Goal: Communication & Community: Participate in discussion

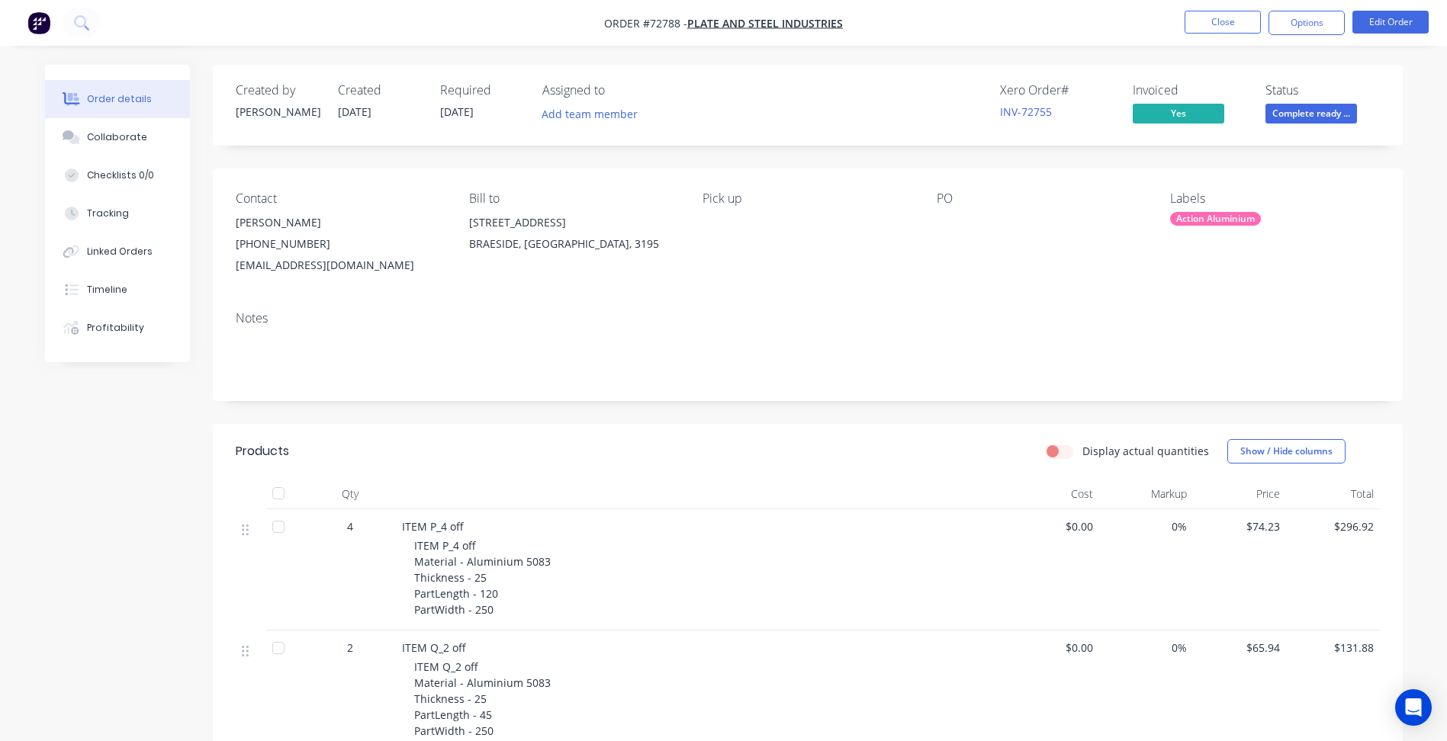
click at [591, 391] on div "Notes" at bounding box center [808, 350] width 1190 height 102
click at [1214, 26] on button "Close" at bounding box center [1223, 22] width 76 height 23
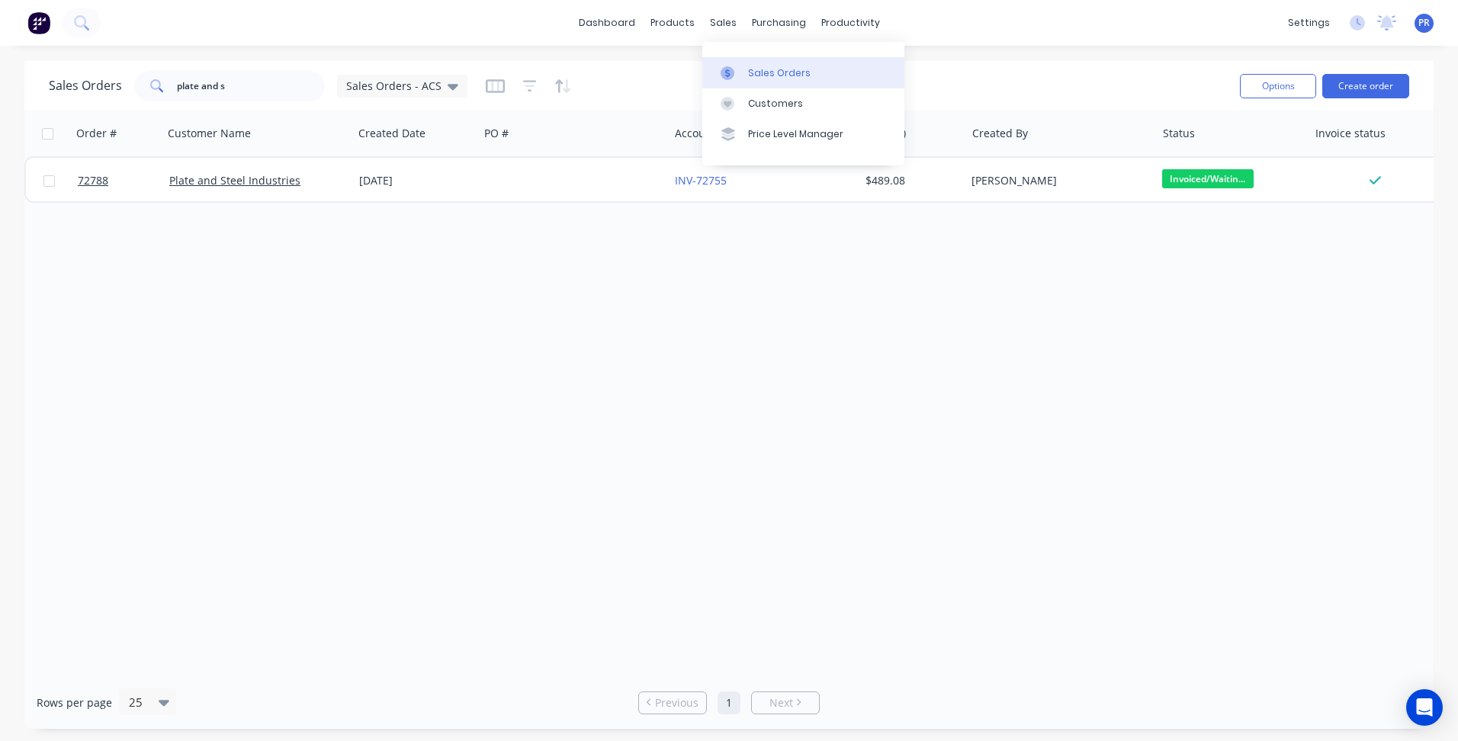
click at [783, 81] on link "Sales Orders" at bounding box center [803, 72] width 202 height 31
drag, startPoint x: 240, startPoint y: 88, endPoint x: 94, endPoint y: 99, distance: 146.1
click at [99, 95] on div "Sales Orders plate and s Sales Orders - ACS" at bounding box center [258, 86] width 419 height 31
type input "lexatonia"
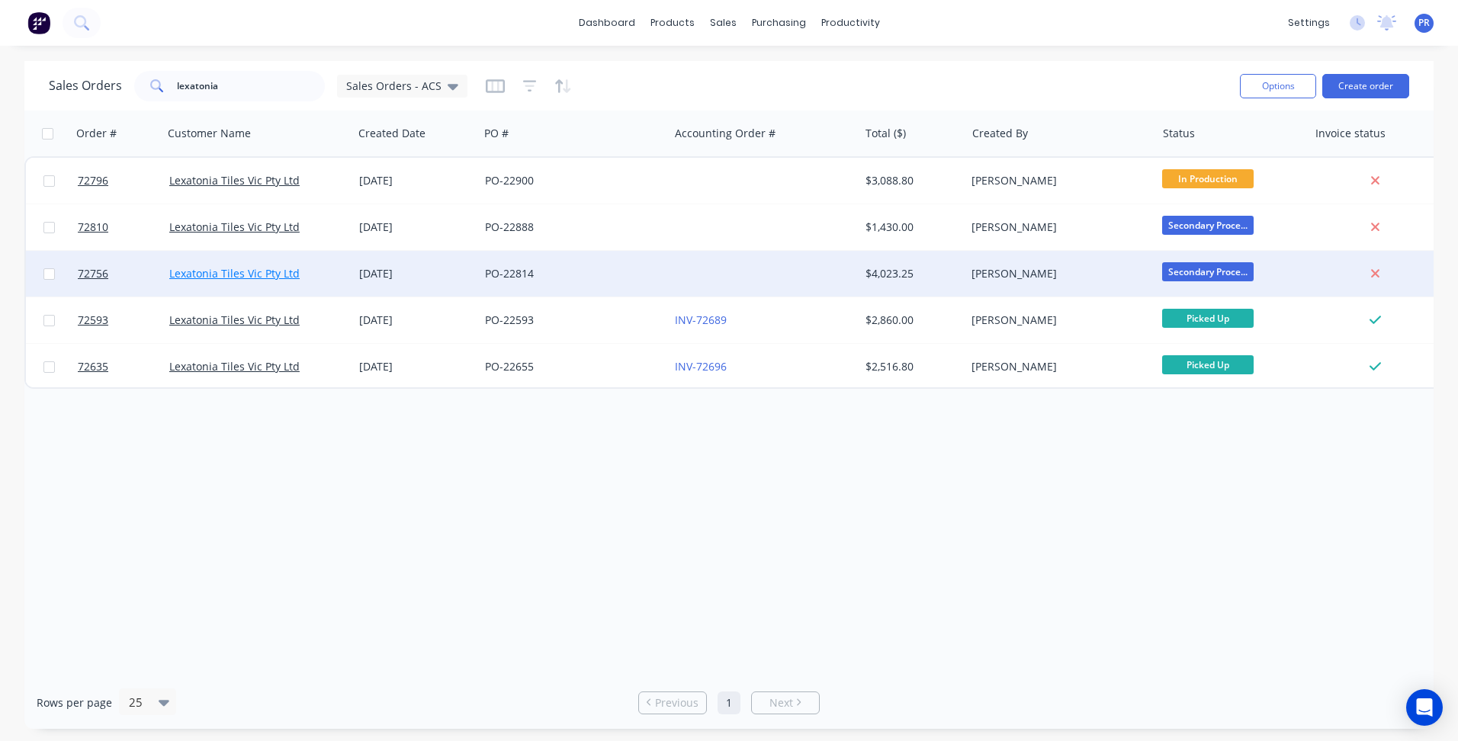
click at [233, 277] on link "Lexatonia Tiles Vic Pty Ltd" at bounding box center [234, 273] width 130 height 14
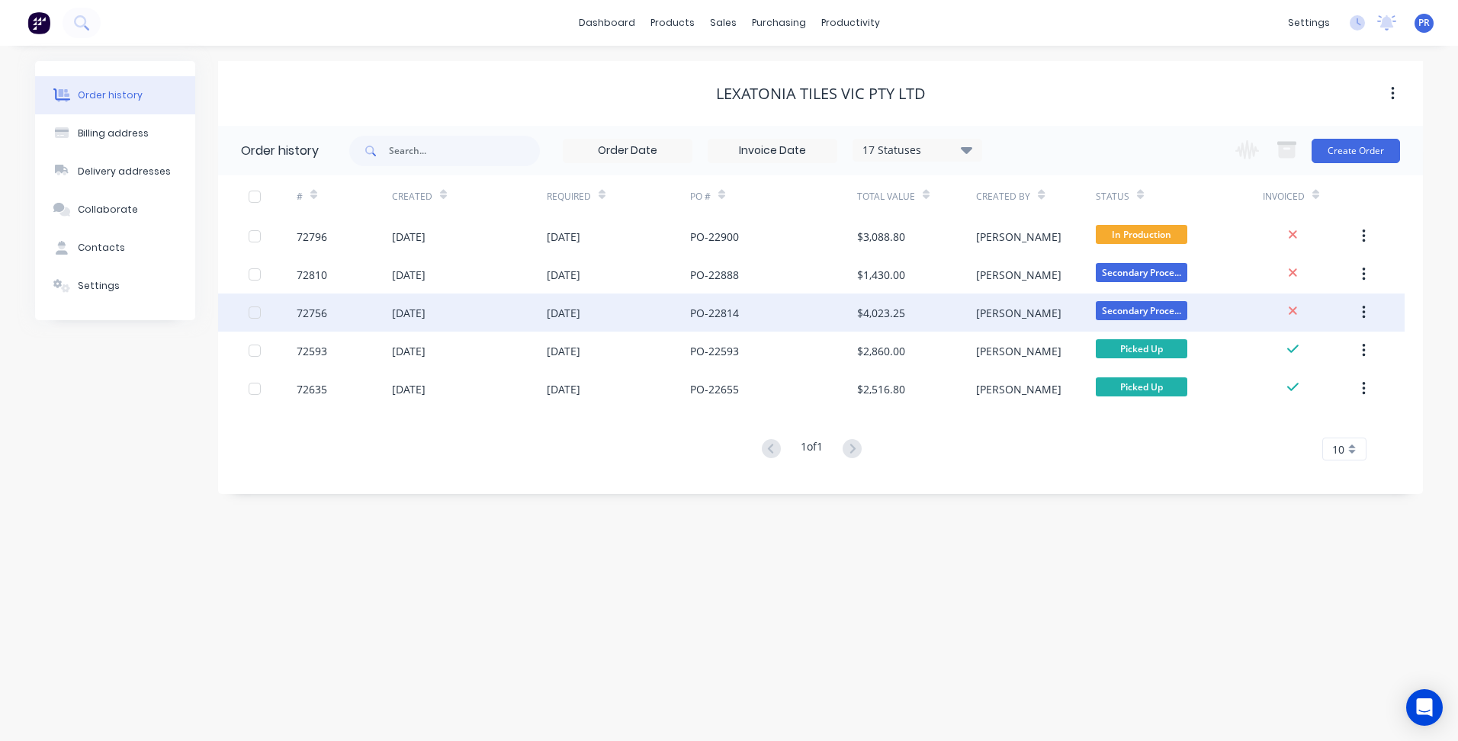
click at [1002, 320] on div "[PERSON_NAME]" at bounding box center [1018, 313] width 85 height 16
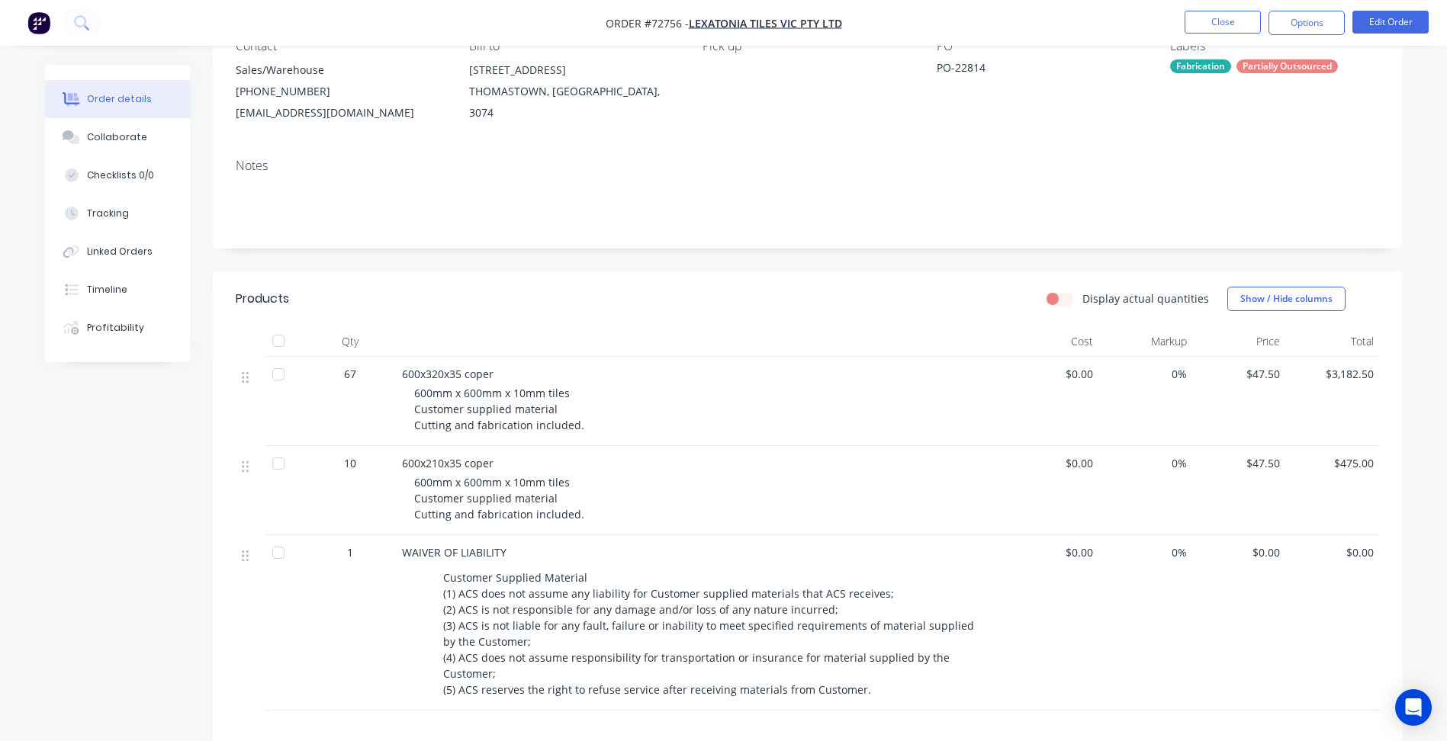
scroll to position [229, 0]
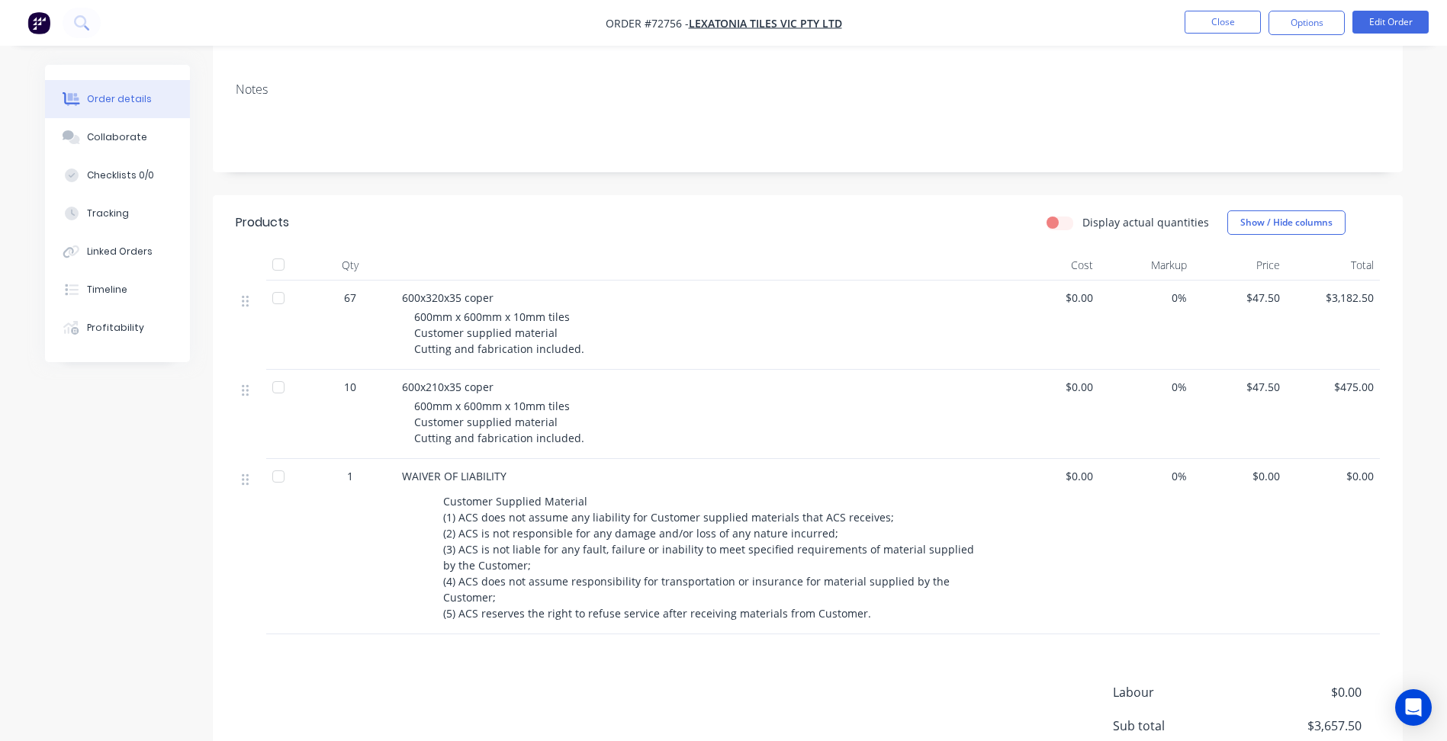
click at [581, 161] on div "Notes" at bounding box center [808, 121] width 1190 height 102
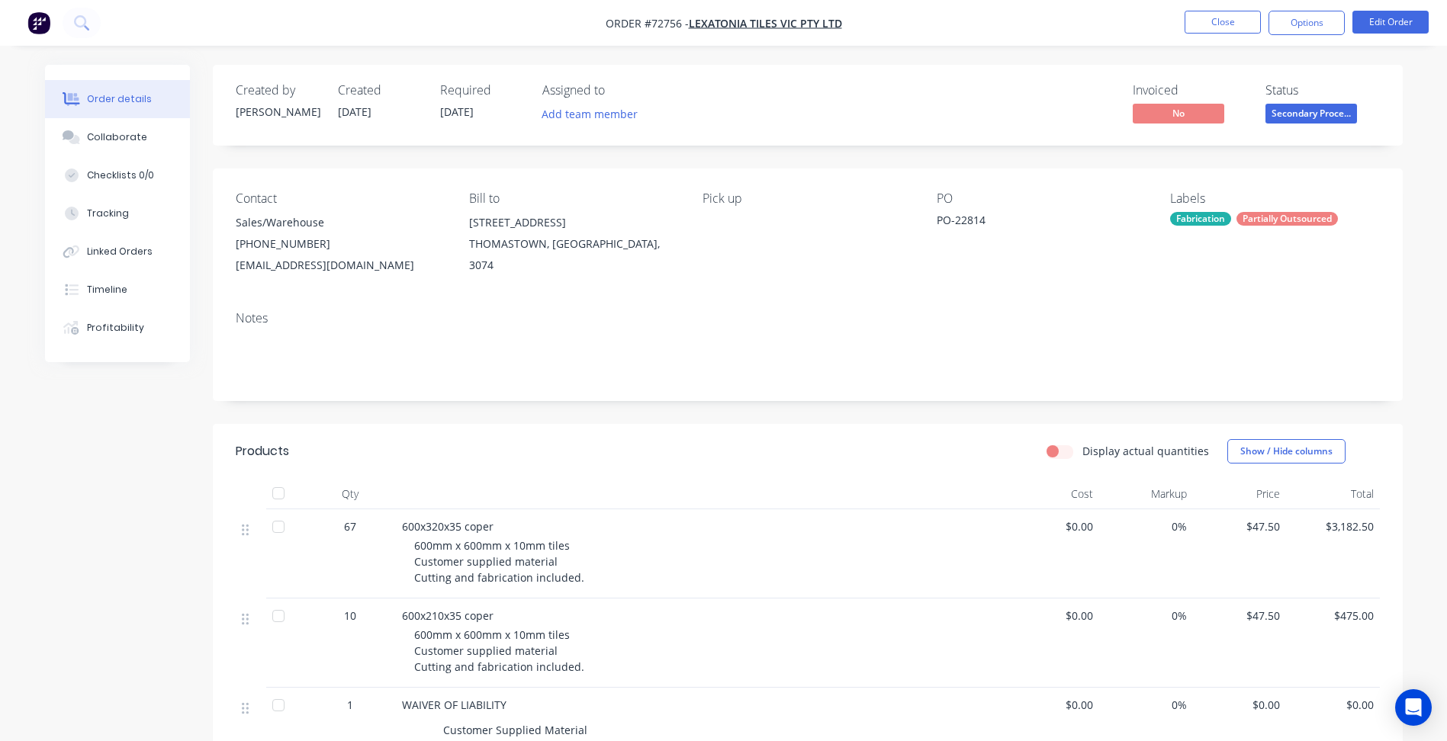
click at [667, 27] on span "Order #72756 -" at bounding box center [647, 23] width 83 height 14
copy span "72756"
click at [145, 461] on div "Created by Patrick Created 25/08/25 Required 09/09/25 Assigned to Add team memb…" at bounding box center [724, 600] width 1358 height 1070
click at [1204, 25] on button "Close" at bounding box center [1223, 22] width 76 height 23
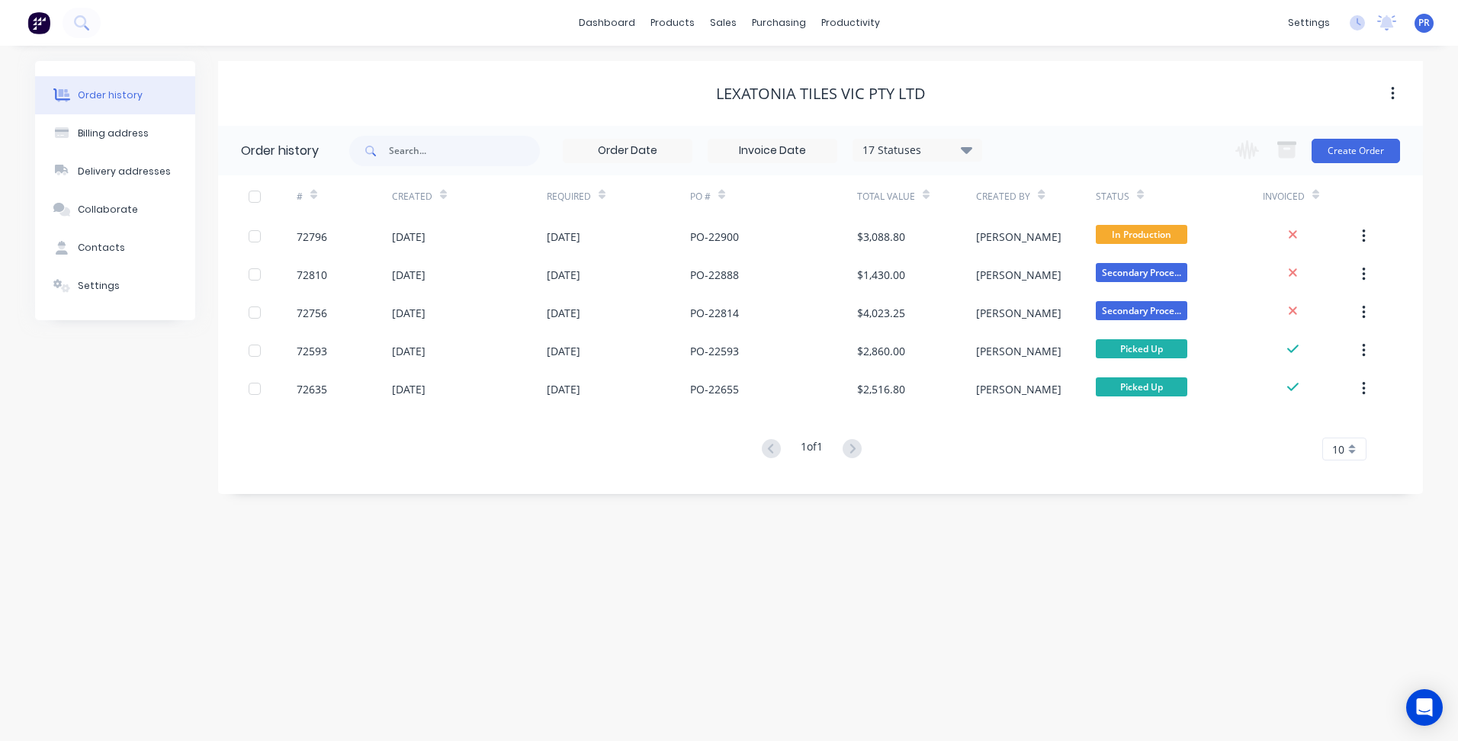
click at [487, 31] on div "dashboard products sales purchasing productivity dashboard products Product Cat…" at bounding box center [729, 23] width 1458 height 46
click at [420, 558] on div "Order history Billing address Delivery addresses Collaborate Contacts Settings …" at bounding box center [729, 394] width 1458 height 696
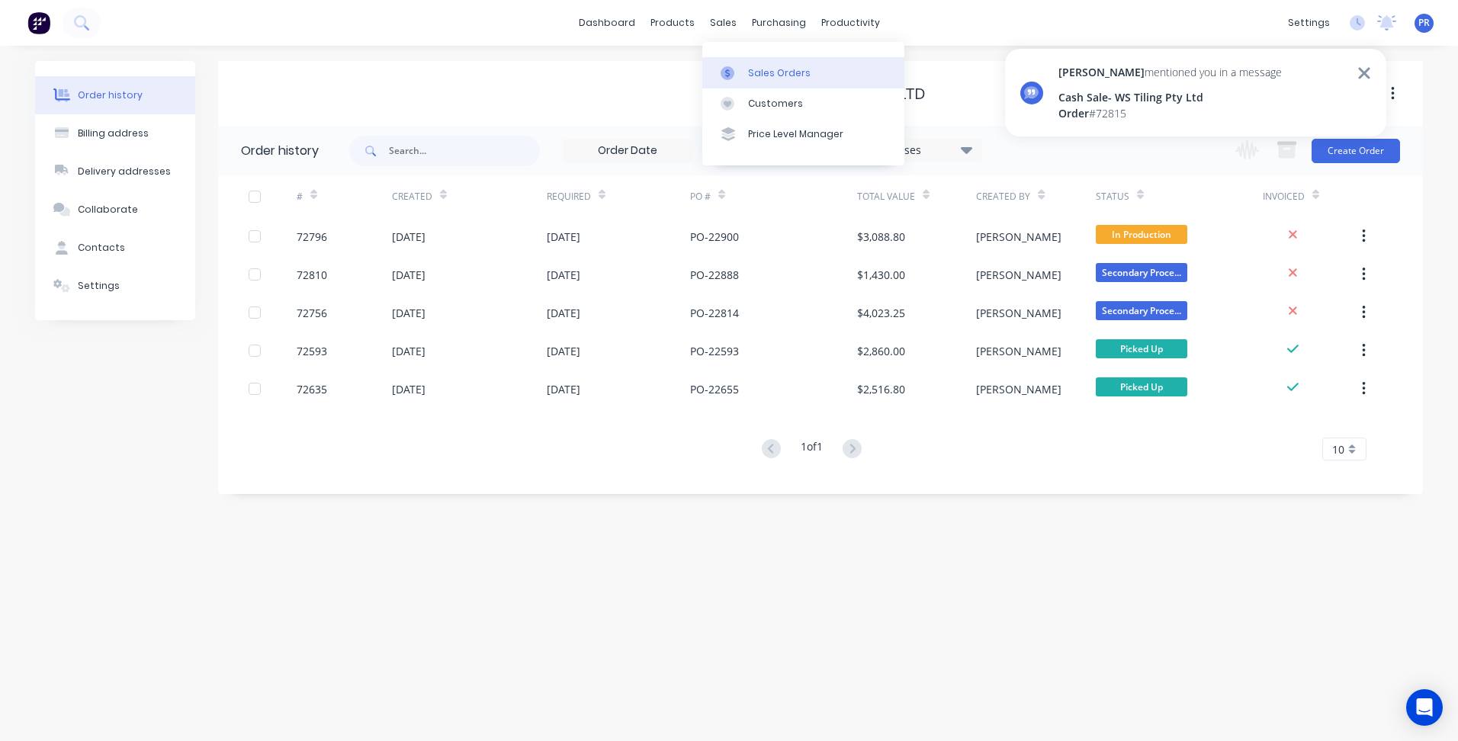
click at [749, 69] on div "Sales Orders" at bounding box center [779, 73] width 63 height 14
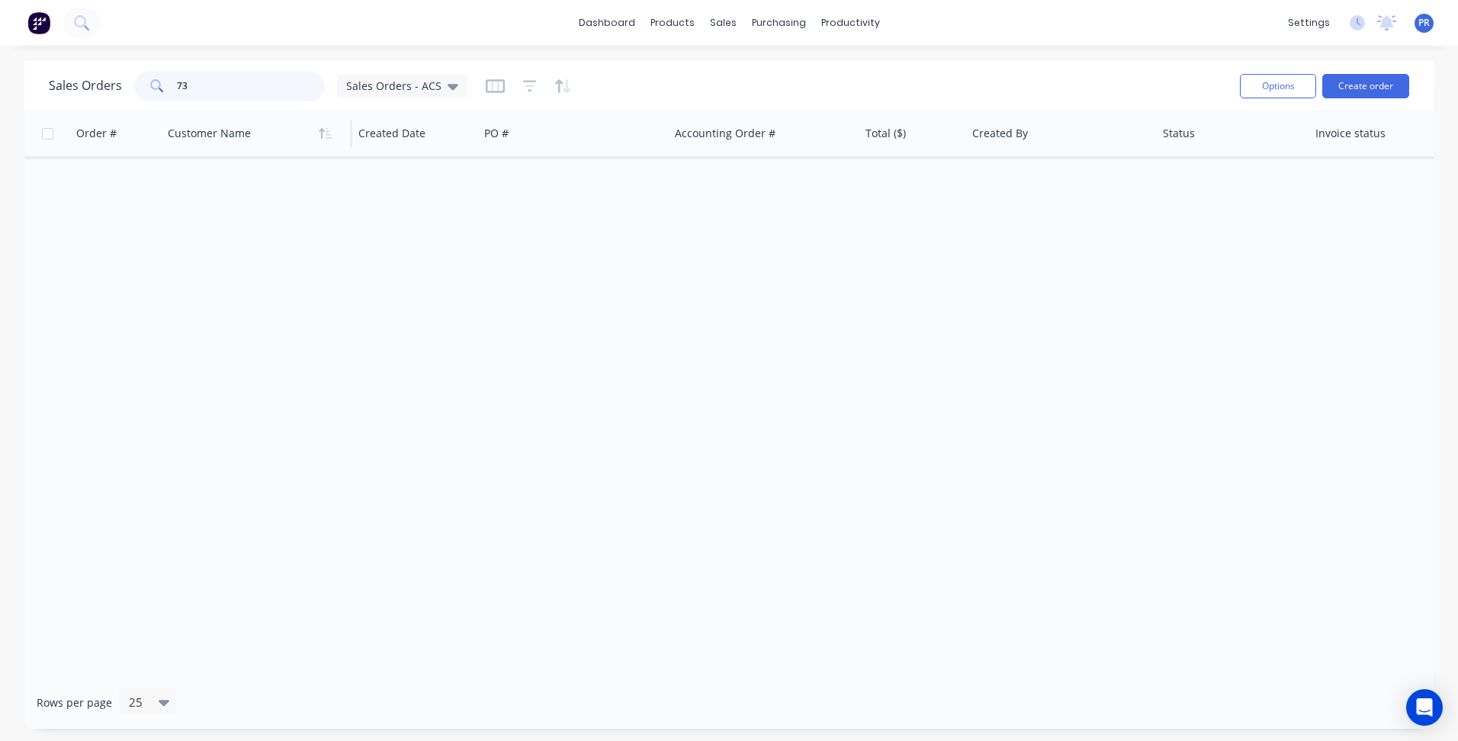
type input "7"
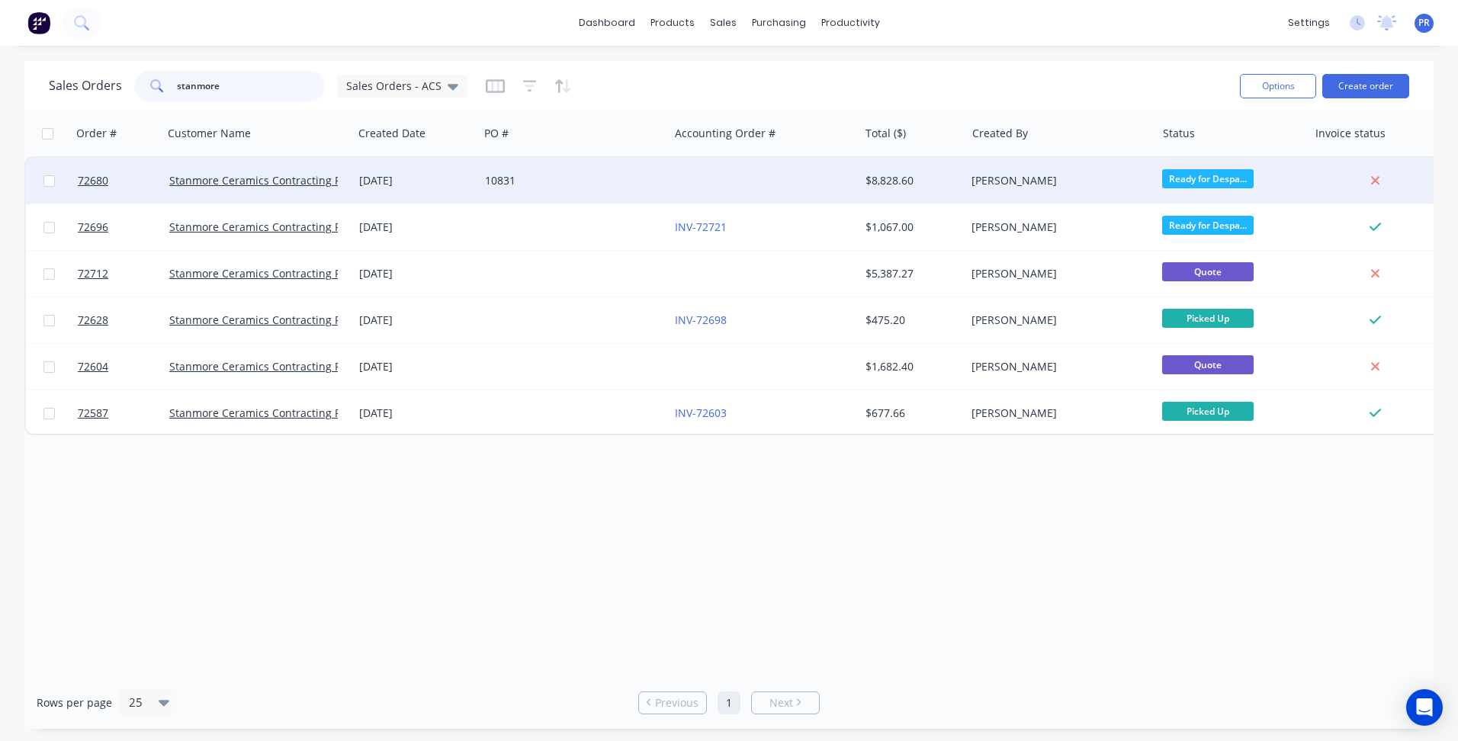
type input "stanmore"
click at [543, 180] on div "10831" at bounding box center [569, 180] width 169 height 15
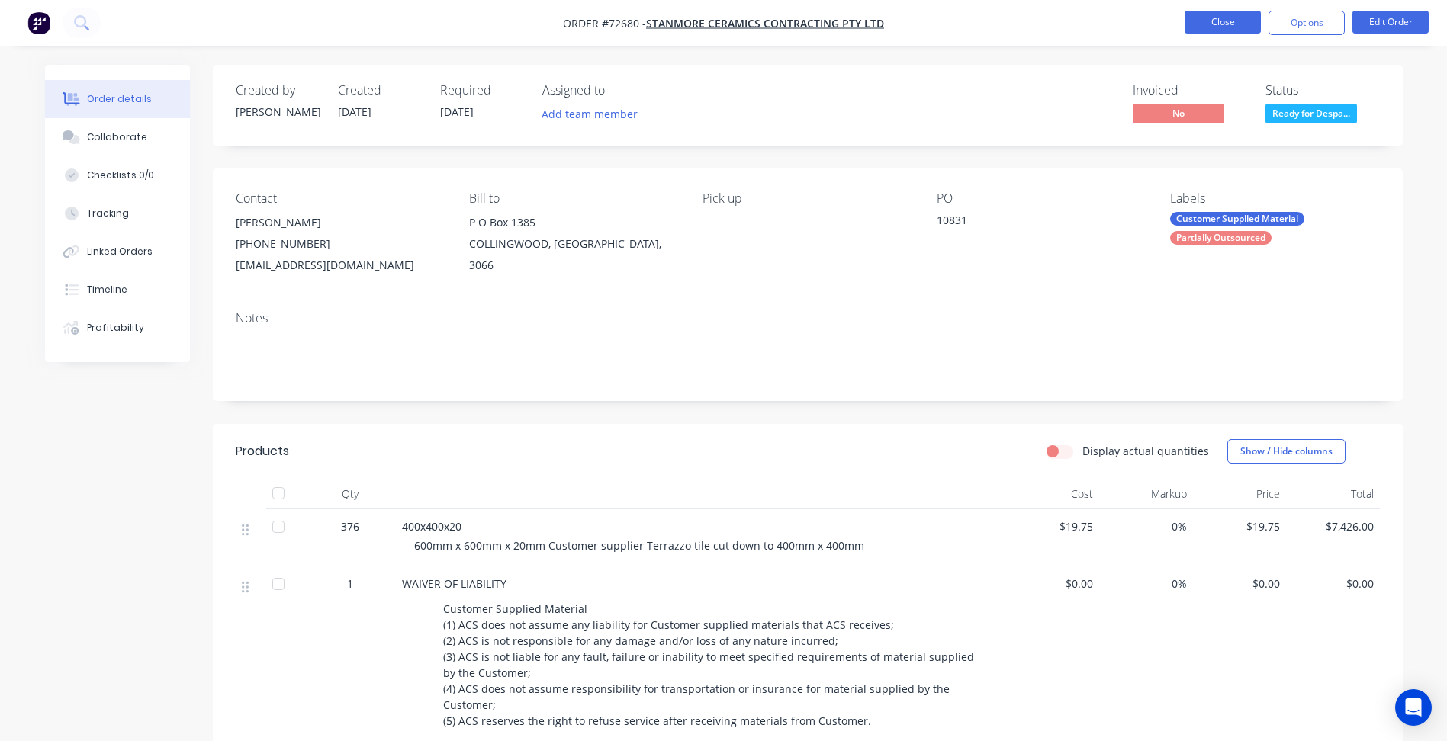
click at [1194, 29] on button "Close" at bounding box center [1223, 22] width 76 height 23
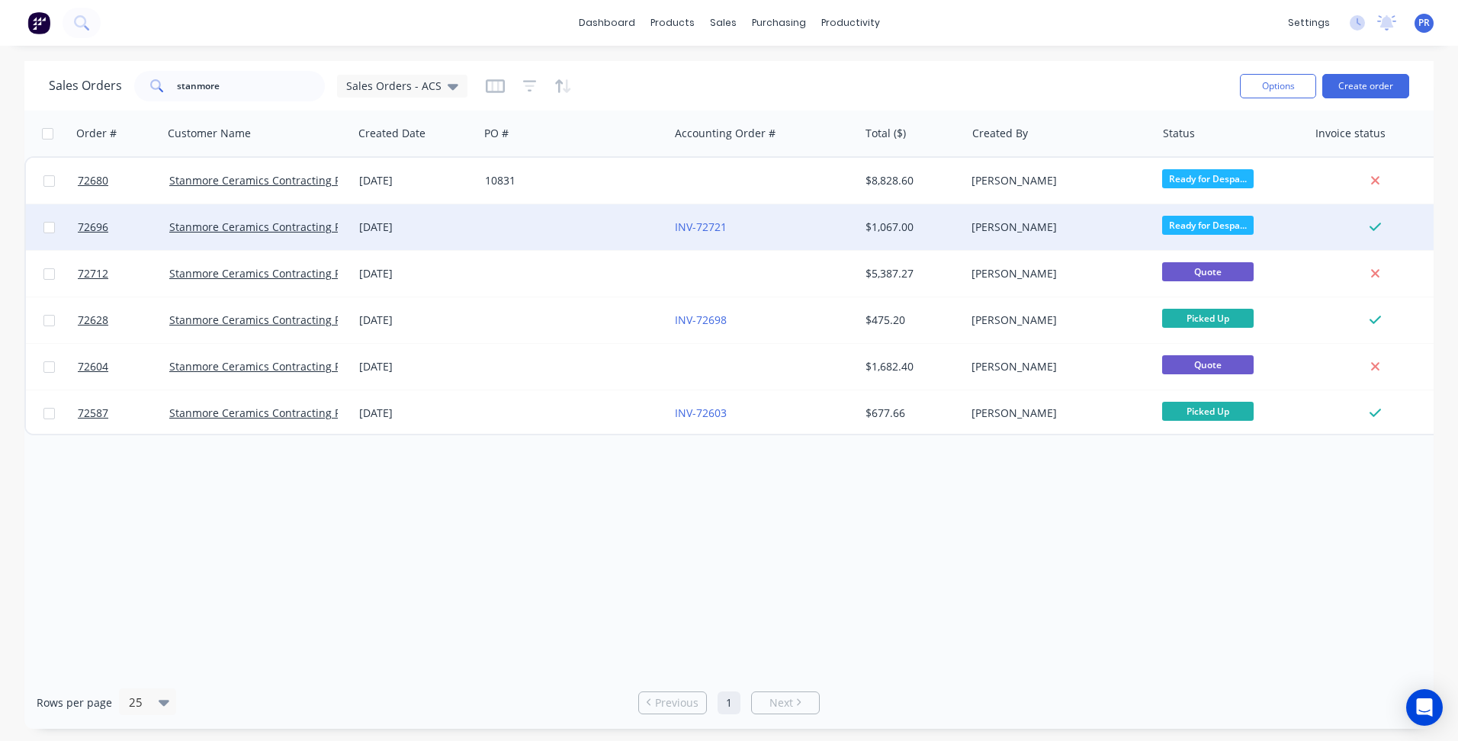
click at [484, 227] on div at bounding box center [574, 227] width 190 height 46
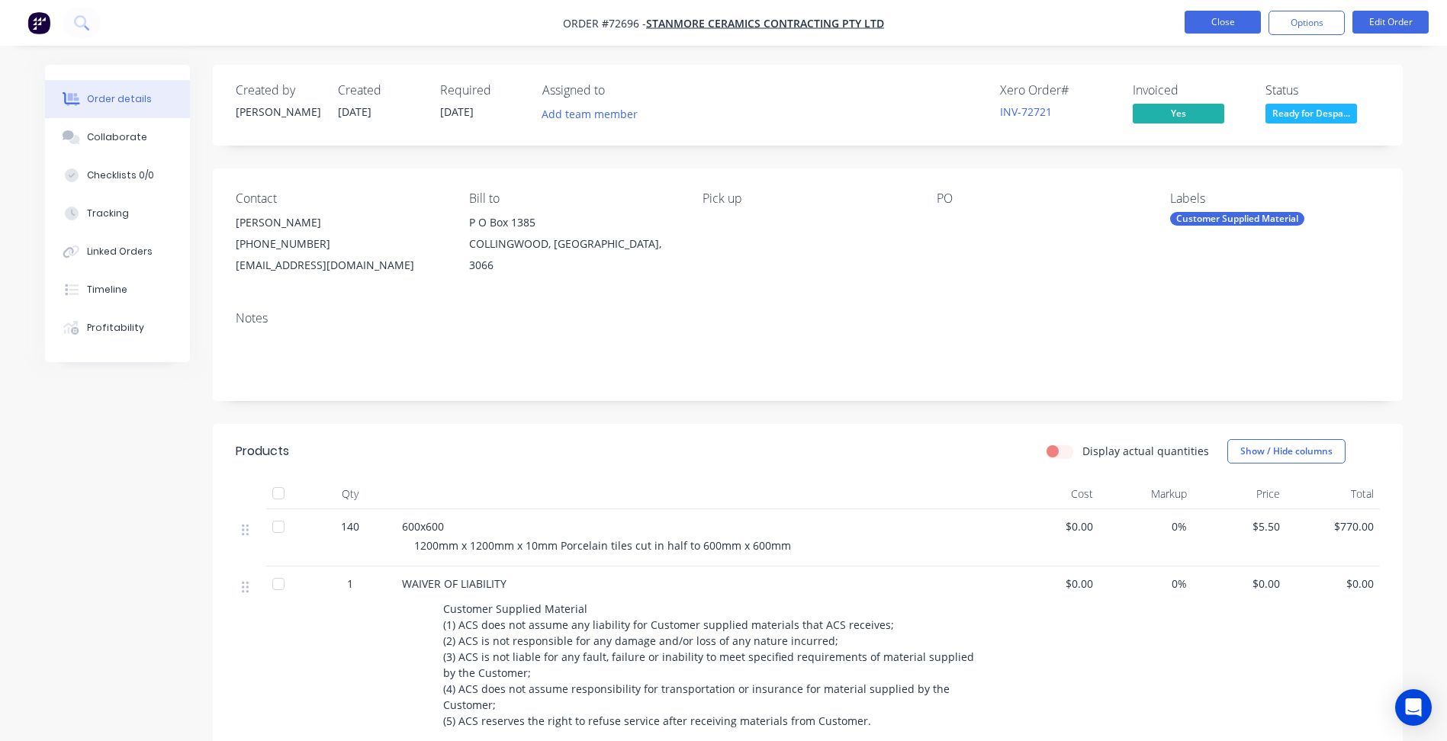
click at [1213, 28] on button "Close" at bounding box center [1223, 22] width 76 height 23
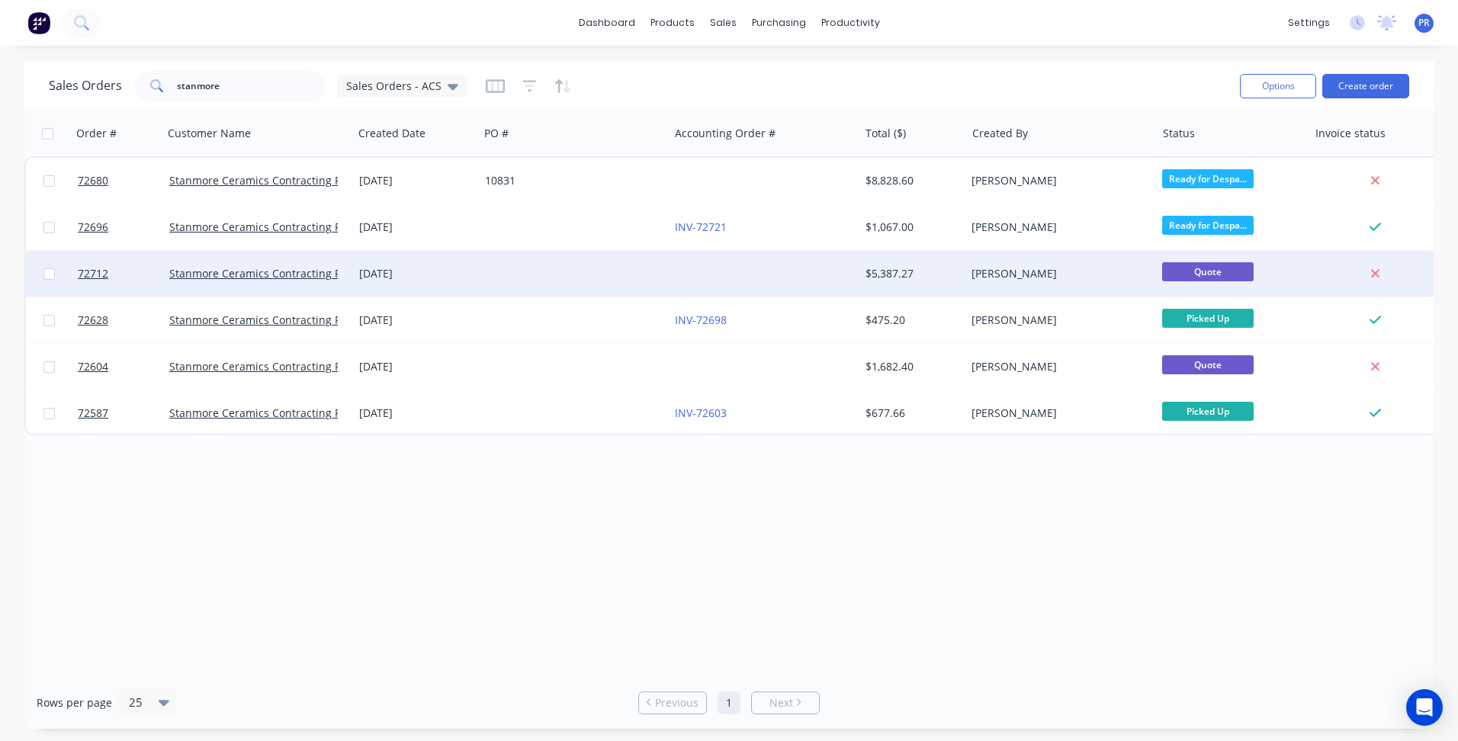
click at [513, 258] on div at bounding box center [574, 274] width 190 height 46
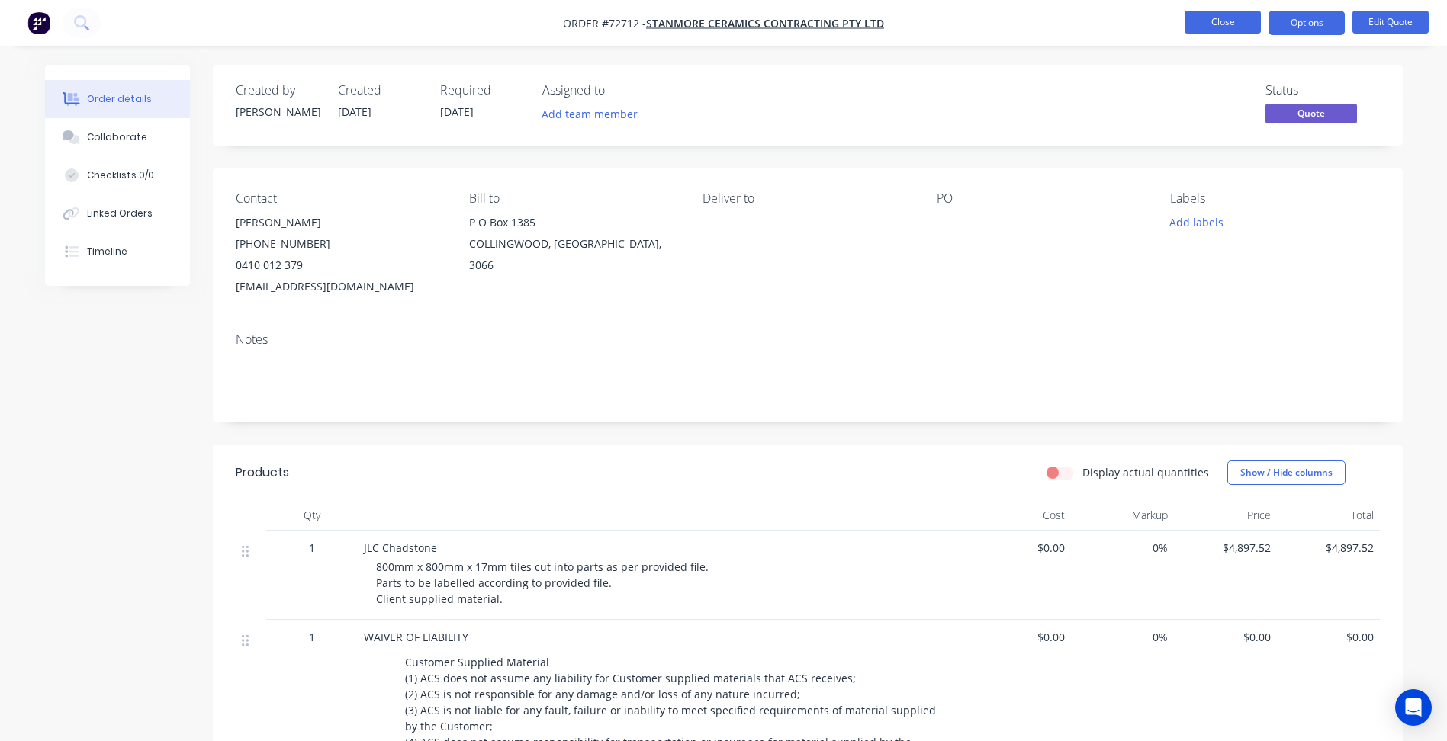
click at [1204, 26] on button "Close" at bounding box center [1223, 22] width 76 height 23
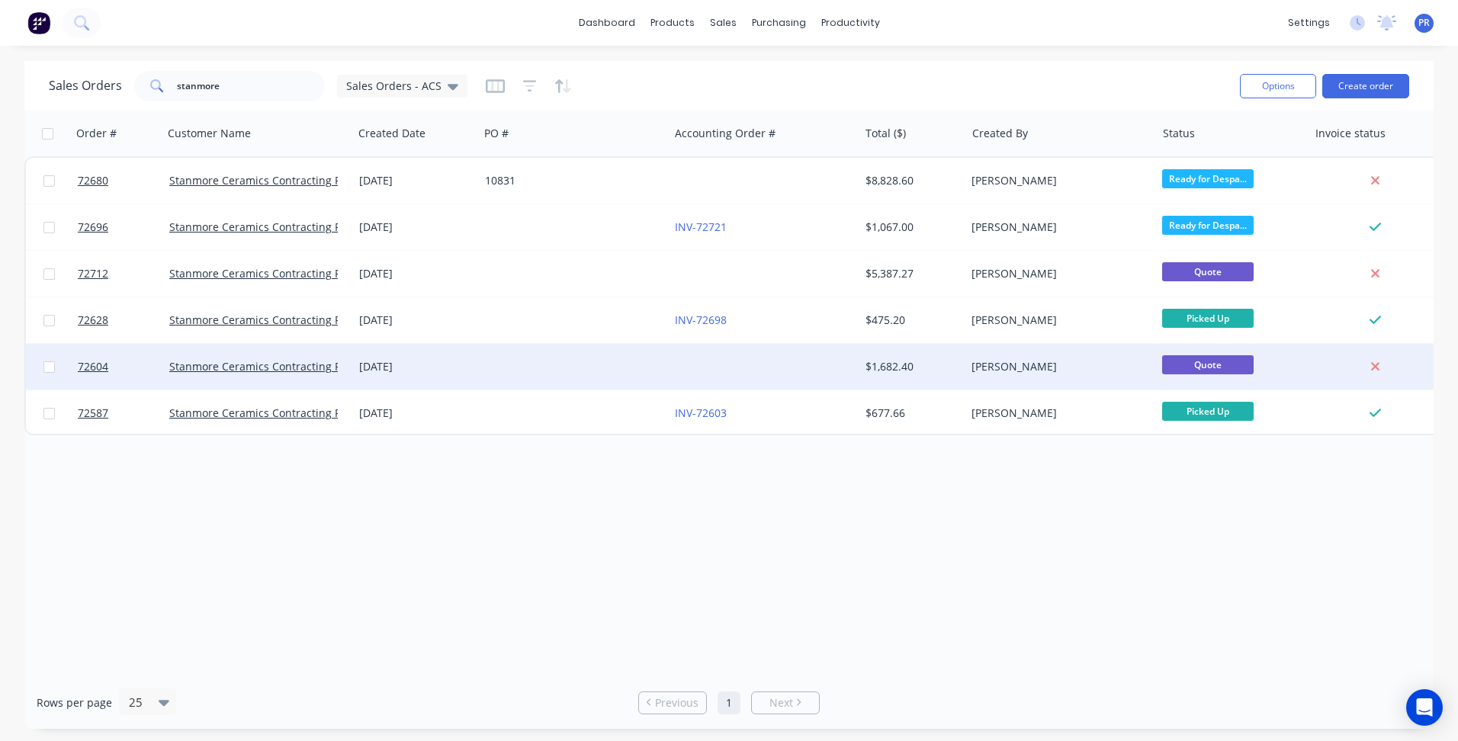
click at [574, 365] on div at bounding box center [574, 367] width 190 height 46
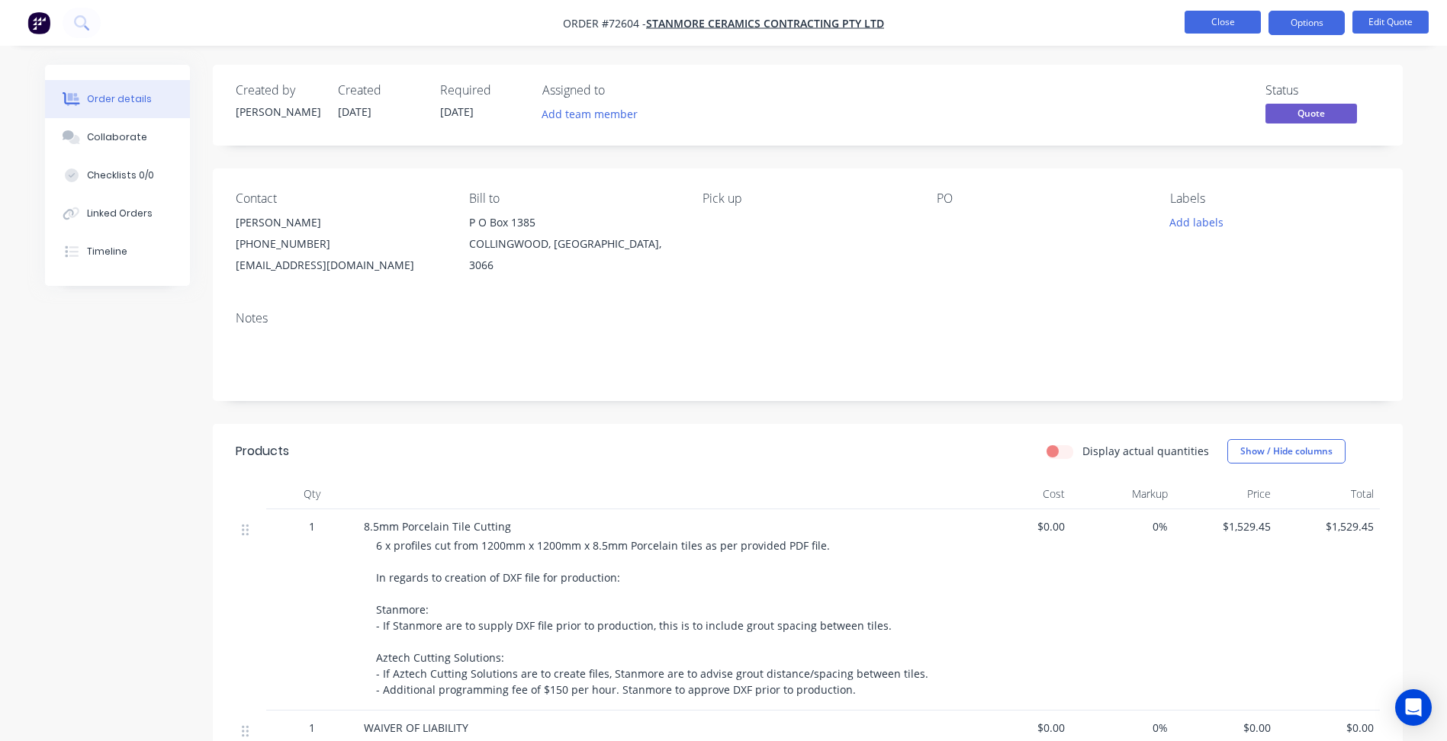
click at [1220, 13] on button "Close" at bounding box center [1223, 22] width 76 height 23
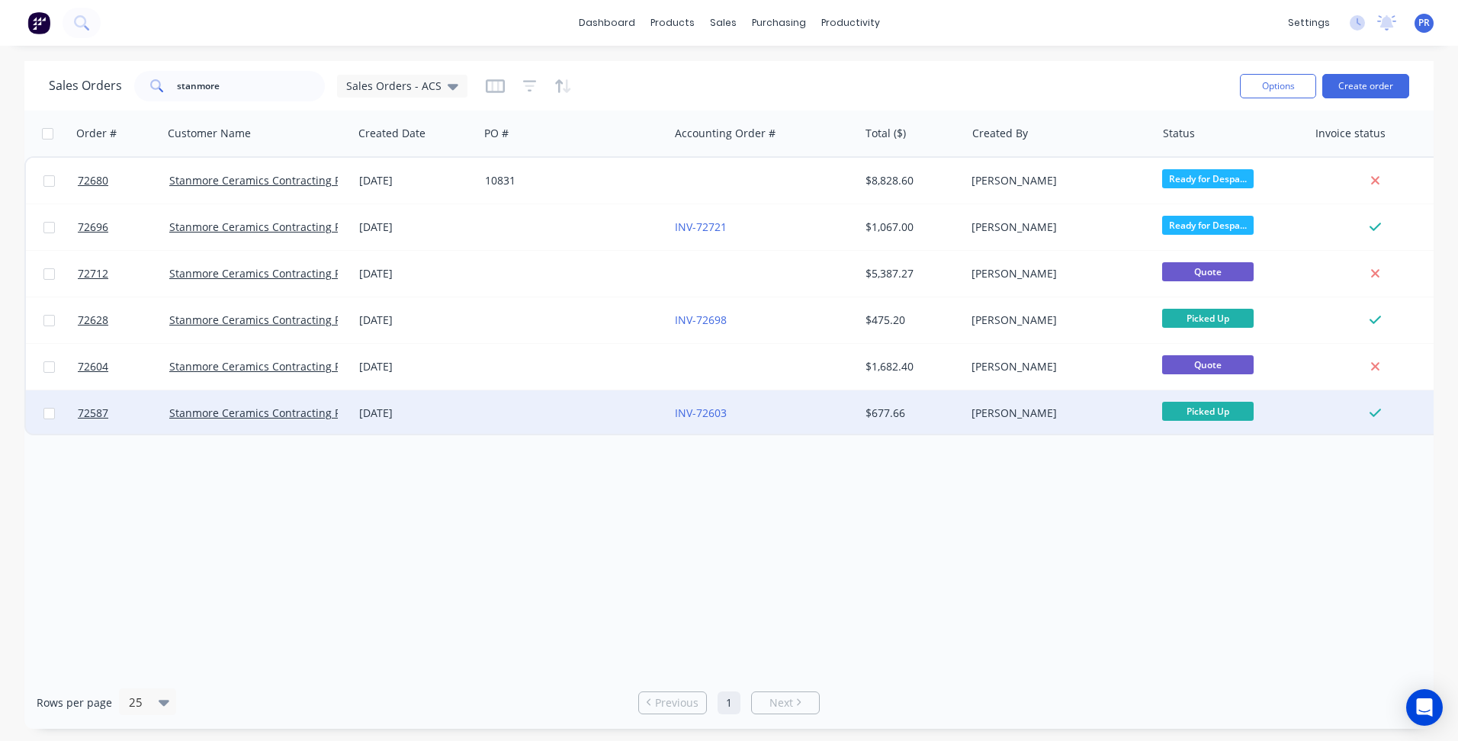
click at [495, 420] on div at bounding box center [574, 414] width 190 height 46
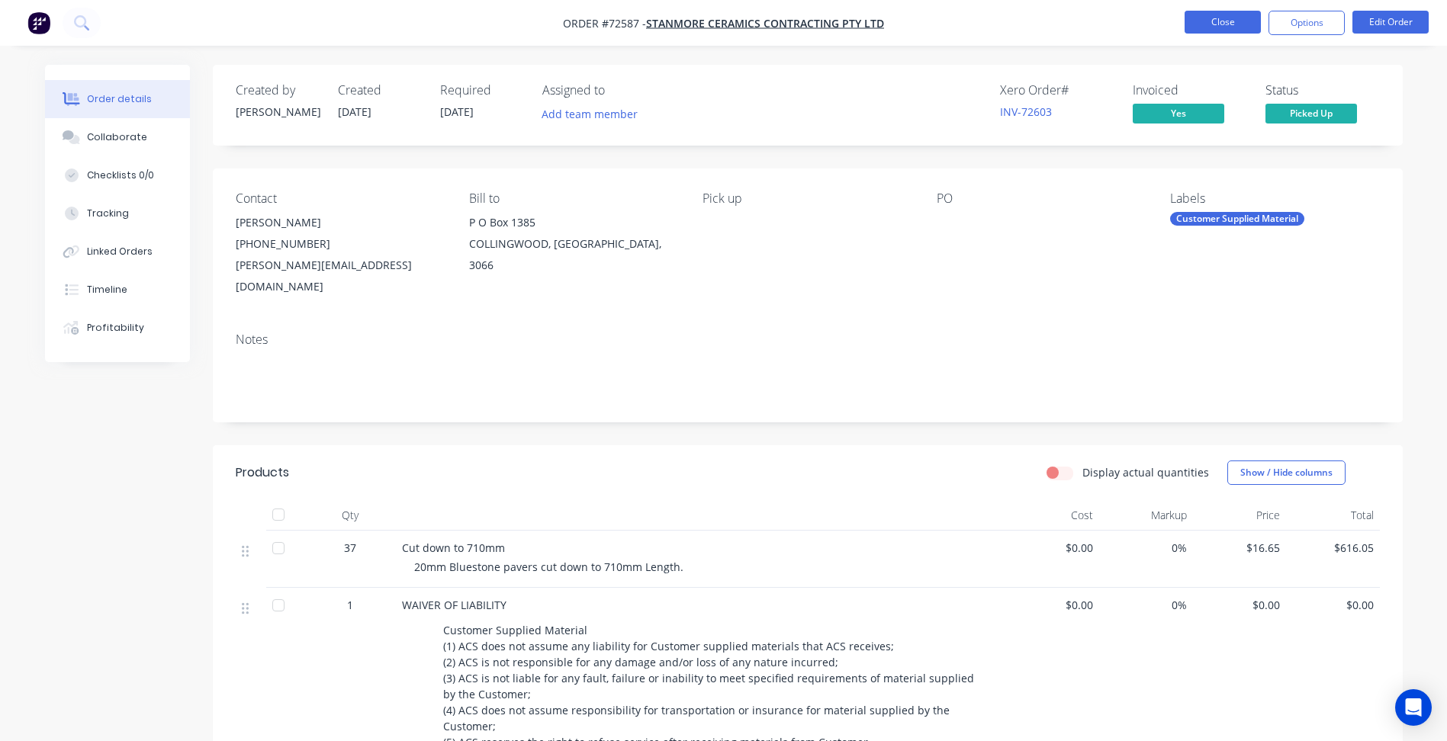
click at [1213, 25] on button "Close" at bounding box center [1223, 22] width 76 height 23
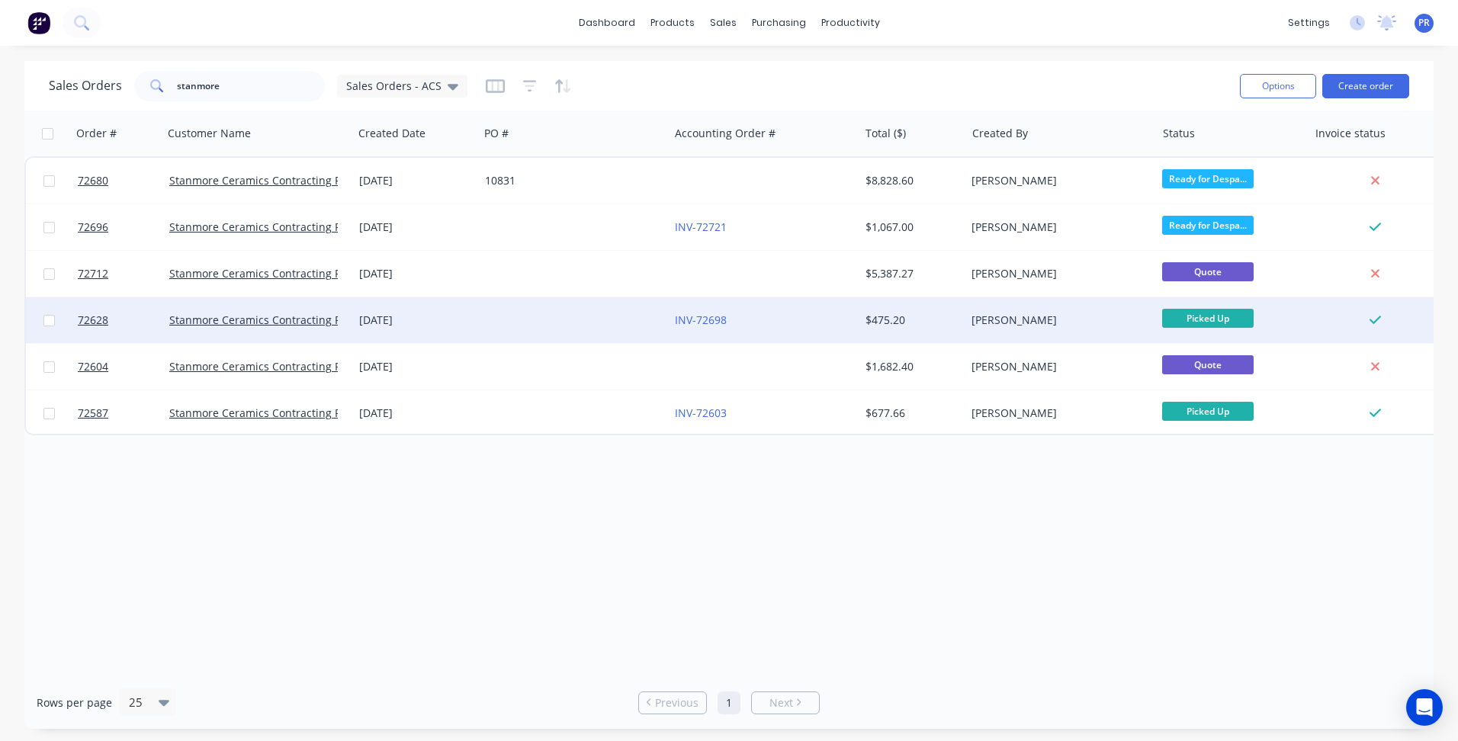
click at [515, 319] on div at bounding box center [574, 320] width 190 height 46
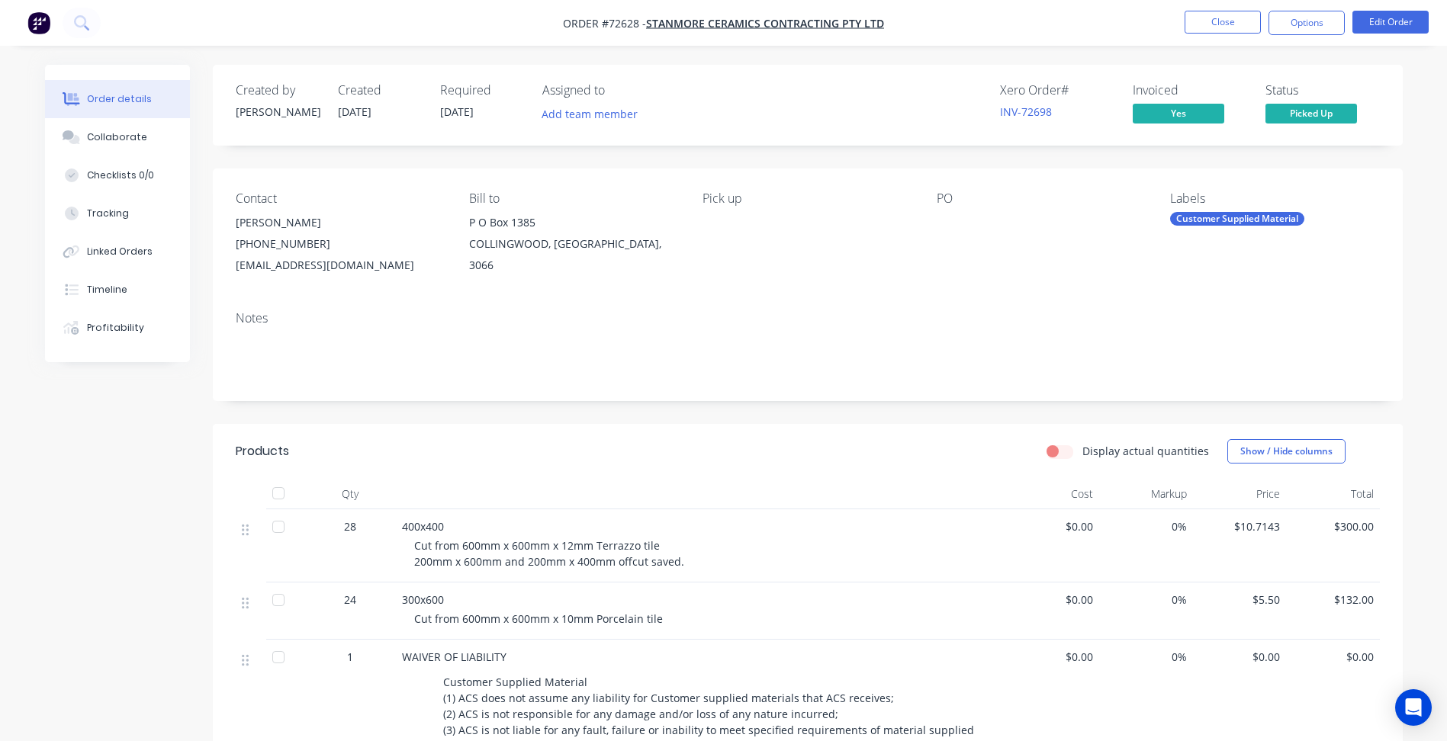
click at [463, 112] on span "04/08/25" at bounding box center [457, 111] width 34 height 14
click at [1217, 20] on button "Close" at bounding box center [1223, 22] width 76 height 23
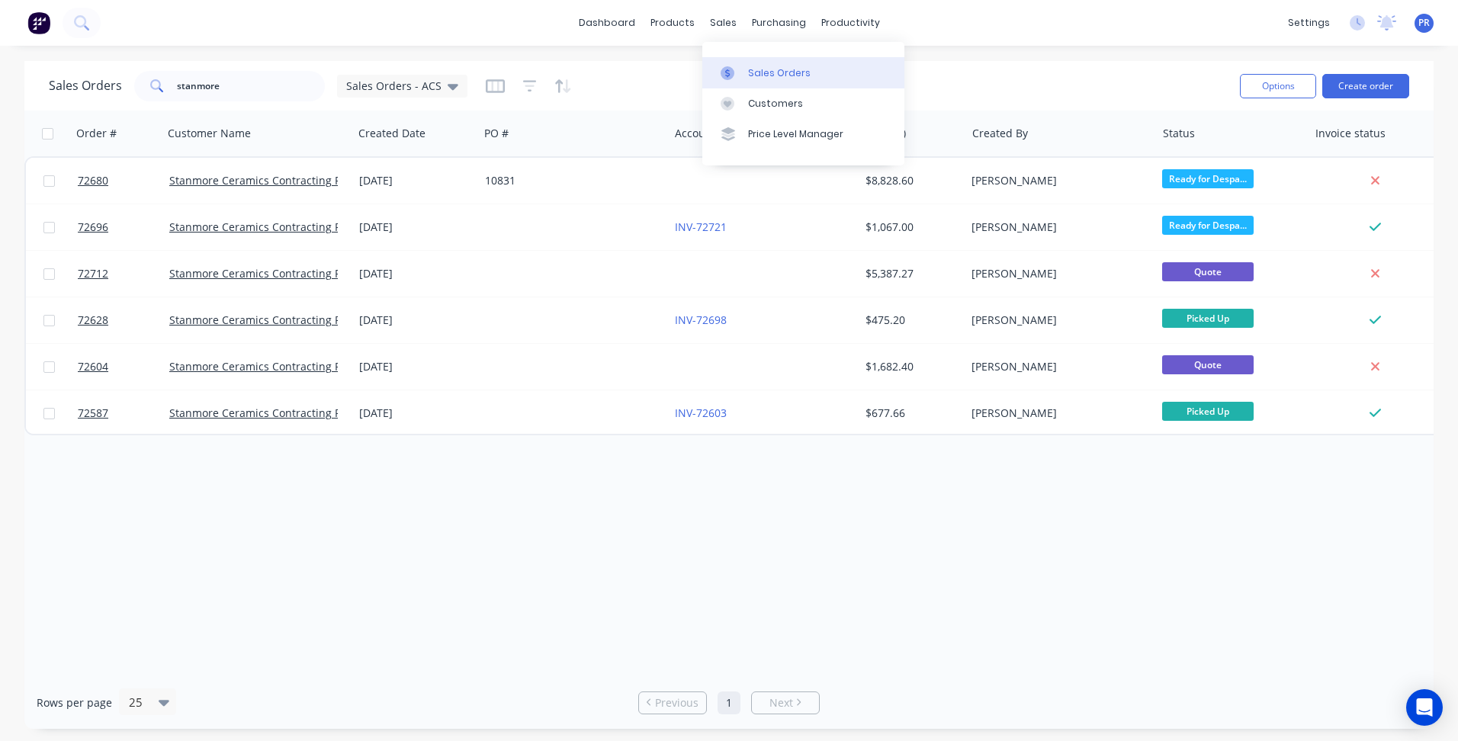
click at [749, 68] on div "Sales Orders" at bounding box center [779, 73] width 63 height 14
click at [763, 74] on div "Sales Orders" at bounding box center [779, 73] width 63 height 14
drag, startPoint x: 249, startPoint y: 86, endPoint x: 0, endPoint y: 59, distance: 250.9
click at [0, 59] on html "dashboard products sales purchasing productivity dashboard products Product Cat…" at bounding box center [729, 370] width 1458 height 741
click at [1365, 75] on button "Create order" at bounding box center [1366, 86] width 87 height 24
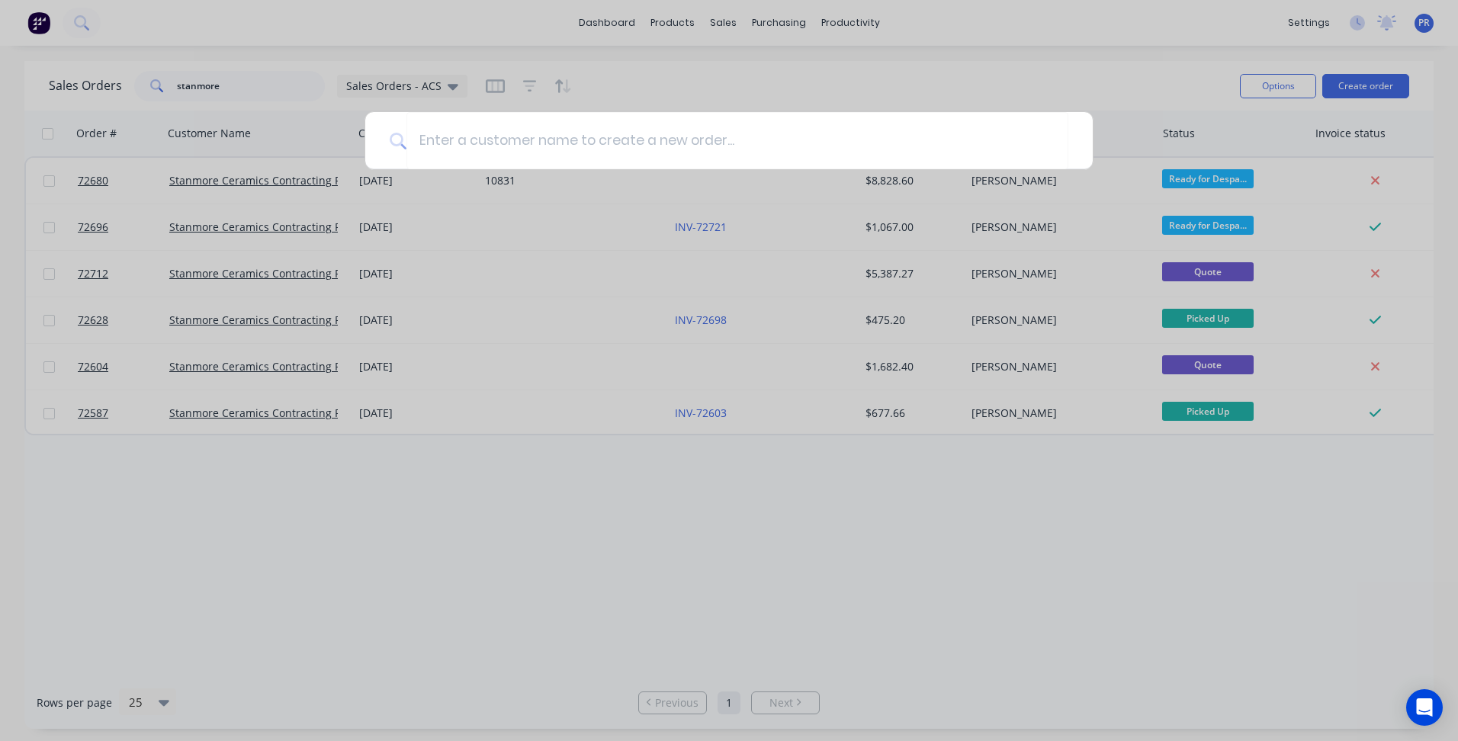
click at [1235, 44] on div at bounding box center [729, 370] width 1458 height 741
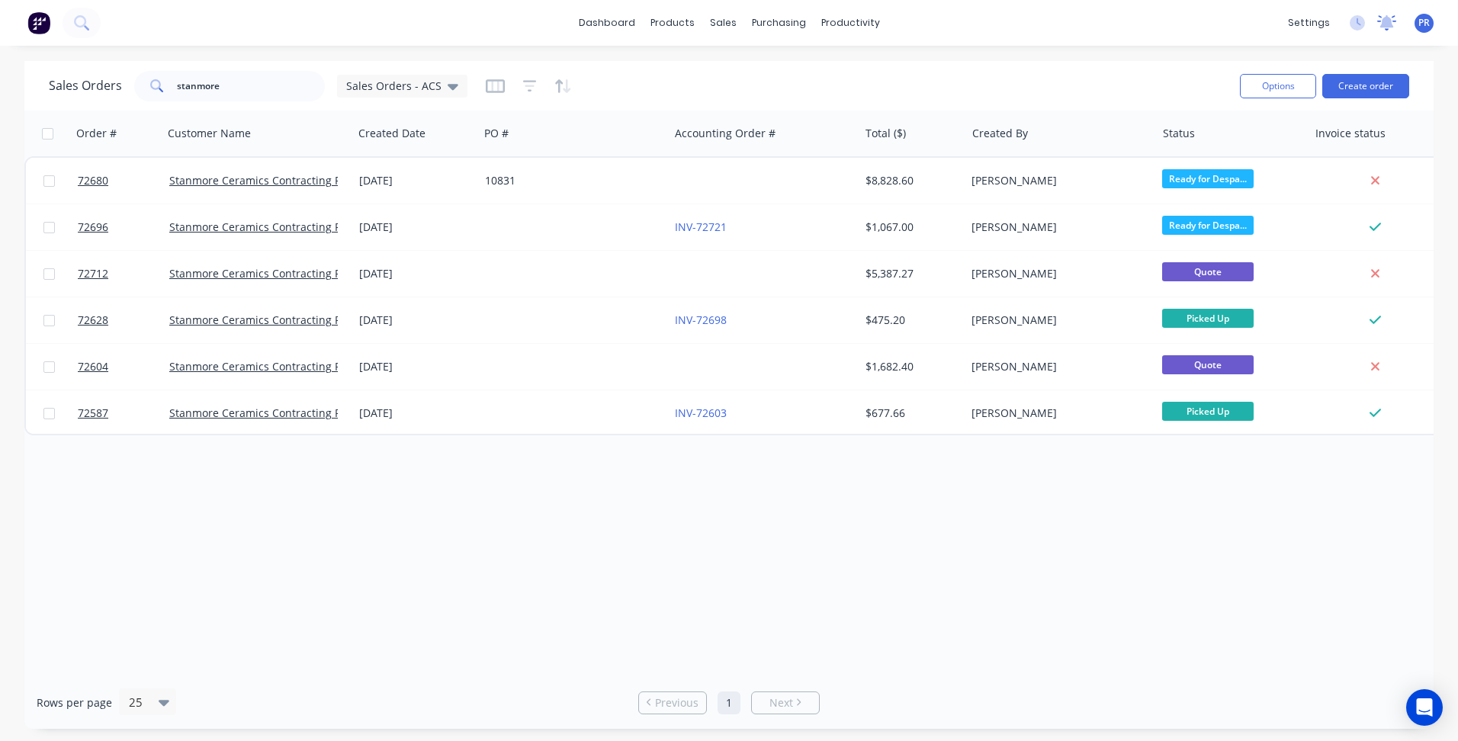
click at [1385, 21] on icon at bounding box center [1388, 21] width 14 height 12
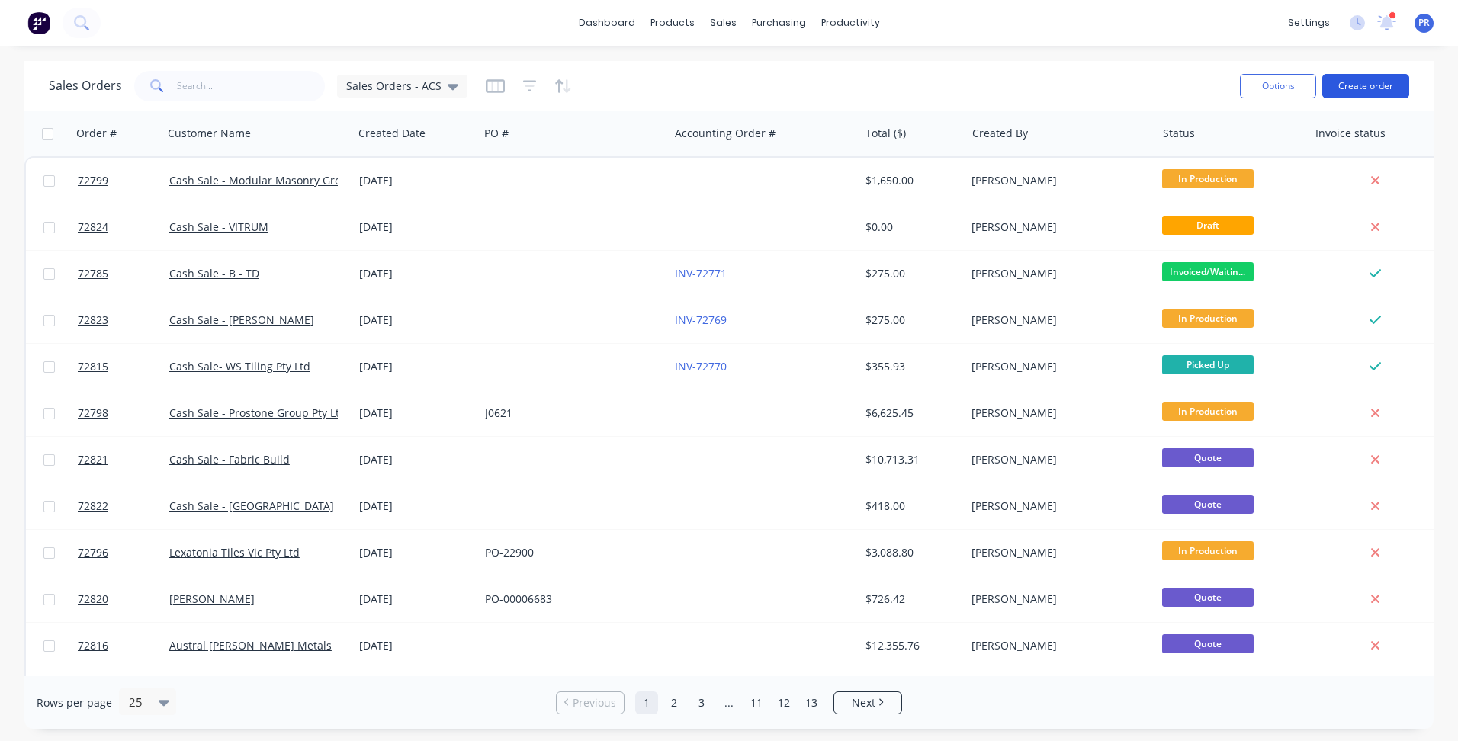
click at [1360, 86] on button "Create order" at bounding box center [1366, 86] width 87 height 24
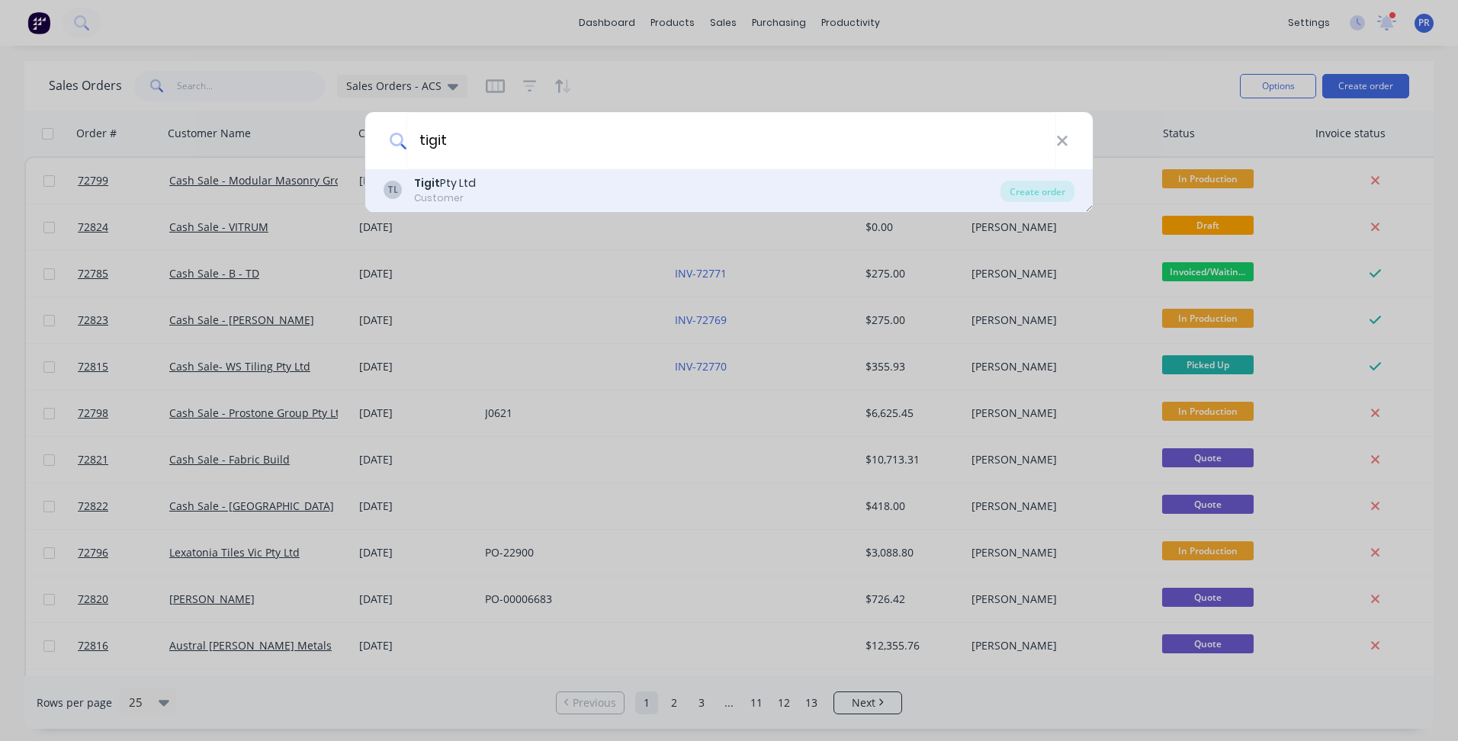
type input "tigit"
click at [474, 190] on div "Tigit Pty Ltd" at bounding box center [445, 183] width 62 height 16
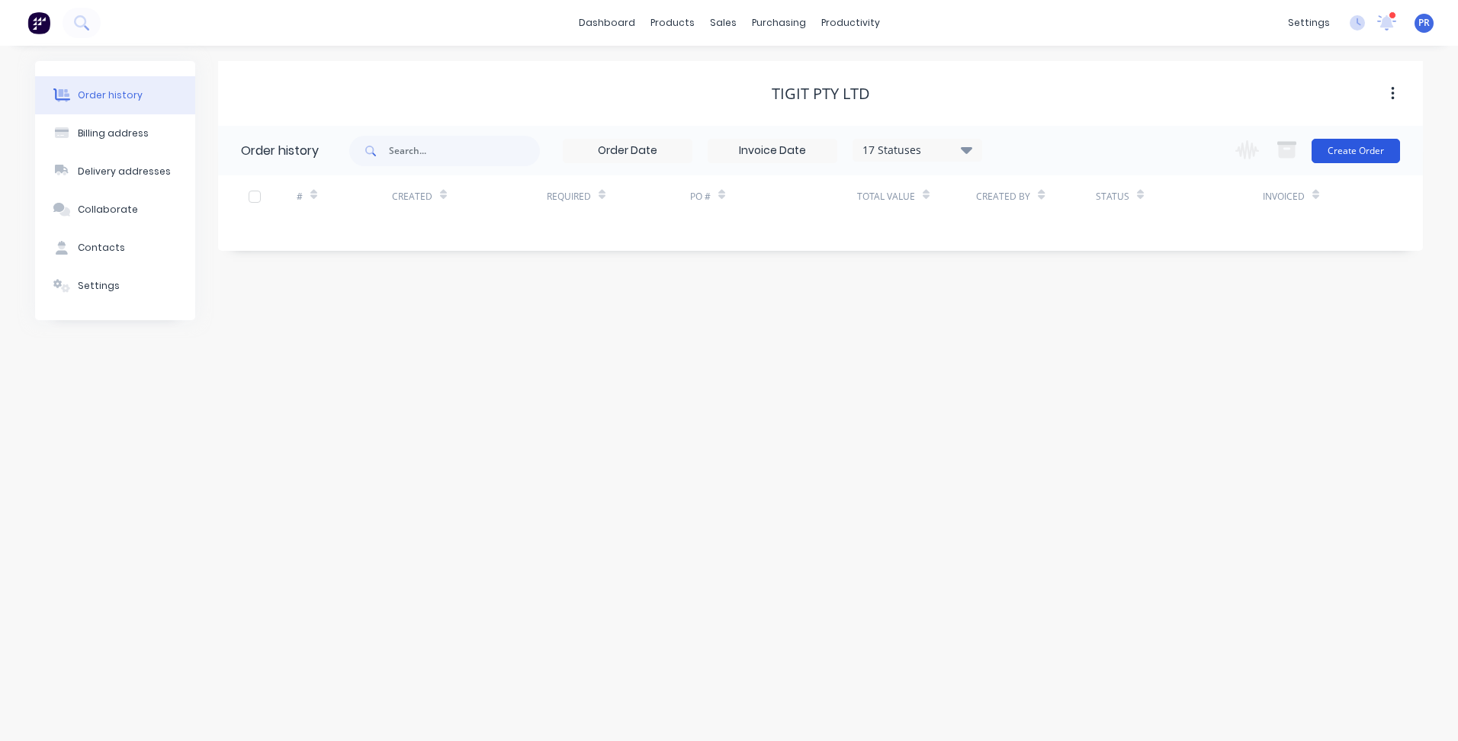
click at [1362, 147] on button "Create Order" at bounding box center [1356, 151] width 88 height 24
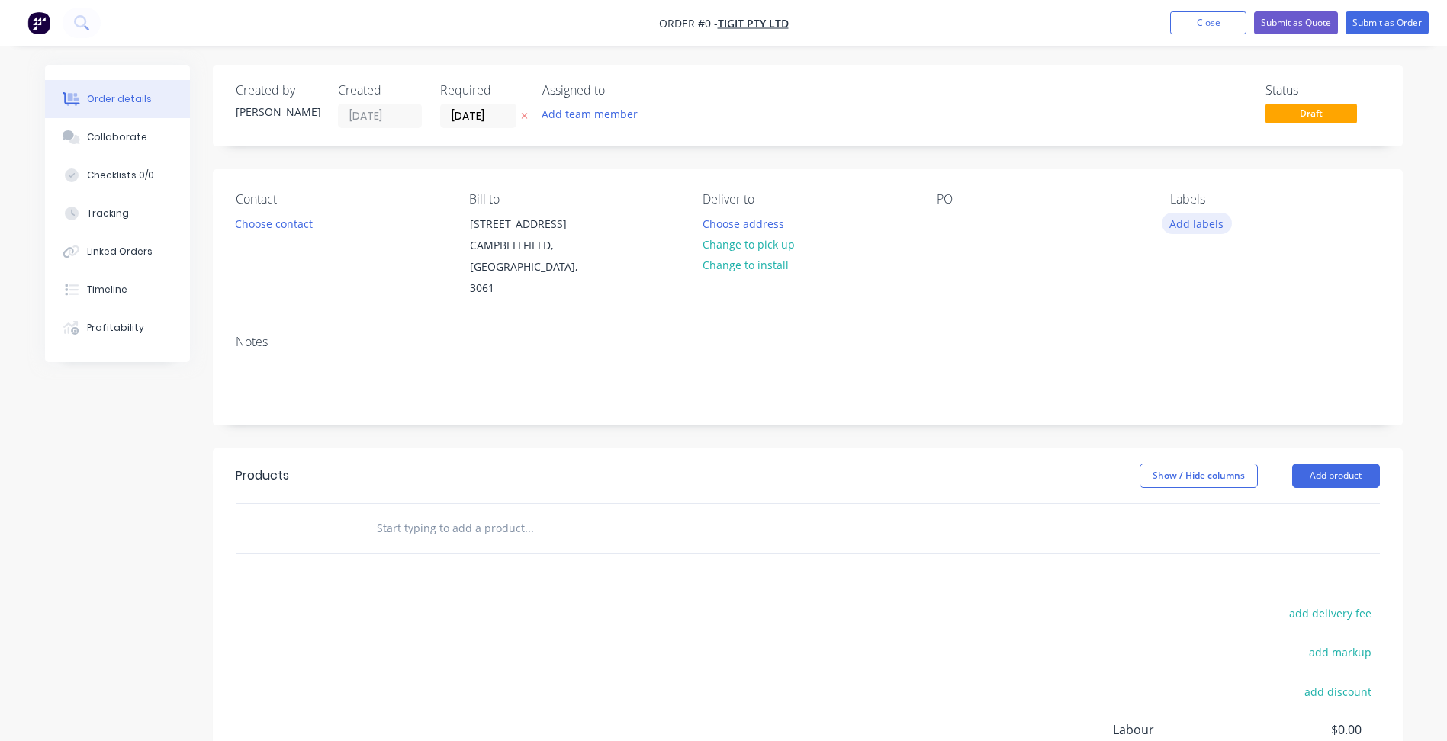
click at [1186, 224] on button "Add labels" at bounding box center [1197, 223] width 70 height 21
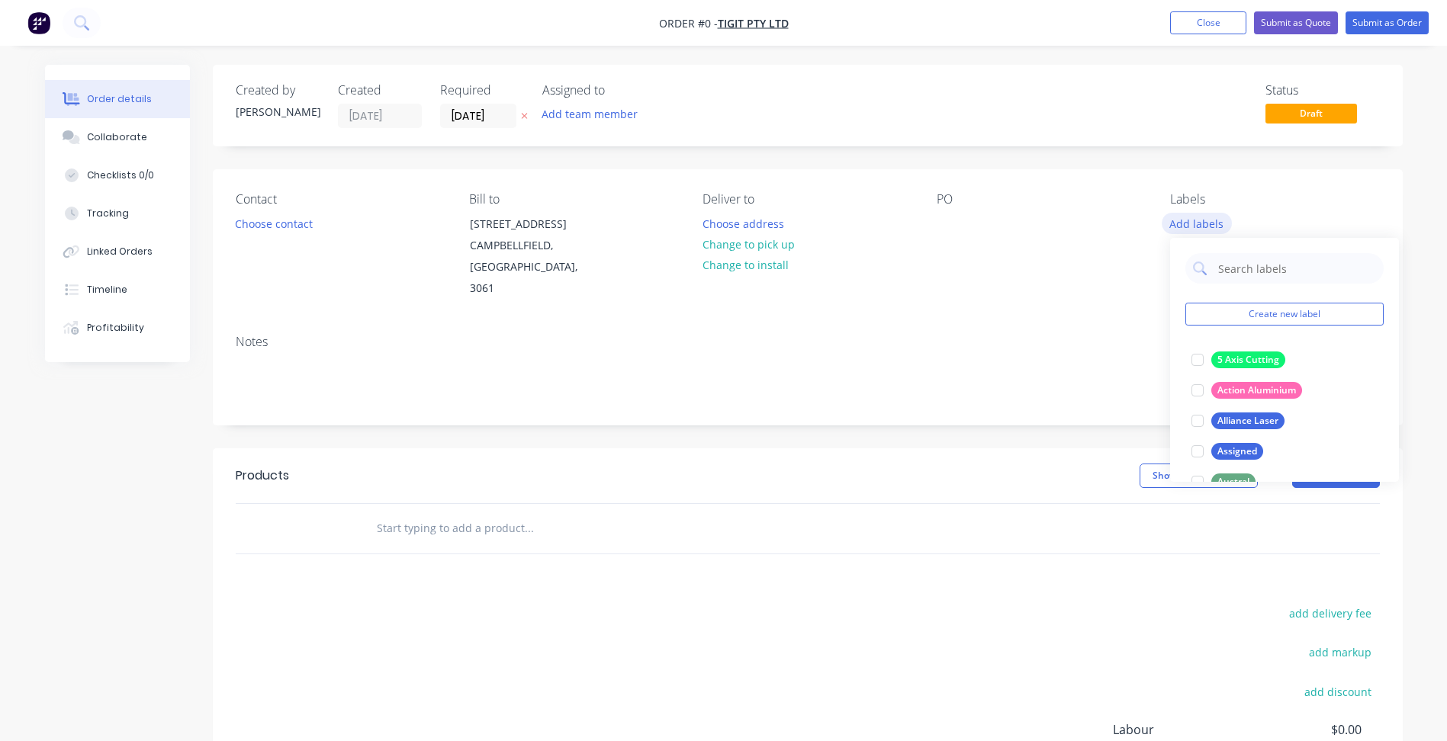
click at [1186, 224] on button "Add labels" at bounding box center [1197, 223] width 70 height 21
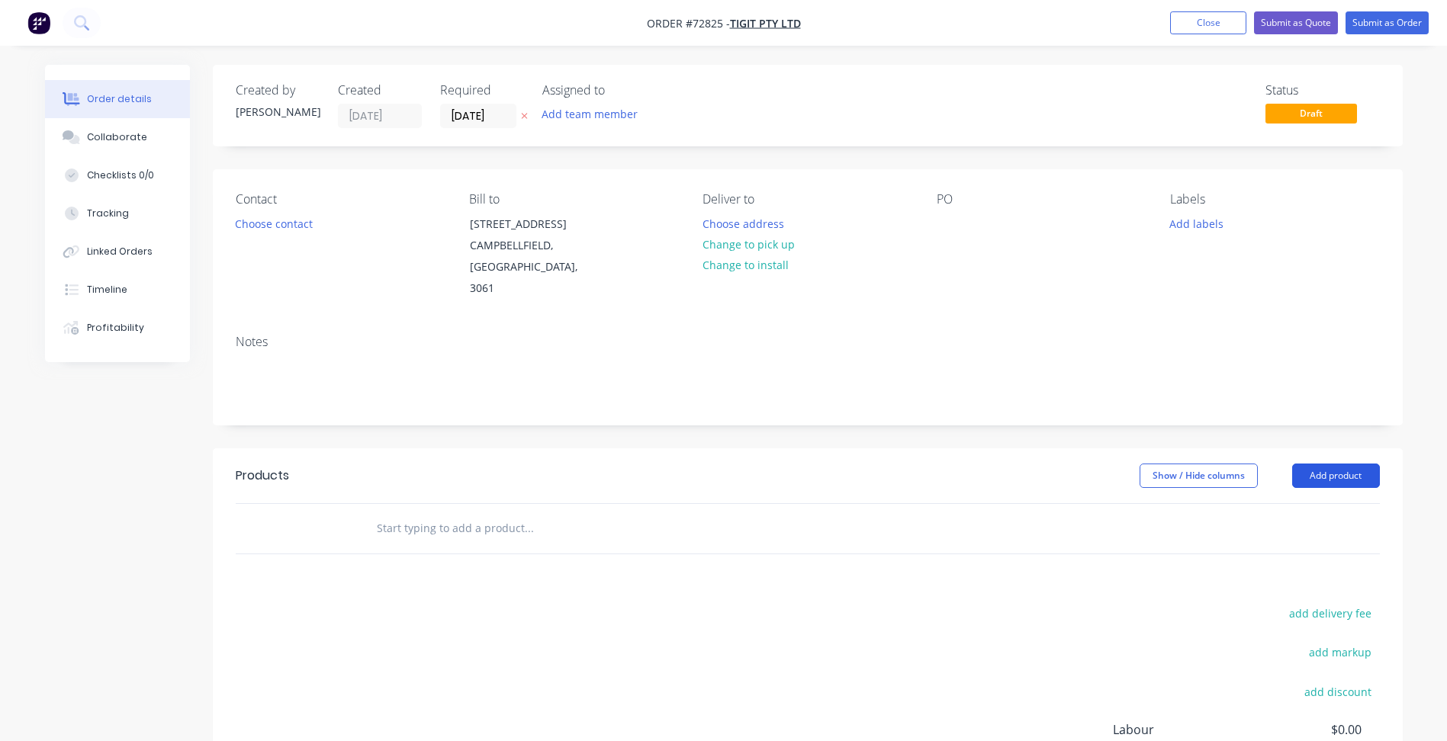
click at [1336, 464] on button "Add product" at bounding box center [1336, 476] width 88 height 24
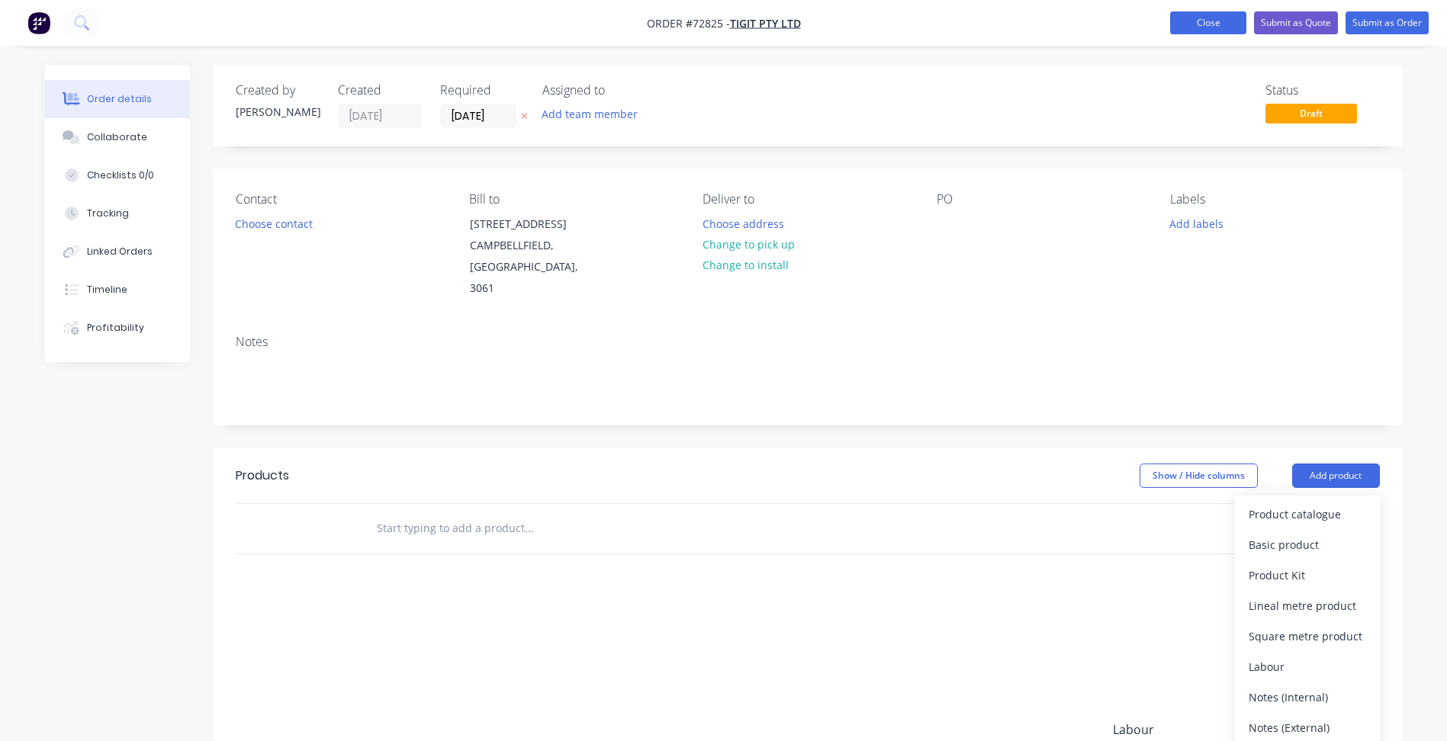
click at [1210, 21] on button "Close" at bounding box center [1208, 22] width 76 height 23
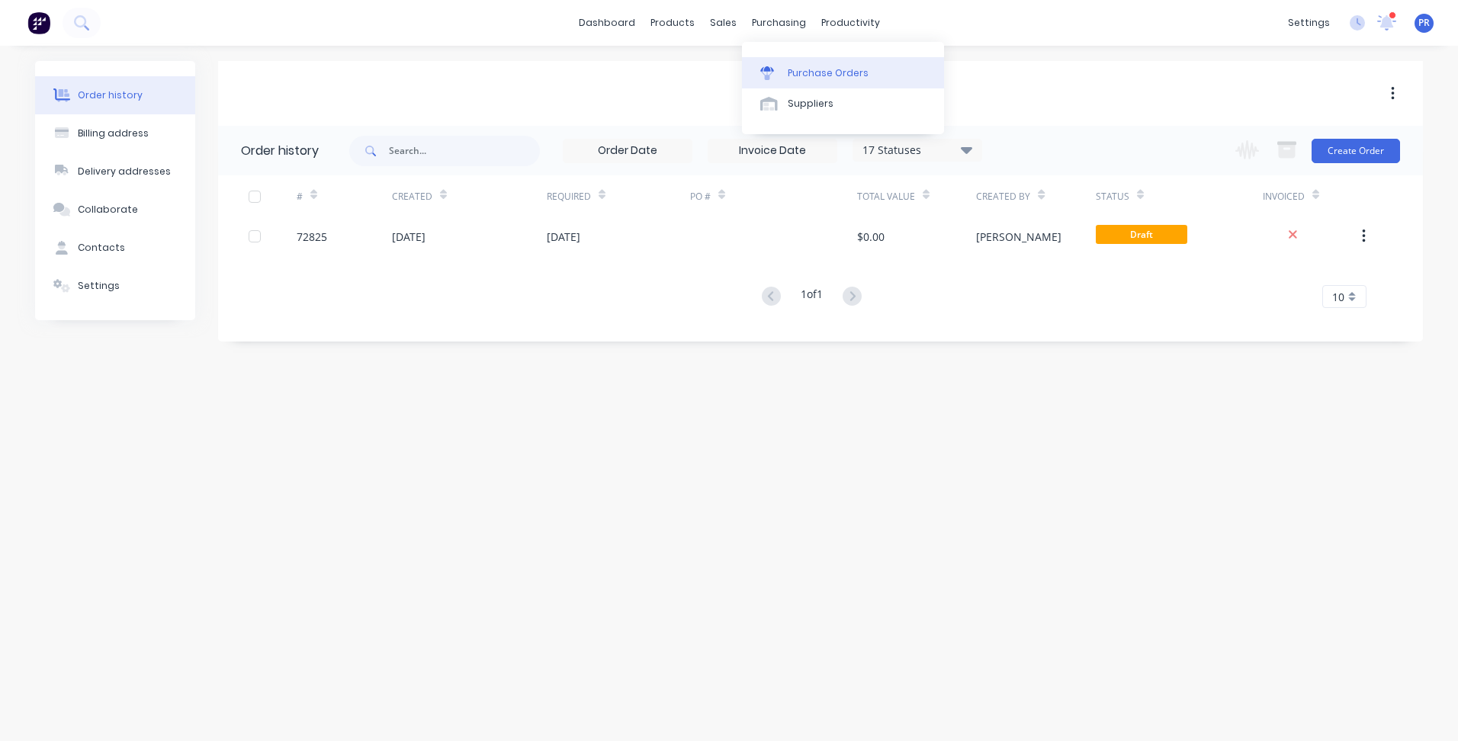
click at [805, 73] on div "Purchase Orders" at bounding box center [828, 73] width 81 height 14
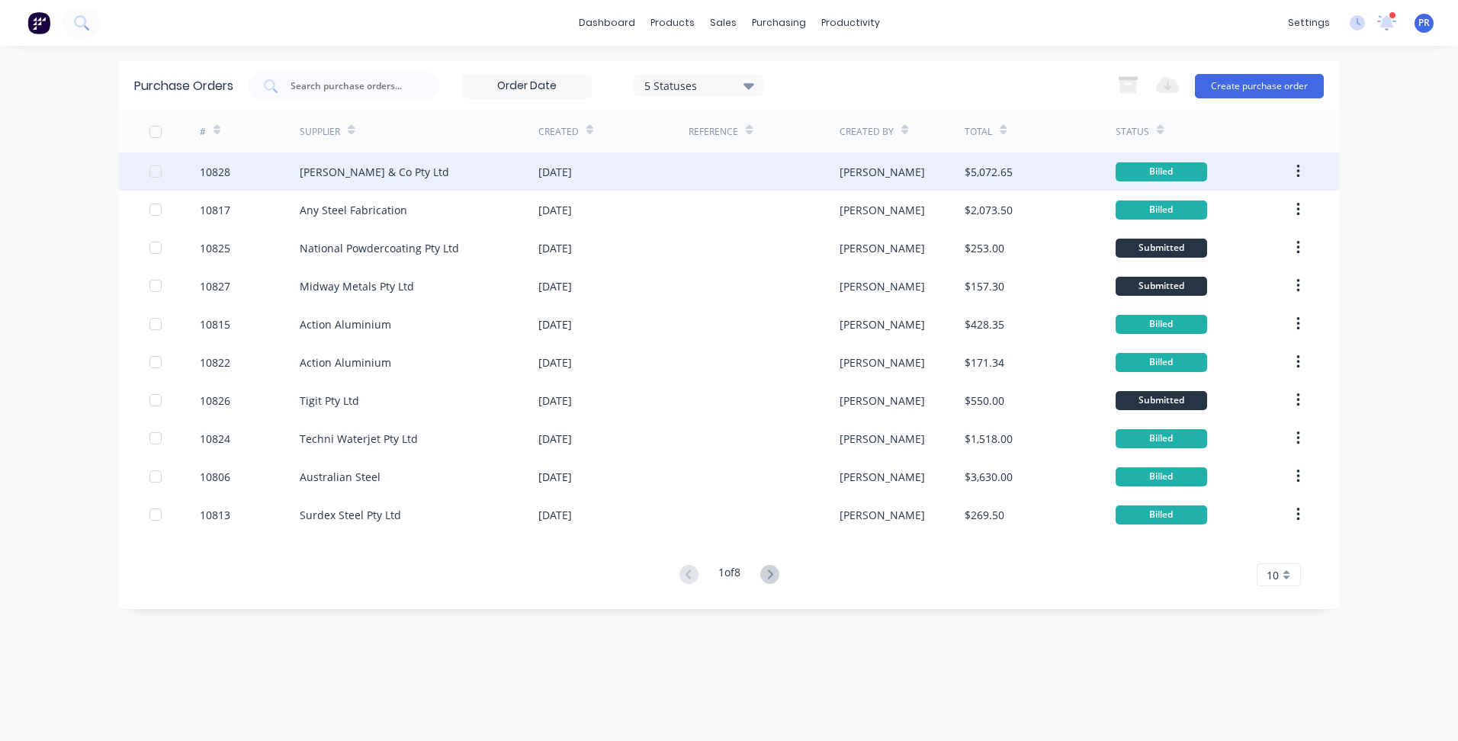
click at [367, 177] on div "[PERSON_NAME] & Co Pty Ltd" at bounding box center [374, 172] width 149 height 16
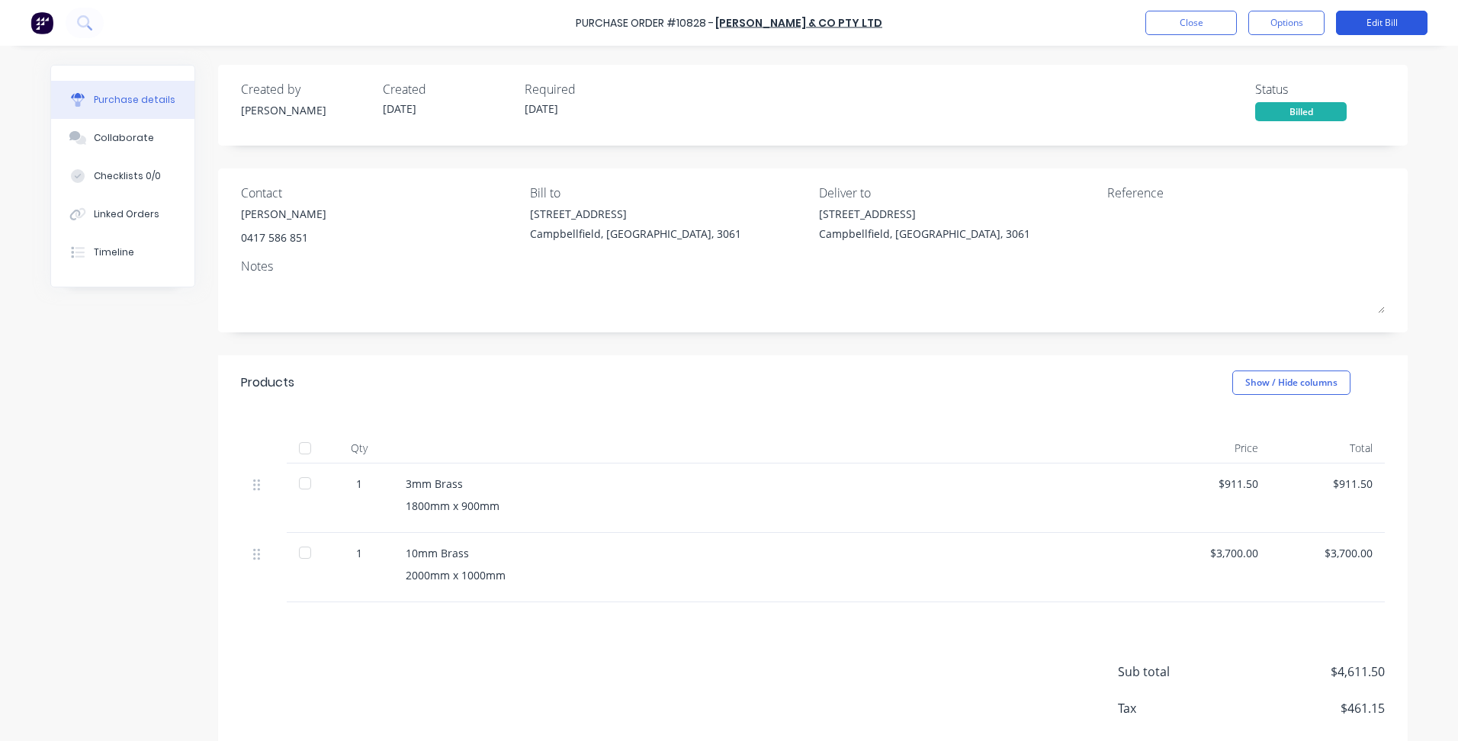
drag, startPoint x: 1302, startPoint y: 24, endPoint x: 1381, endPoint y: 17, distance: 79.6
click at [1407, 31] on div "Close Options Edit Bill" at bounding box center [1287, 23] width 282 height 24
click at [1381, 17] on button "Edit Bill" at bounding box center [1382, 23] width 92 height 24
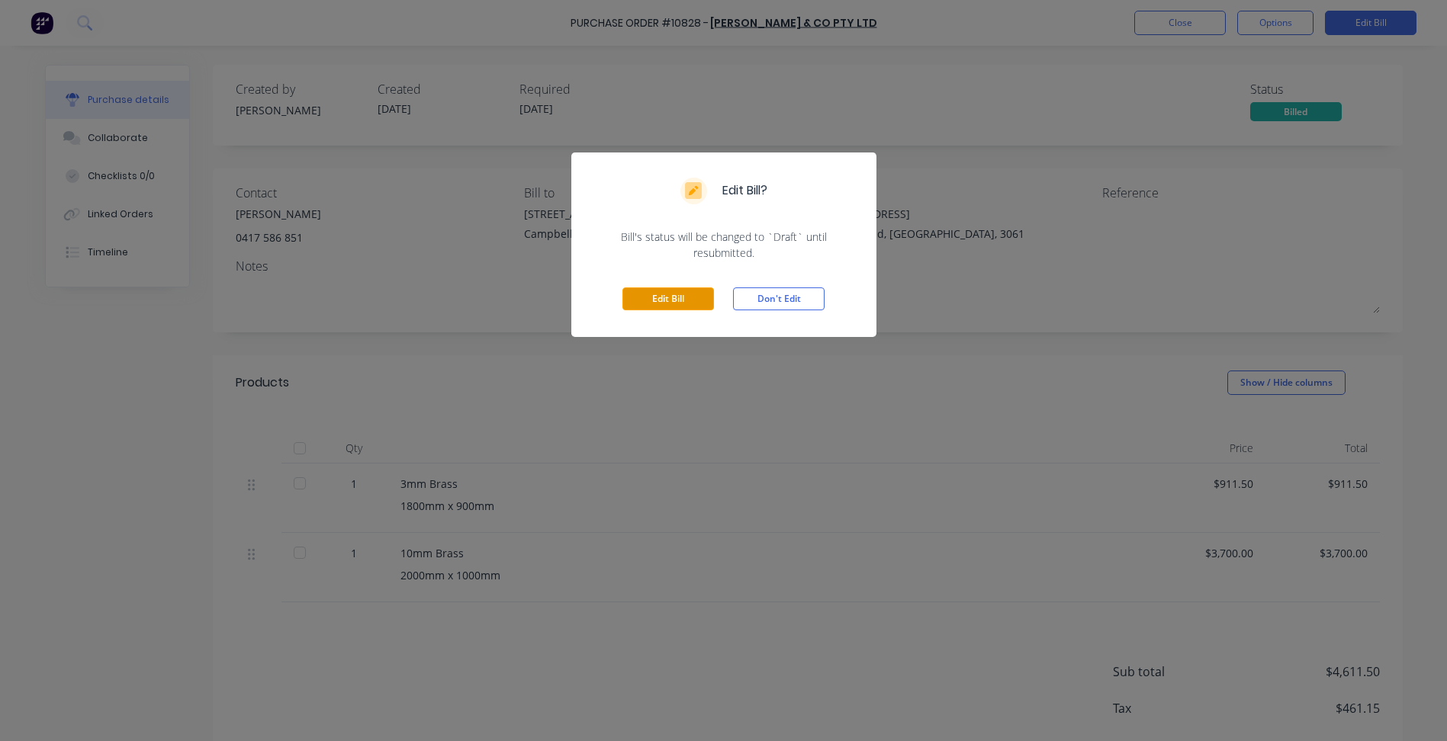
click at [671, 295] on button "Edit Bill" at bounding box center [668, 299] width 92 height 23
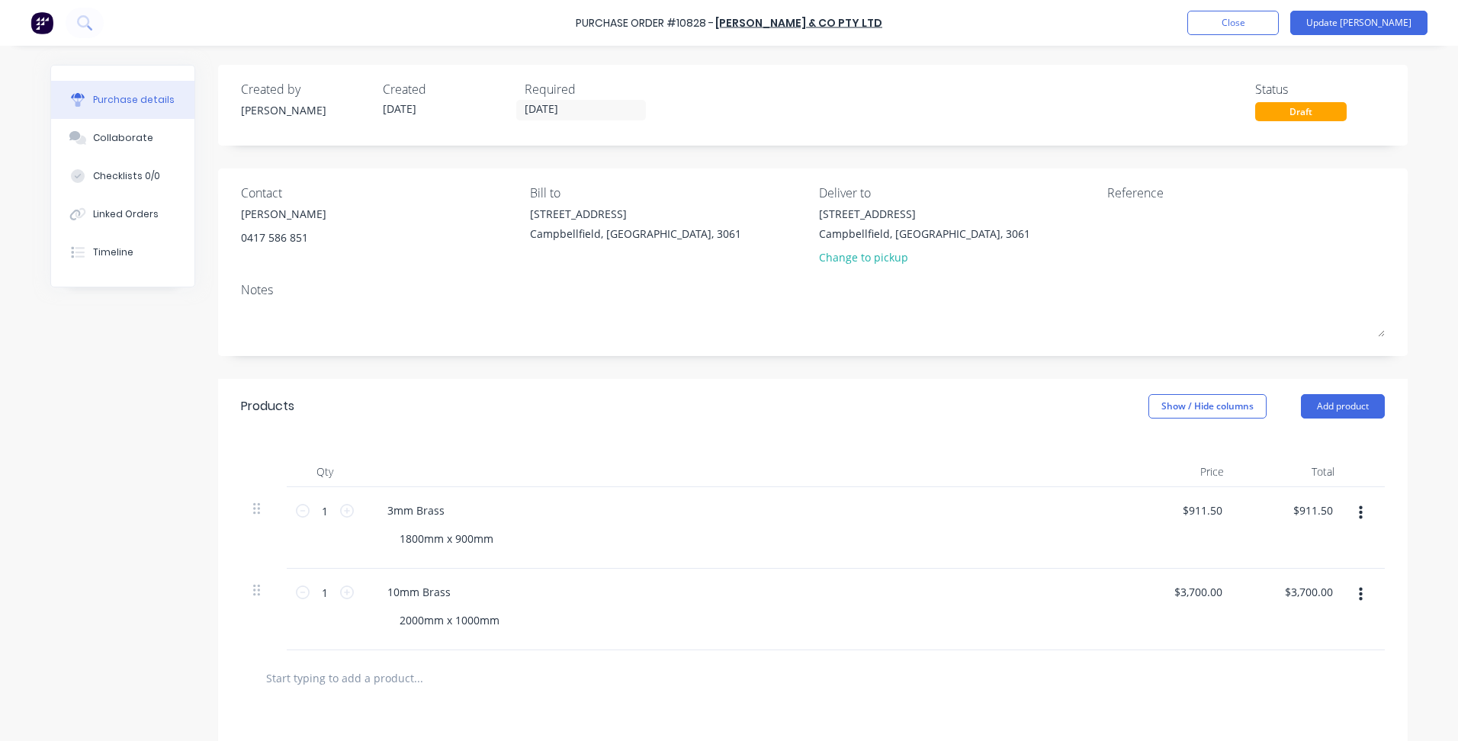
scroll to position [153, 0]
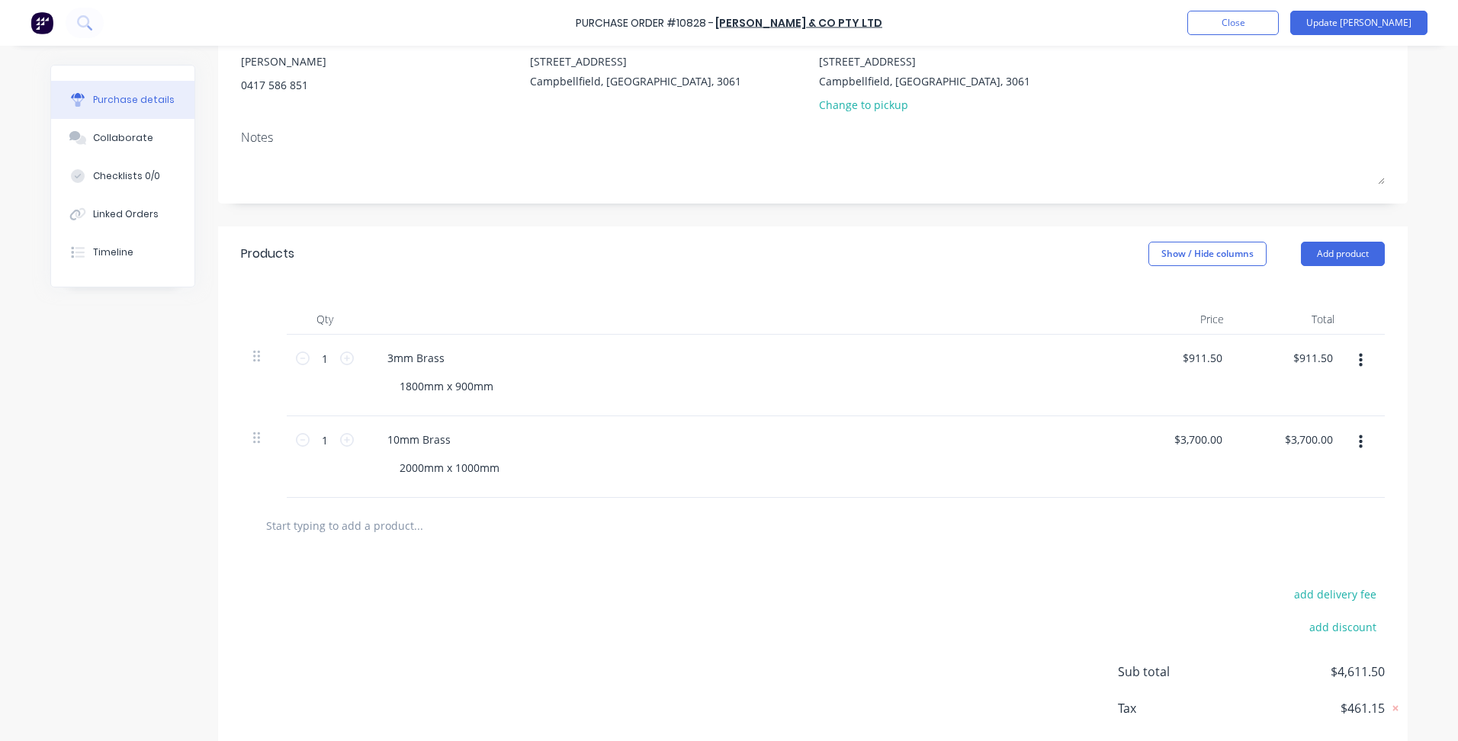
click at [1358, 442] on button "button" at bounding box center [1361, 442] width 36 height 27
click at [1306, 513] on button "Duplicate" at bounding box center [1314, 513] width 130 height 31
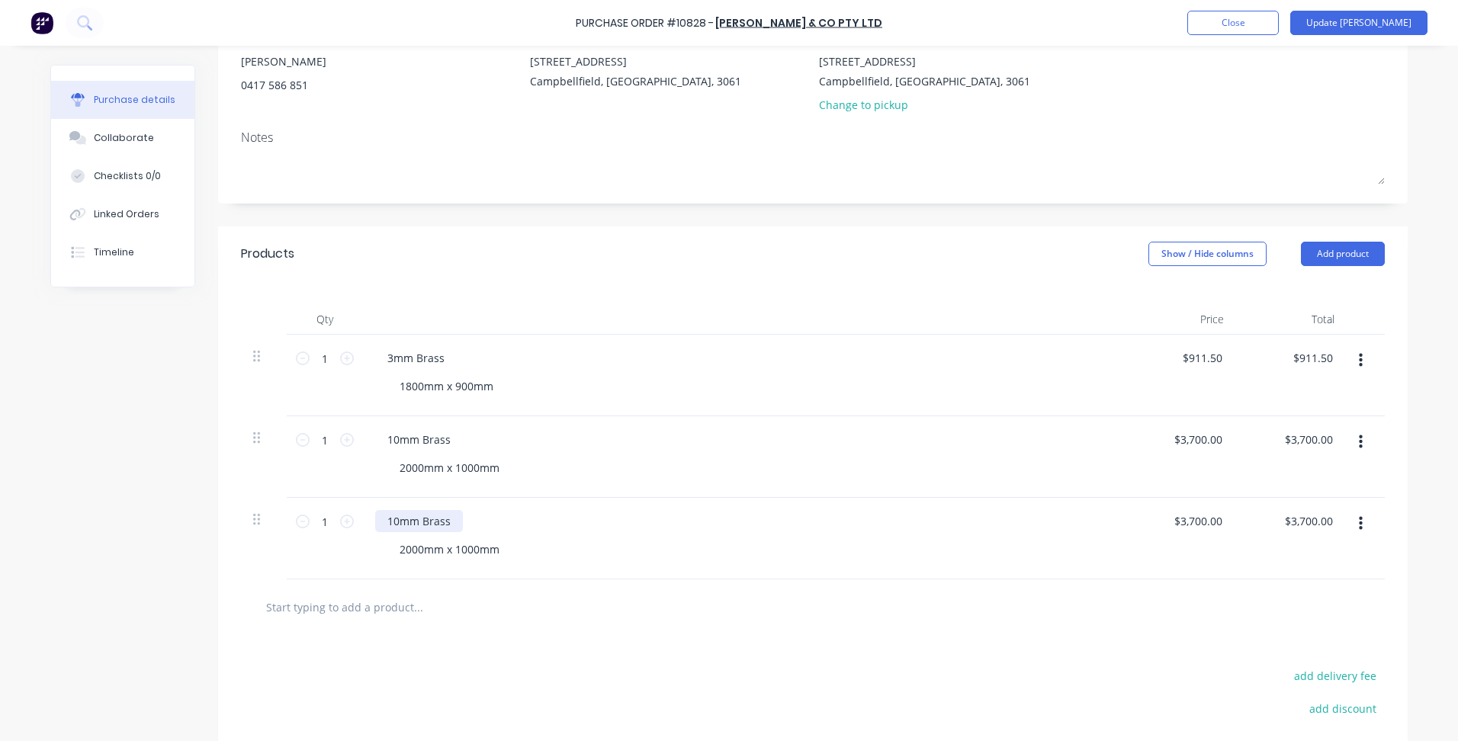
click at [439, 522] on div "10mm Brass" at bounding box center [419, 521] width 88 height 22
drag, startPoint x: 394, startPoint y: 522, endPoint x: 406, endPoint y: 526, distance: 12.8
click at [399, 523] on div "10mm Brass" at bounding box center [419, 521] width 88 height 22
drag, startPoint x: 413, startPoint y: 540, endPoint x: 408, endPoint y: 550, distance: 10.9
click at [413, 545] on div "2000mm x 1000mm" at bounding box center [449, 550] width 124 height 22
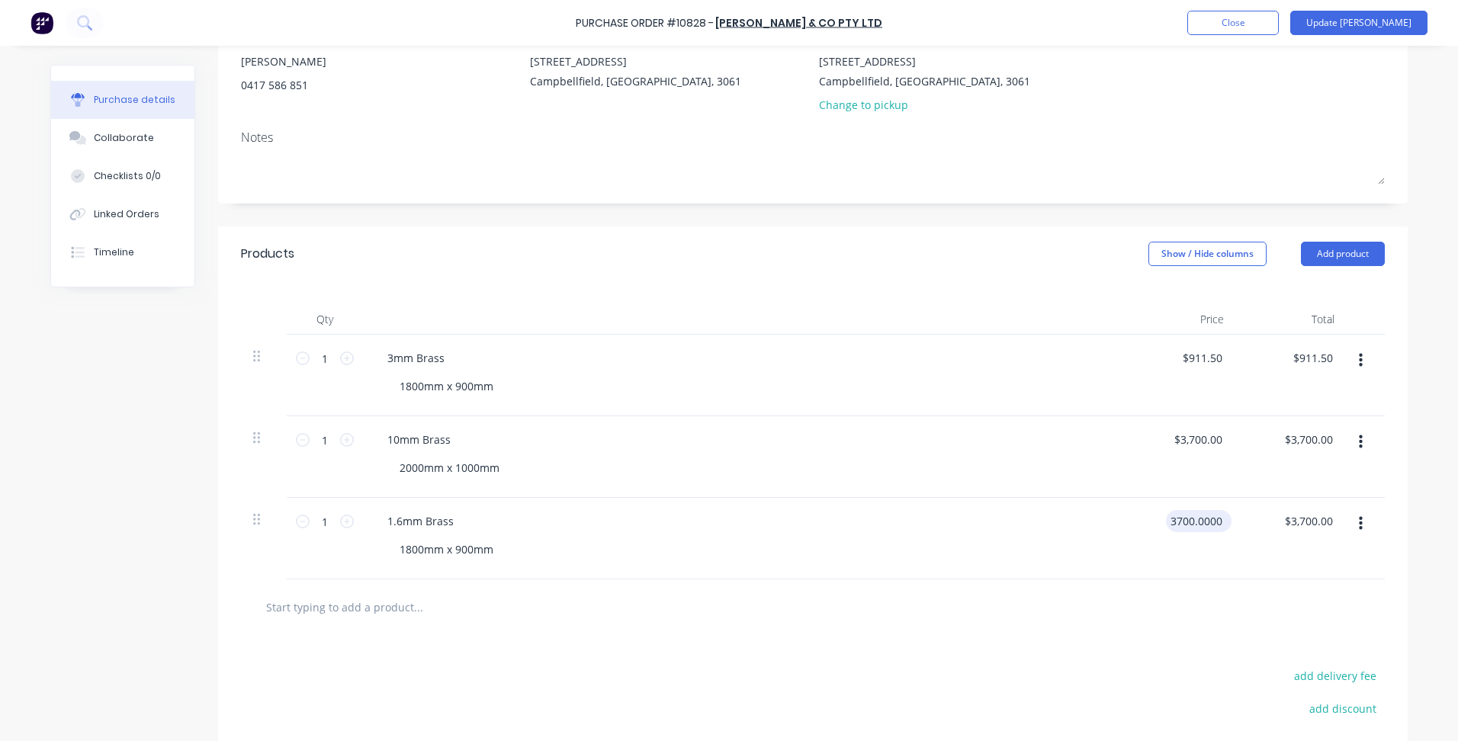
click at [1211, 516] on input "3700.0000" at bounding box center [1195, 521] width 59 height 22
type input "$482.15"
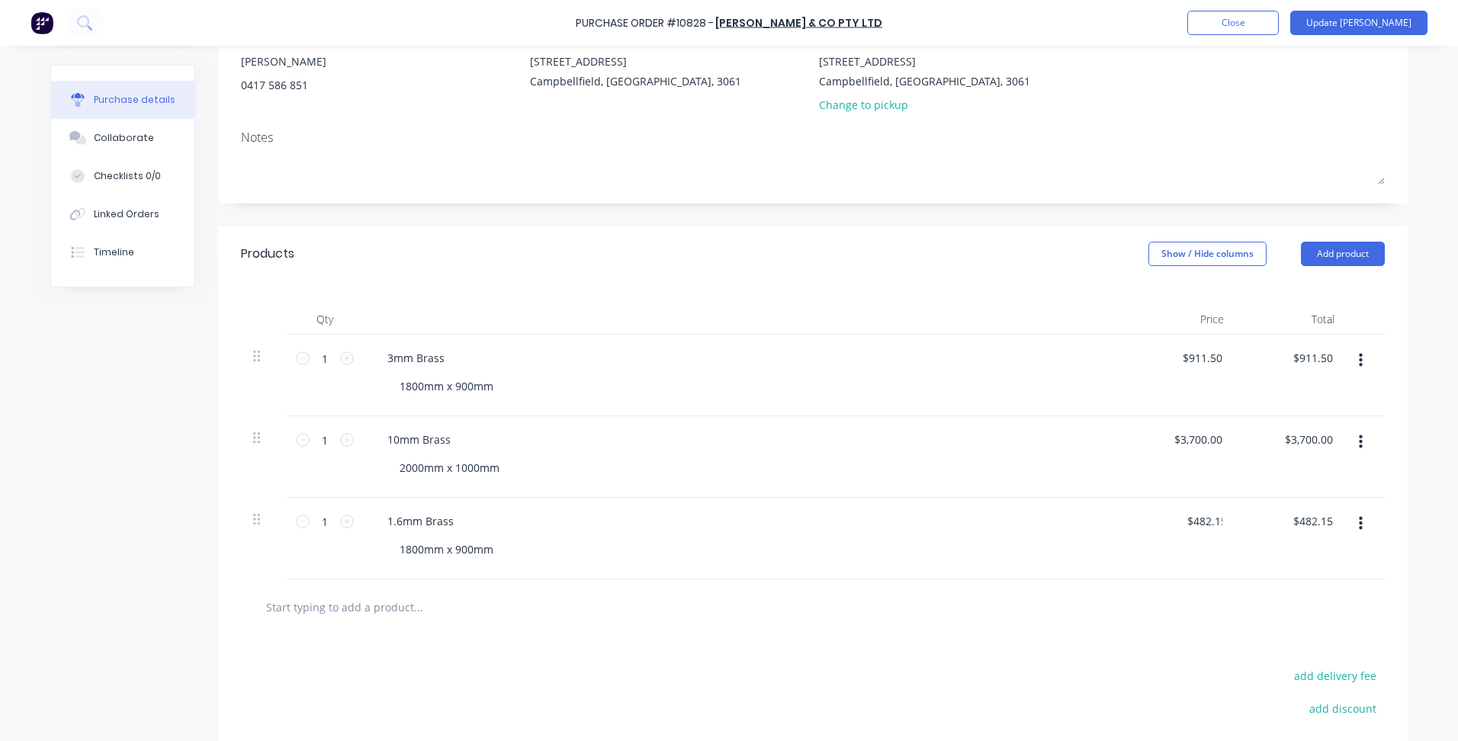
click at [1098, 587] on div at bounding box center [813, 608] width 1144 height 56
click at [1034, 628] on div at bounding box center [813, 608] width 1144 height 56
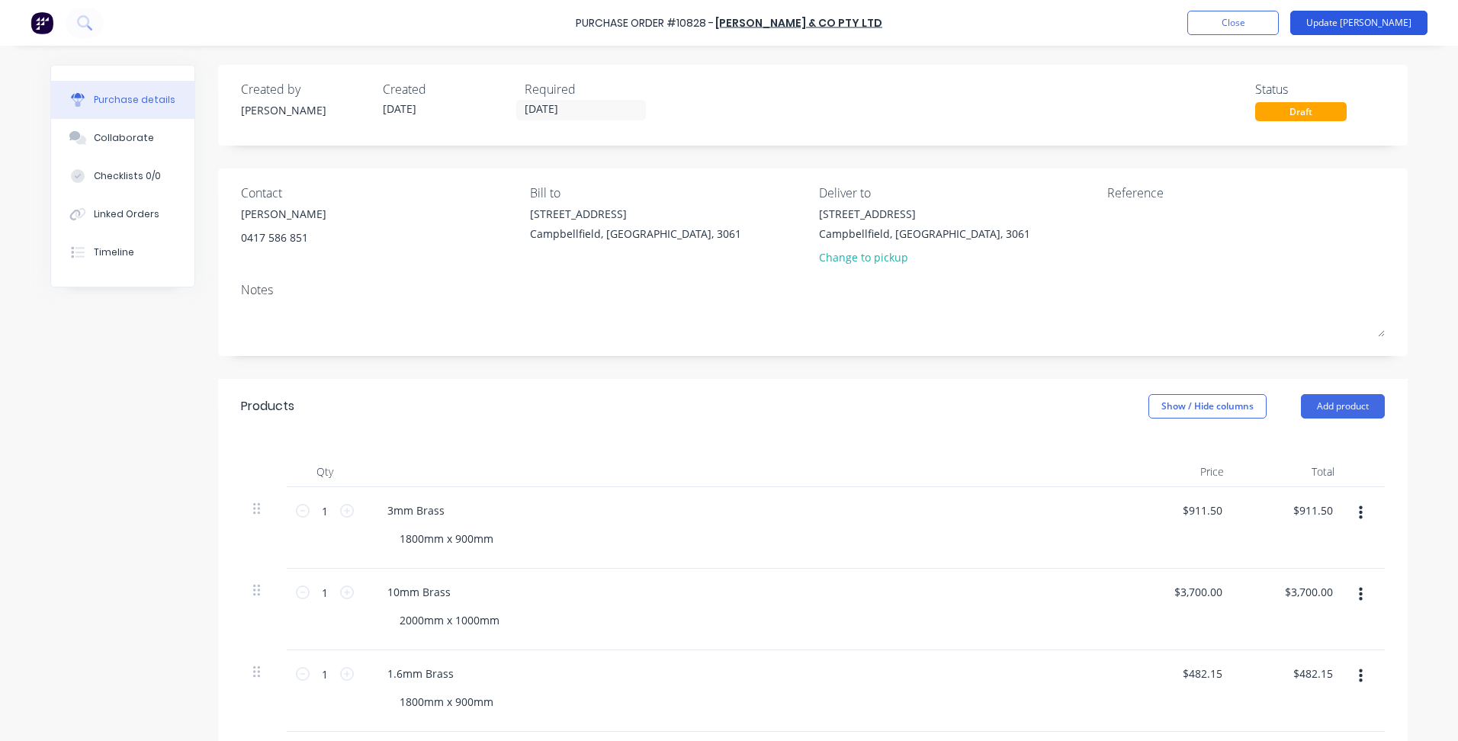
click at [1396, 23] on button "Update Bill" at bounding box center [1359, 23] width 137 height 24
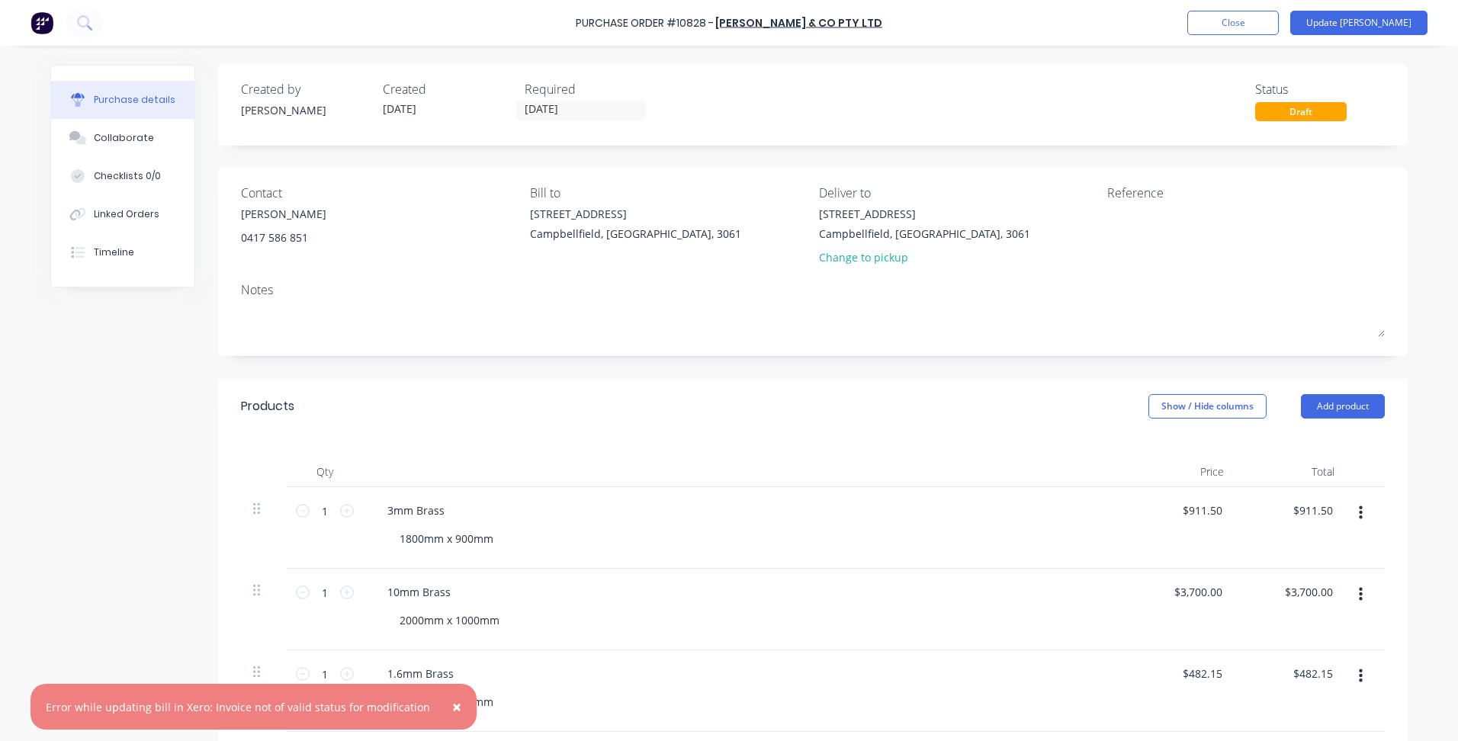
click at [1288, 106] on div "Draft" at bounding box center [1301, 111] width 92 height 19
click at [1384, 29] on button "Update Bill" at bounding box center [1359, 23] width 137 height 24
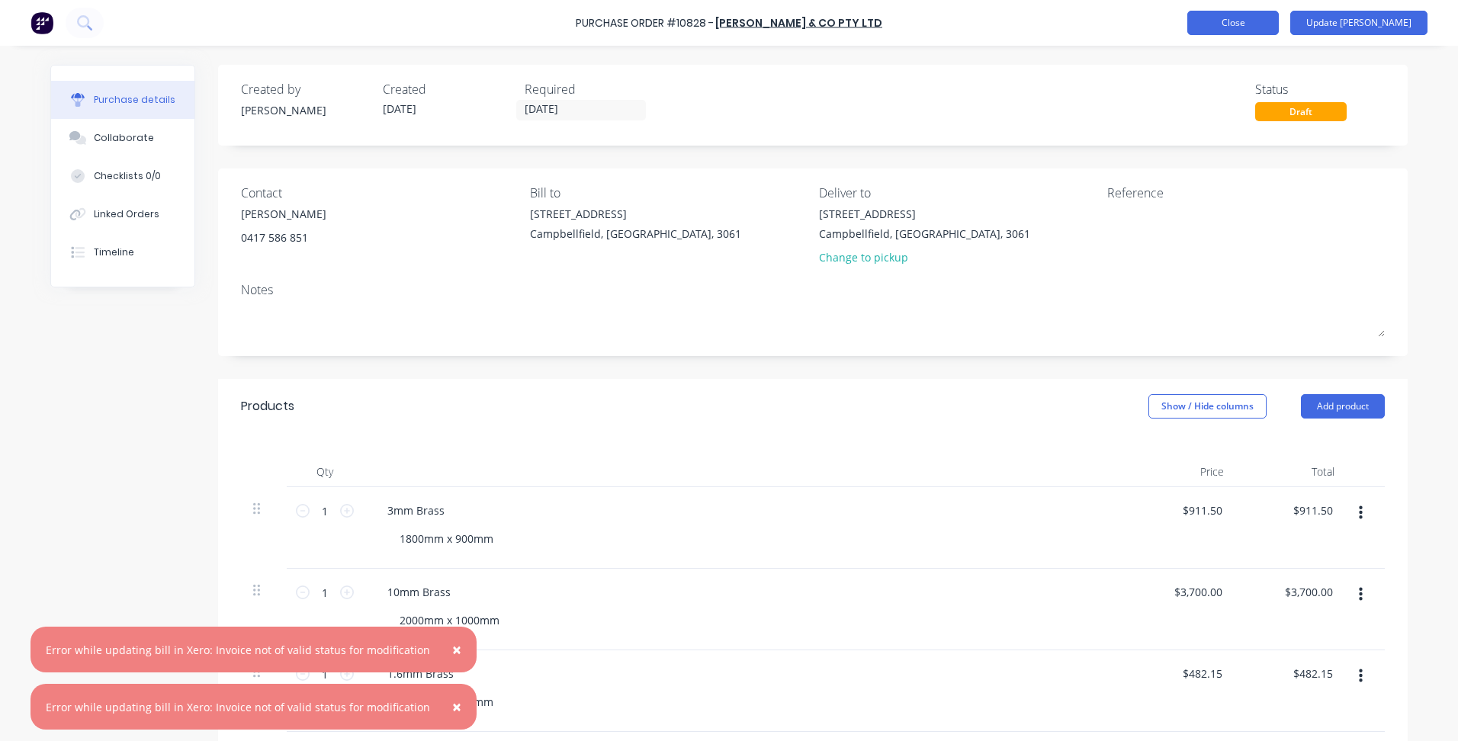
click at [1279, 29] on button "Close" at bounding box center [1234, 23] width 92 height 24
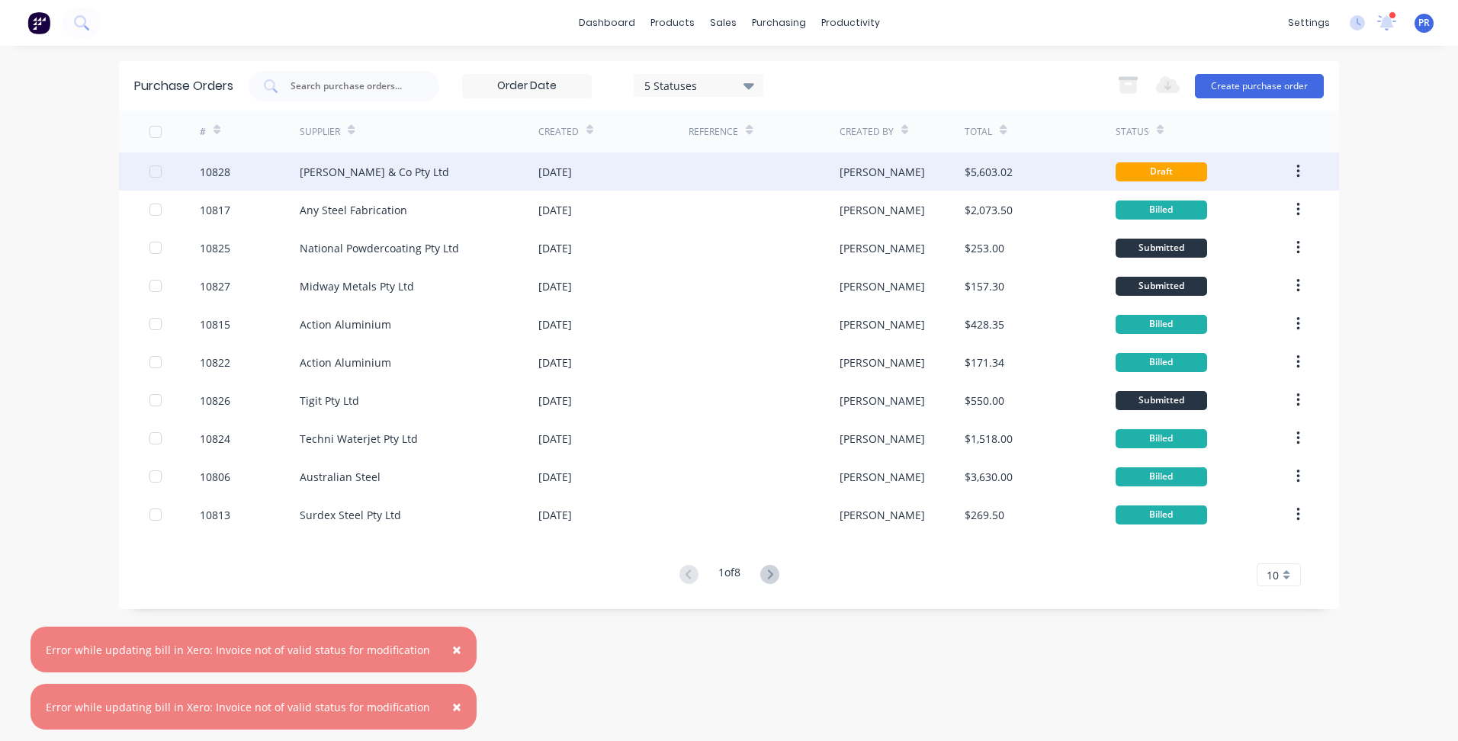
click at [1069, 178] on div "$5,603.02" at bounding box center [1040, 172] width 150 height 38
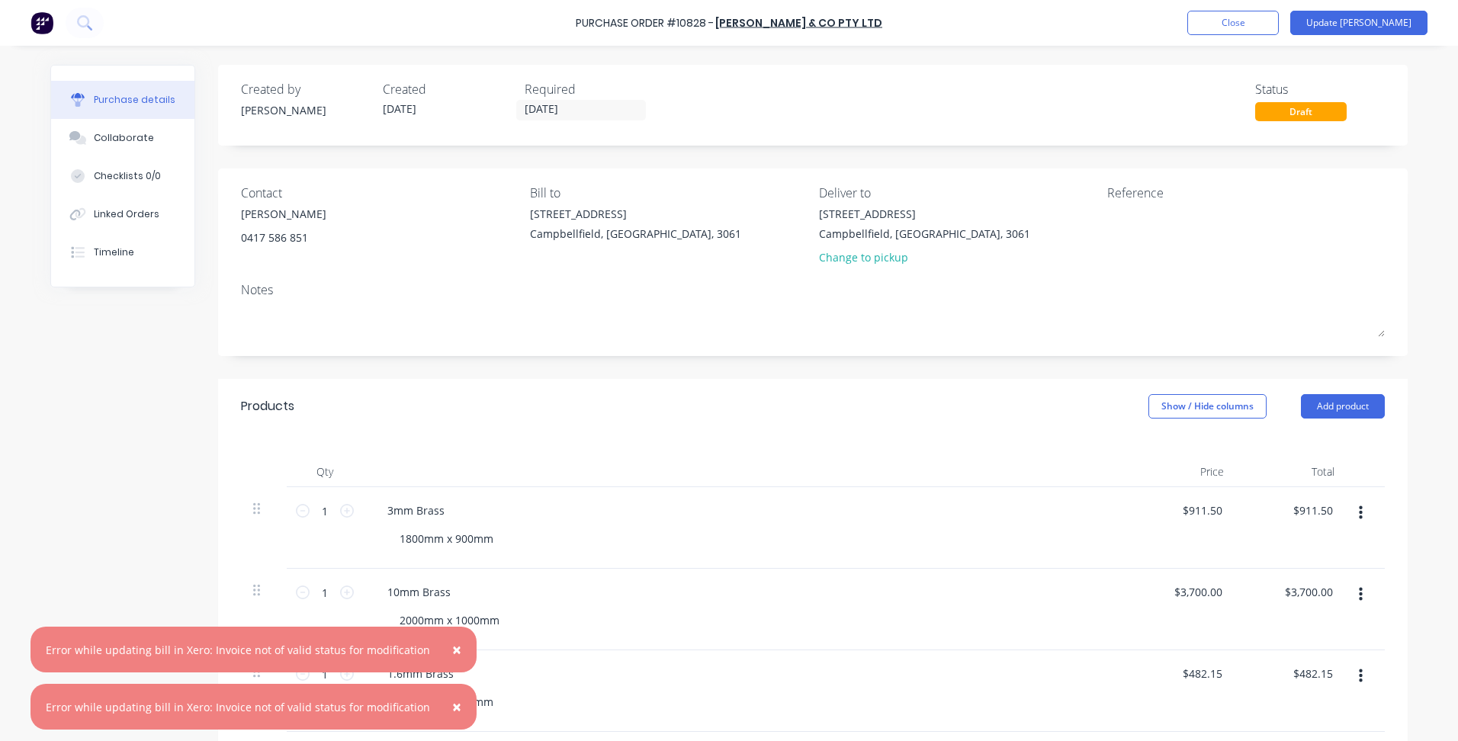
scroll to position [305, 0]
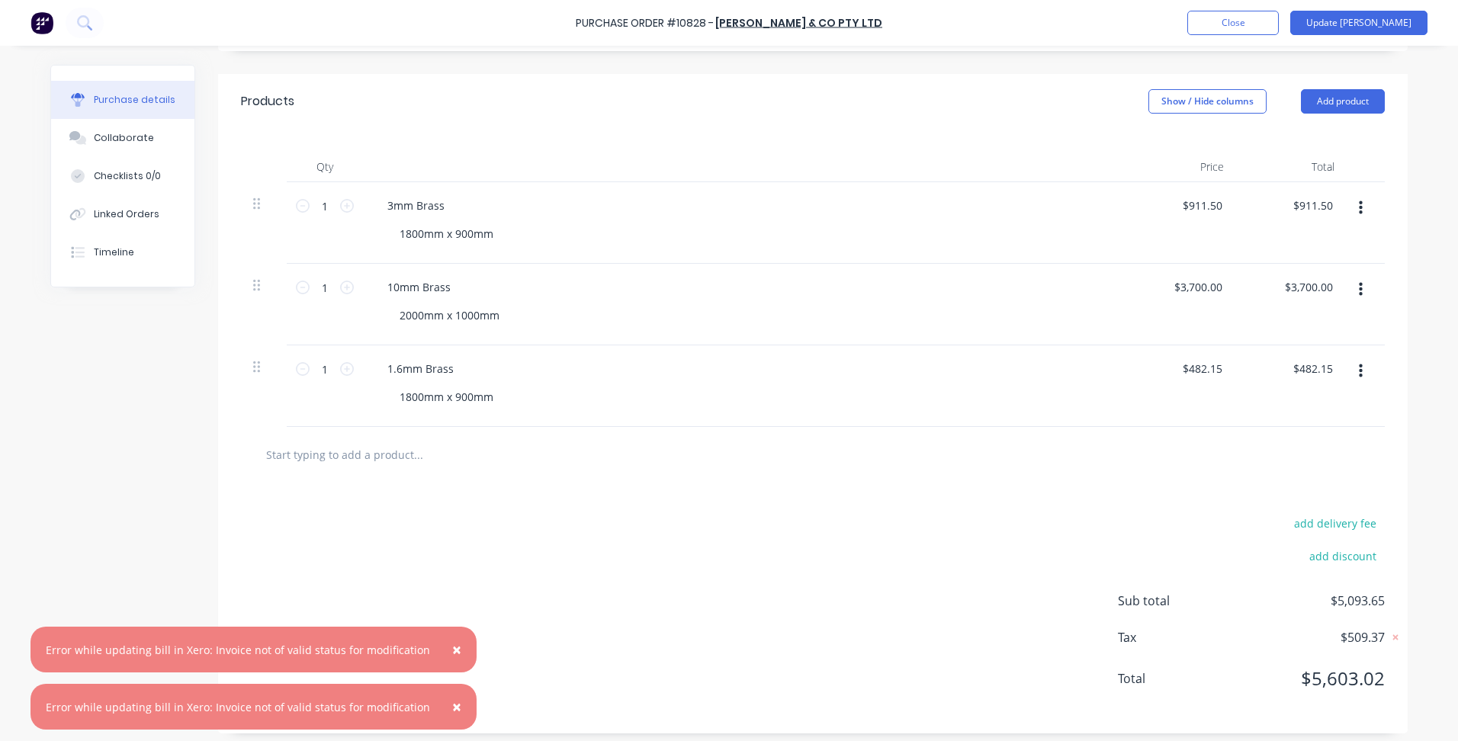
click at [1022, 501] on div "add delivery fee add discount Sub total $5,093.65 Tax $509.37 Total $5,603.02" at bounding box center [813, 608] width 1190 height 251
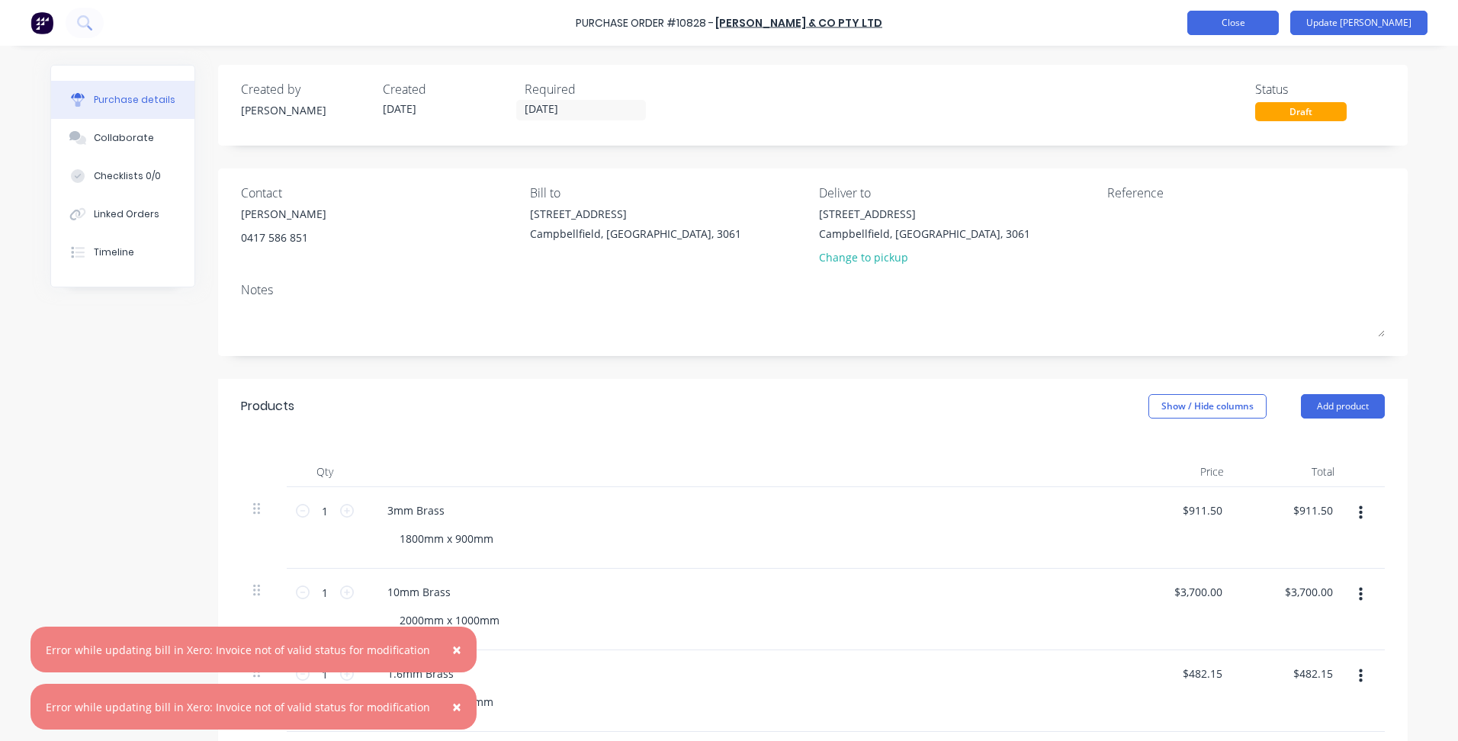
click at [1275, 26] on button "Close" at bounding box center [1234, 23] width 92 height 24
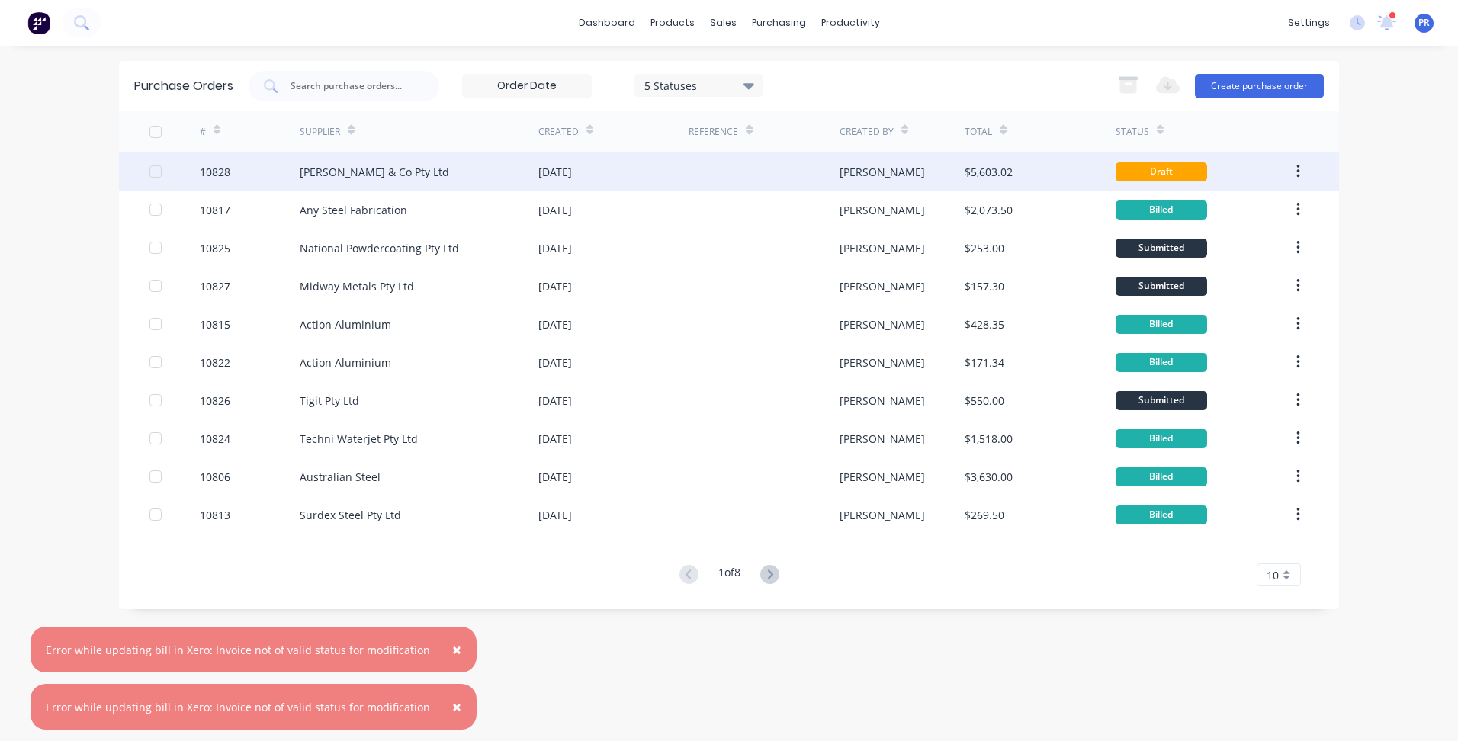
click at [1150, 178] on div "Draft" at bounding box center [1162, 171] width 92 height 19
click button "Update Bill"
click at [452, 639] on span "×" at bounding box center [456, 649] width 9 height 21
click at [437, 648] on button "×" at bounding box center [457, 650] width 40 height 37
click at [452, 661] on span "×" at bounding box center [456, 649] width 9 height 21
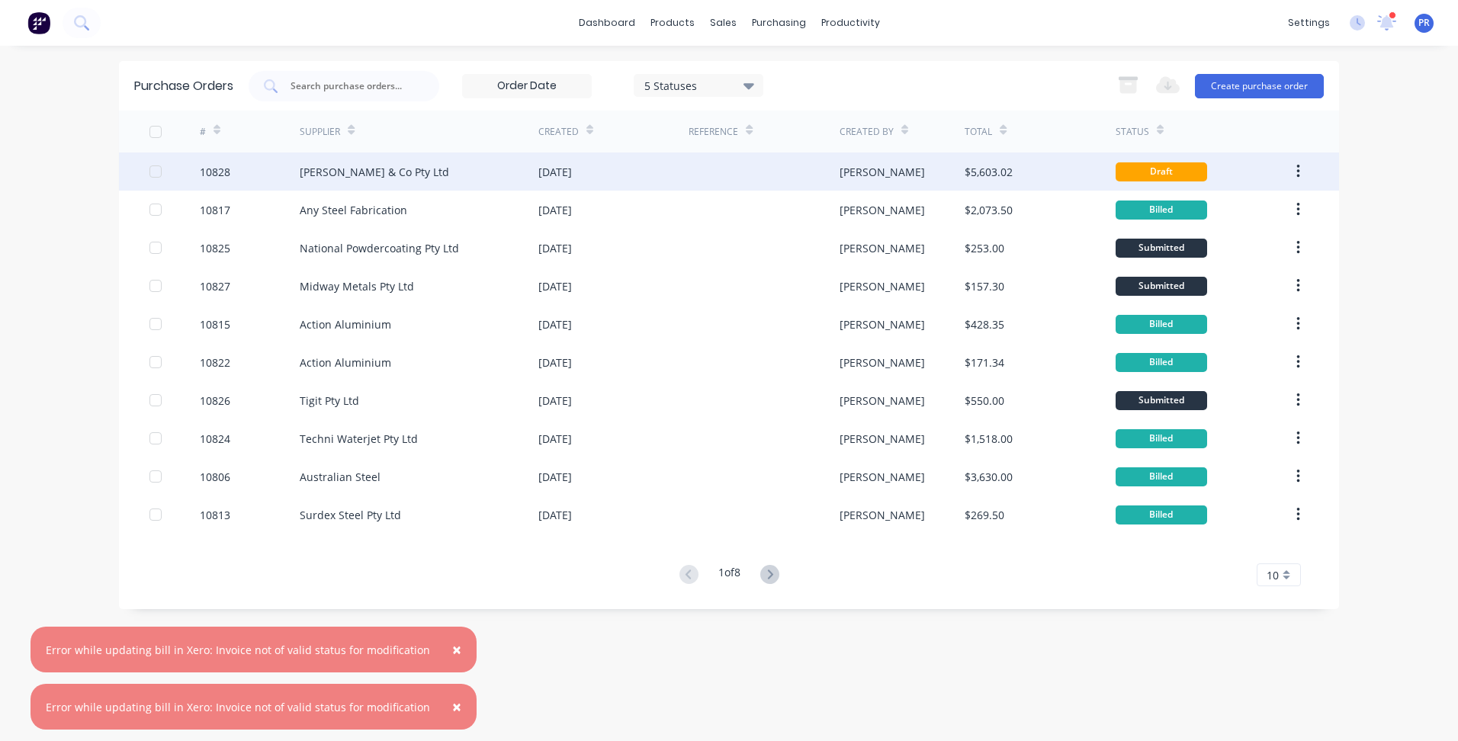
click div "Purchase Order #10828 - George White & Co Pty Ltd Add product Close Update Bill"
click div "add delivery fee add discount Sub total $5,093.65 Tax $509.37 Total $5,603.02"
click div "Draft"
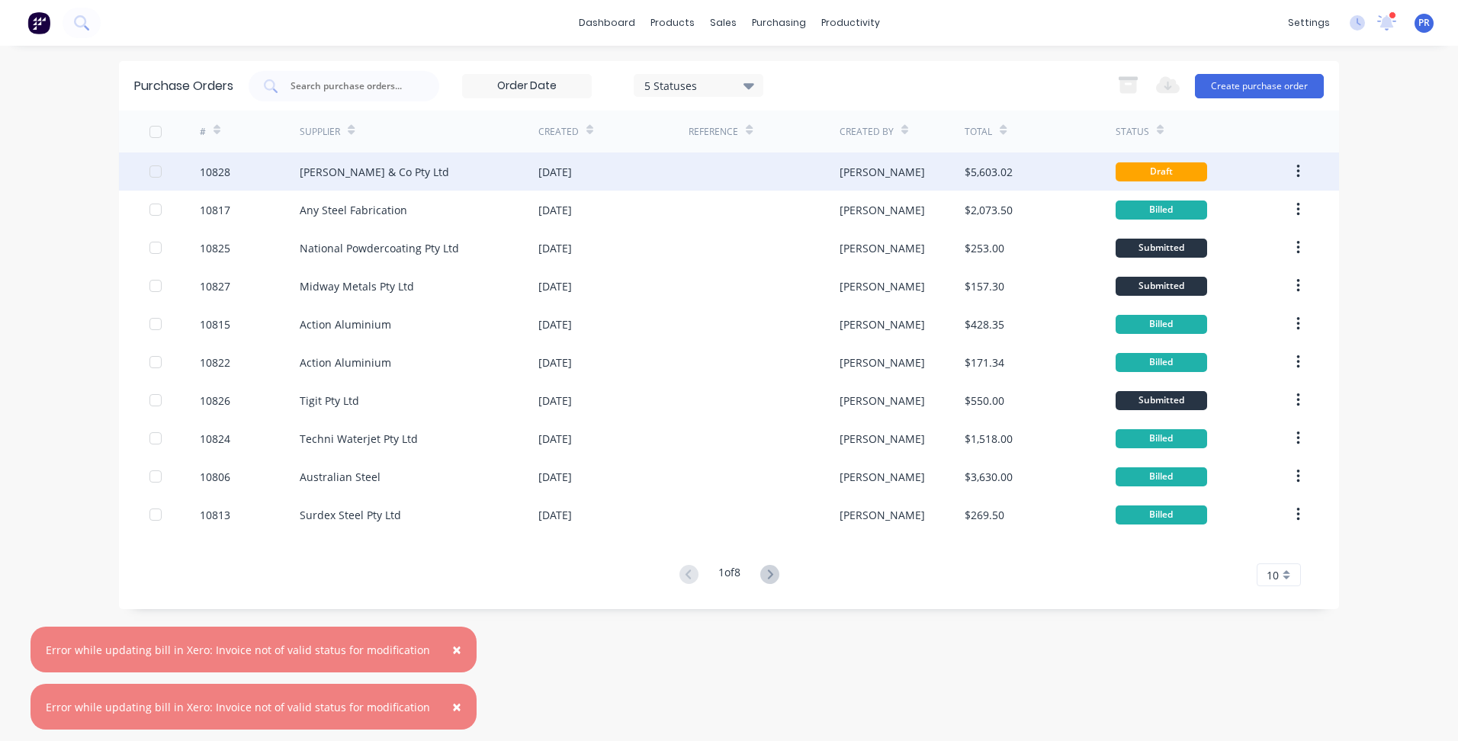
click button "Close"
click at [1001, 167] on div "$5,603.02" at bounding box center [989, 172] width 48 height 16
click button "Update Bill"
click button "Close"
click at [1072, 172] on div "$5,603.02" at bounding box center [1040, 172] width 150 height 38
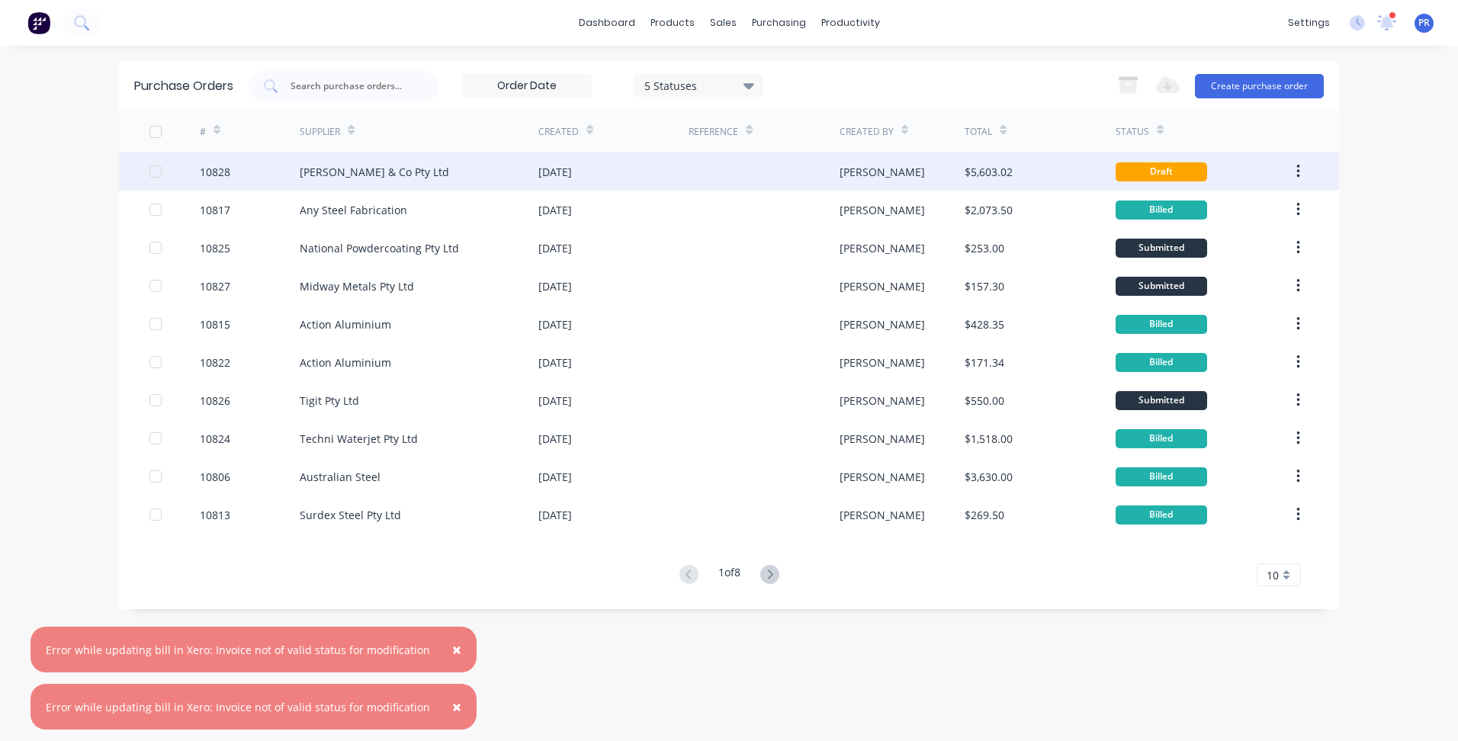
click button "Close"
click at [437, 172] on div "[PERSON_NAME] & Co Pty Ltd" at bounding box center [419, 172] width 239 height 38
click button "button"
click button "Delete"
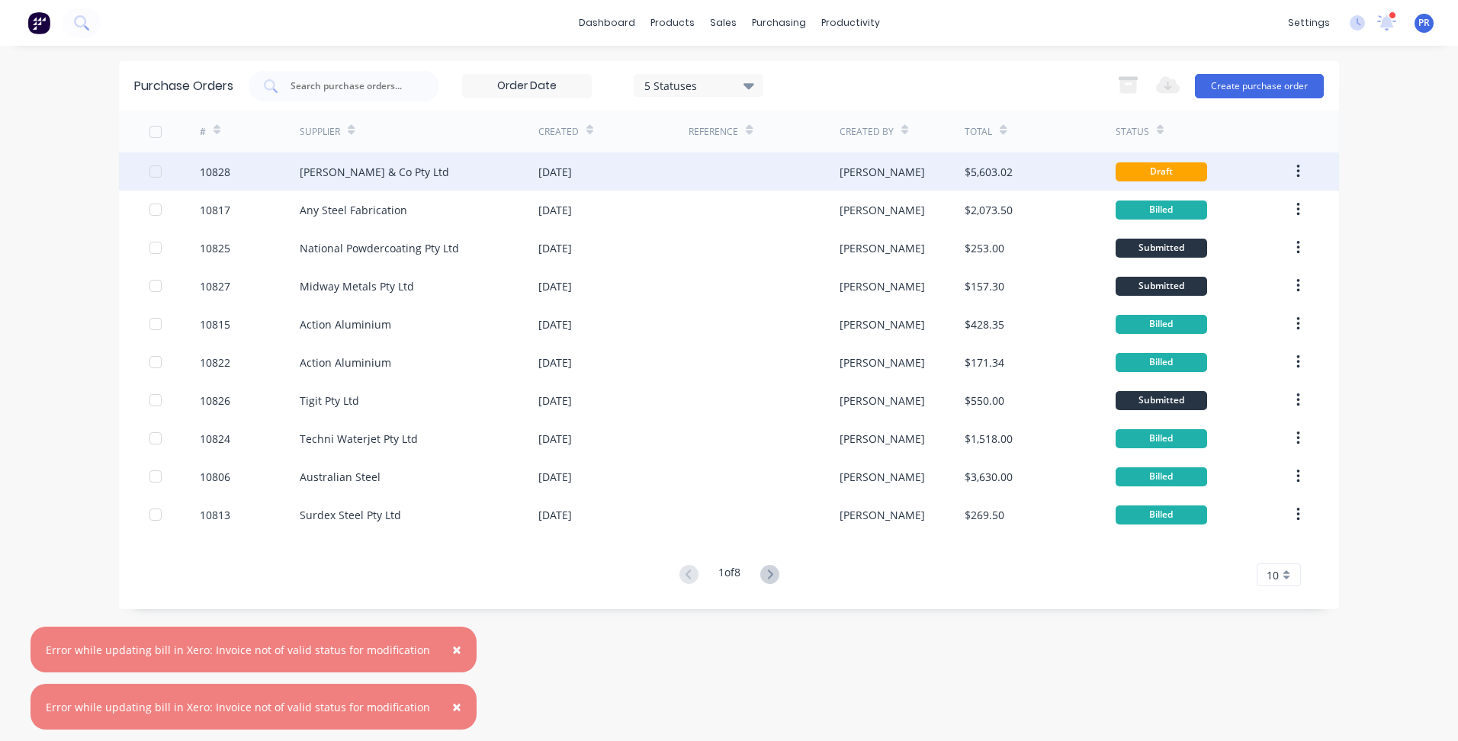
click div "add delivery fee add discount Sub total $4,611.50 Tax $461.15 Total $5,072.65"
click button "Close"
click at [1286, 79] on button "Create purchase order" at bounding box center [1259, 86] width 129 height 24
type input "s"
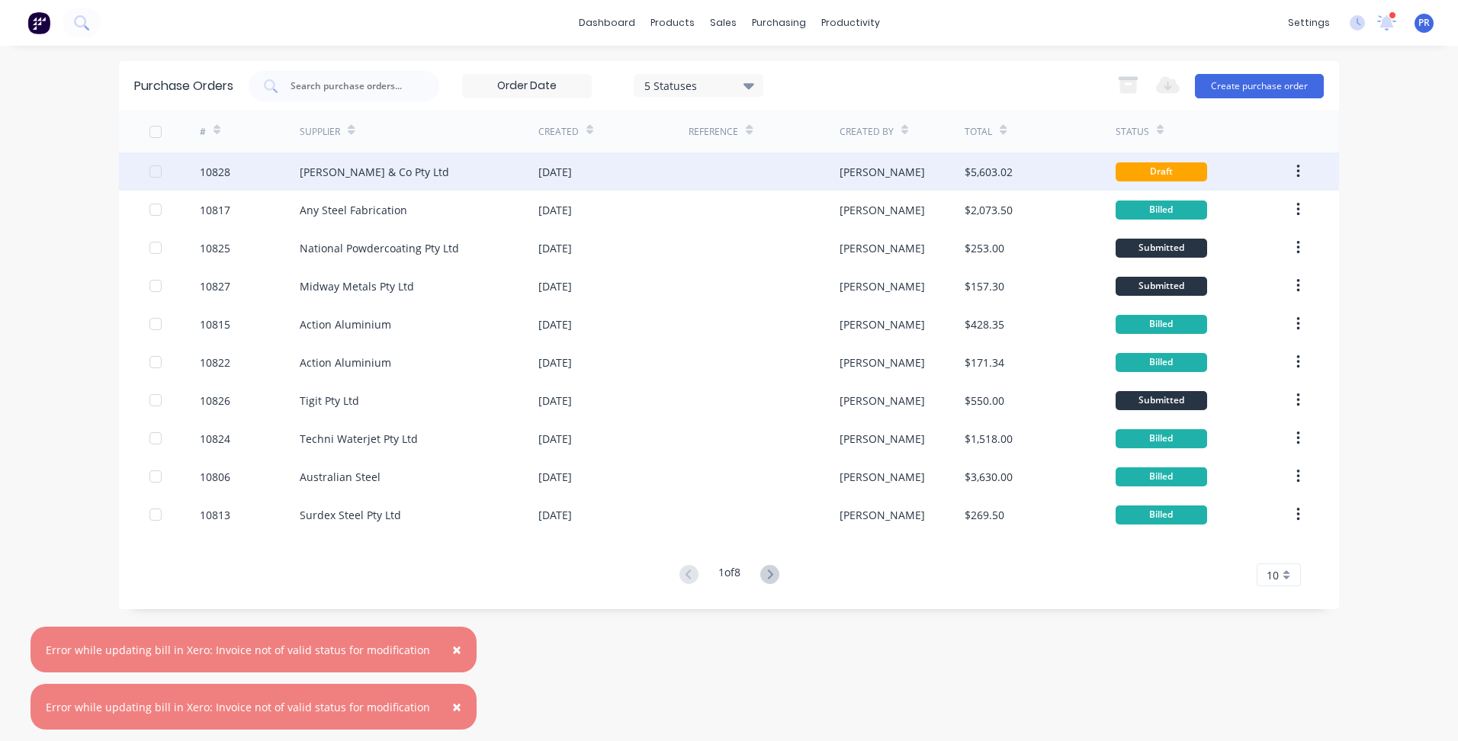
click input
type input "g"
click div "GL G eor g e White & Co Pty Ltd Supplier"
click button "Create Purchase"
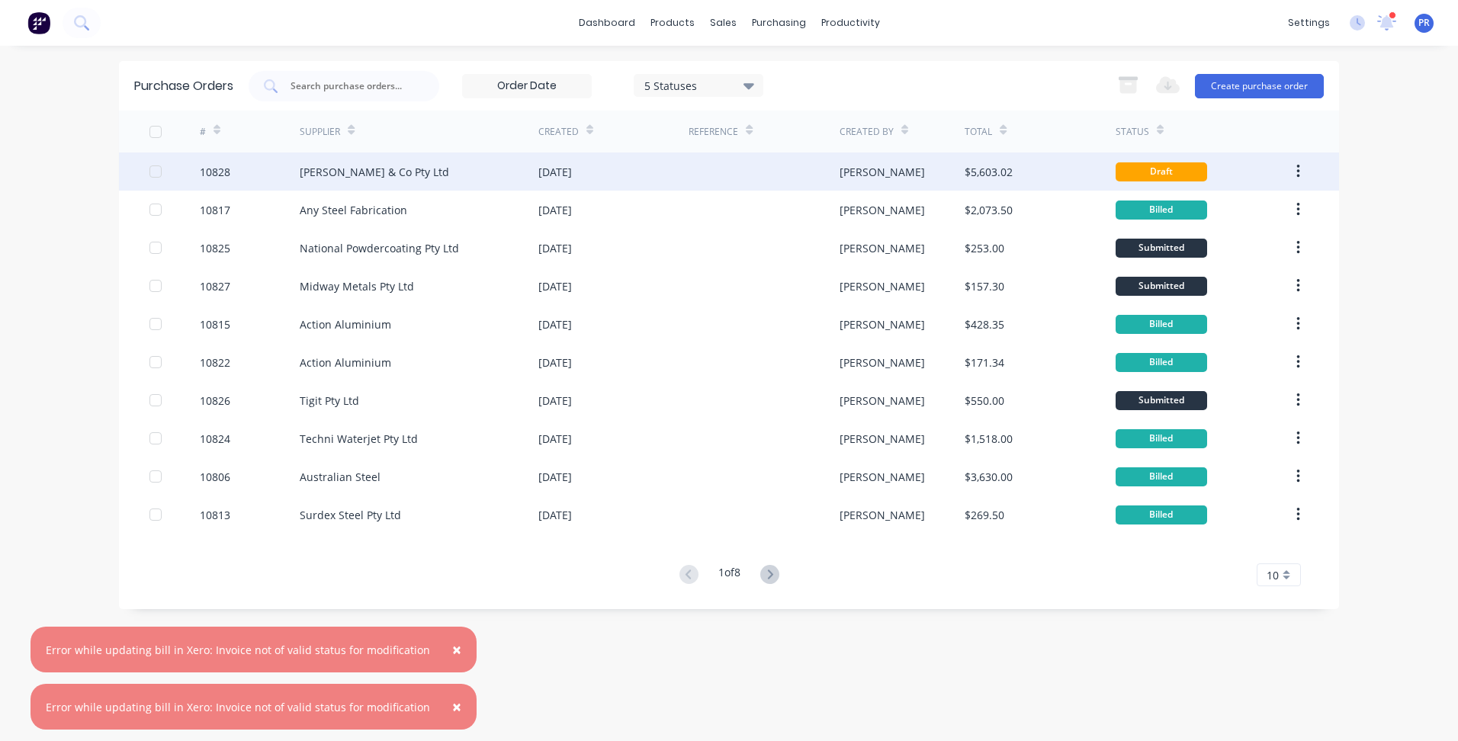
click button "Add product"
click div "Basic product"
click div
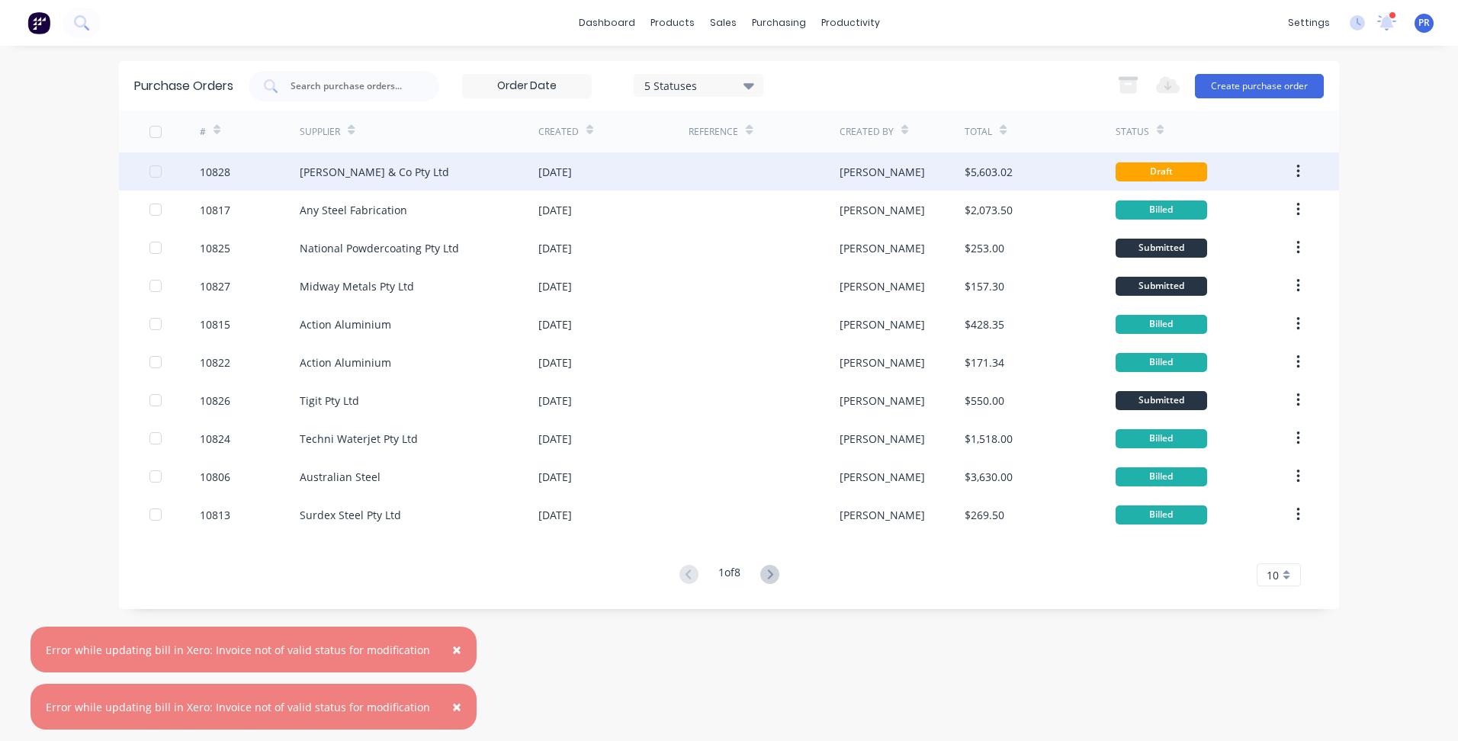
click input "0.0000"
type input "$452.15"
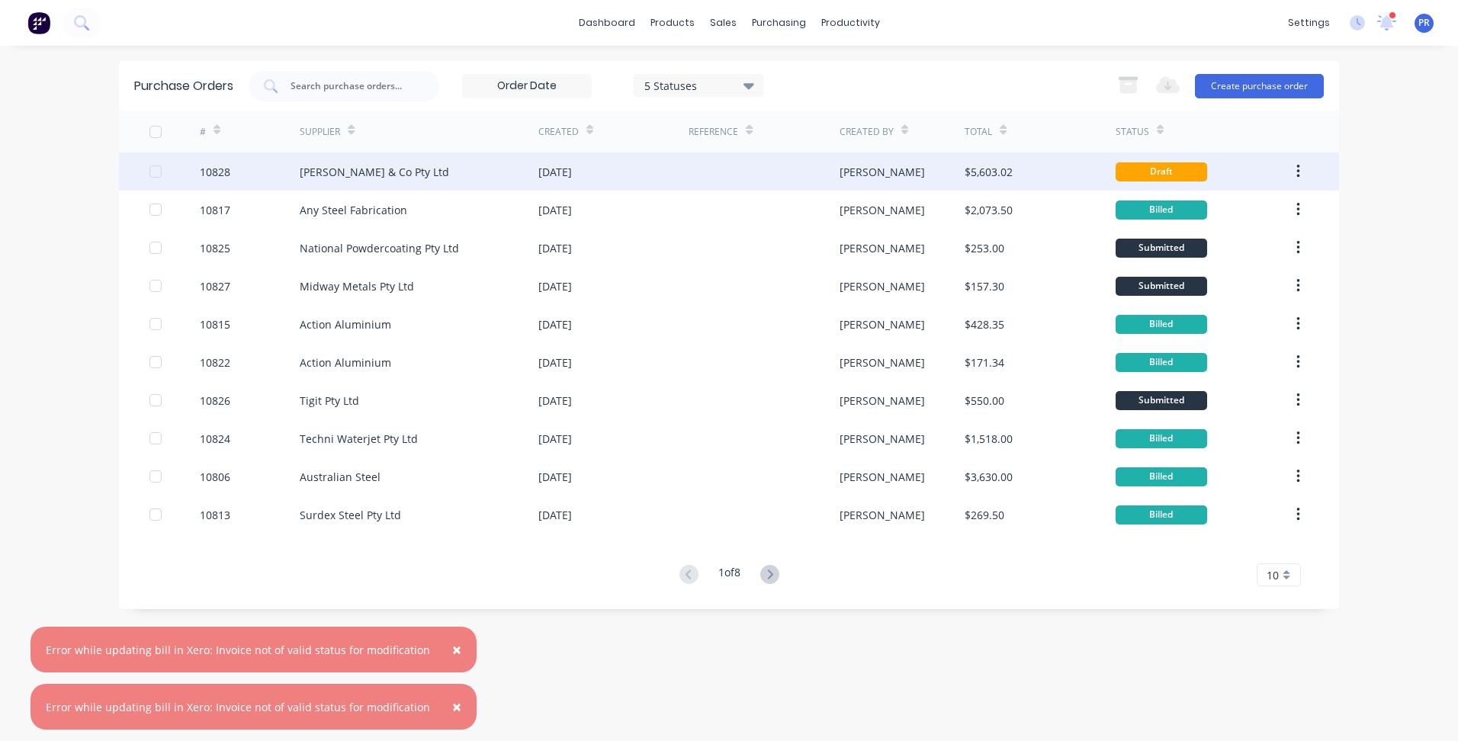
click div
click input "[DATE]"
click div "8"
type input "08/09/25"
click button "Submit as Purchase"
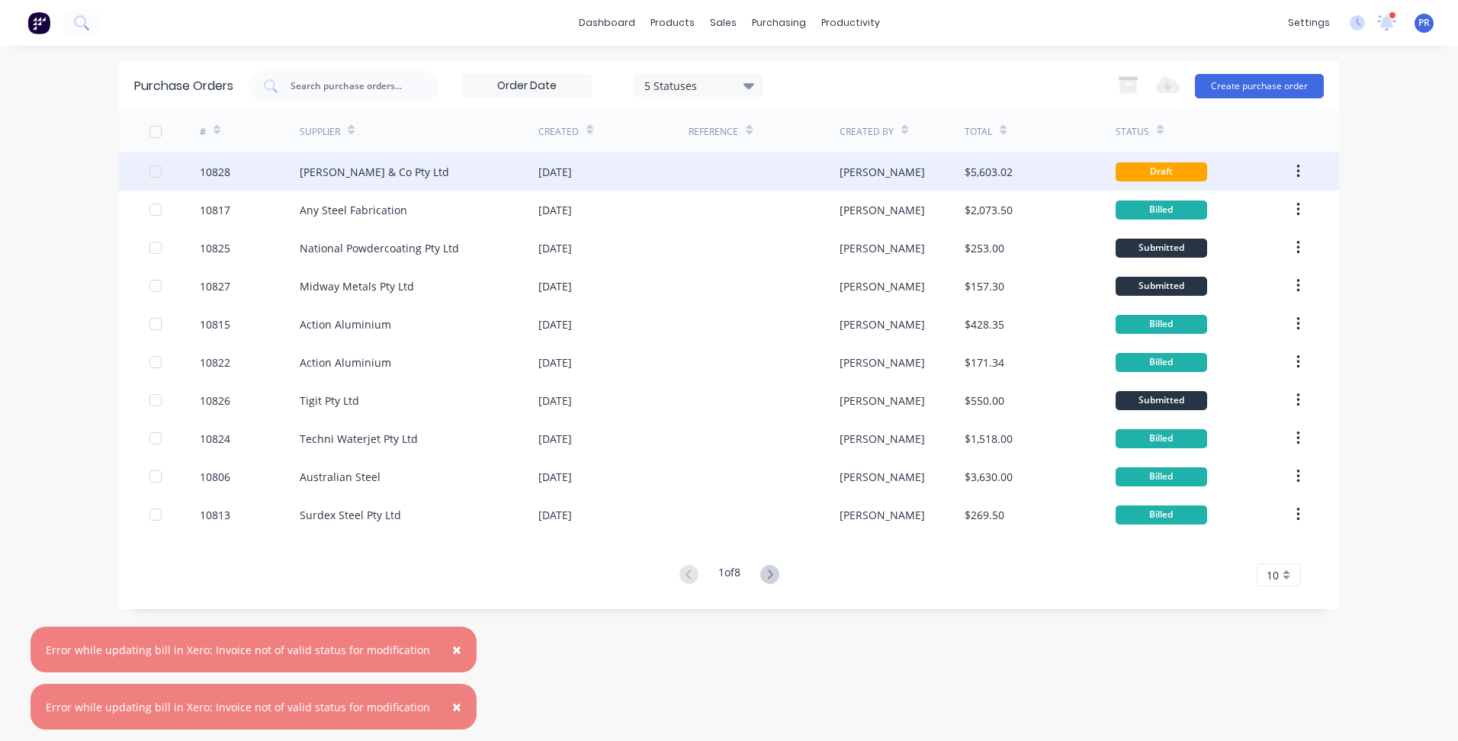
click button "Options"
click div "Print / Email"
click div "With pricing"
click button "Options"
click div "Print"
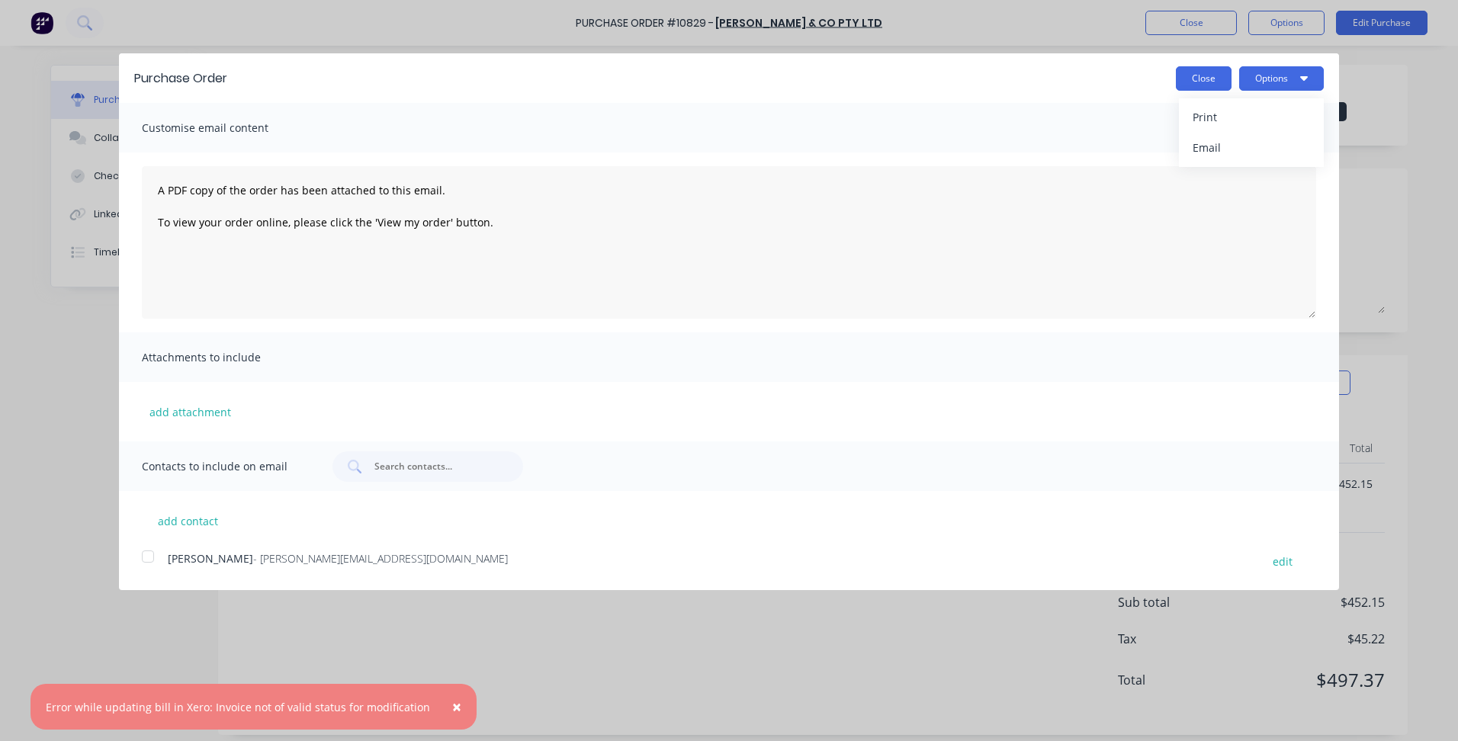
click at [1198, 79] on button "Close" at bounding box center [1204, 78] width 56 height 24
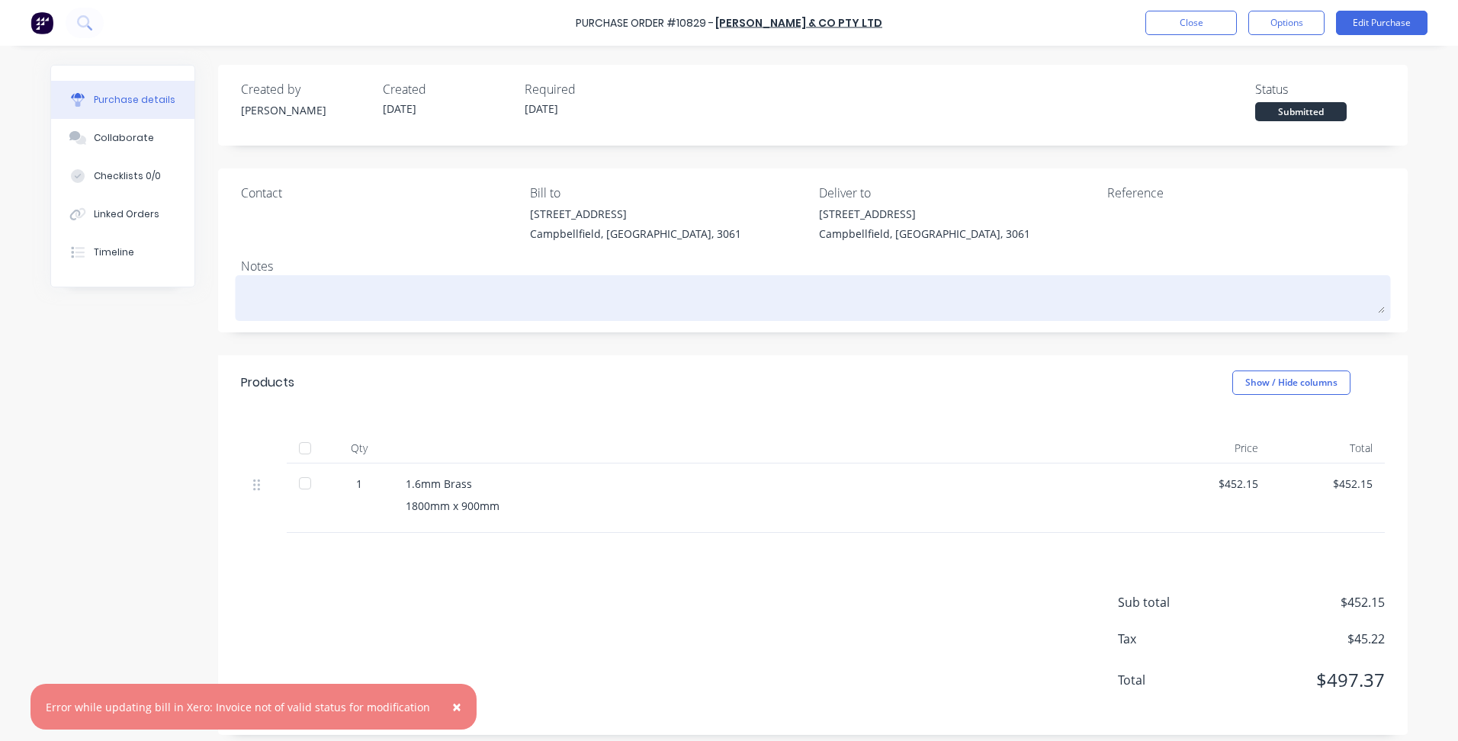
click at [600, 304] on textarea at bounding box center [813, 296] width 1144 height 34
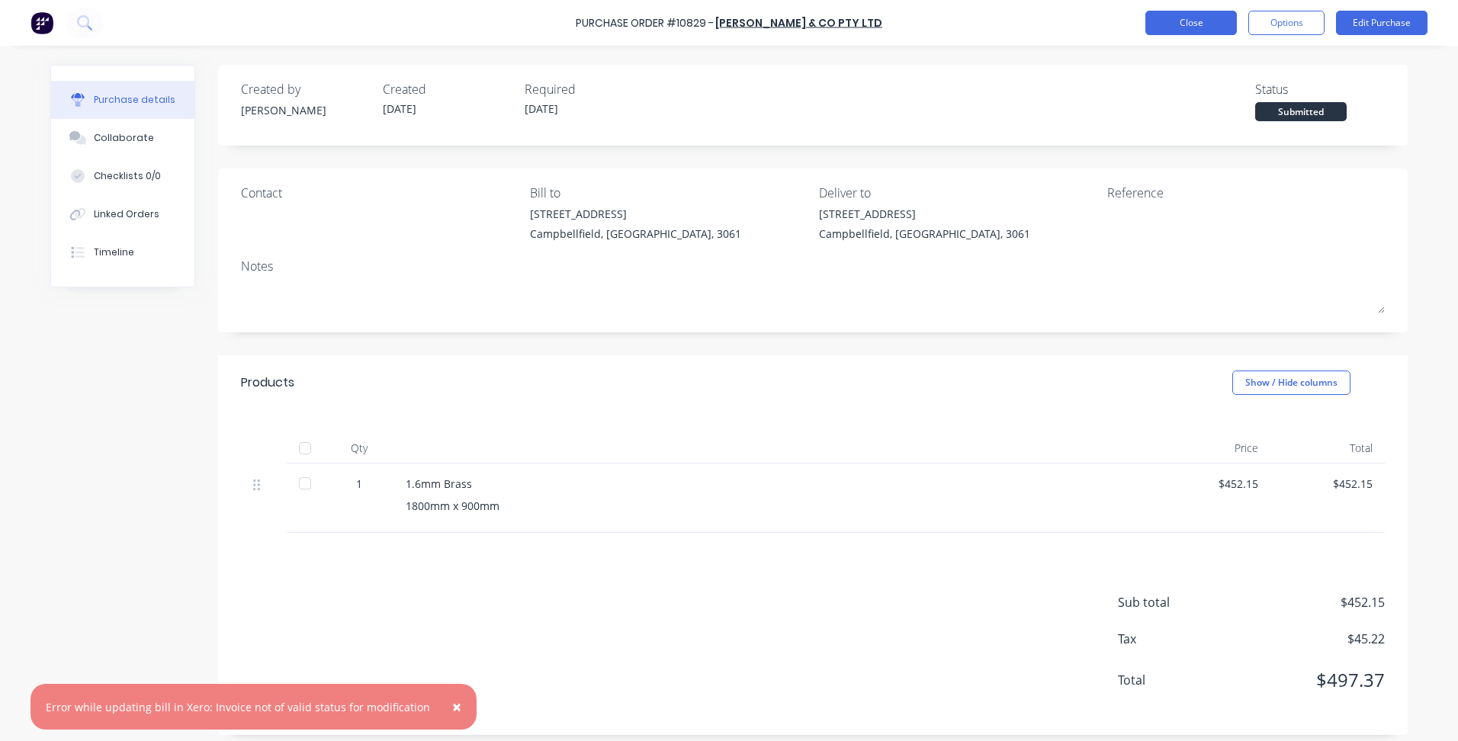
click at [1186, 21] on button "Close" at bounding box center [1192, 23] width 92 height 24
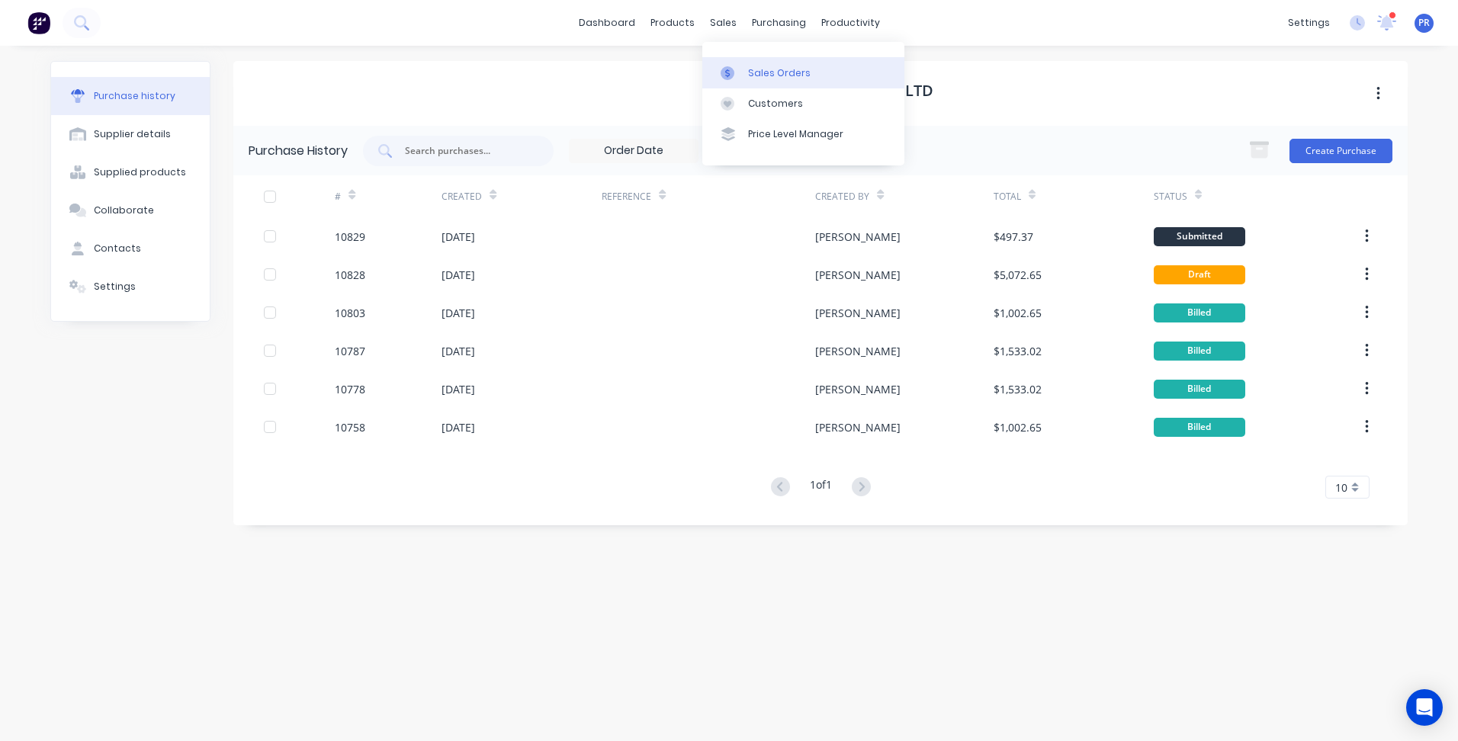
click at [782, 75] on div "Sales Orders" at bounding box center [779, 73] width 63 height 14
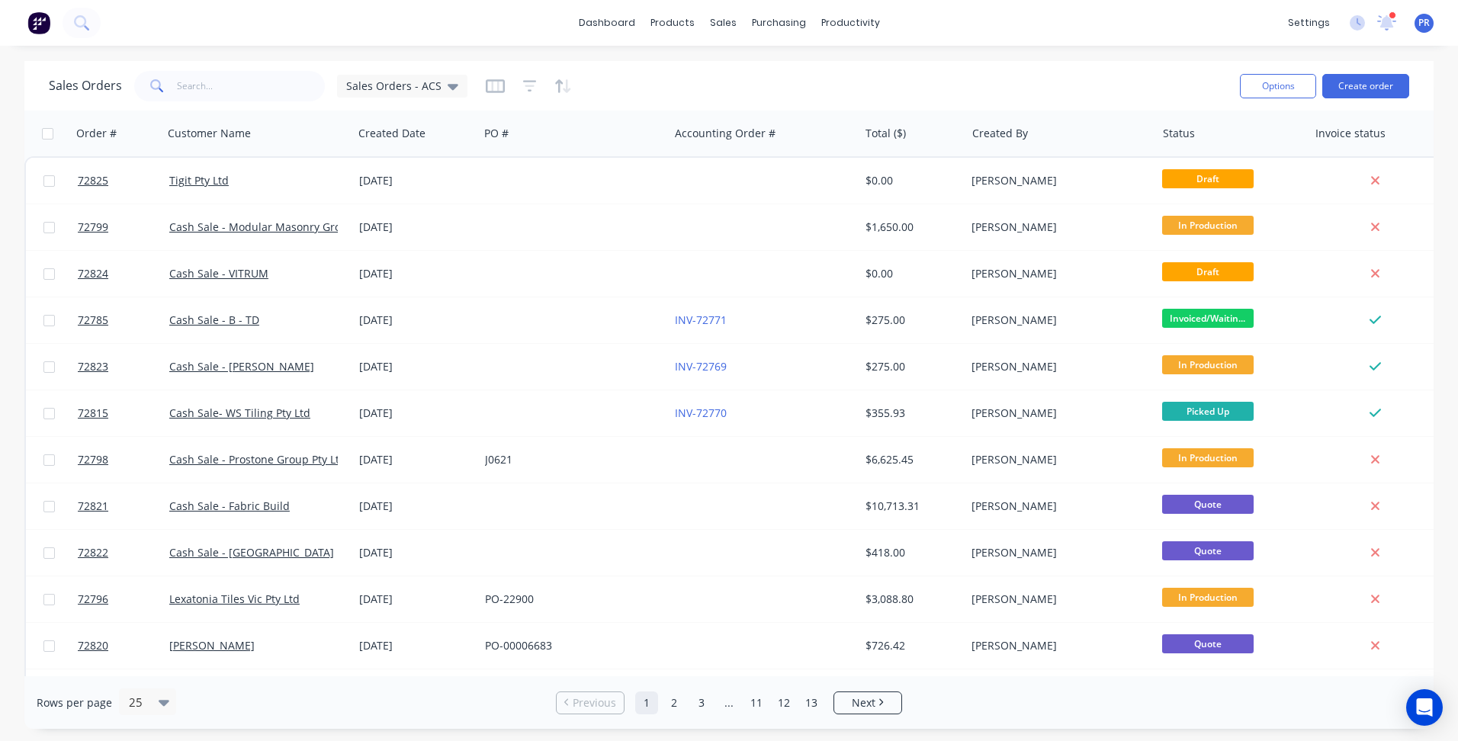
click at [1185, 88] on div "Sales Orders Sales Orders - ACS" at bounding box center [638, 85] width 1179 height 37
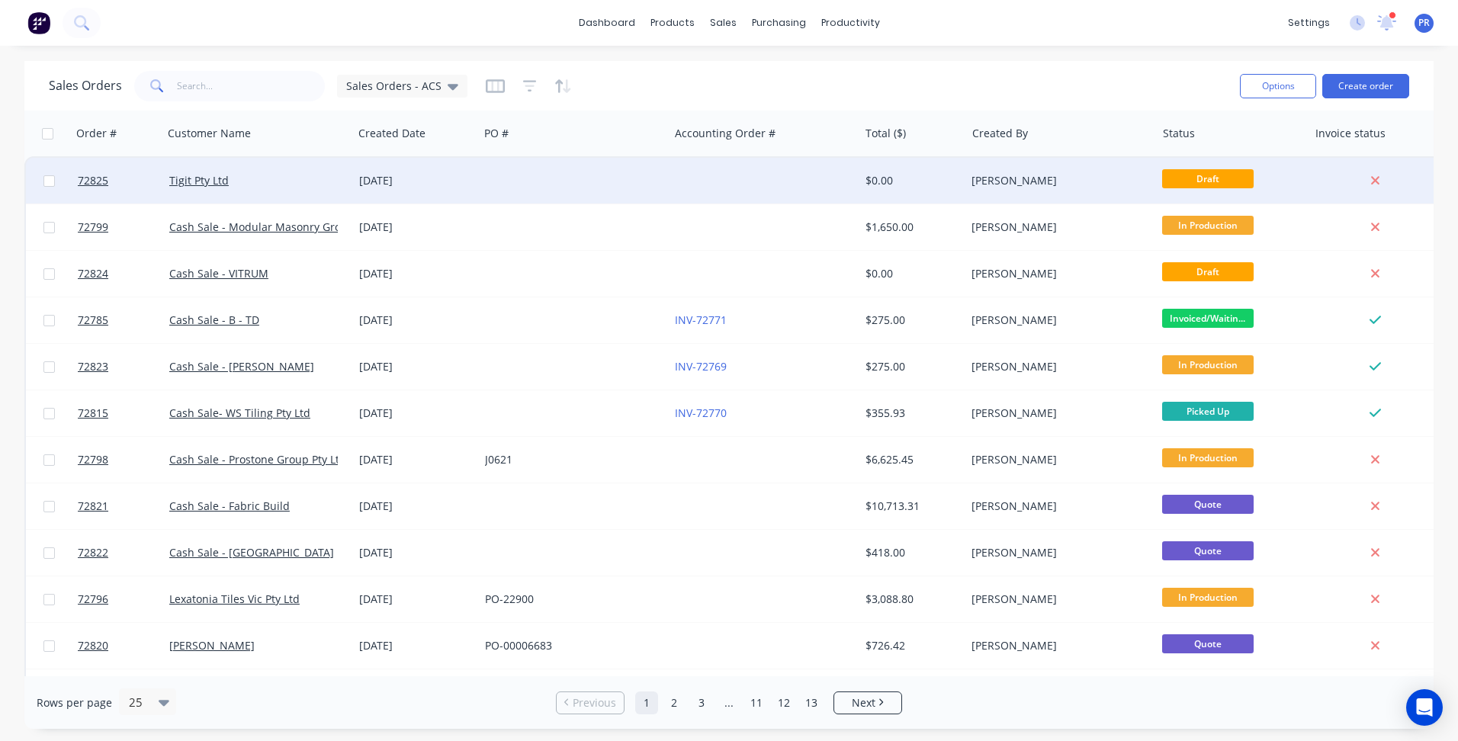
click at [1008, 184] on div "[PERSON_NAME]" at bounding box center [1056, 180] width 169 height 15
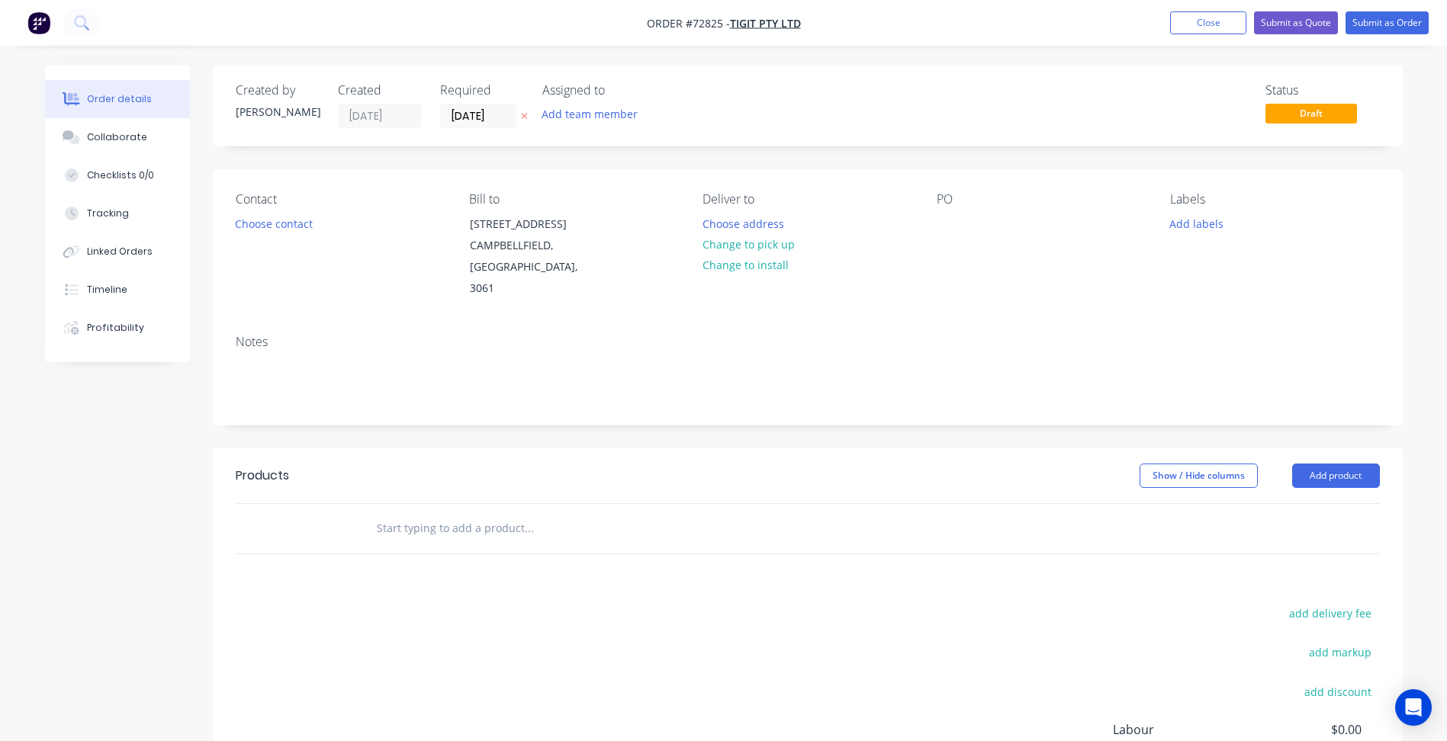
click at [709, 25] on span "Order #72825 -" at bounding box center [688, 23] width 83 height 14
copy span "72825"
click at [737, 249] on button "Change to pick up" at bounding box center [748, 244] width 108 height 21
click at [301, 219] on button "Choose contact" at bounding box center [274, 223] width 94 height 21
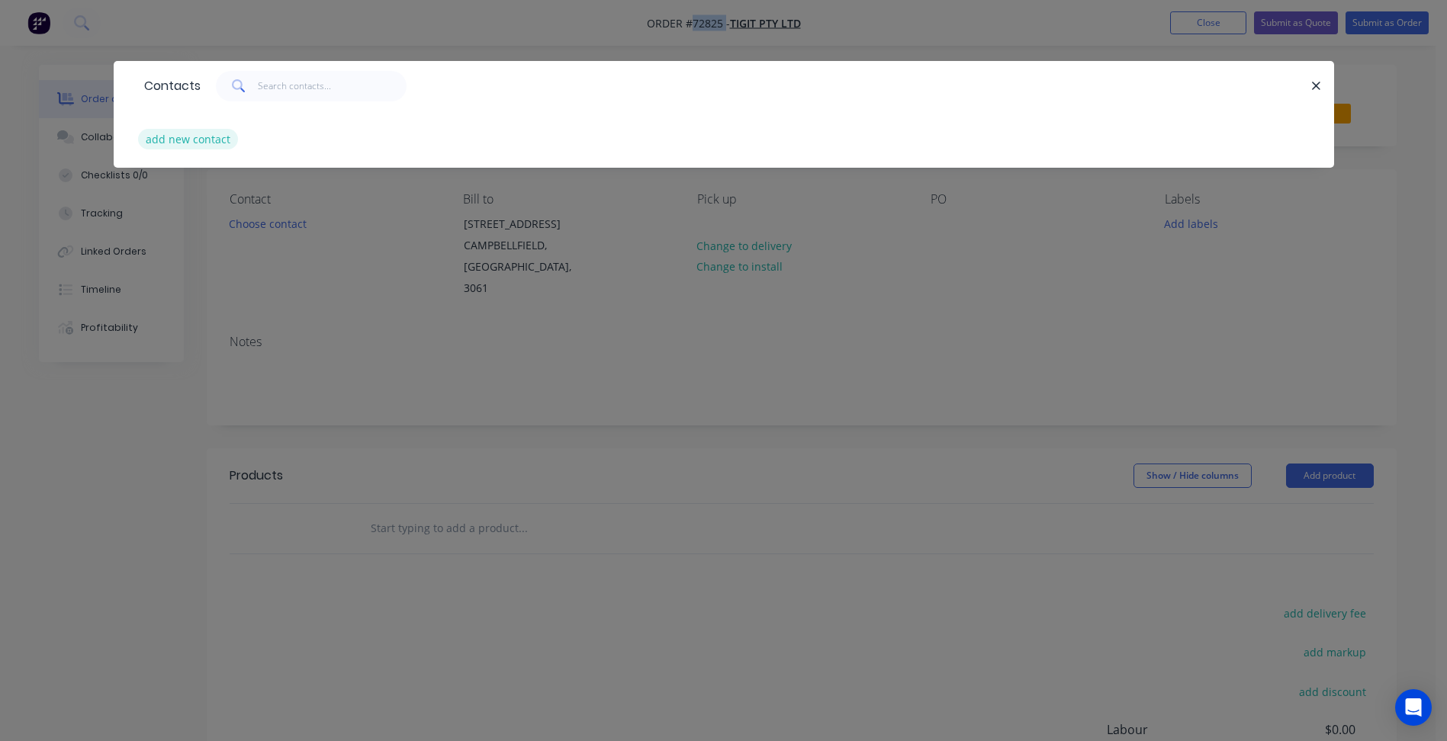
click at [201, 142] on button "add new contact" at bounding box center [188, 139] width 101 height 21
select select "AU"
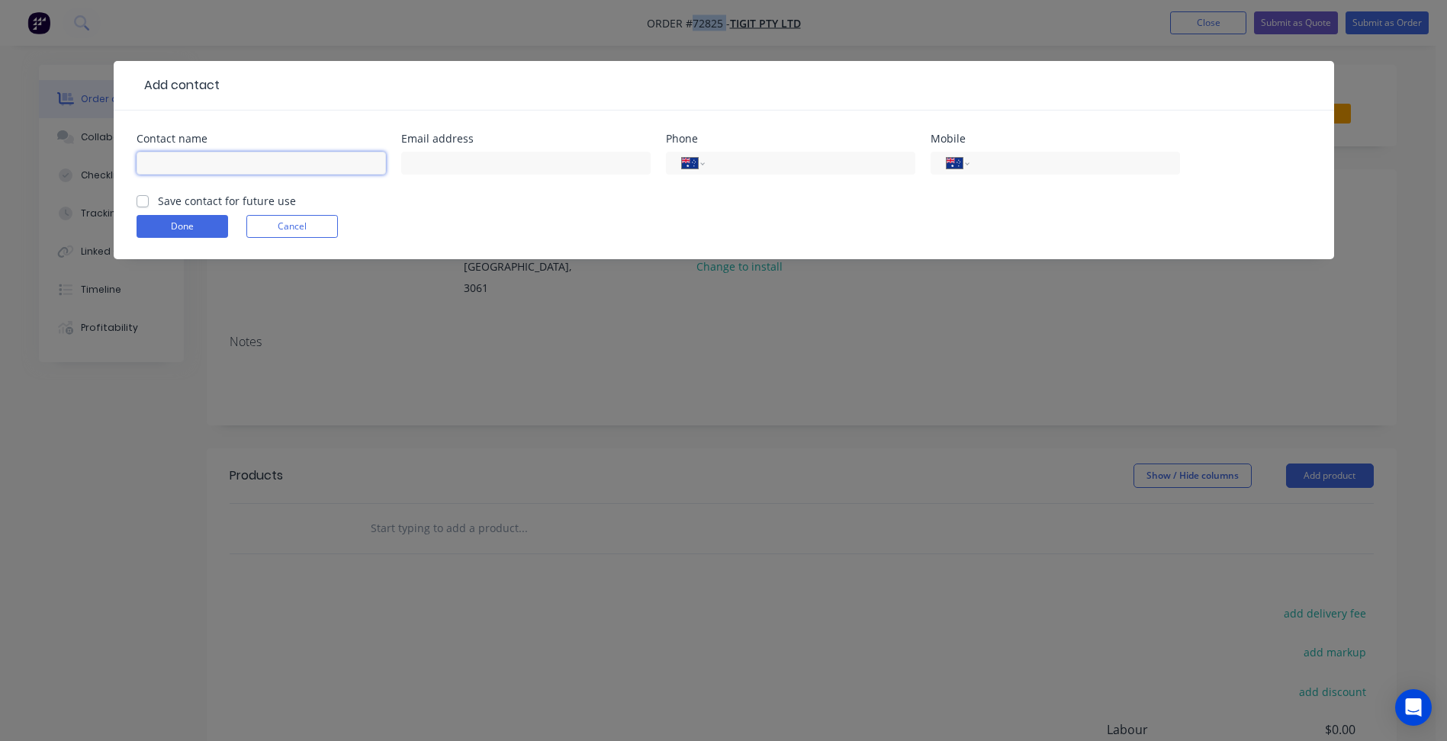
click at [211, 166] on input "text" at bounding box center [261, 163] width 249 height 23
type input "[PERSON_NAME]"
drag, startPoint x: 475, startPoint y: 167, endPoint x: 493, endPoint y: 167, distance: 17.5
click at [475, 167] on input "text" at bounding box center [525, 163] width 249 height 23
paste input "[EMAIL_ADDRESS][DOMAIN_NAME]"
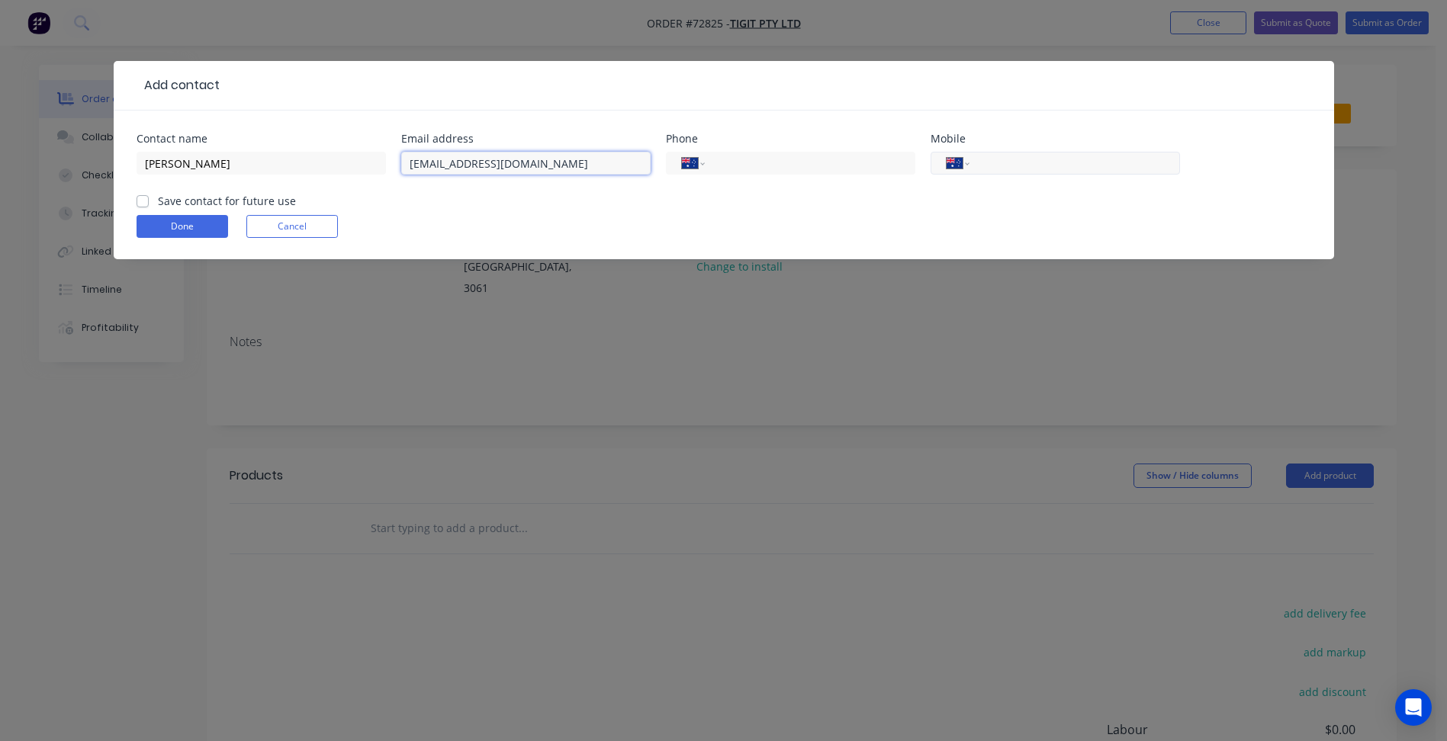
type input "[EMAIL_ADDRESS][DOMAIN_NAME]"
click at [1039, 161] on input "tel" at bounding box center [1071, 164] width 183 height 18
type input "0426 255 442"
click at [220, 201] on label "Save contact for future use" at bounding box center [227, 201] width 138 height 16
click at [149, 201] on input "Save contact for future use" at bounding box center [143, 200] width 12 height 14
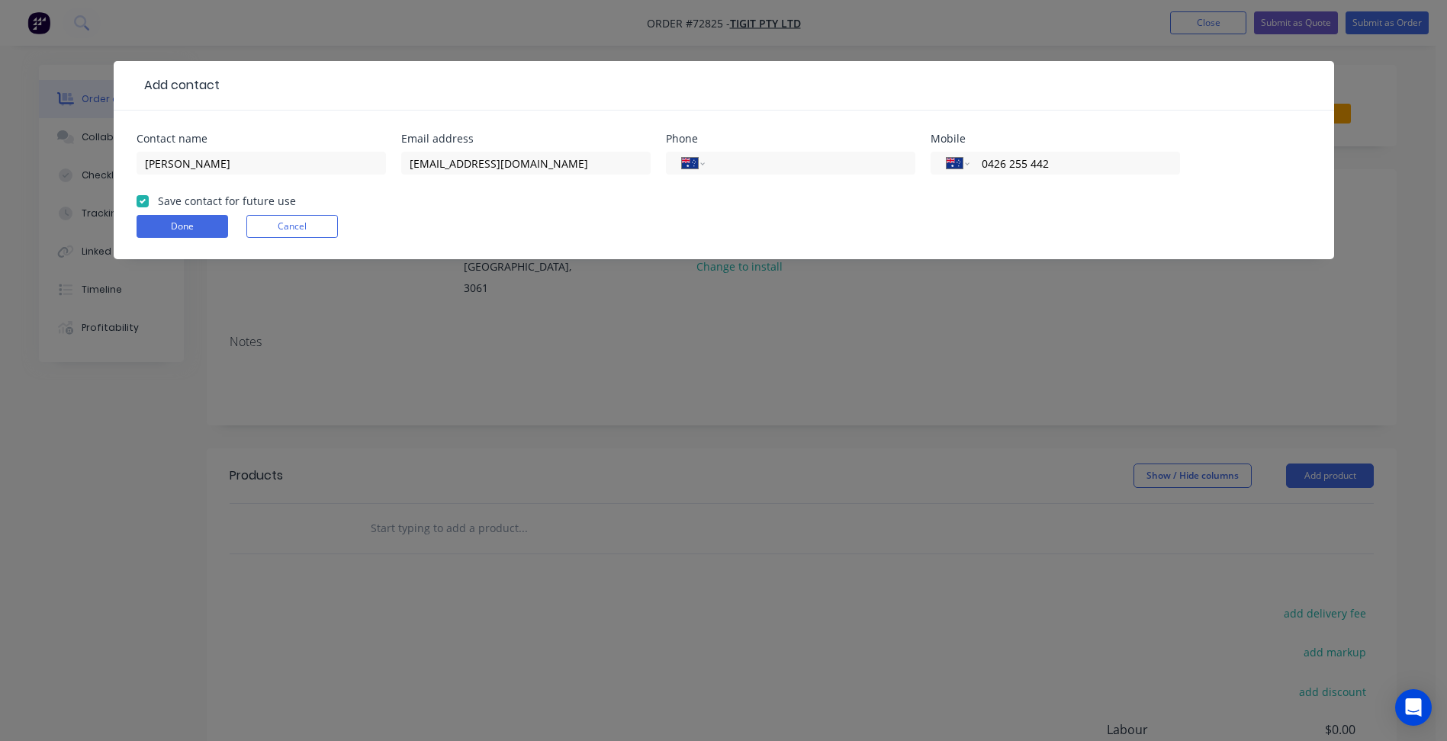
checkbox input "true"
click at [190, 223] on button "Done" at bounding box center [183, 226] width 92 height 23
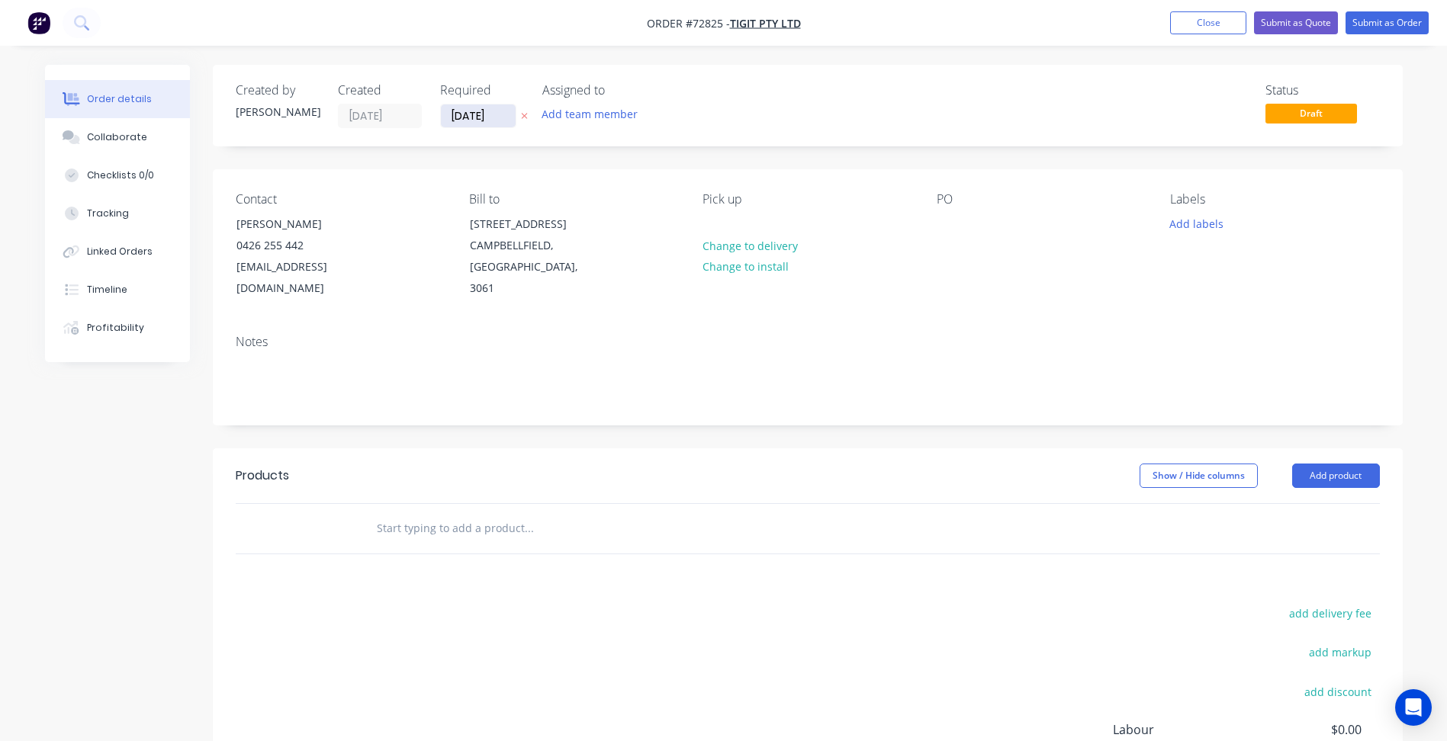
click at [468, 115] on input "[DATE]" at bounding box center [478, 115] width 75 height 23
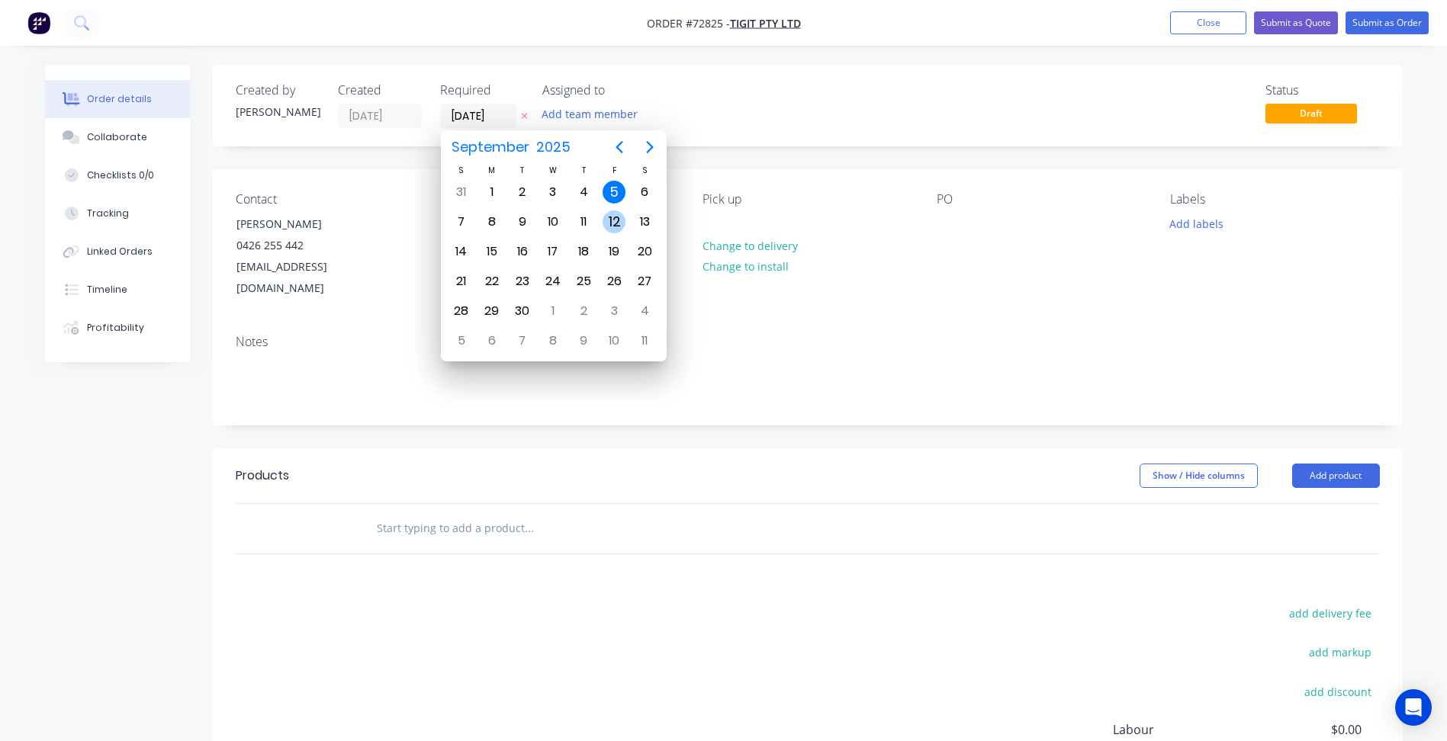
click at [609, 225] on div "12" at bounding box center [614, 222] width 23 height 23
type input "[DATE]"
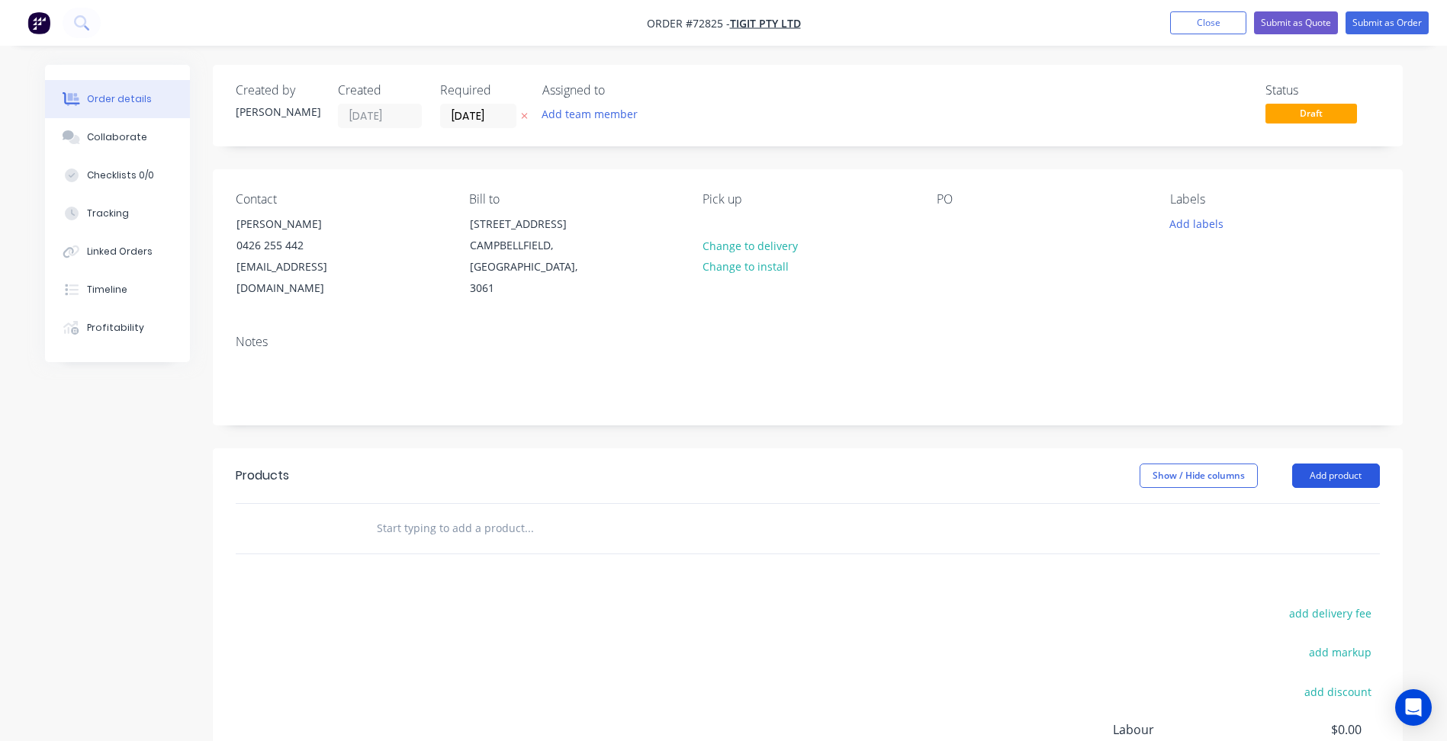
click at [1323, 465] on button "Add product" at bounding box center [1336, 476] width 88 height 24
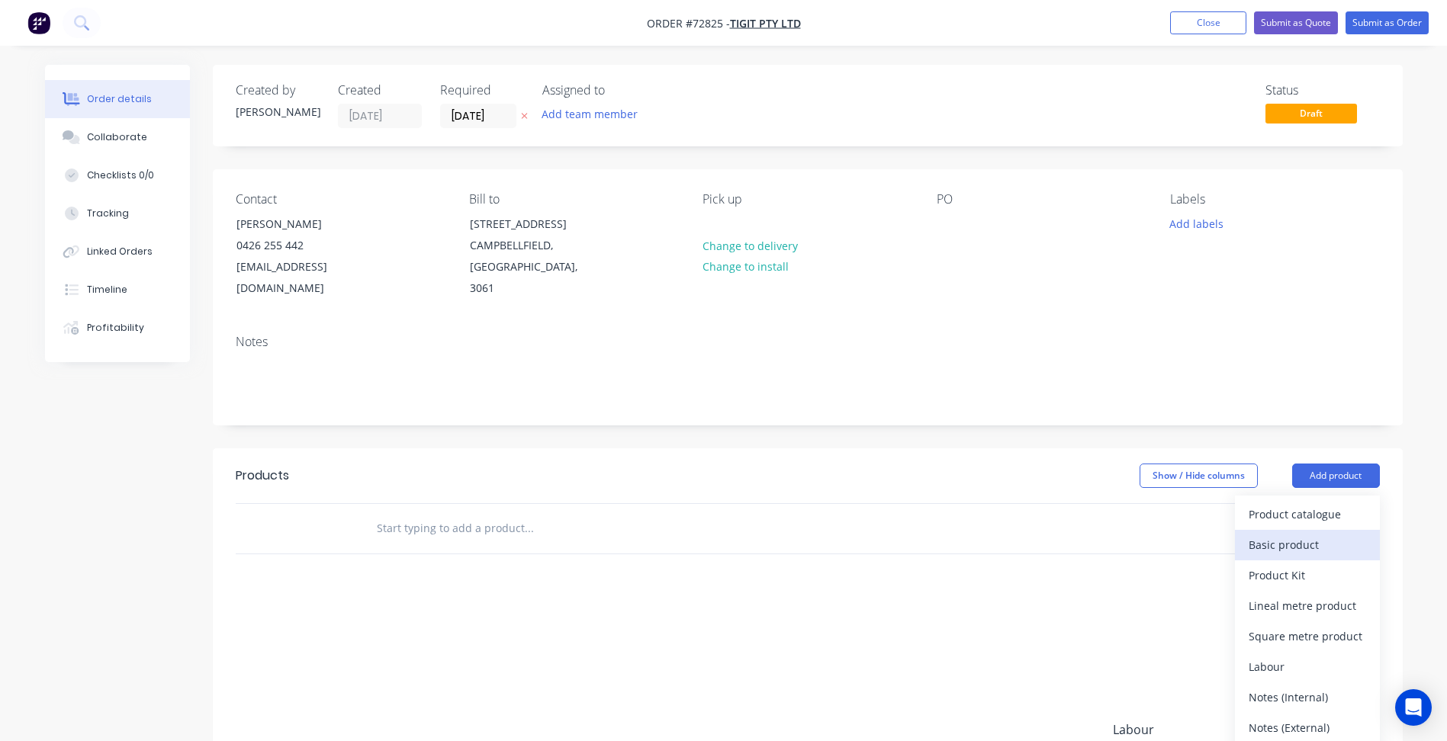
click at [1268, 535] on div "Basic product" at bounding box center [1307, 545] width 117 height 22
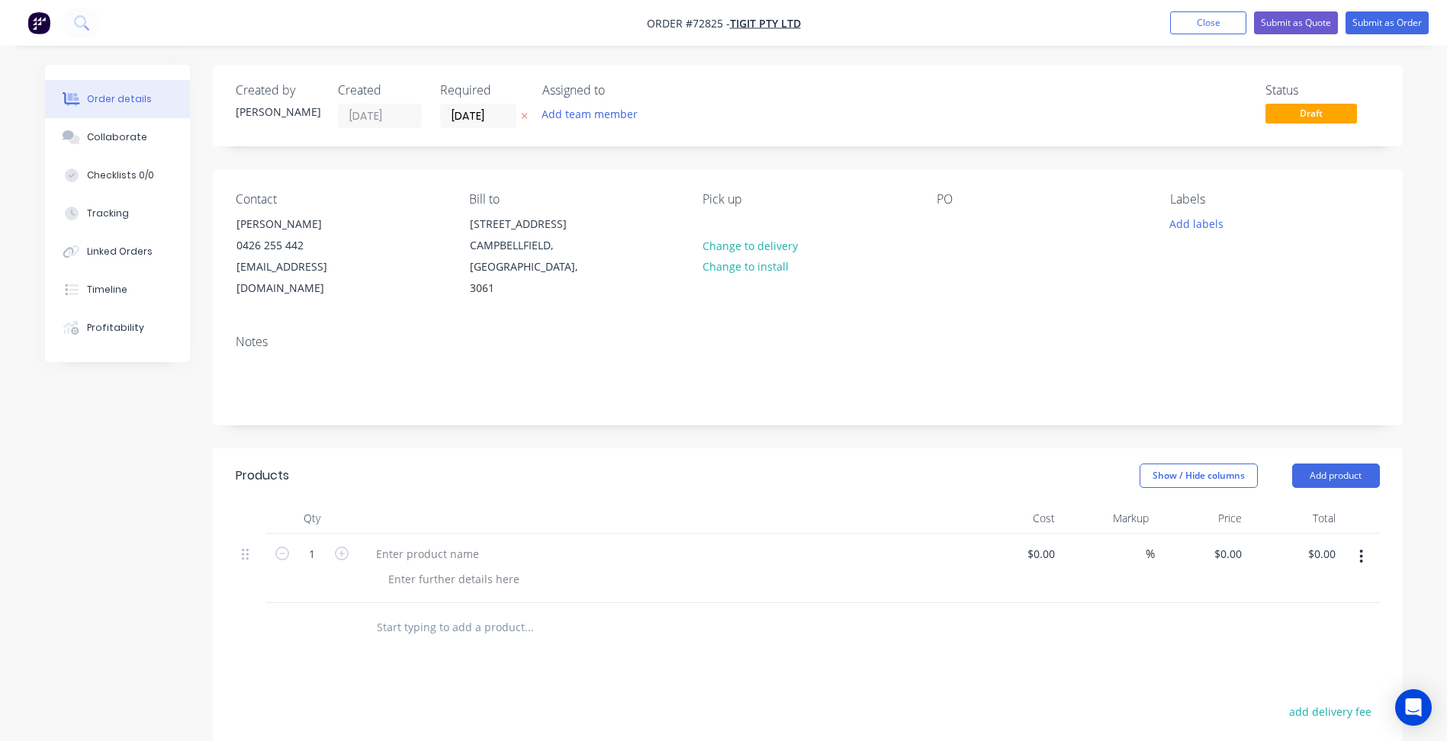
click at [709, 21] on span "Order #72825 -" at bounding box center [688, 23] width 83 height 14
copy span "72825"
click at [1187, 24] on button "Close" at bounding box center [1208, 22] width 76 height 23
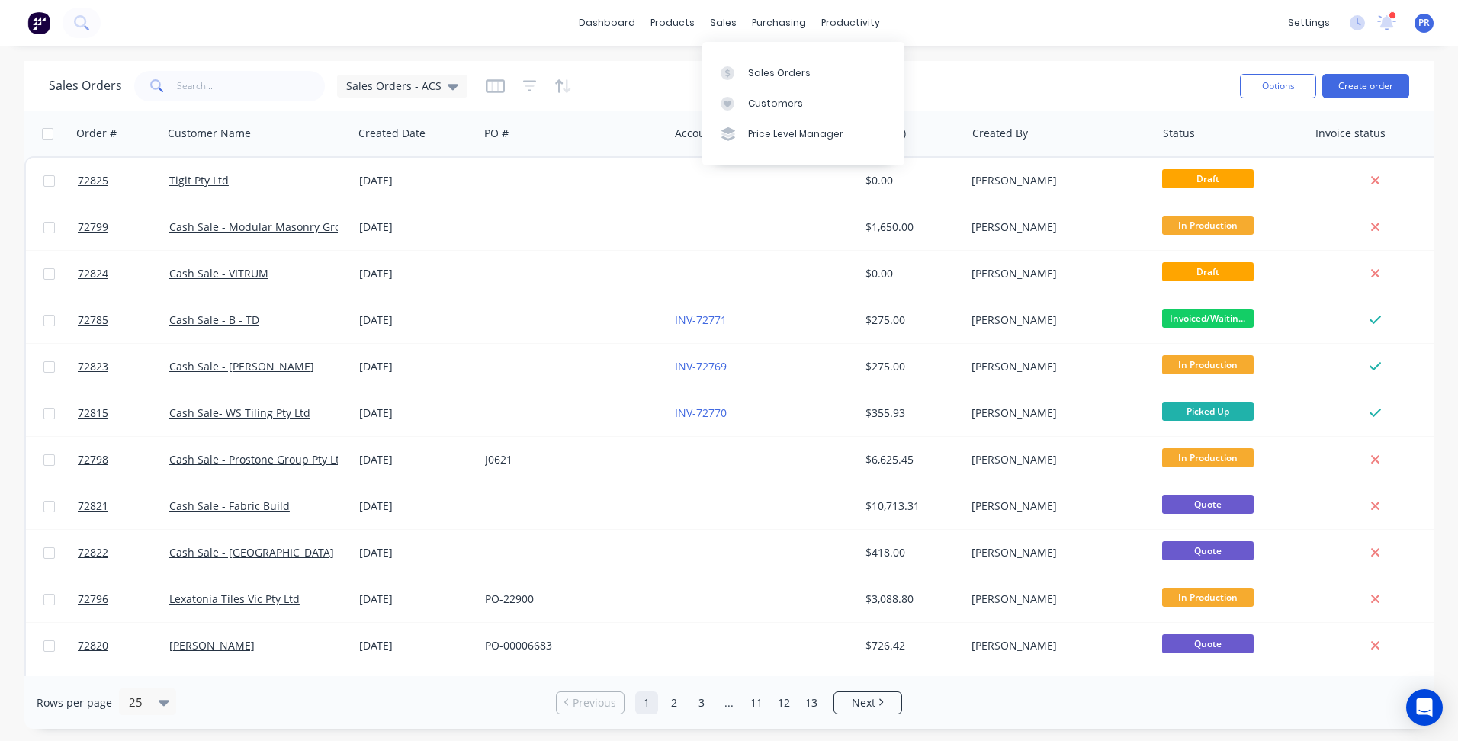
drag, startPoint x: 773, startPoint y: 73, endPoint x: 701, endPoint y: 83, distance: 72.4
click at [773, 73] on div "Sales Orders" at bounding box center [779, 73] width 63 height 14
click at [211, 79] on input "text" at bounding box center [251, 86] width 149 height 31
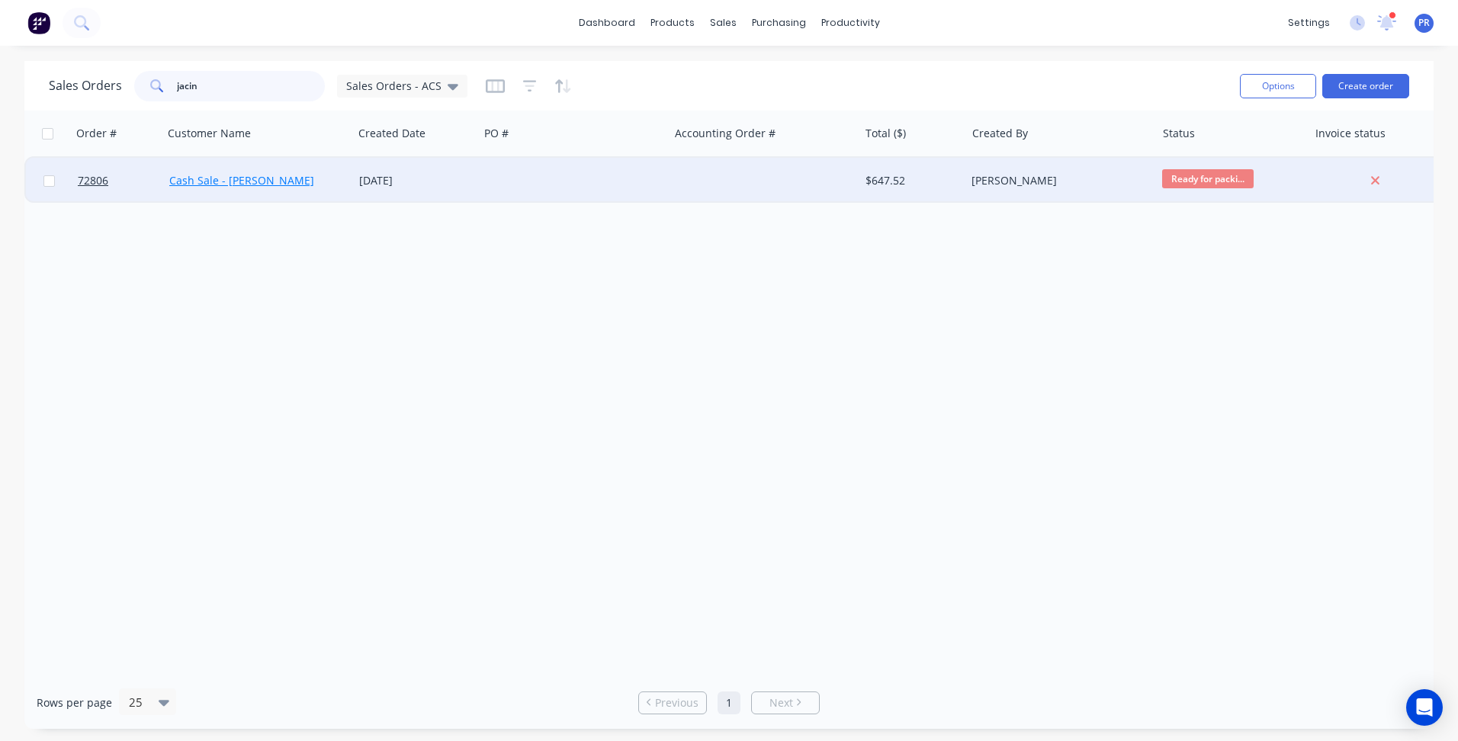
type input "jacin"
click at [254, 173] on link "Cash Sale - [PERSON_NAME]" at bounding box center [241, 180] width 145 height 14
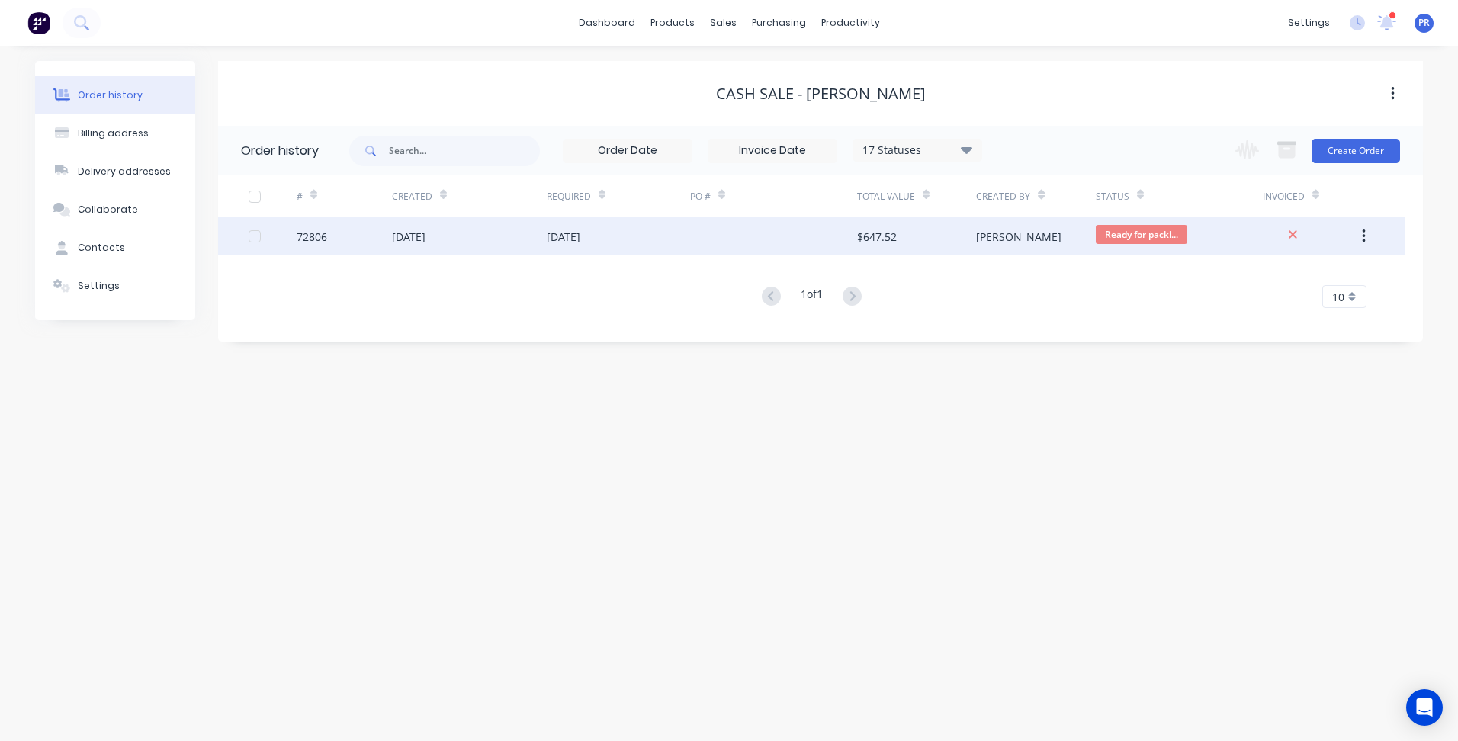
click at [471, 242] on div "[DATE]" at bounding box center [469, 236] width 155 height 38
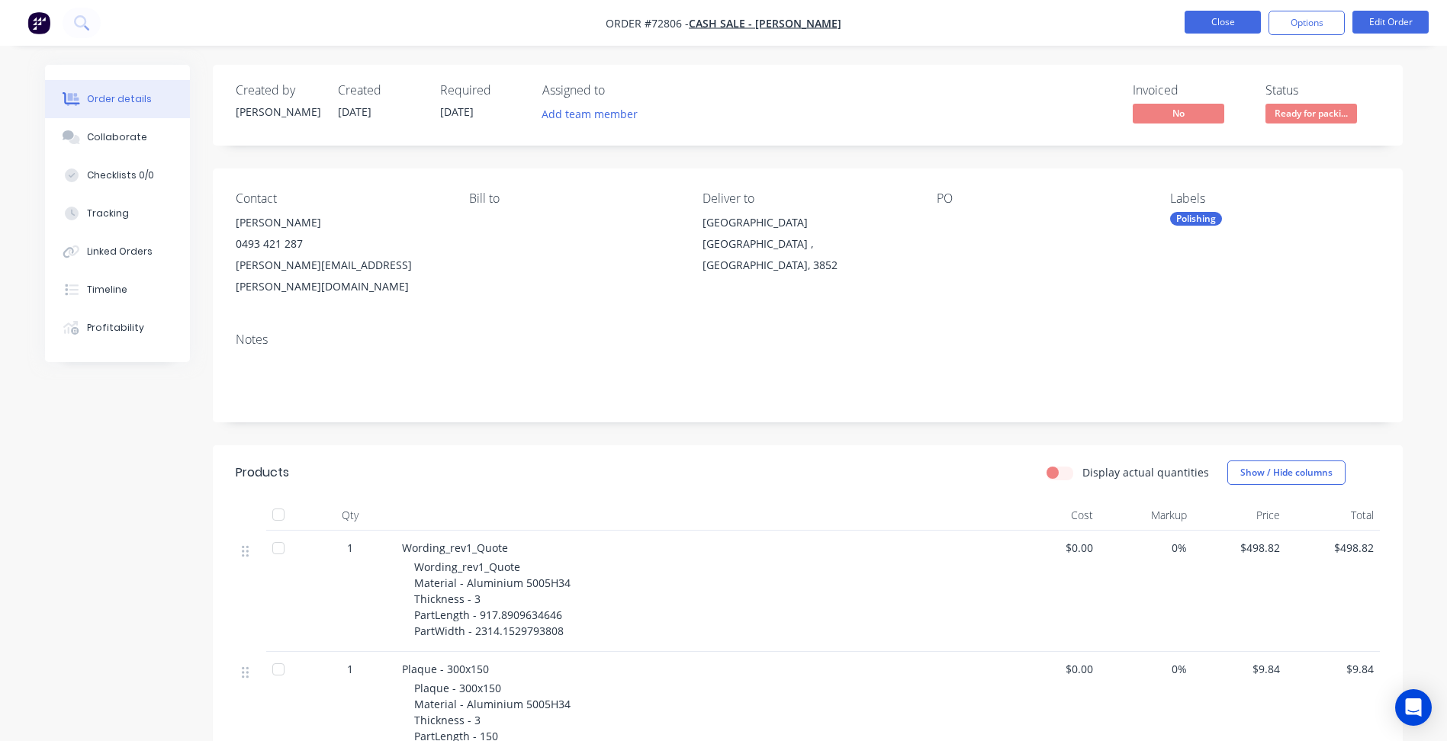
click at [1220, 15] on button "Close" at bounding box center [1223, 22] width 76 height 23
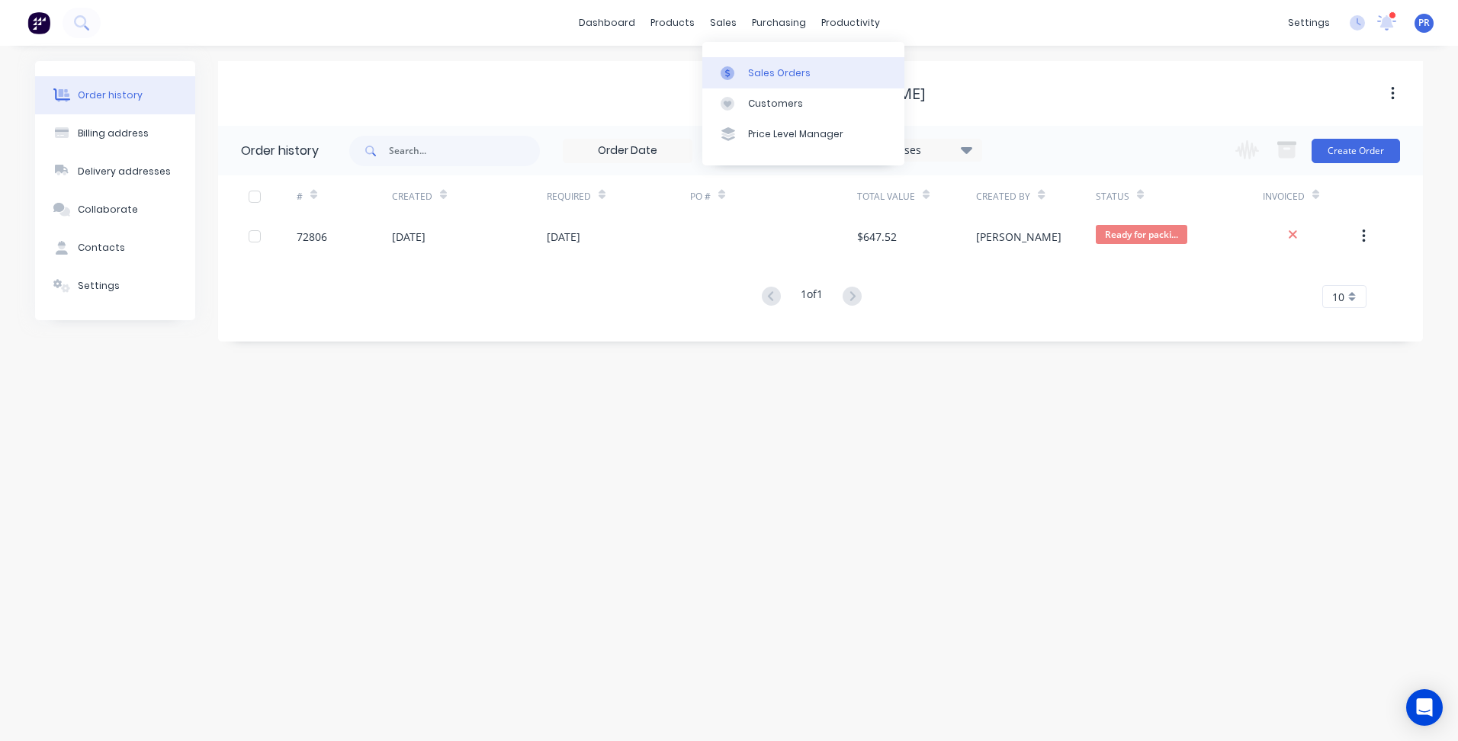
click at [752, 66] on div "Sales Orders" at bounding box center [779, 73] width 63 height 14
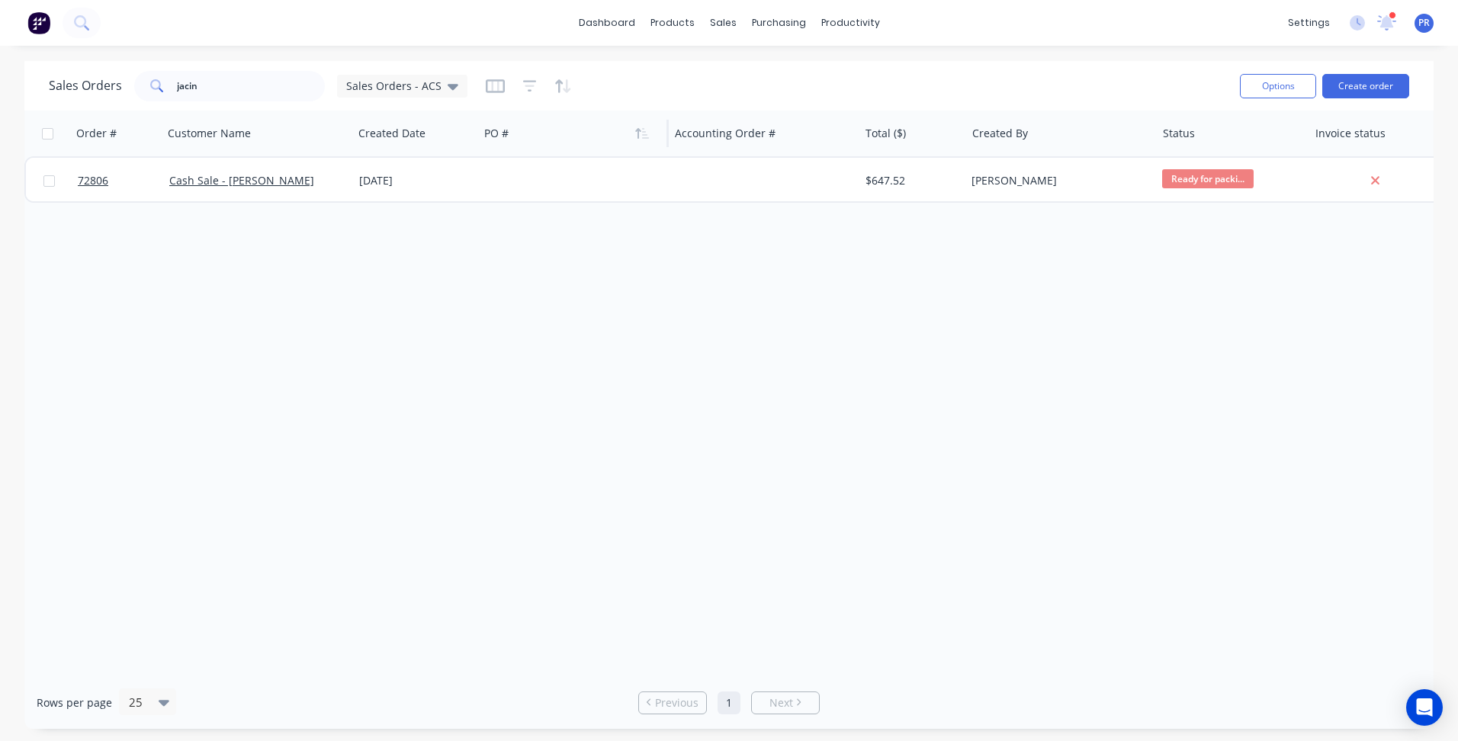
drag, startPoint x: 297, startPoint y: 240, endPoint x: 555, endPoint y: 118, distance: 284.9
click at [297, 240] on div "Order # Customer Name Created Date PO # Accounting Order # Total ($) Created By…" at bounding box center [729, 394] width 1410 height 566
drag, startPoint x: 209, startPoint y: 91, endPoint x: 57, endPoint y: 79, distance: 152.2
click at [59, 75] on div "Sales Orders jacin Sales Orders - ACS" at bounding box center [258, 86] width 419 height 31
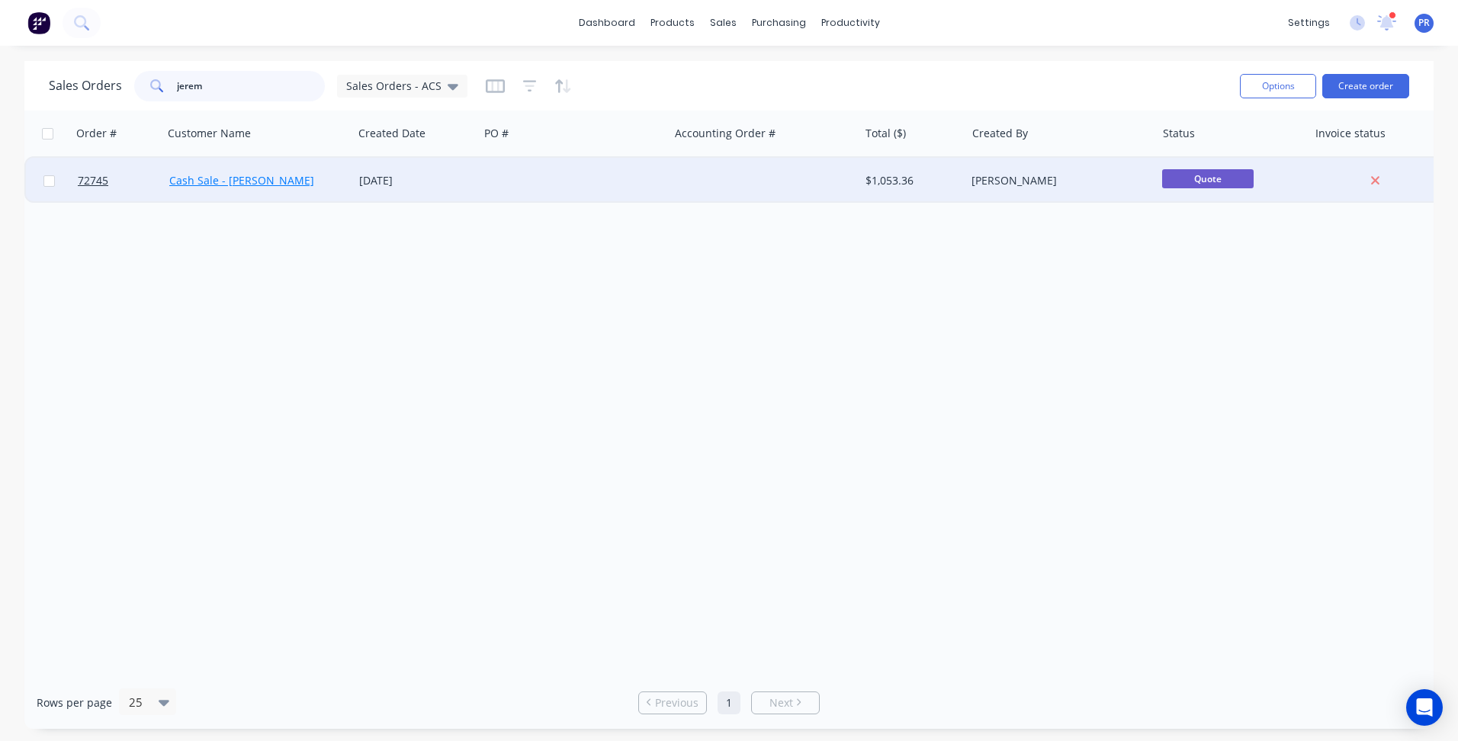
type input "jerem"
click at [273, 182] on link "Cash Sale - [PERSON_NAME]" at bounding box center [241, 180] width 145 height 14
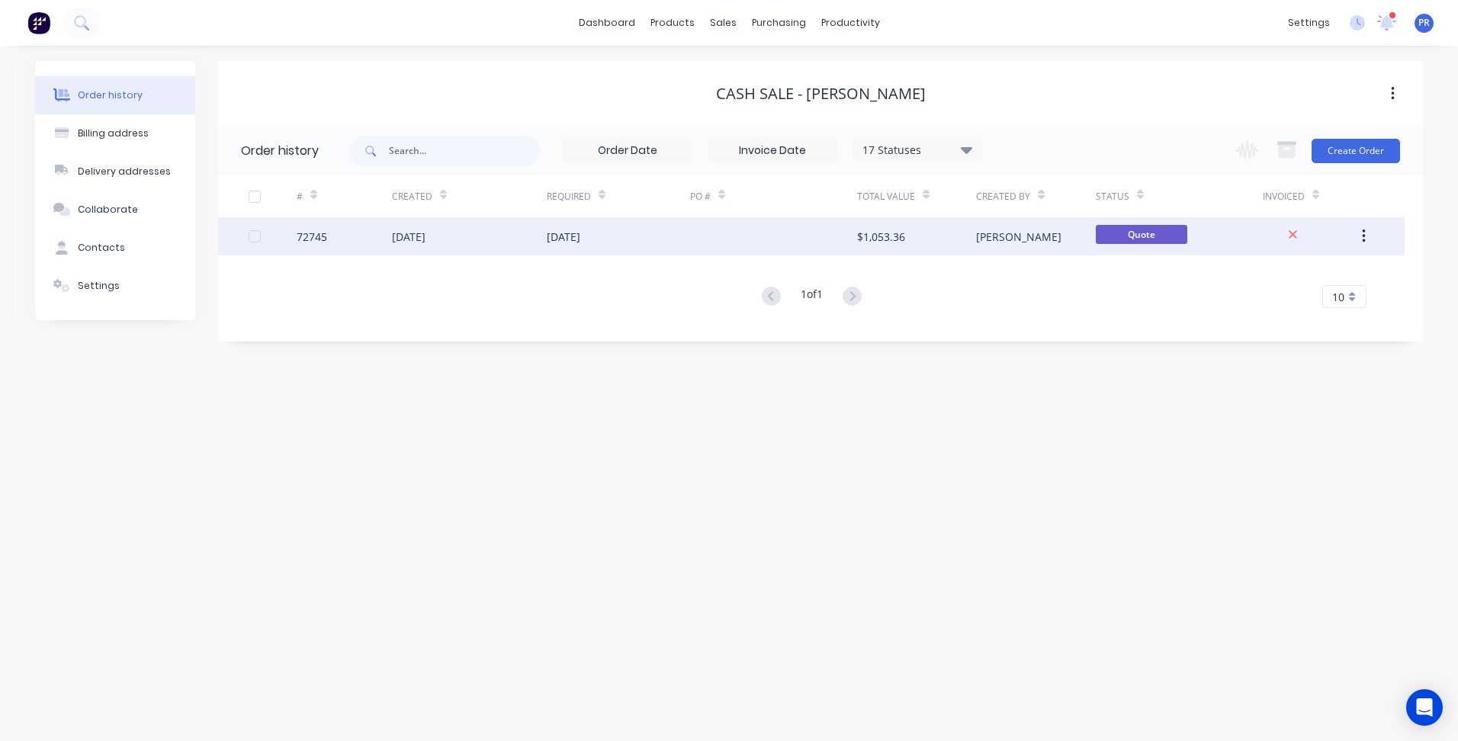
click at [757, 240] on div at bounding box center [773, 236] width 167 height 38
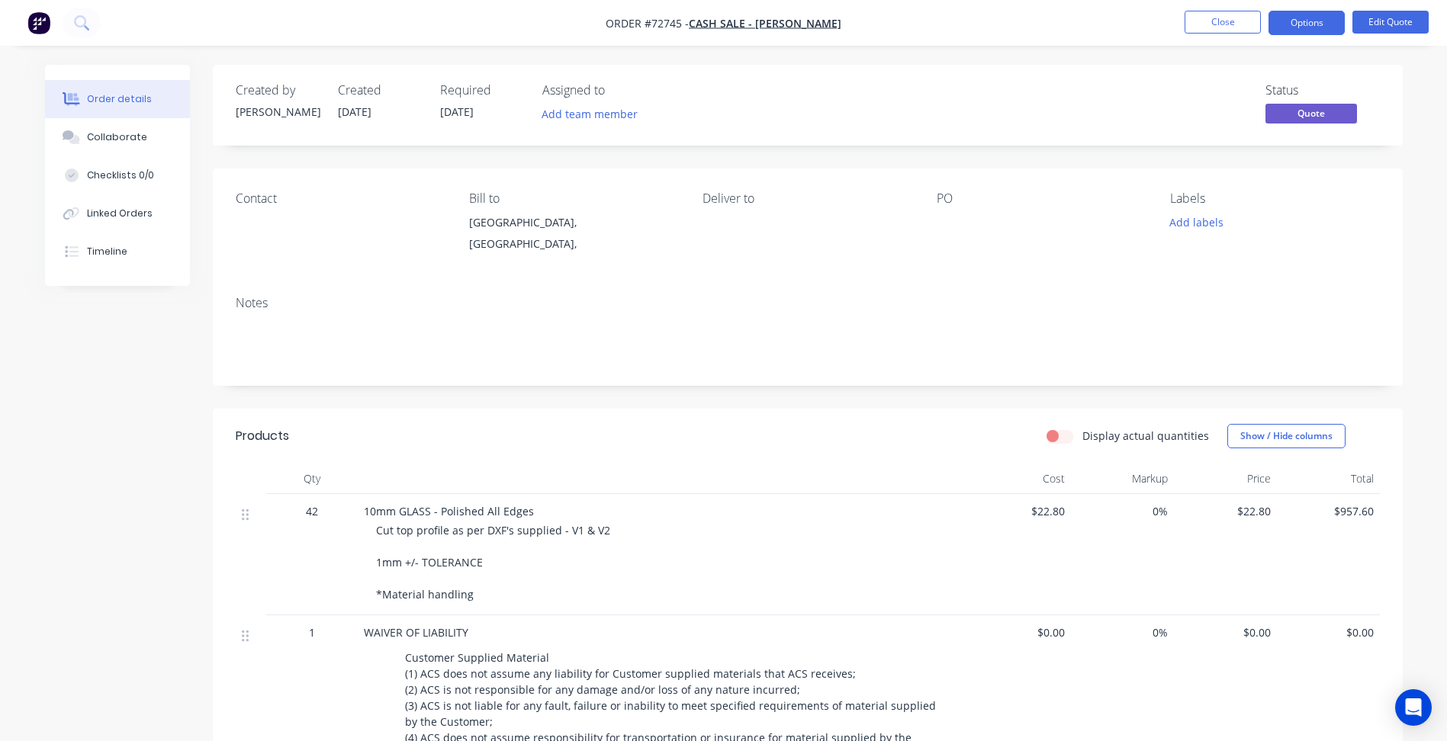
scroll to position [305, 0]
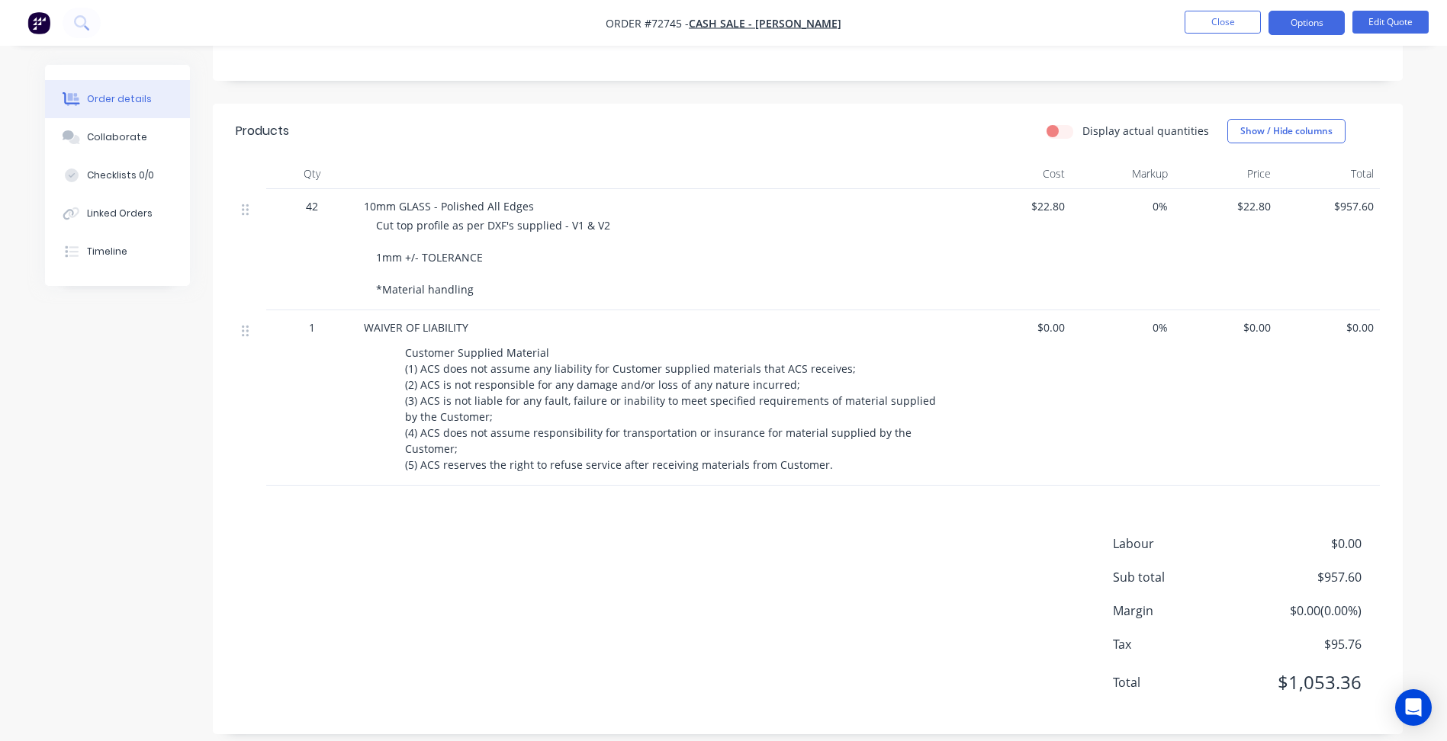
drag, startPoint x: 609, startPoint y: 556, endPoint x: 629, endPoint y: 556, distance: 19.8
click at [624, 556] on div "Labour $0.00 Sub total $957.60 Margin $0.00 ( 0.00 %) Tax $95.76 Total $1,053.36" at bounding box center [808, 623] width 1144 height 177
click at [1339, 535] on span "$0.00" at bounding box center [1304, 544] width 113 height 18
click at [1381, 24] on button "Edit Quote" at bounding box center [1390, 22] width 76 height 23
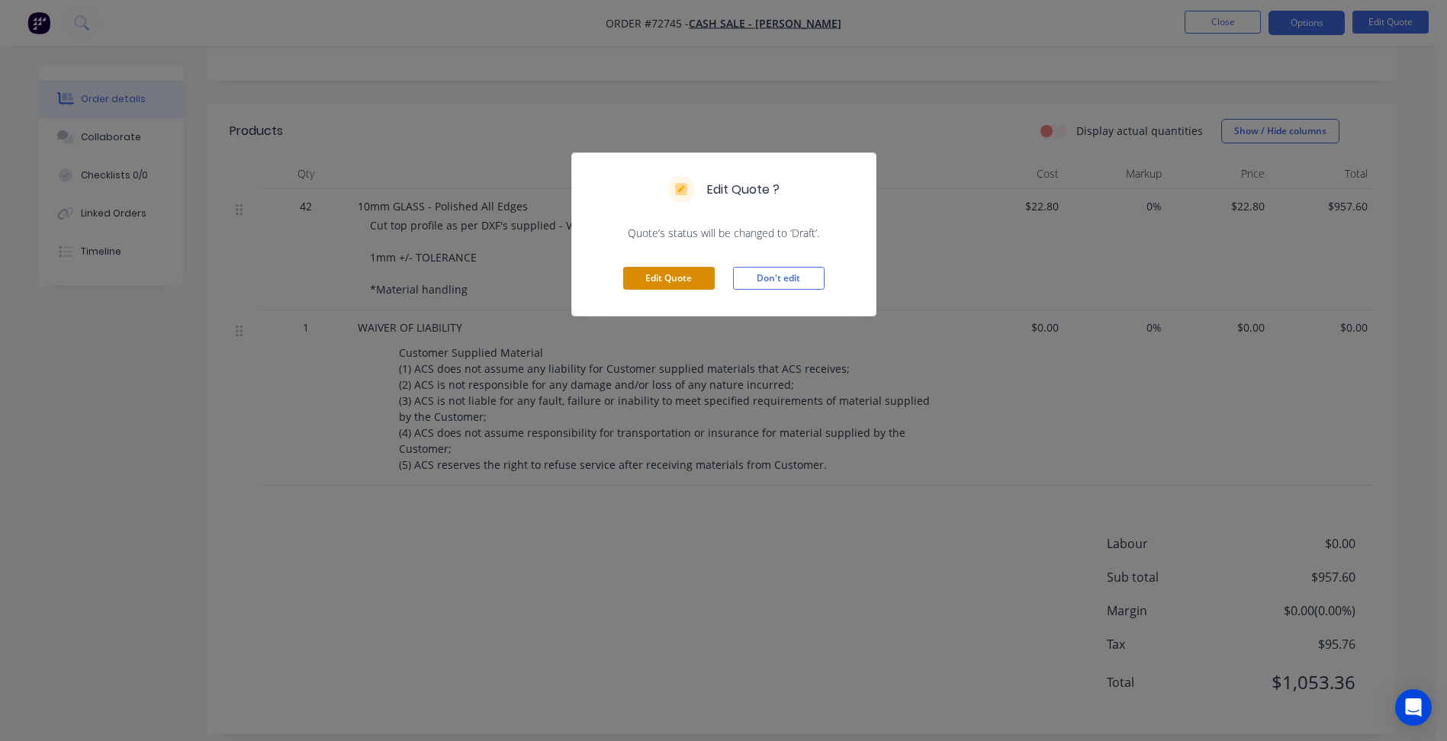
click at [687, 268] on button "Edit Quote" at bounding box center [669, 278] width 92 height 23
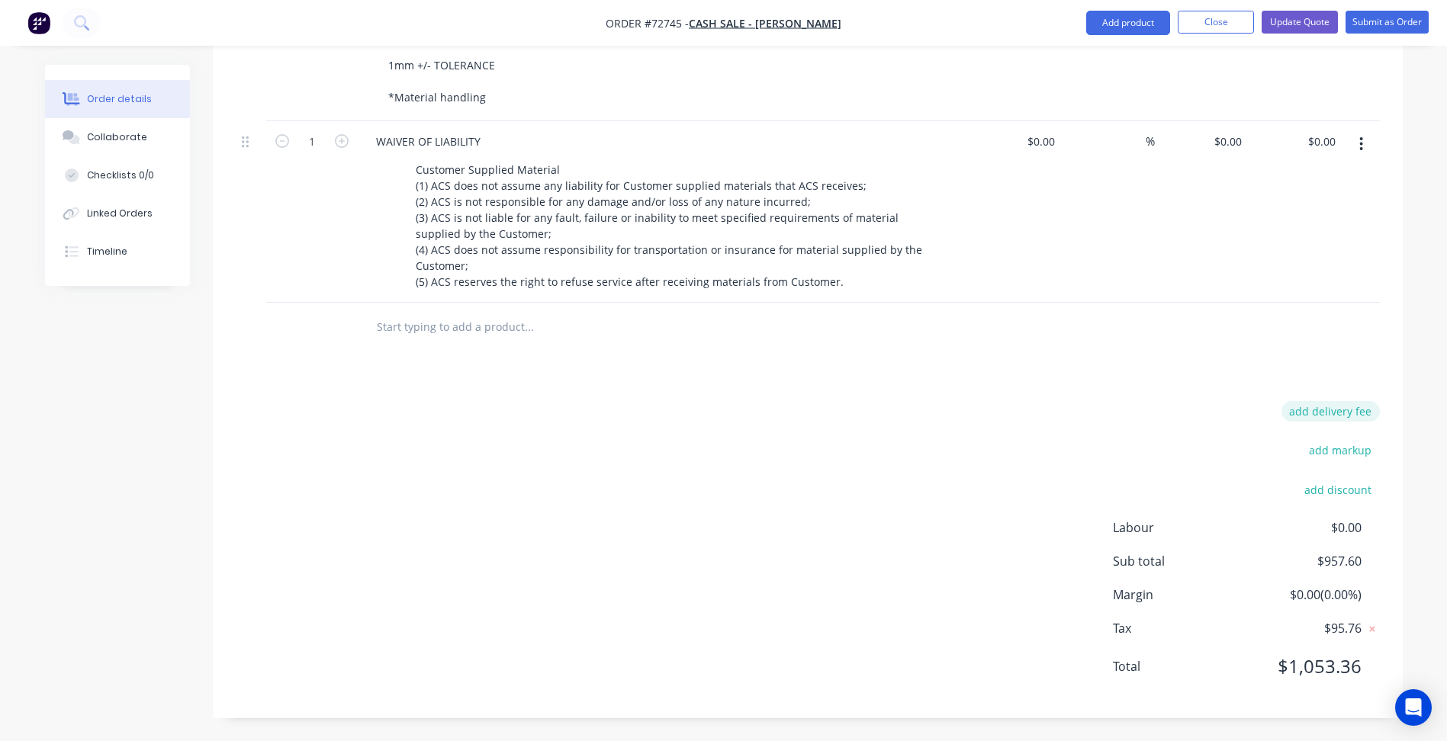
click at [1350, 404] on button "add delivery fee" at bounding box center [1330, 411] width 98 height 21
type input "80"
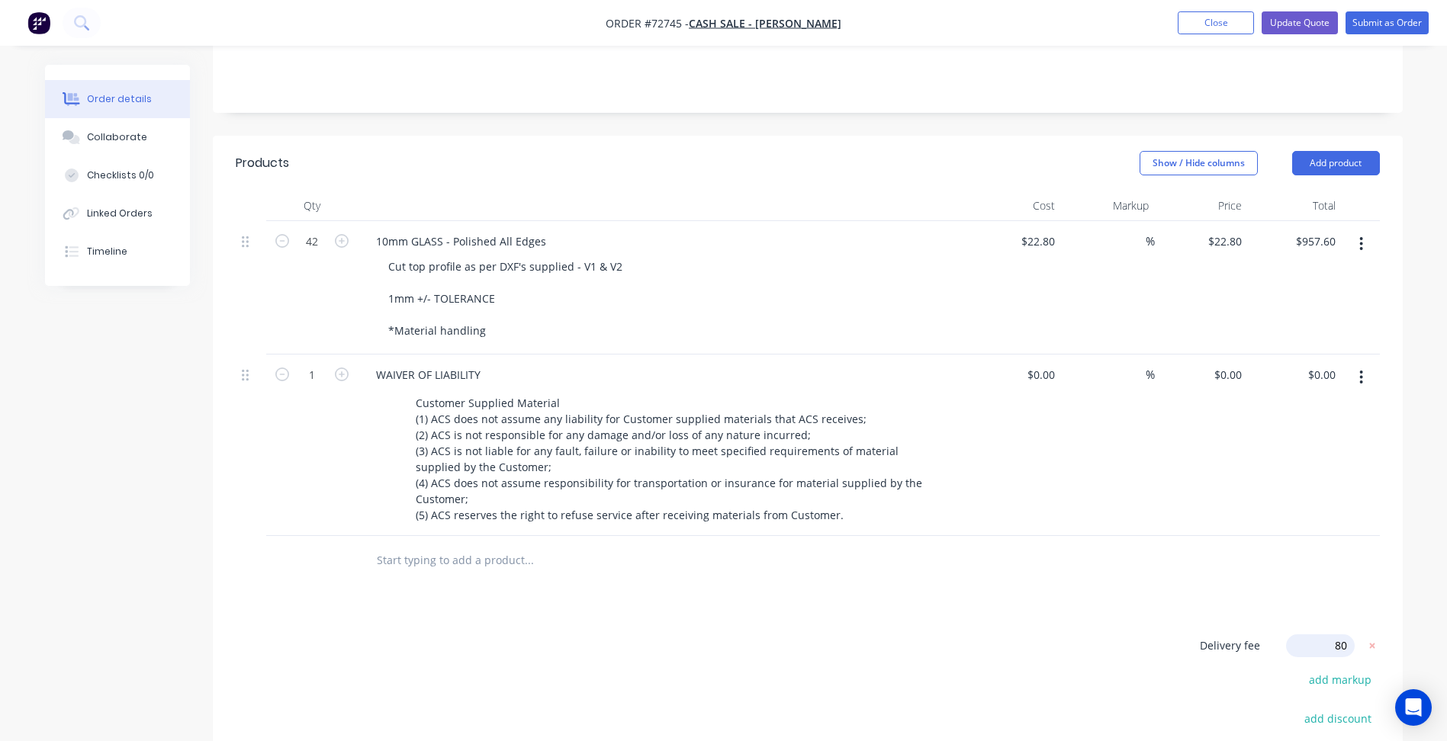
scroll to position [0, 0]
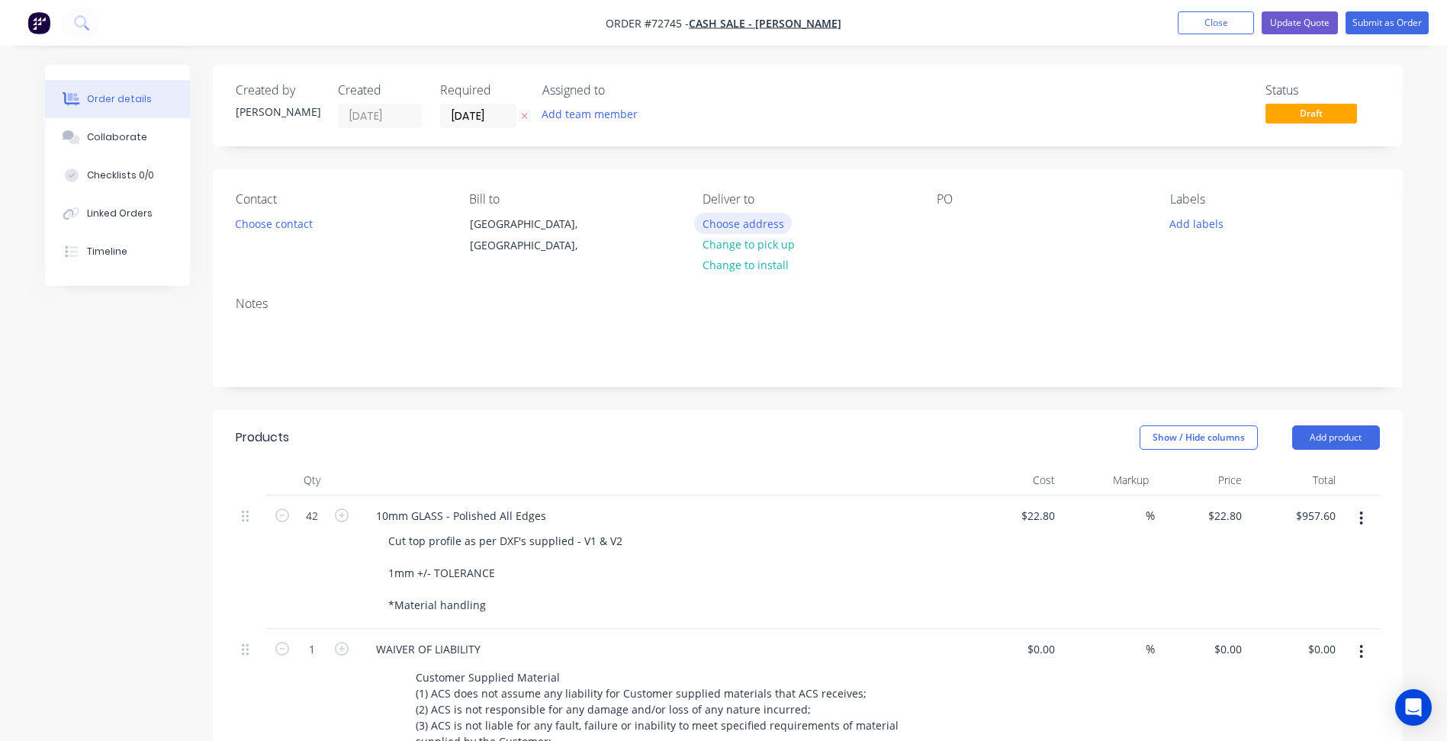
click at [742, 226] on button "Choose address" at bounding box center [743, 223] width 98 height 21
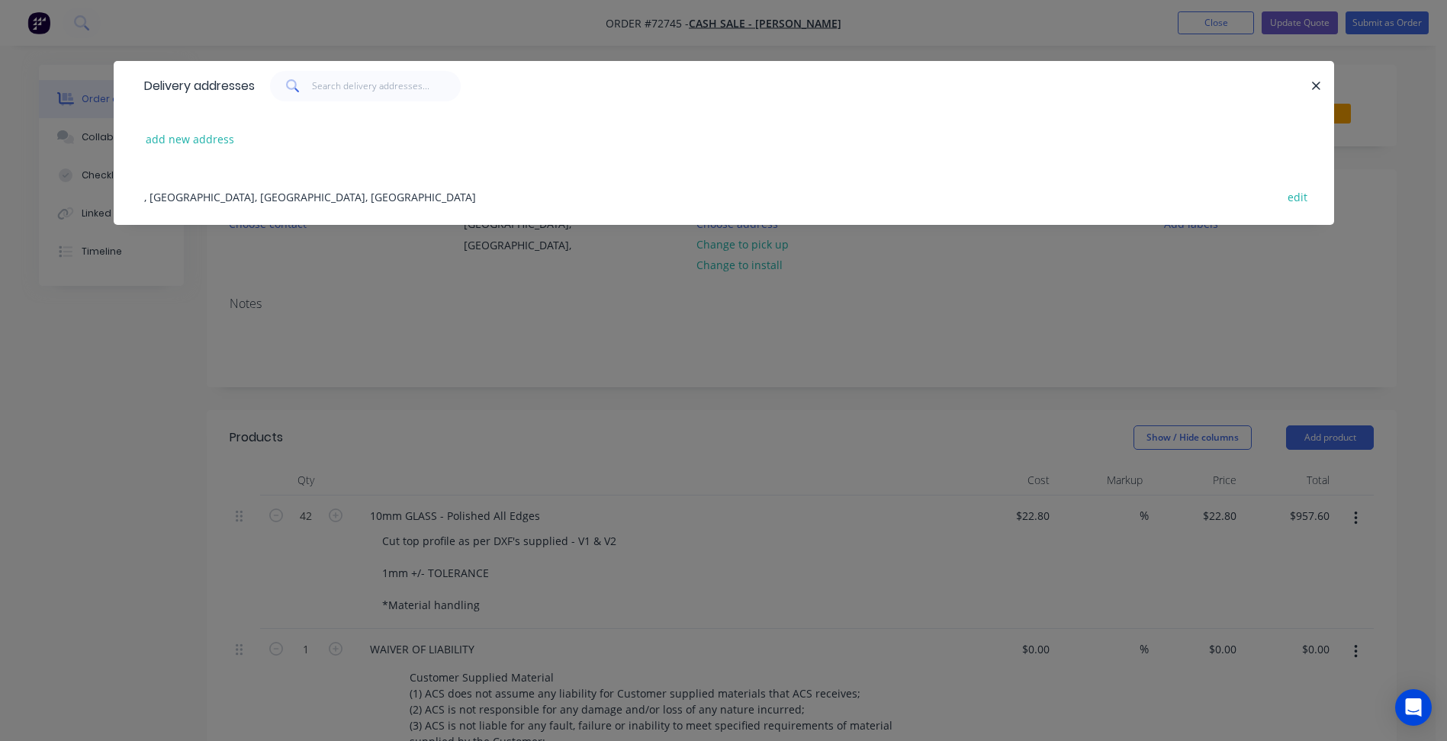
click at [432, 310] on div "Delivery addresses add new address , [GEOGRAPHIC_DATA], [GEOGRAPHIC_DATA] edit" at bounding box center [723, 370] width 1447 height 741
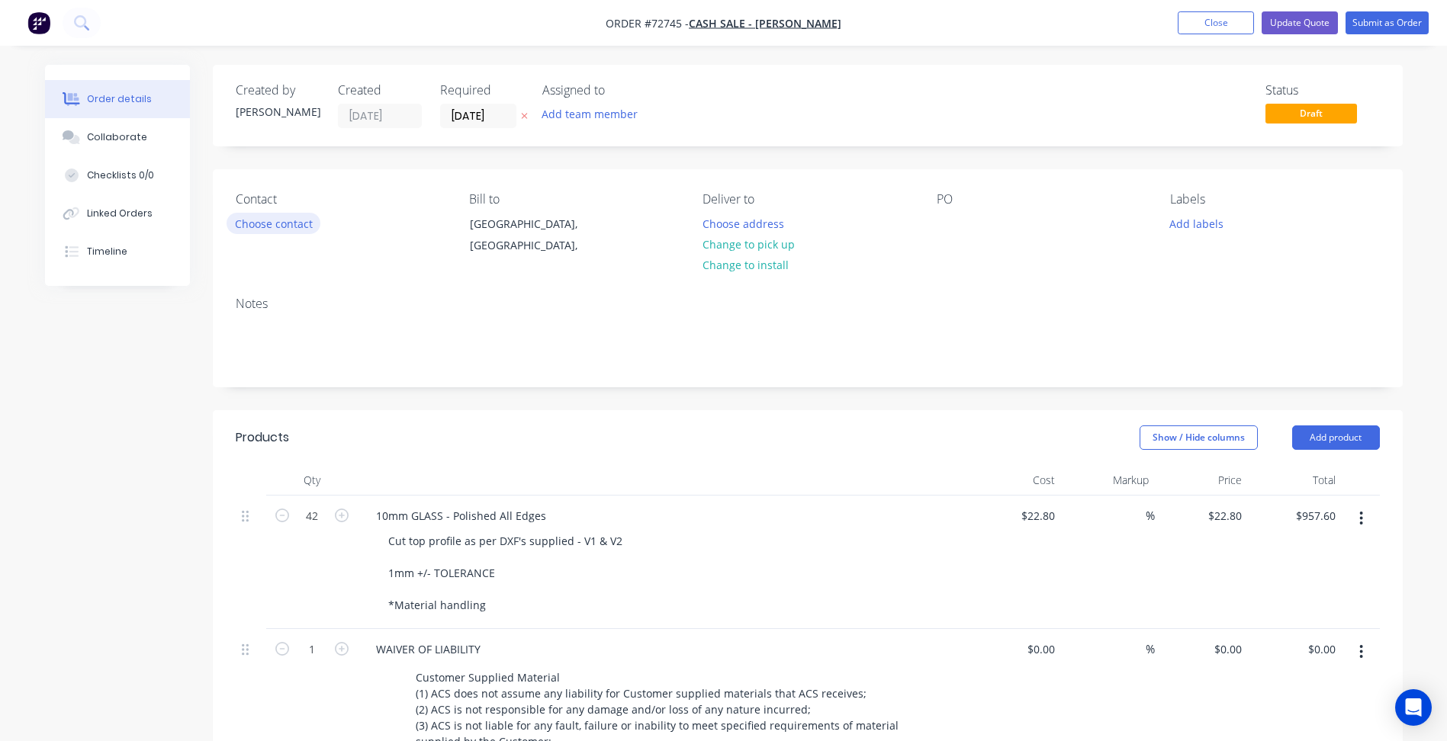
click at [263, 223] on button "Choose contact" at bounding box center [274, 223] width 94 height 21
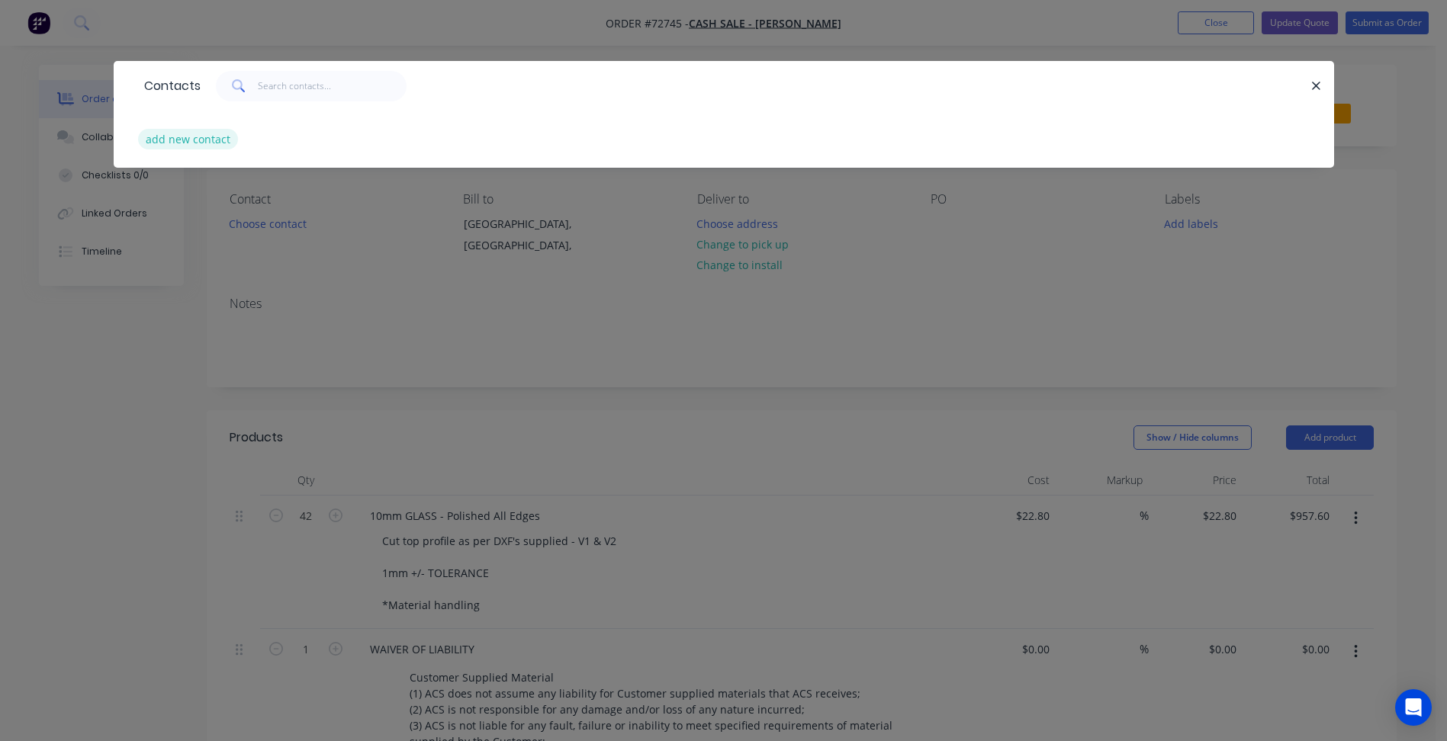
click at [193, 143] on button "add new contact" at bounding box center [188, 139] width 101 height 21
select select "AU"
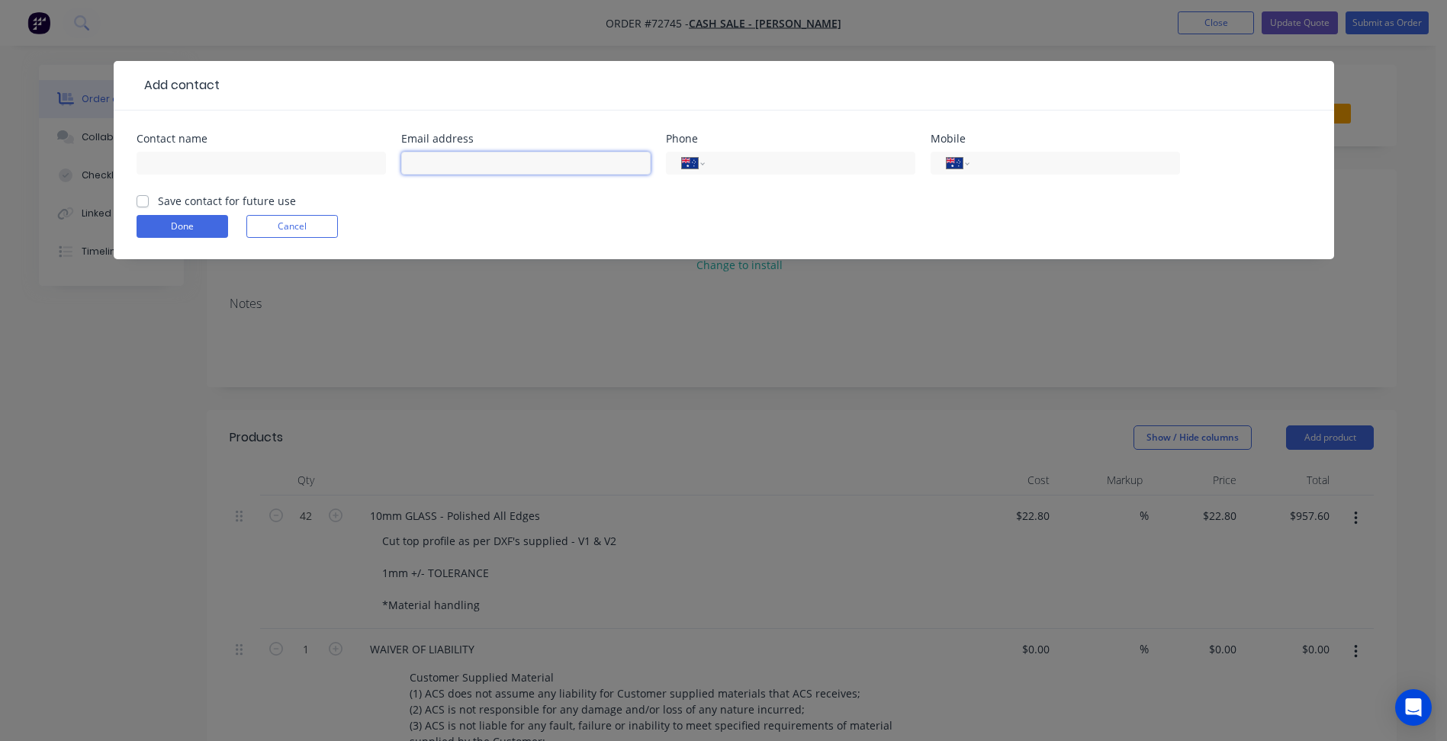
click at [467, 169] on input "text" at bounding box center [525, 163] width 249 height 23
paste input "mailto:[EMAIL_ADDRESS][DOMAIN_NAME]"
drag, startPoint x: 442, startPoint y: 162, endPoint x: 136, endPoint y: 178, distance: 306.3
click at [137, 177] on div "Contact name Email address mailto:[EMAIL_ADDRESS][DOMAIN_NAME] Phone Internatio…" at bounding box center [724, 162] width 1175 height 59
click at [215, 163] on input "text" at bounding box center [261, 163] width 249 height 23
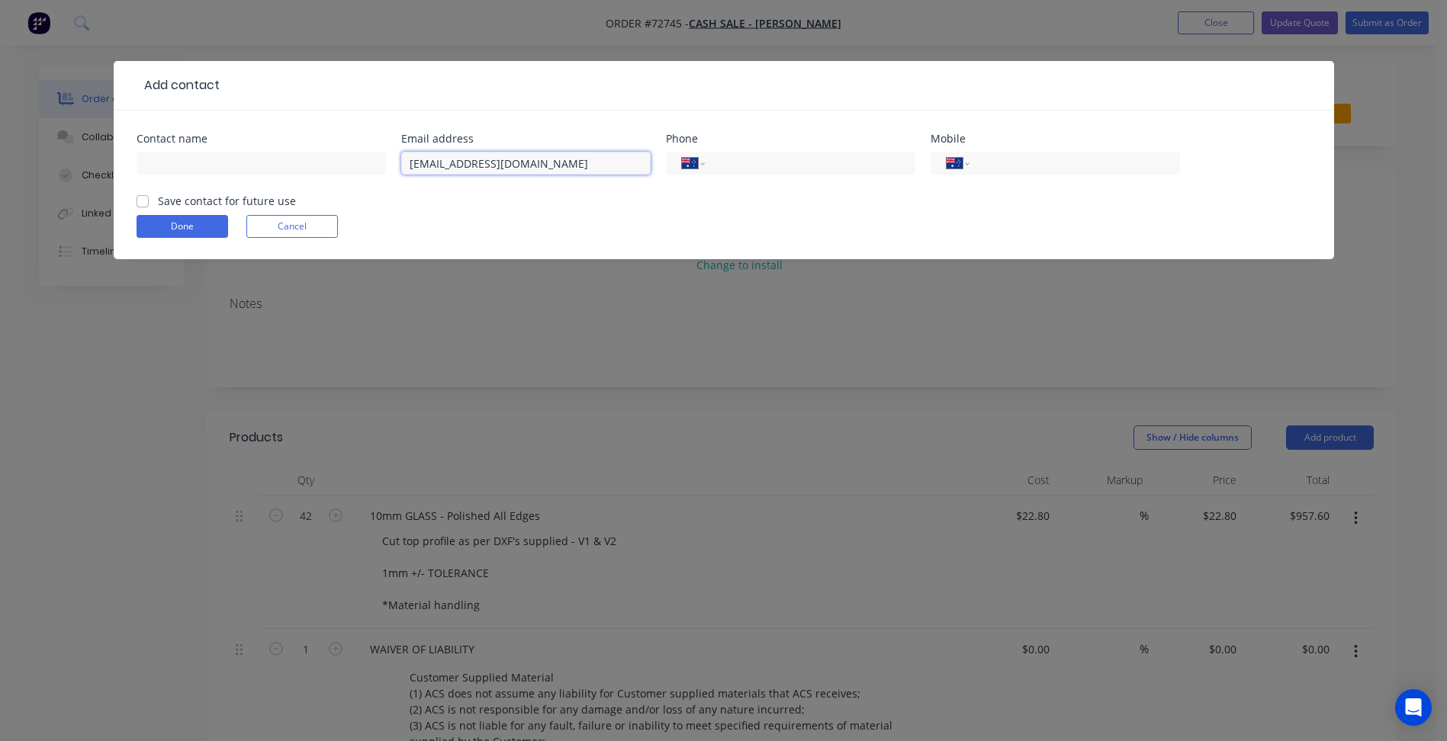
click at [553, 158] on input "[EMAIL_ADDRESS][DOMAIN_NAME]" at bounding box center [525, 163] width 249 height 23
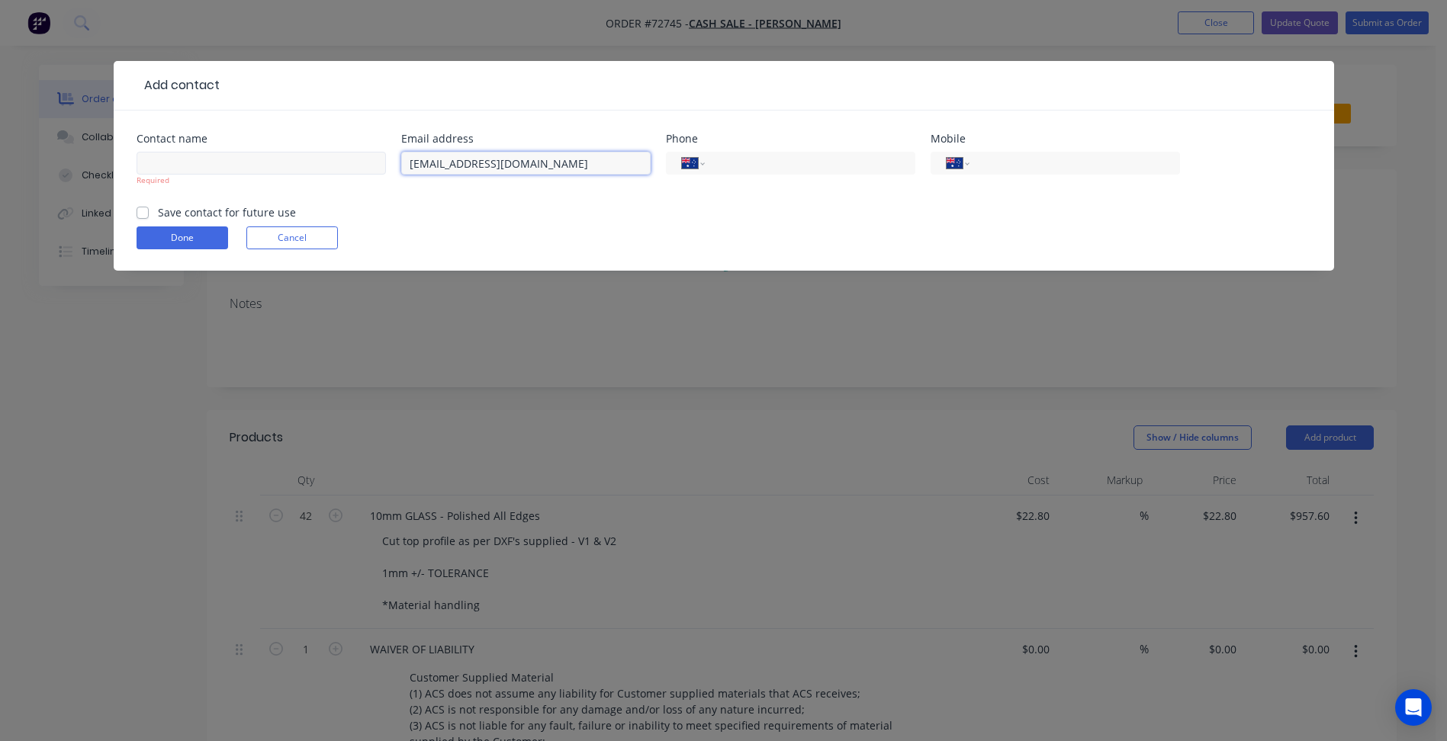
type input "[EMAIL_ADDRESS][DOMAIN_NAME]"
click at [164, 159] on input "text" at bounding box center [261, 163] width 249 height 23
type input "[PERSON_NAME]"
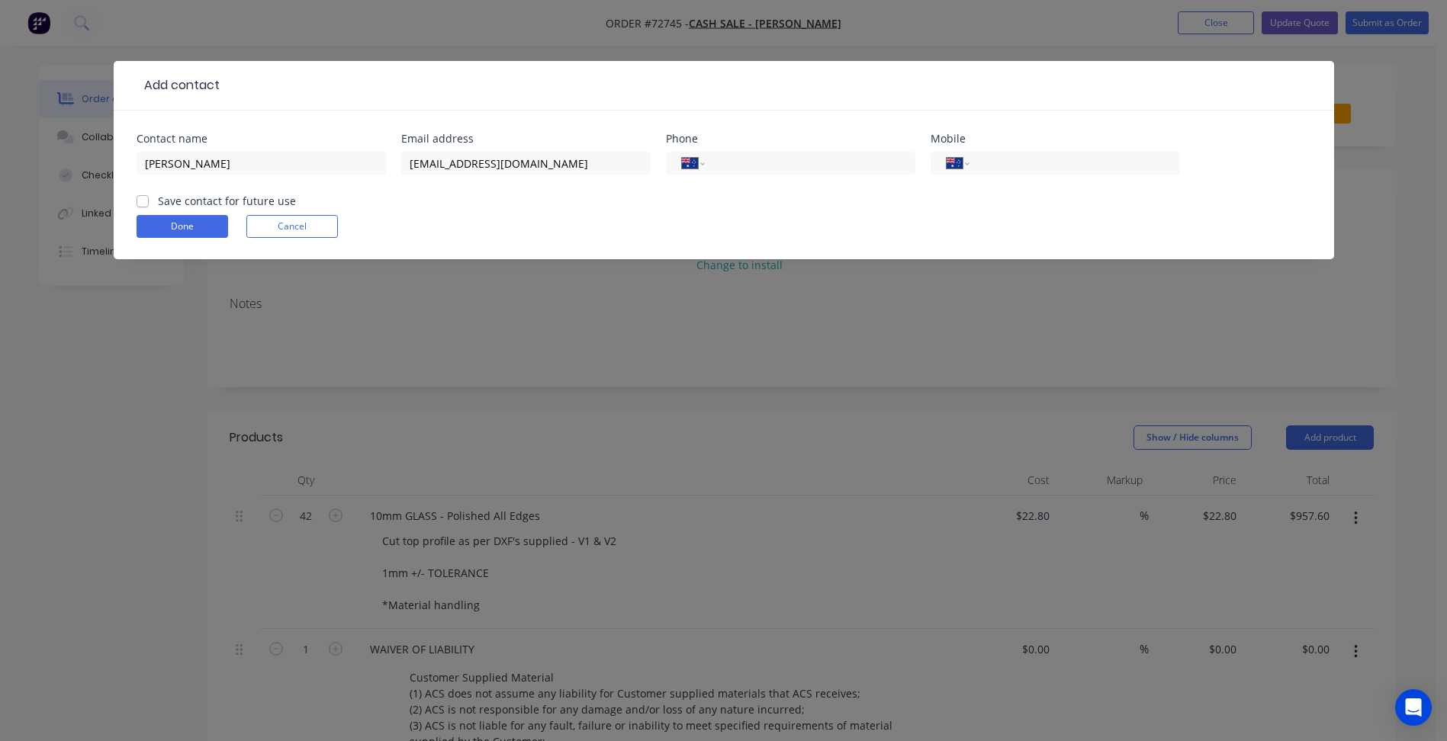
click at [185, 211] on form "Contact name [PERSON_NAME] Email address [EMAIL_ADDRESS][DOMAIN_NAME] Phone Int…" at bounding box center [724, 196] width 1175 height 126
click at [177, 201] on label "Save contact for future use" at bounding box center [227, 201] width 138 height 16
click at [149, 201] on input "Save contact for future use" at bounding box center [143, 200] width 12 height 14
checkbox input "true"
click at [1050, 149] on div "International [GEOGRAPHIC_DATA] [GEOGRAPHIC_DATA] [GEOGRAPHIC_DATA] [GEOGRAPHIC…" at bounding box center [1055, 170] width 249 height 45
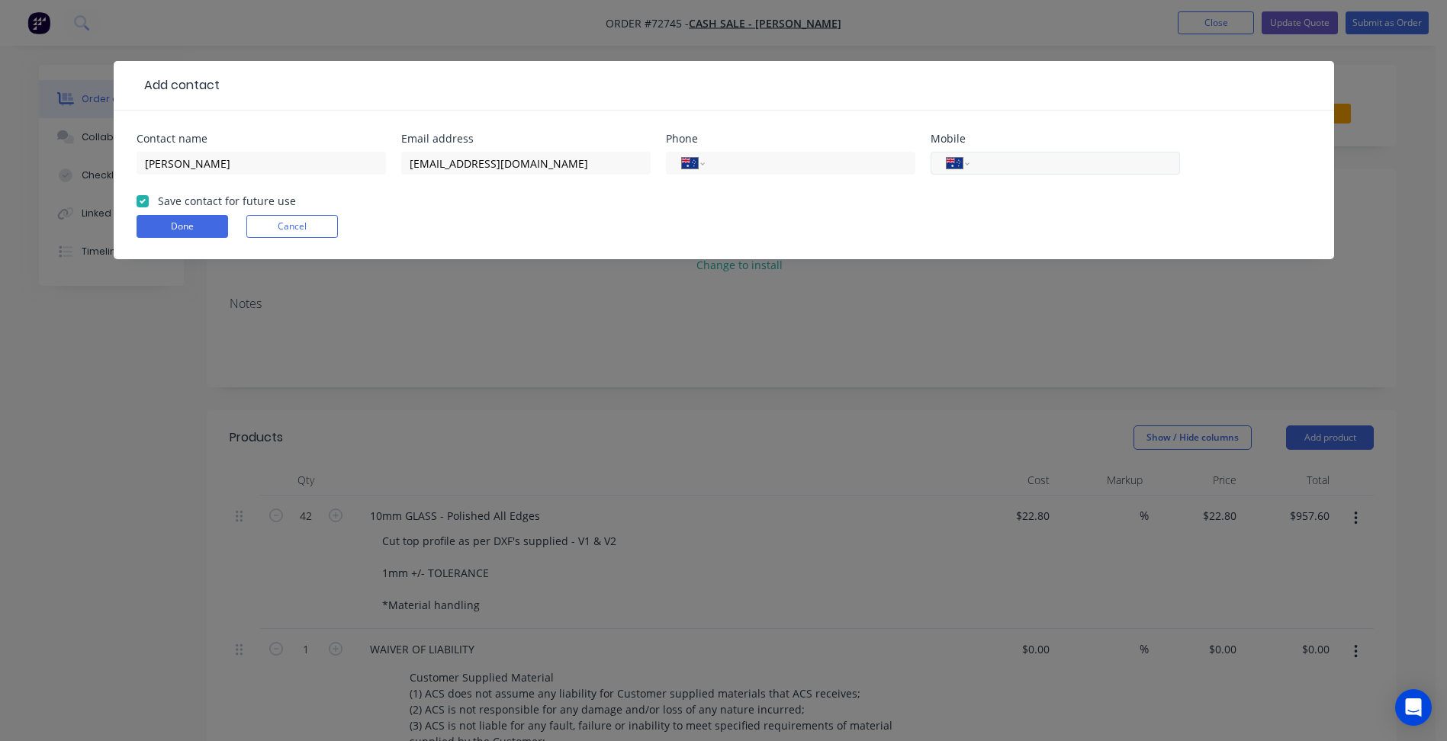
click at [1043, 162] on input "tel" at bounding box center [1071, 164] width 183 height 18
type input "0415 478 876"
click at [198, 218] on button "Done" at bounding box center [183, 226] width 92 height 23
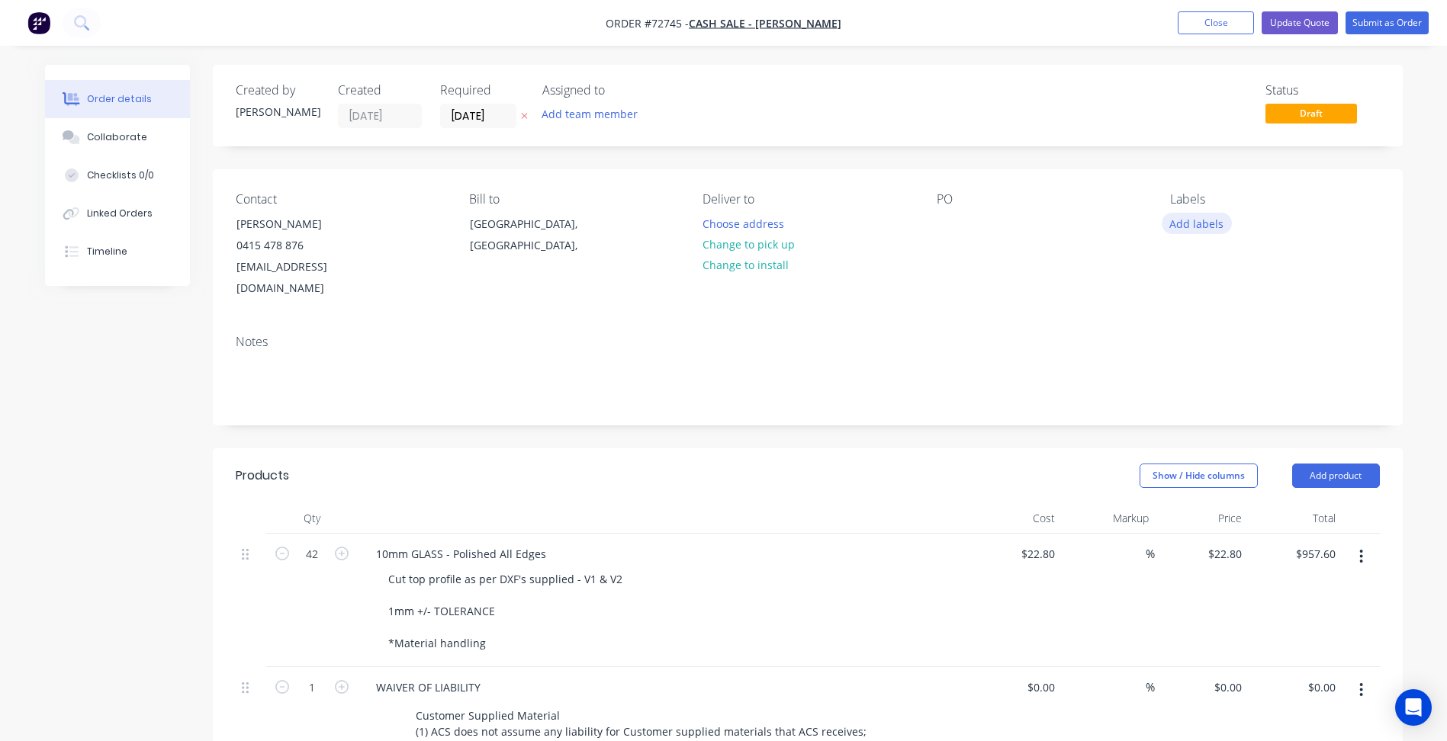
click at [1176, 223] on button "Add labels" at bounding box center [1197, 223] width 70 height 21
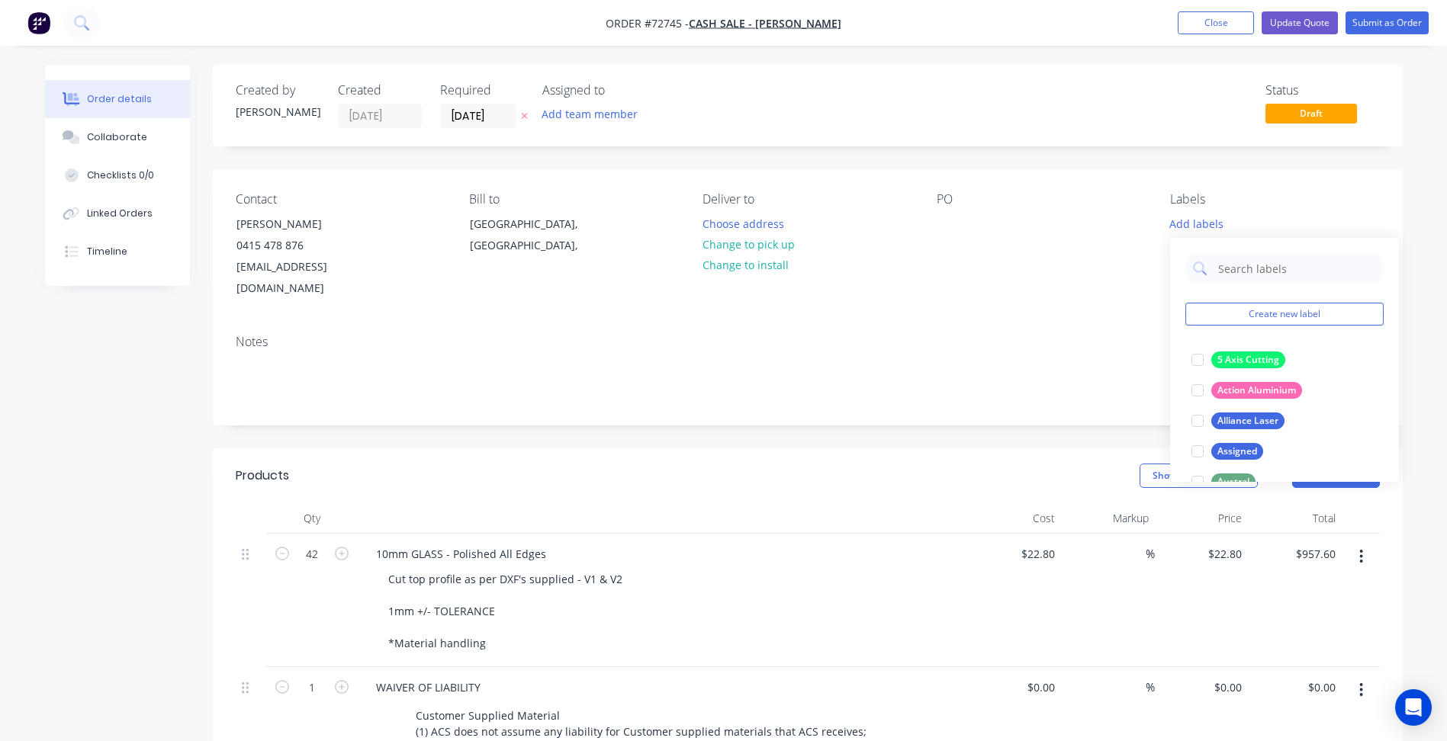
scroll to position [305, 0]
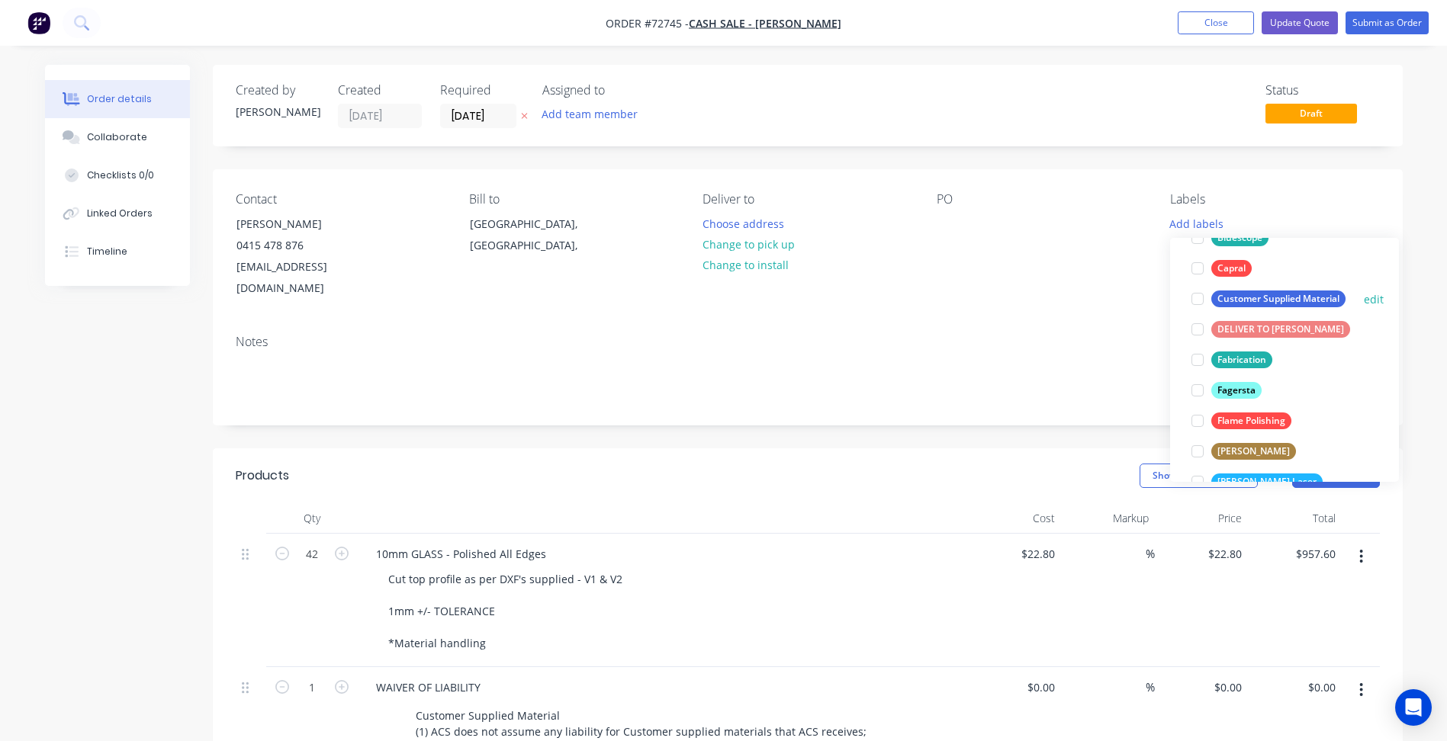
click at [1198, 302] on div at bounding box center [1197, 299] width 31 height 31
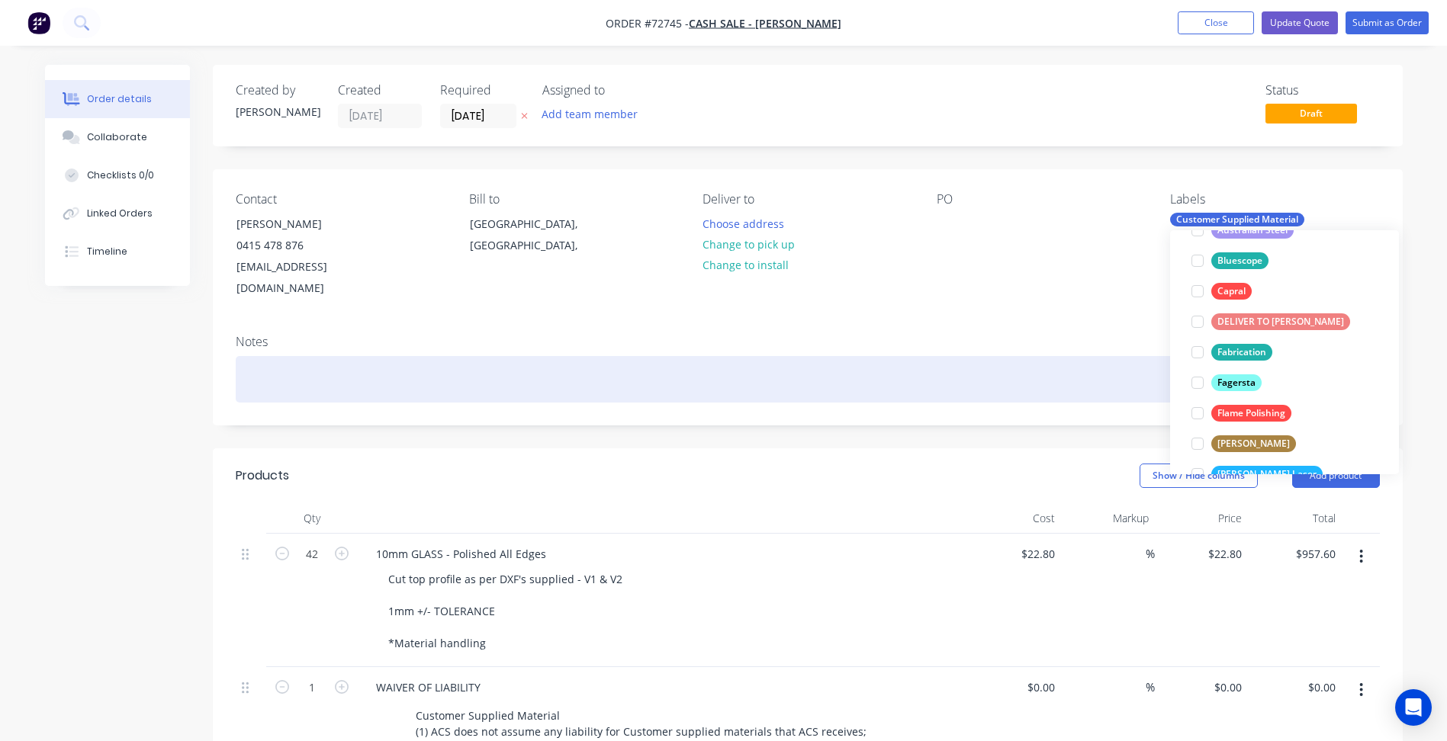
scroll to position [61, 0]
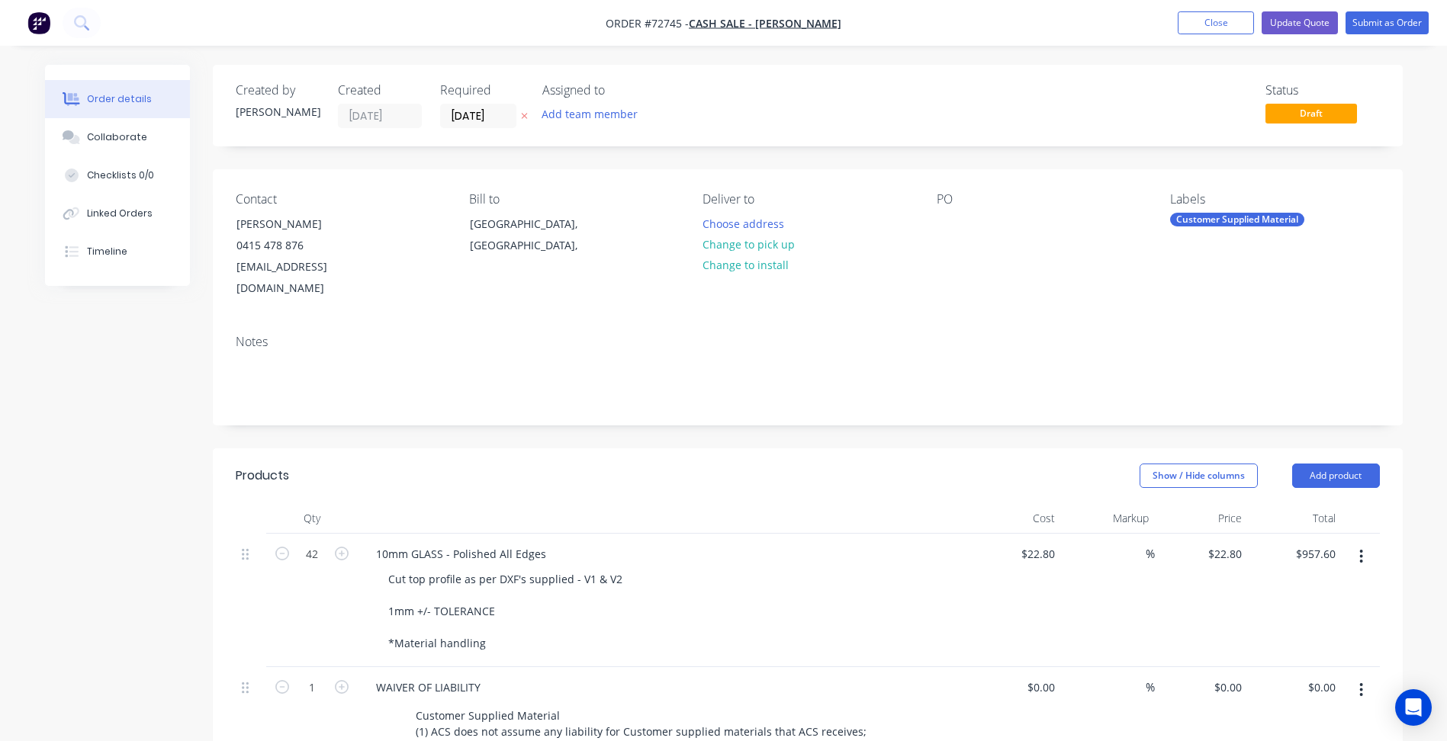
click at [1113, 96] on div "Status Draft" at bounding box center [1037, 105] width 685 height 45
click at [470, 108] on input "[DATE]" at bounding box center [478, 115] width 75 height 23
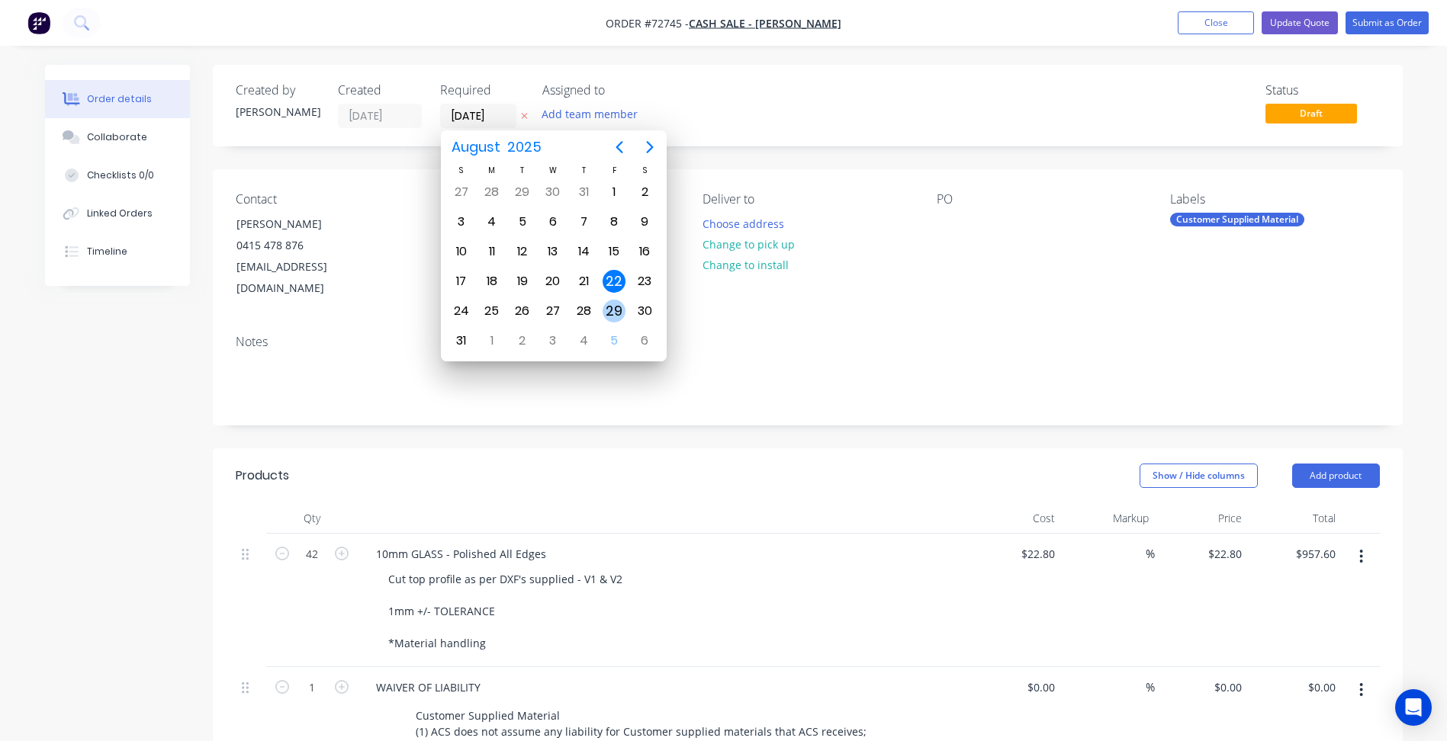
click at [616, 310] on div "29" at bounding box center [614, 311] width 23 height 23
type input "[DATE]"
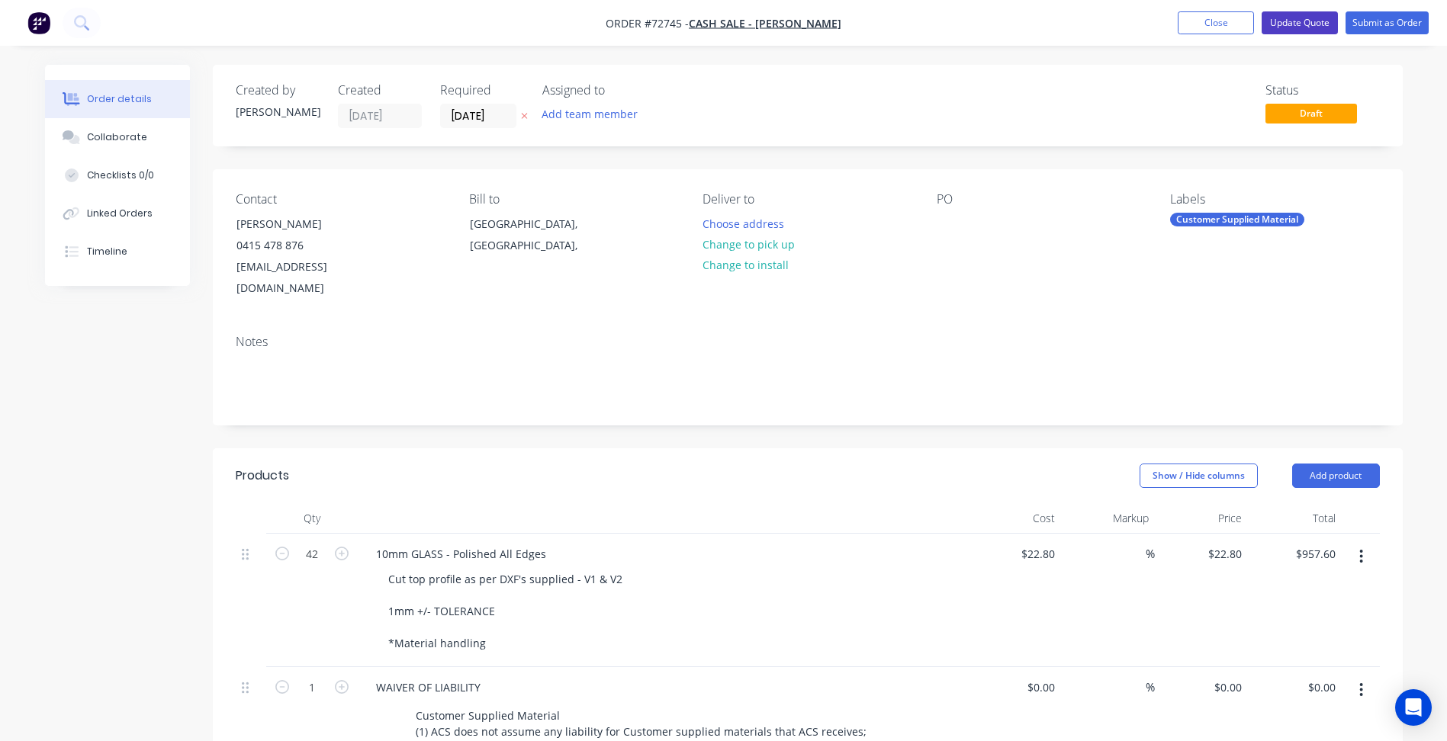
click at [1297, 21] on button "Update Quote" at bounding box center [1300, 22] width 76 height 23
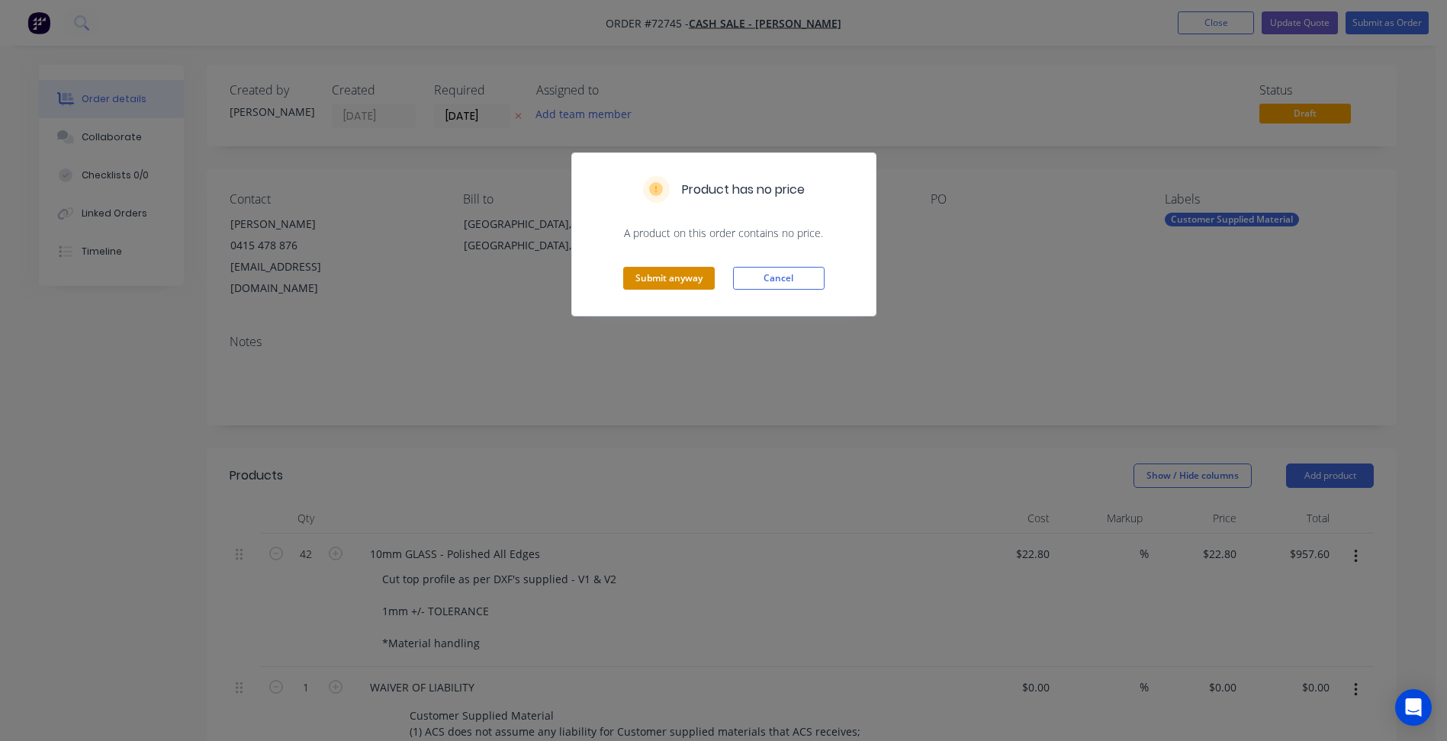
click at [682, 268] on button "Submit anyway" at bounding box center [669, 278] width 92 height 23
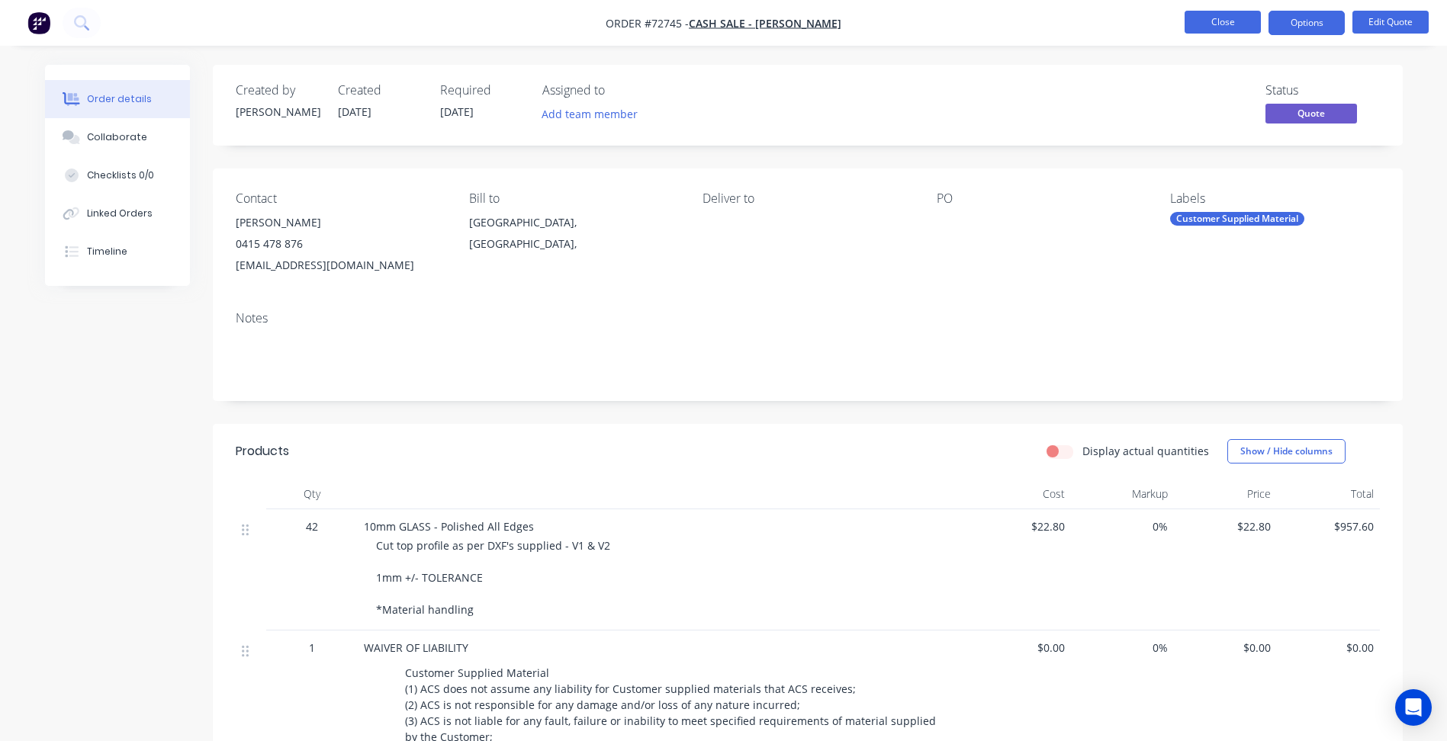
click at [1223, 21] on button "Close" at bounding box center [1223, 22] width 76 height 23
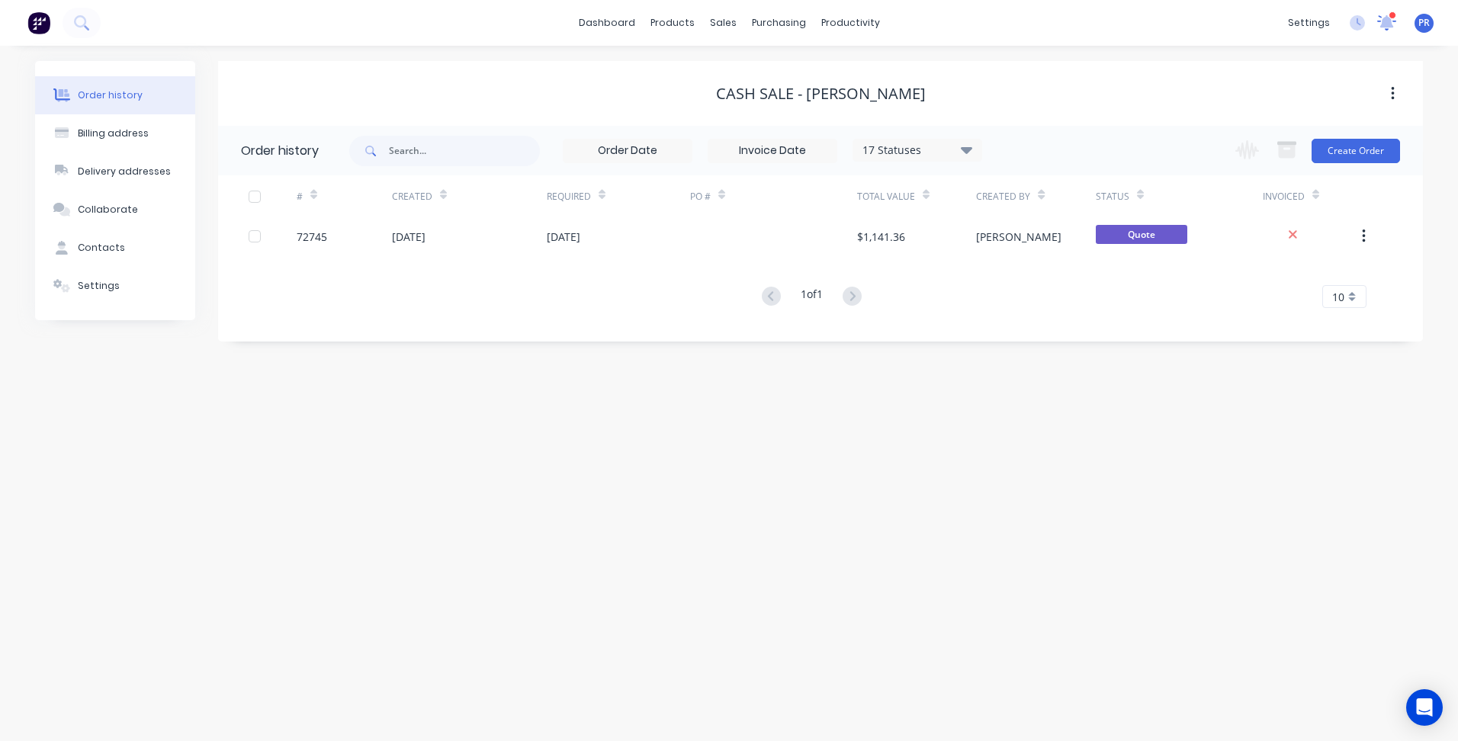
click at [1386, 22] on icon at bounding box center [1387, 21] width 14 height 14
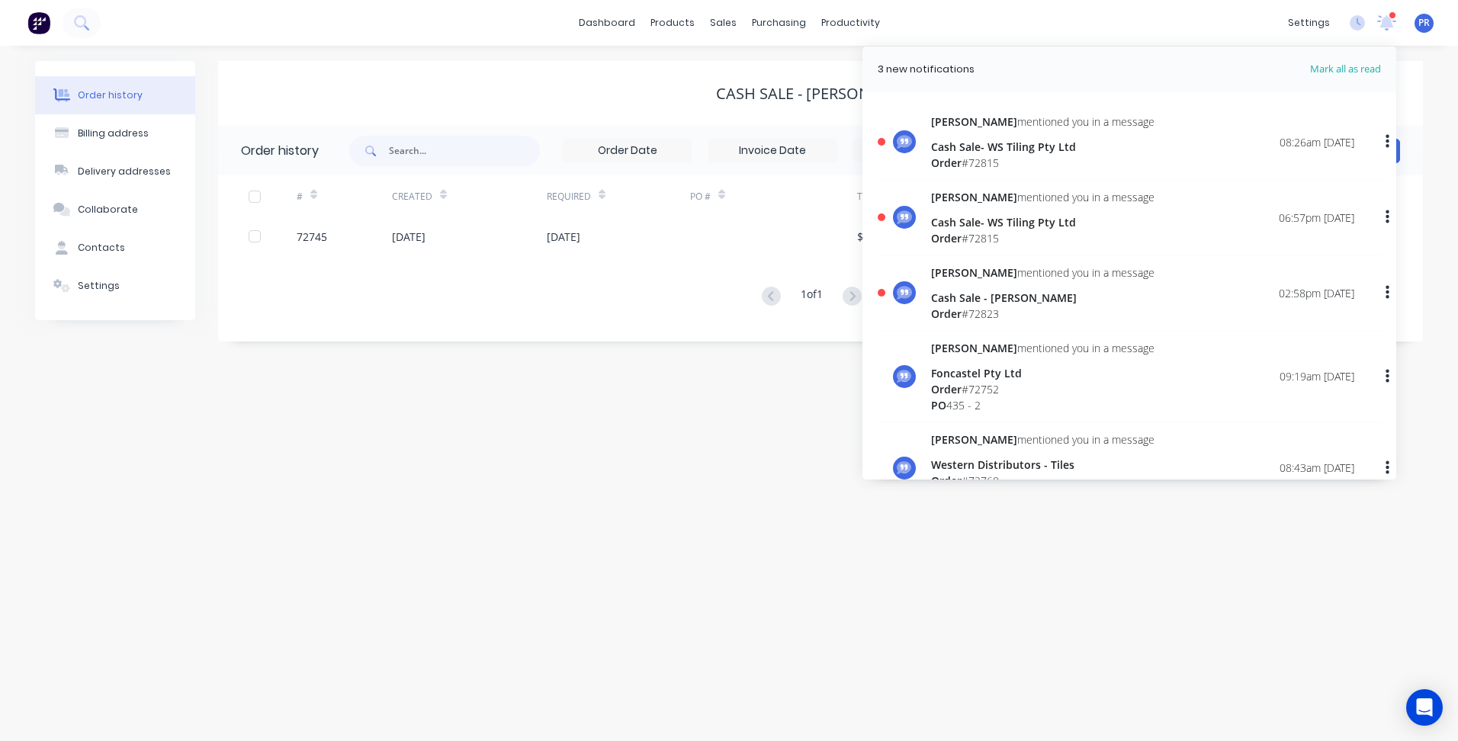
click at [1229, 33] on div "dashboard products sales purchasing productivity dashboard products Product Cat…" at bounding box center [729, 23] width 1458 height 46
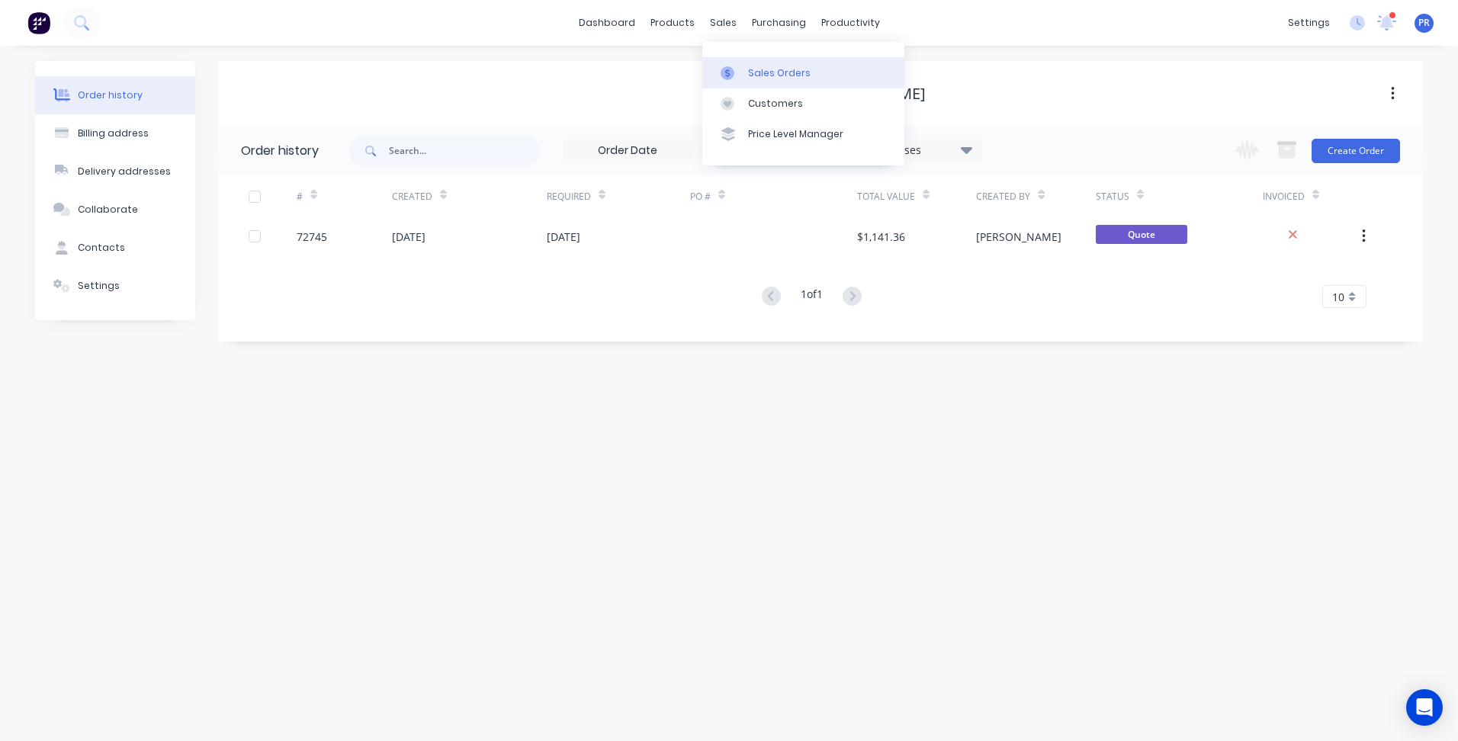
click at [748, 73] on div "Sales Orders" at bounding box center [779, 73] width 63 height 14
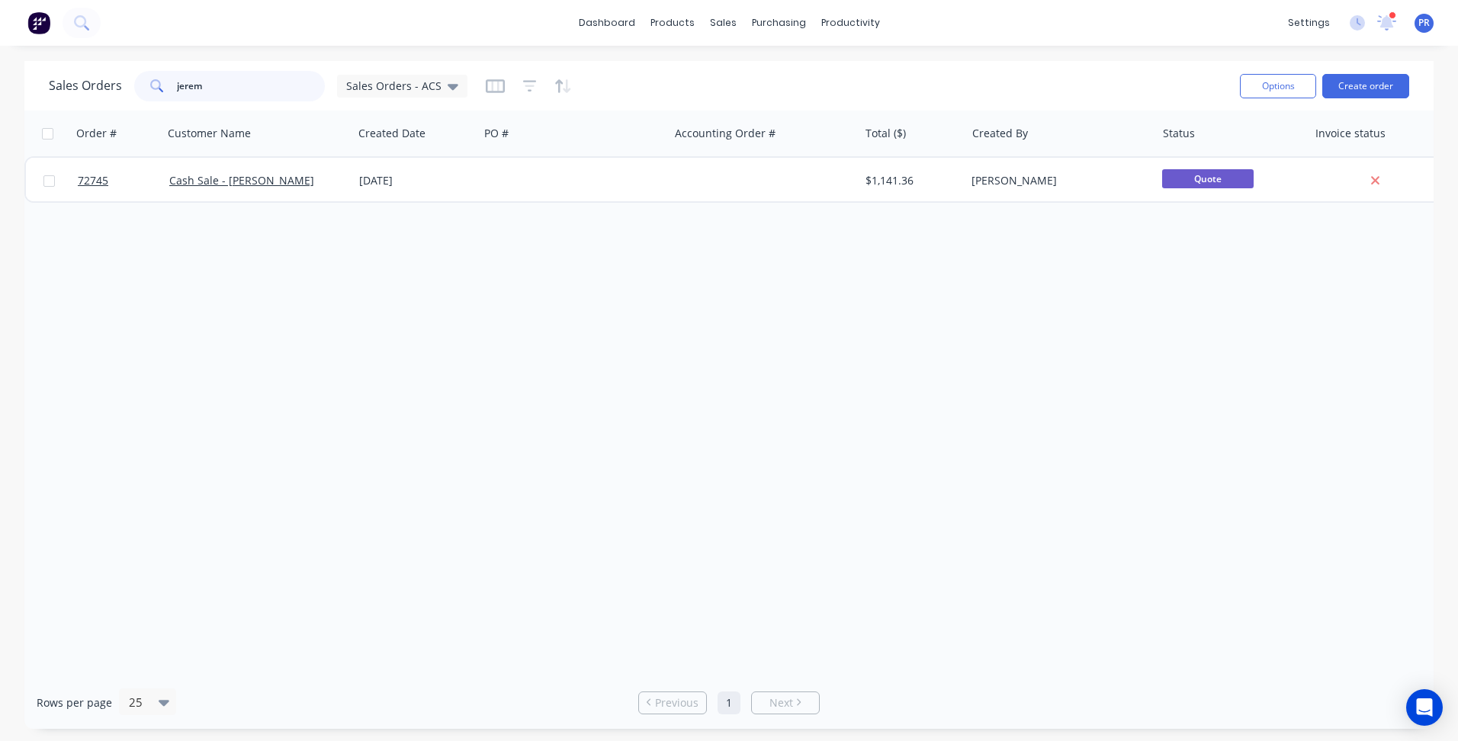
drag, startPoint x: 204, startPoint y: 88, endPoint x: 4, endPoint y: 91, distance: 199.9
click at [27, 85] on div "Sales Orders jerem Sales Orders - ACS Options Create order" at bounding box center [729, 86] width 1410 height 50
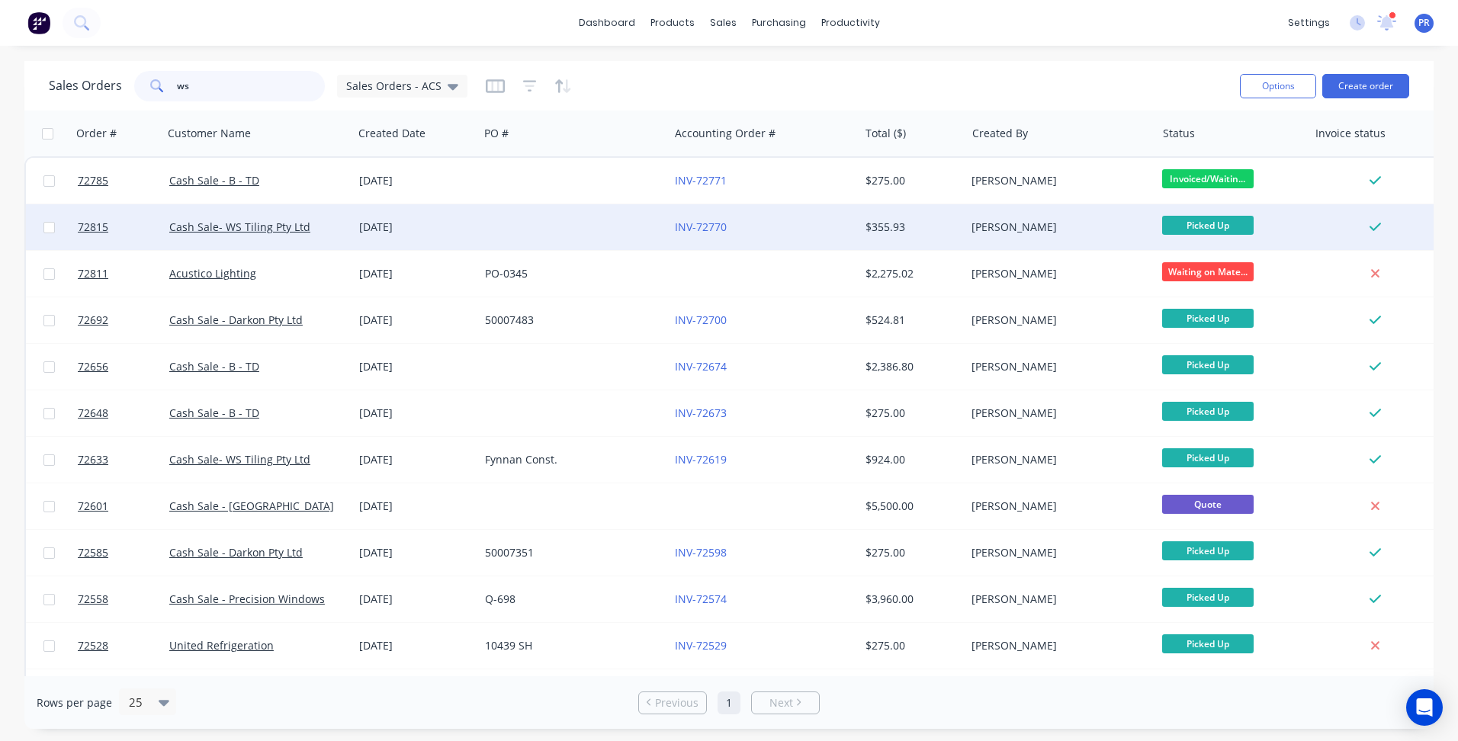
type input "ws"
click at [250, 215] on div "Cash Sale- WS Tiling Pty Ltd" at bounding box center [258, 227] width 190 height 46
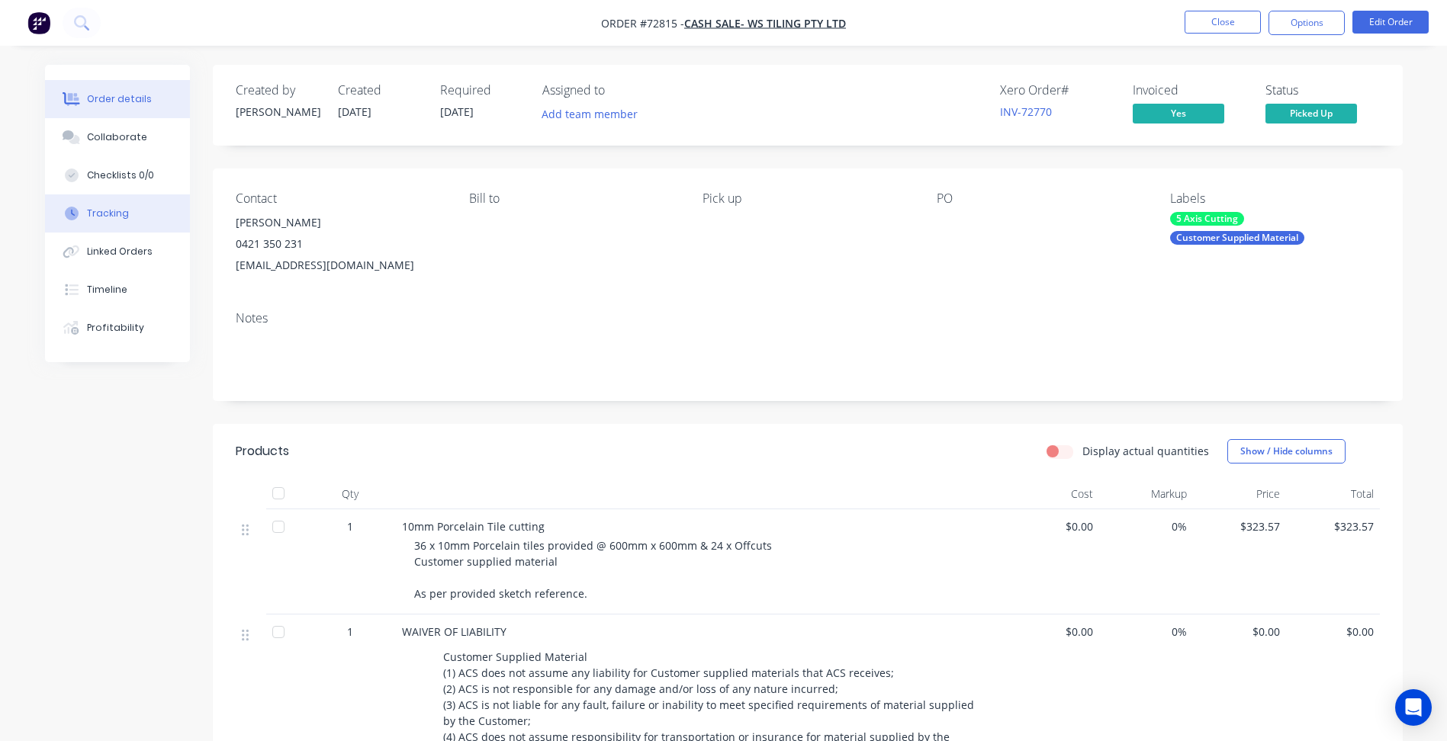
click at [121, 211] on div "Tracking" at bounding box center [108, 214] width 42 height 14
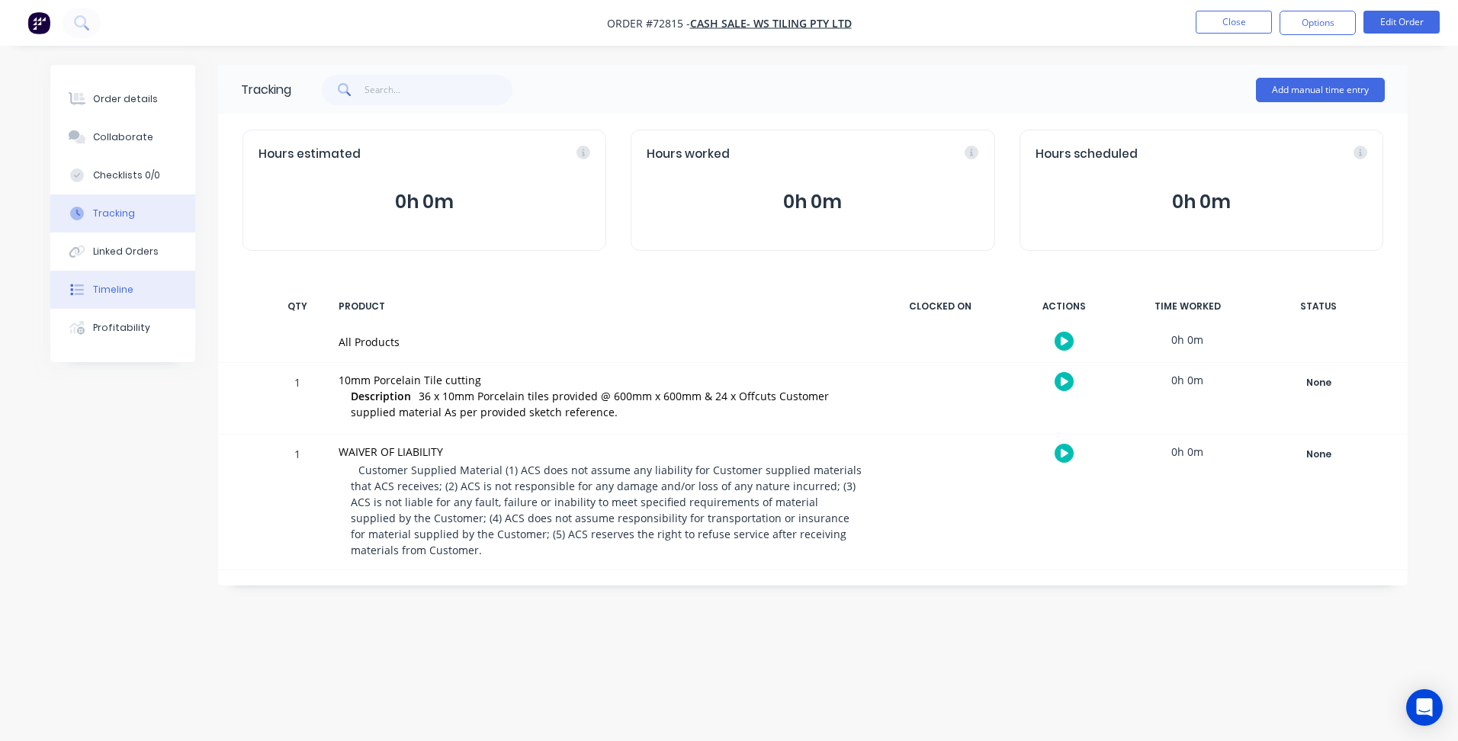
click at [121, 288] on div "Timeline" at bounding box center [113, 290] width 40 height 14
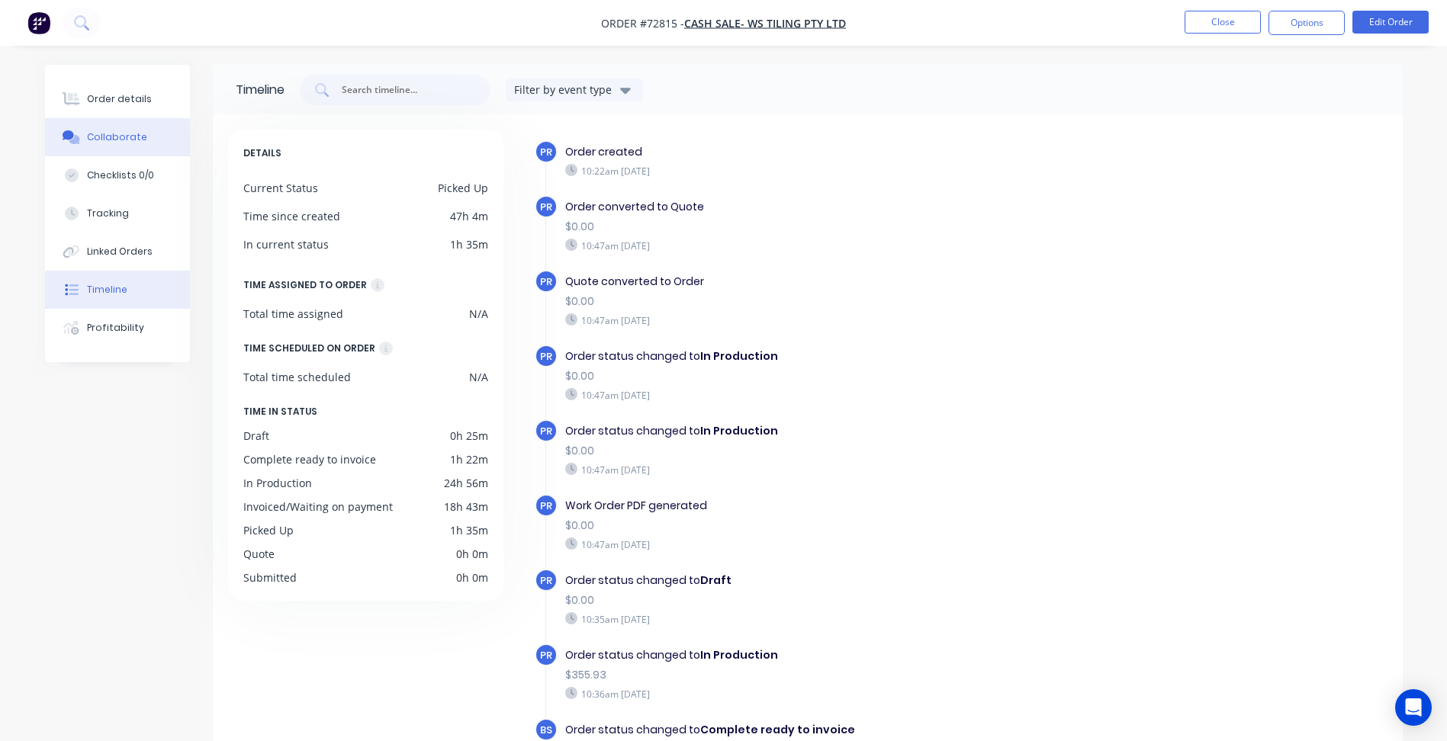
click at [108, 143] on div "Collaborate" at bounding box center [117, 137] width 60 height 14
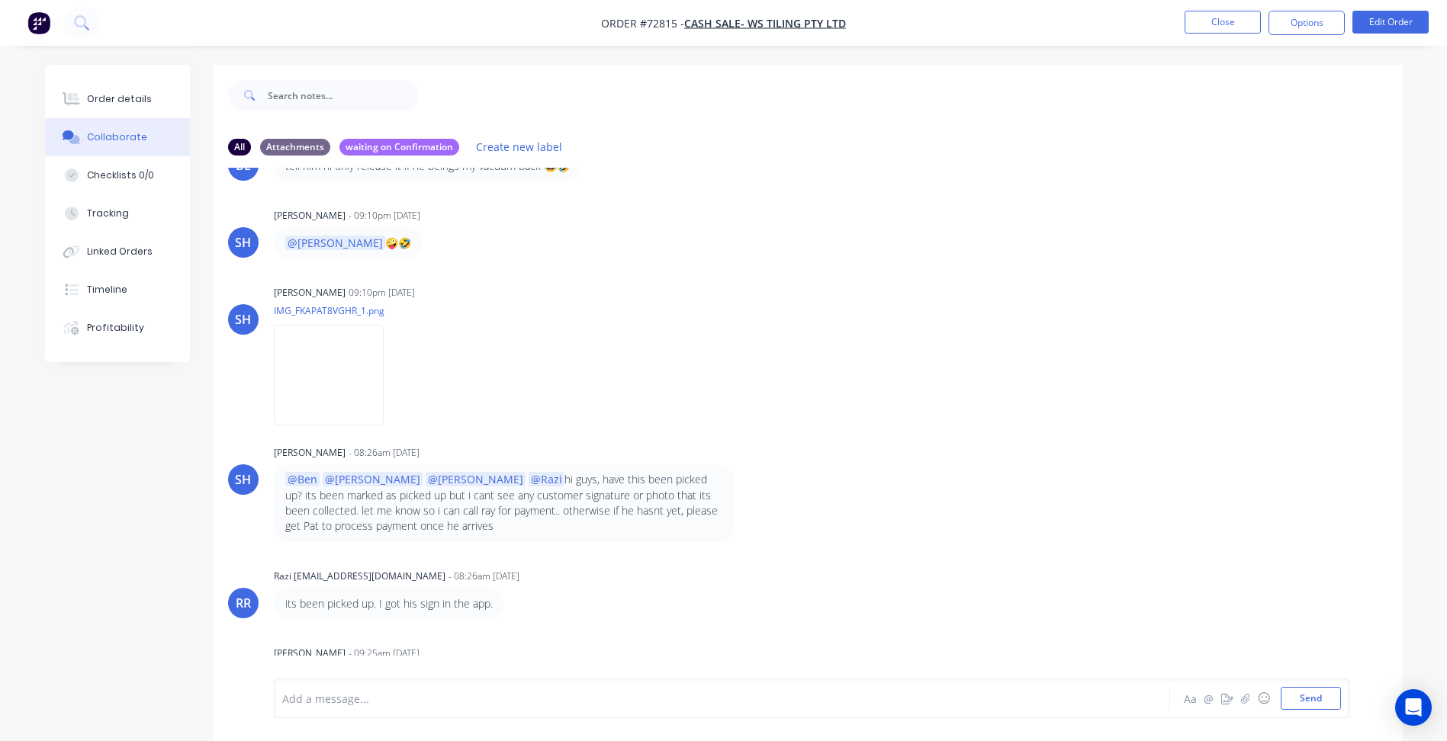
scroll to position [23, 0]
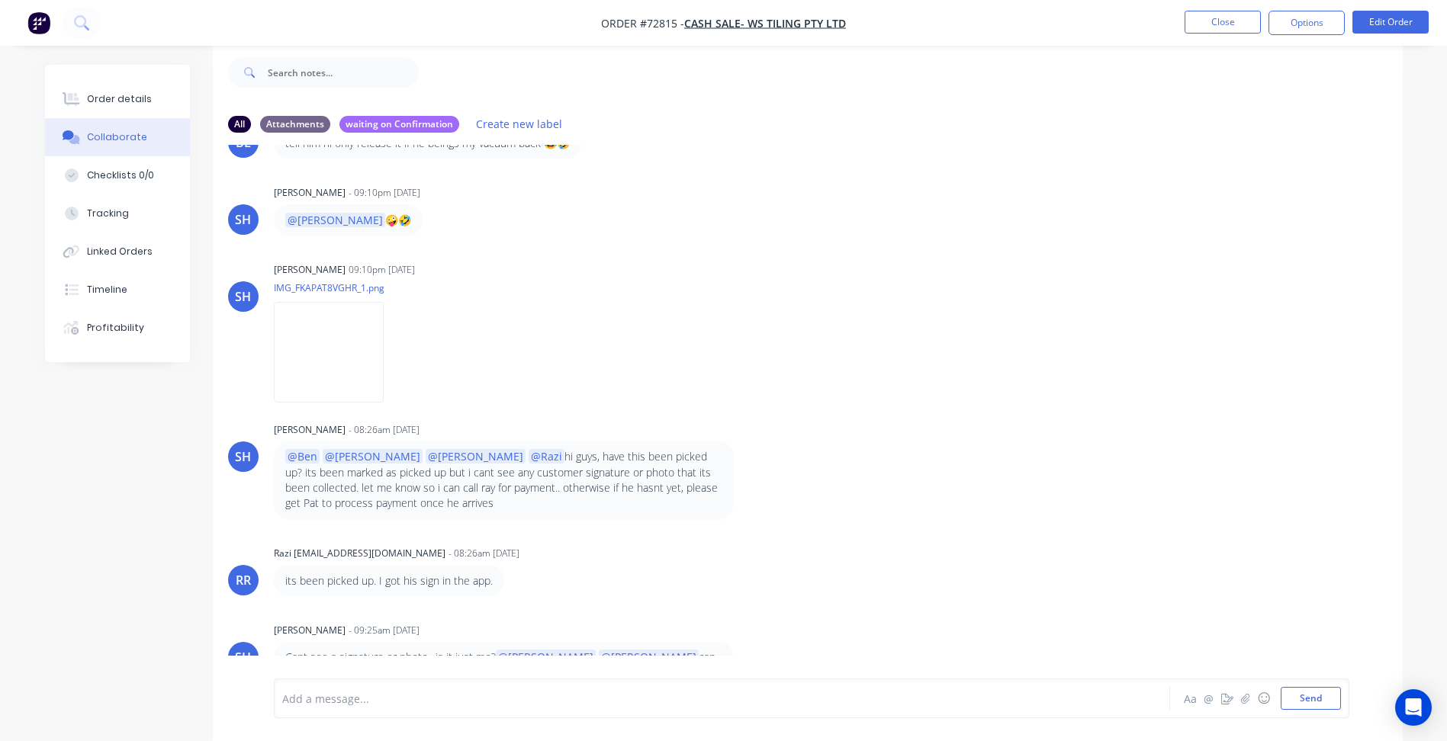
click at [355, 704] on div at bounding box center [679, 699] width 793 height 16
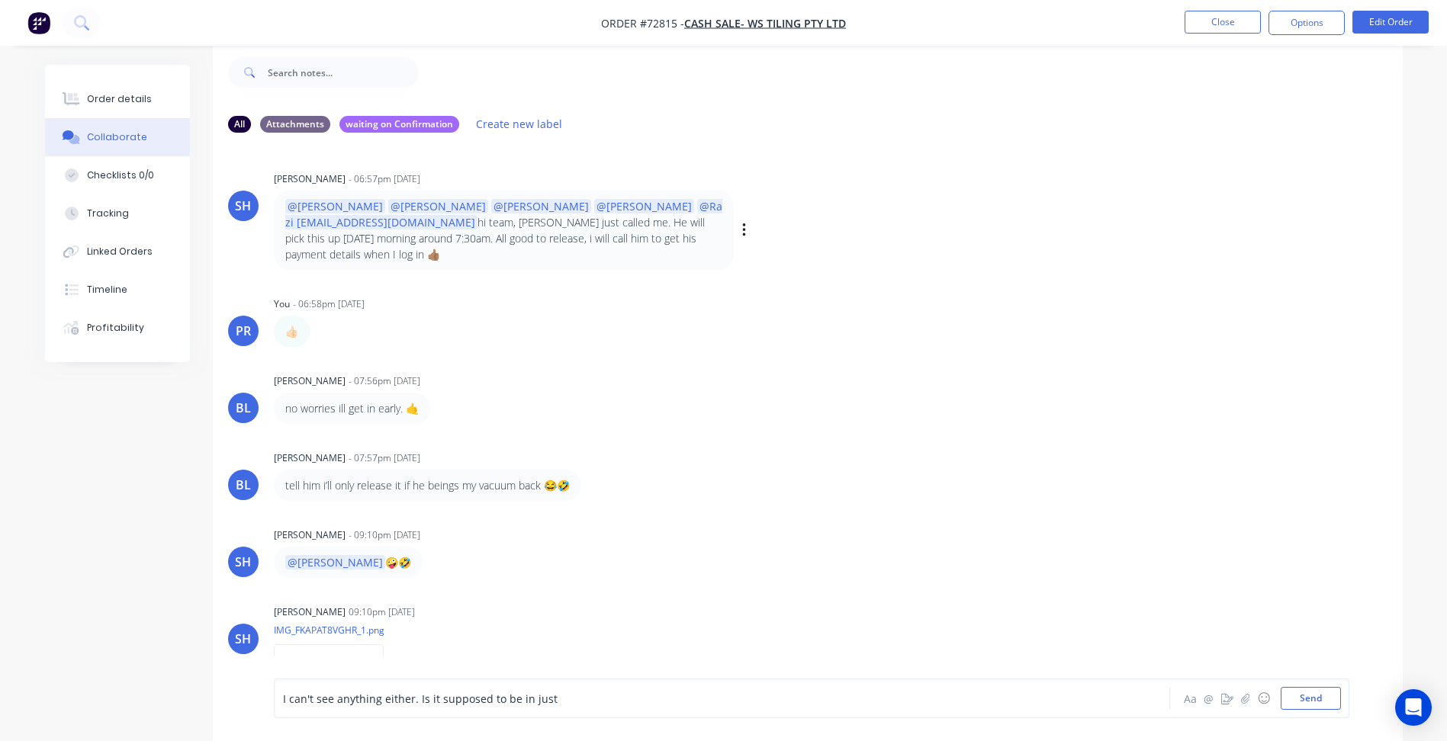
scroll to position [0, 0]
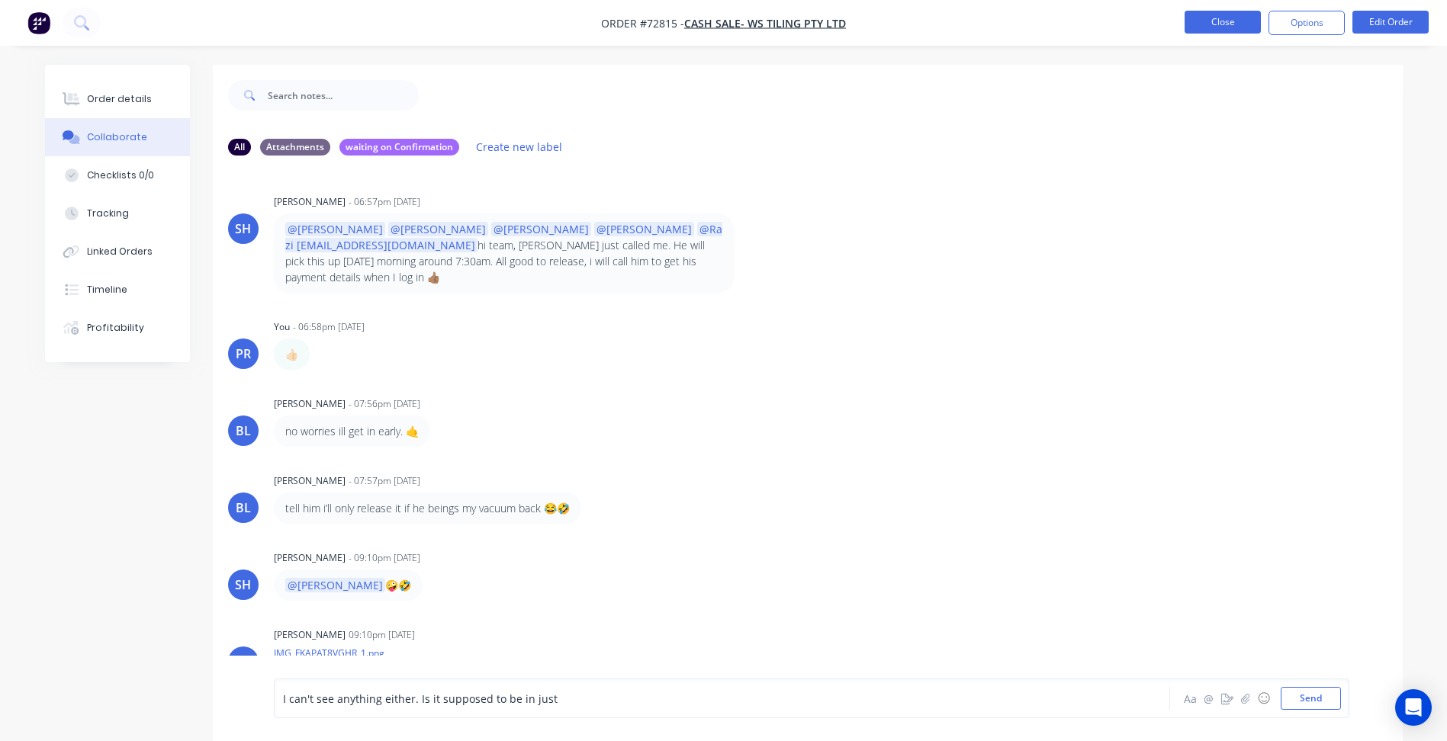
click at [1239, 24] on button "Close" at bounding box center [1223, 22] width 76 height 23
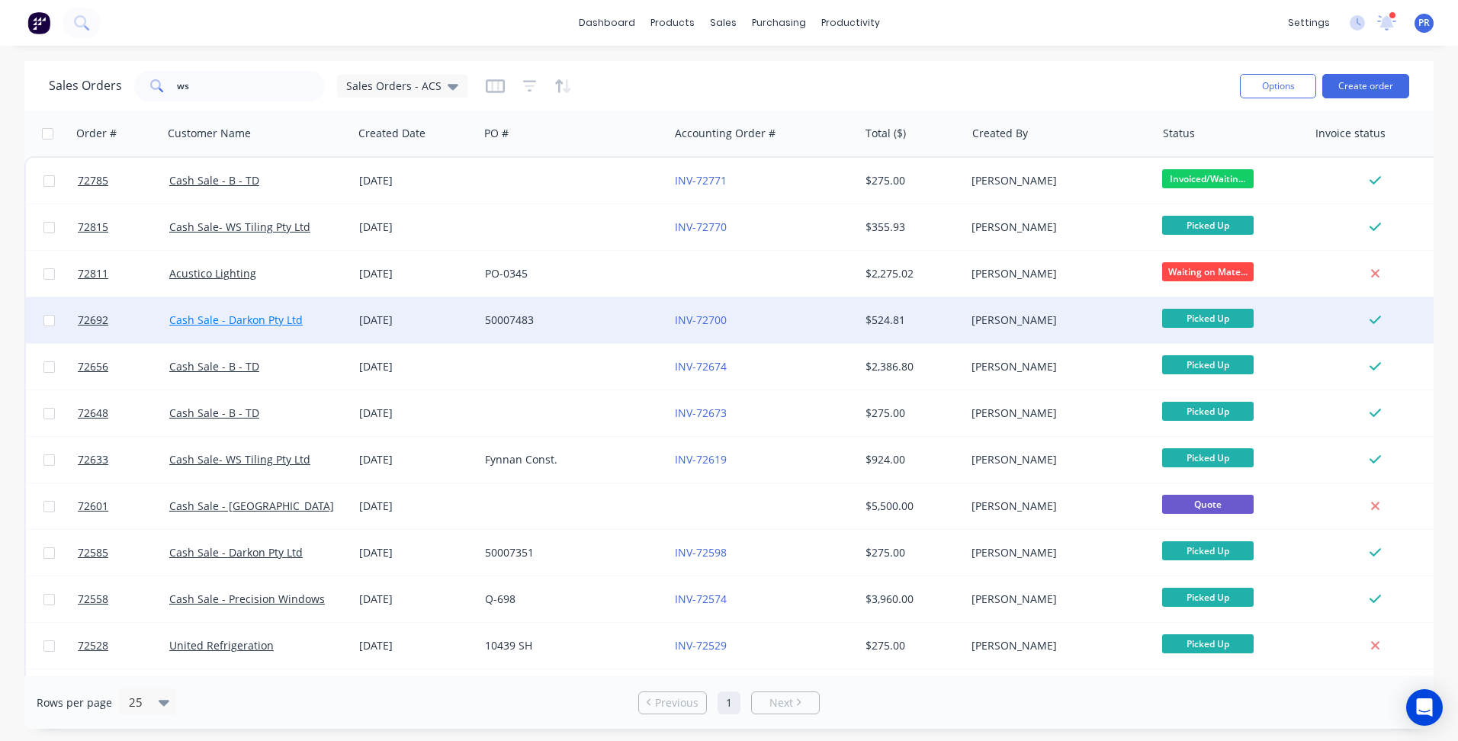
click at [224, 317] on link "Cash Sale - Darkon Pty Ltd" at bounding box center [235, 320] width 133 height 14
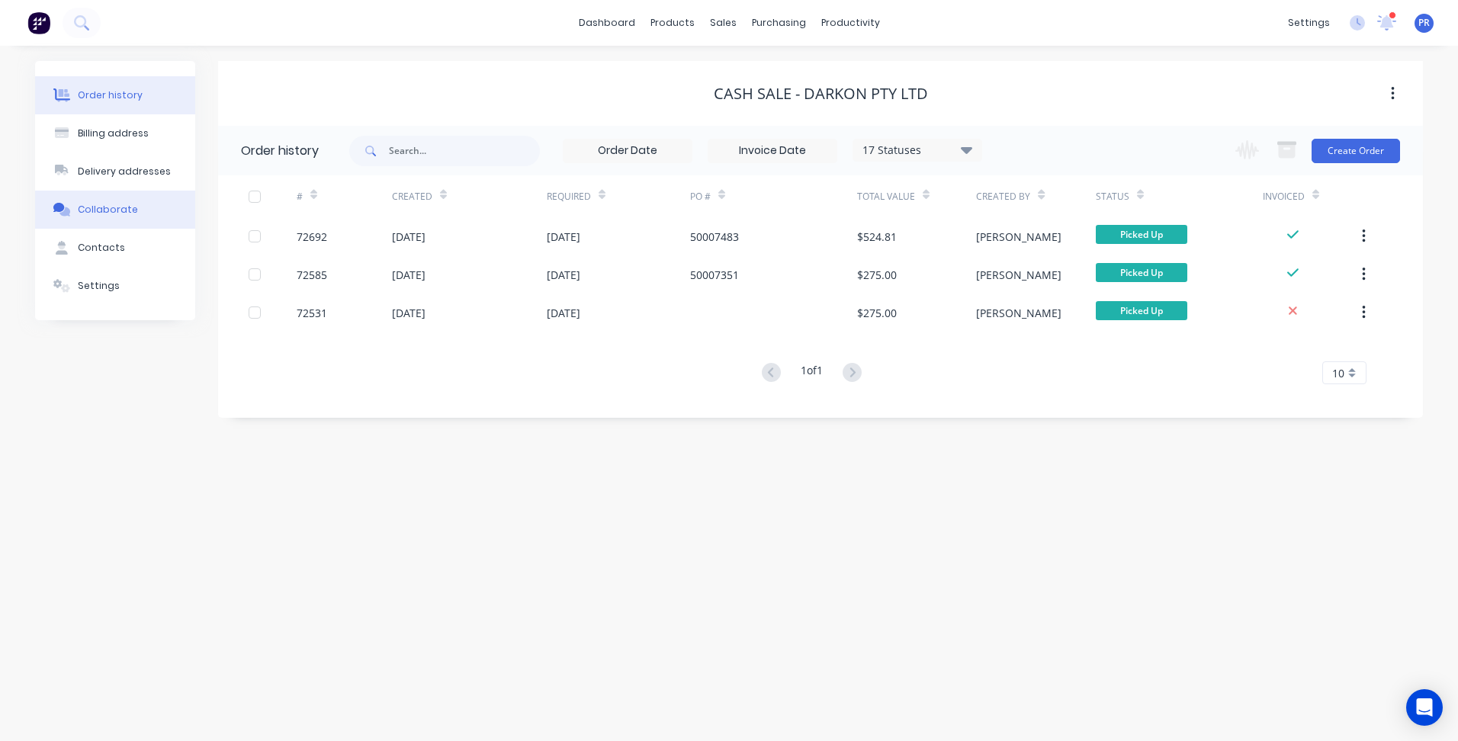
click at [114, 210] on div "Collaborate" at bounding box center [108, 210] width 60 height 14
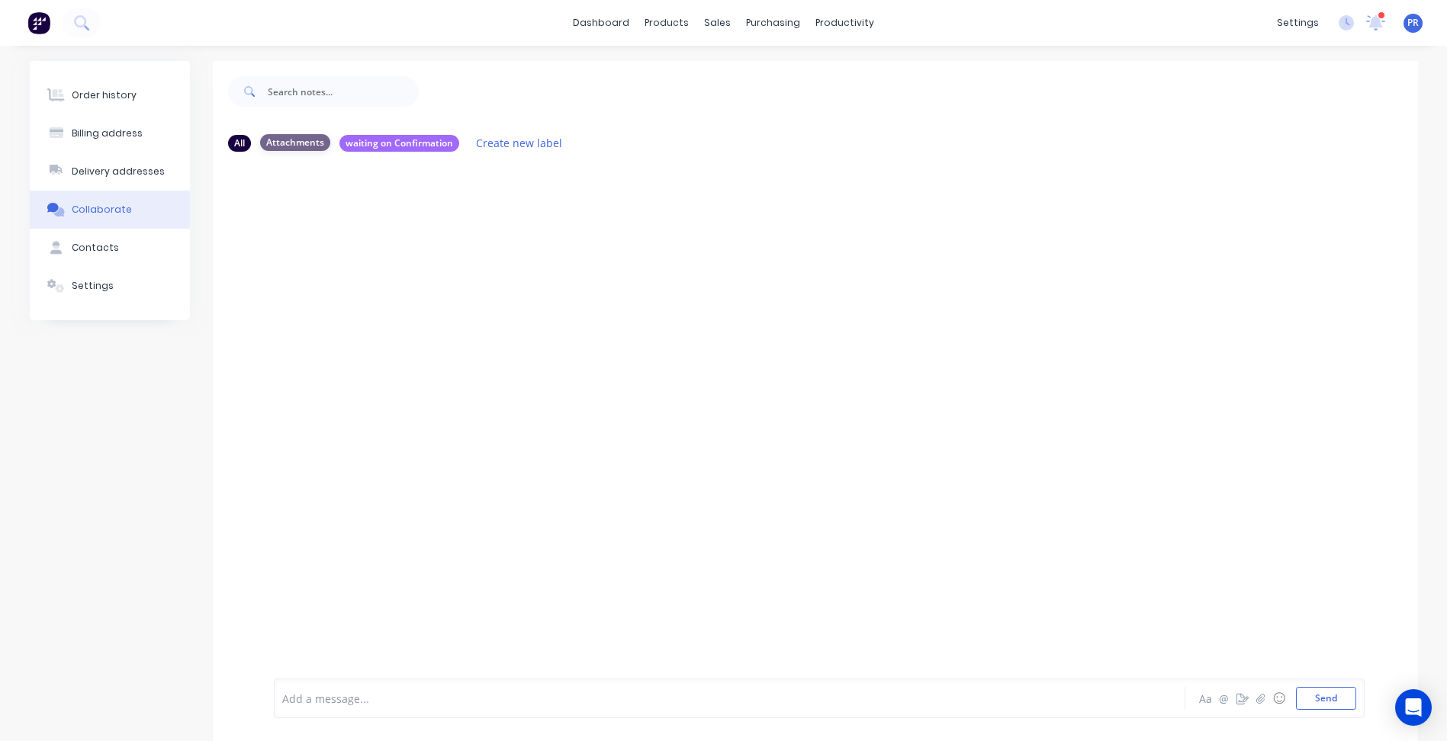
click at [296, 143] on div "Attachments" at bounding box center [295, 142] width 70 height 17
click at [111, 166] on div "Delivery addresses" at bounding box center [118, 172] width 93 height 14
select select "AU"
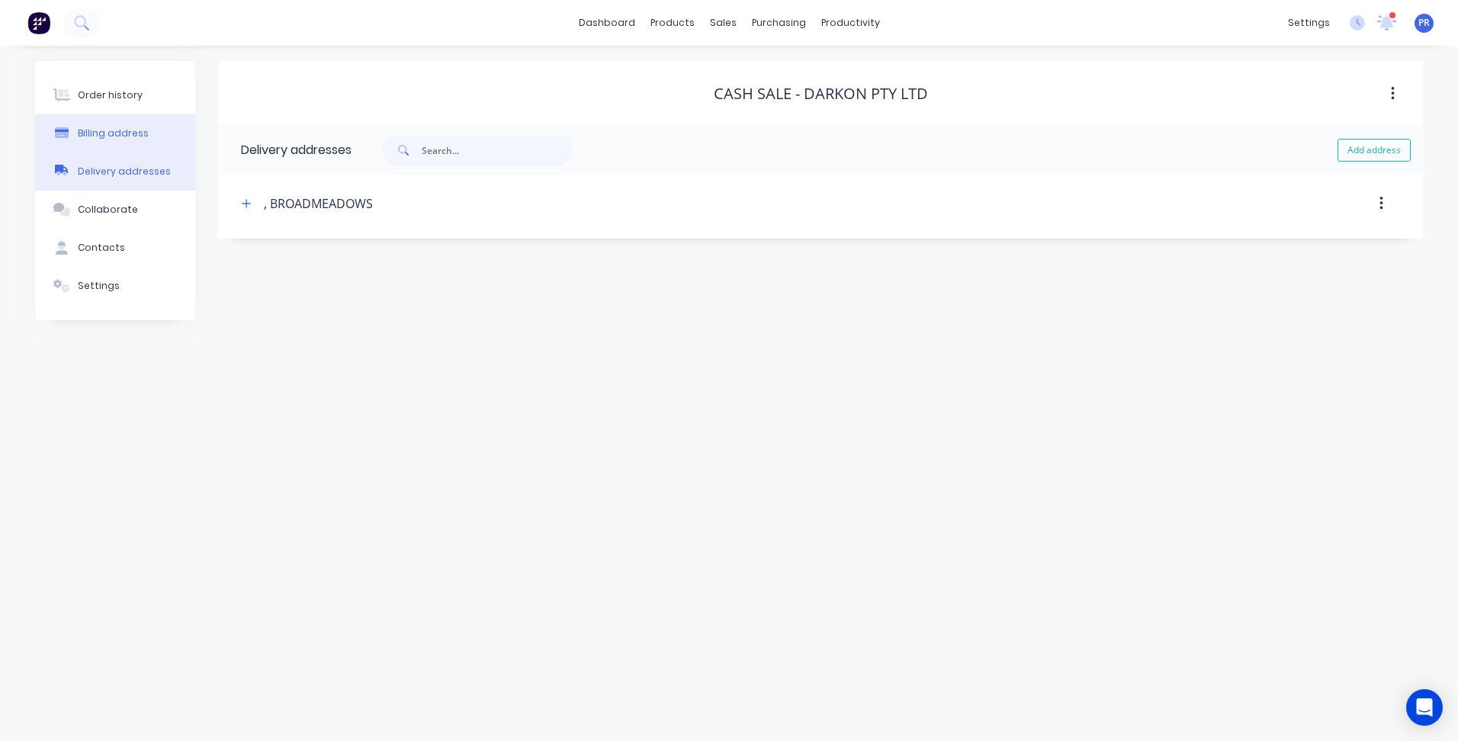
click at [123, 132] on div "Billing address" at bounding box center [113, 134] width 71 height 14
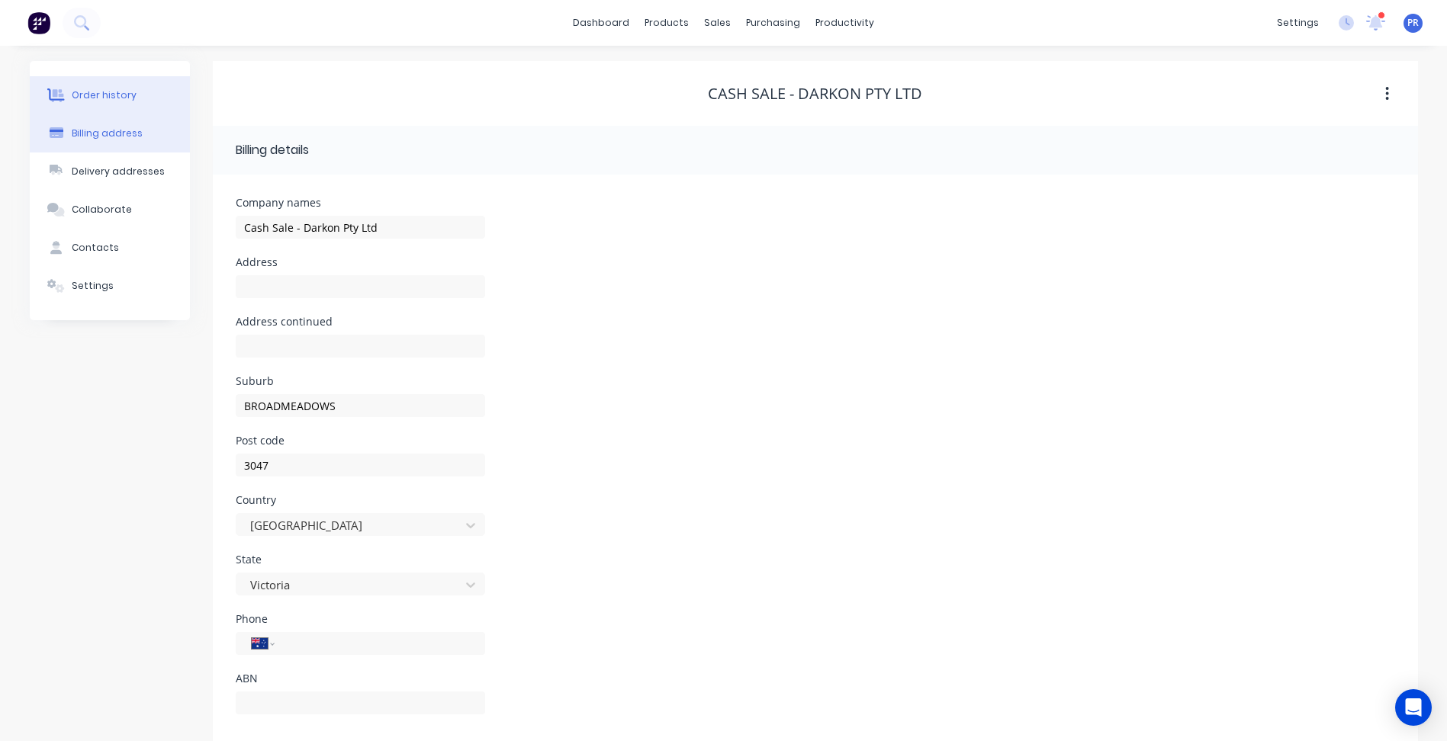
click at [94, 102] on button "Order history" at bounding box center [110, 95] width 160 height 38
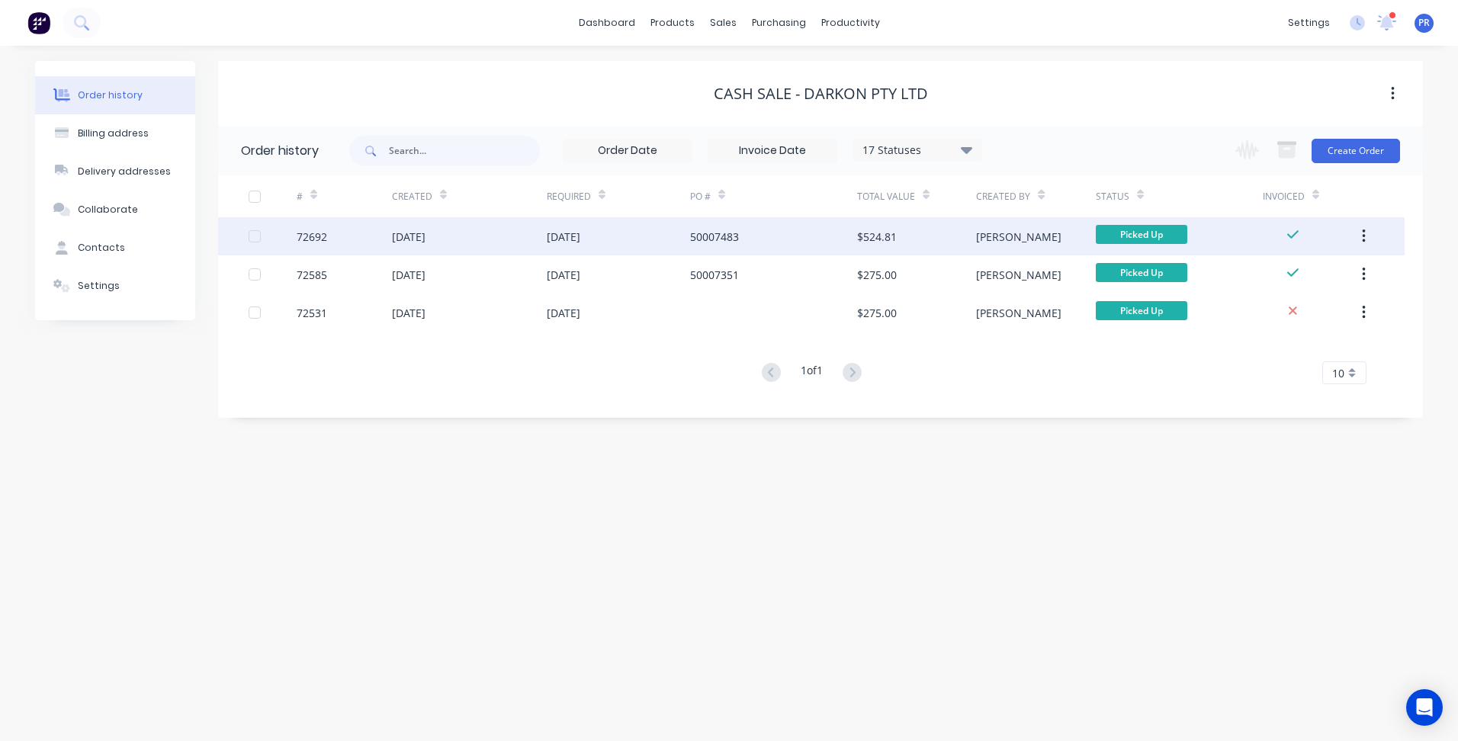
click at [580, 240] on div "[DATE]" at bounding box center [564, 237] width 34 height 16
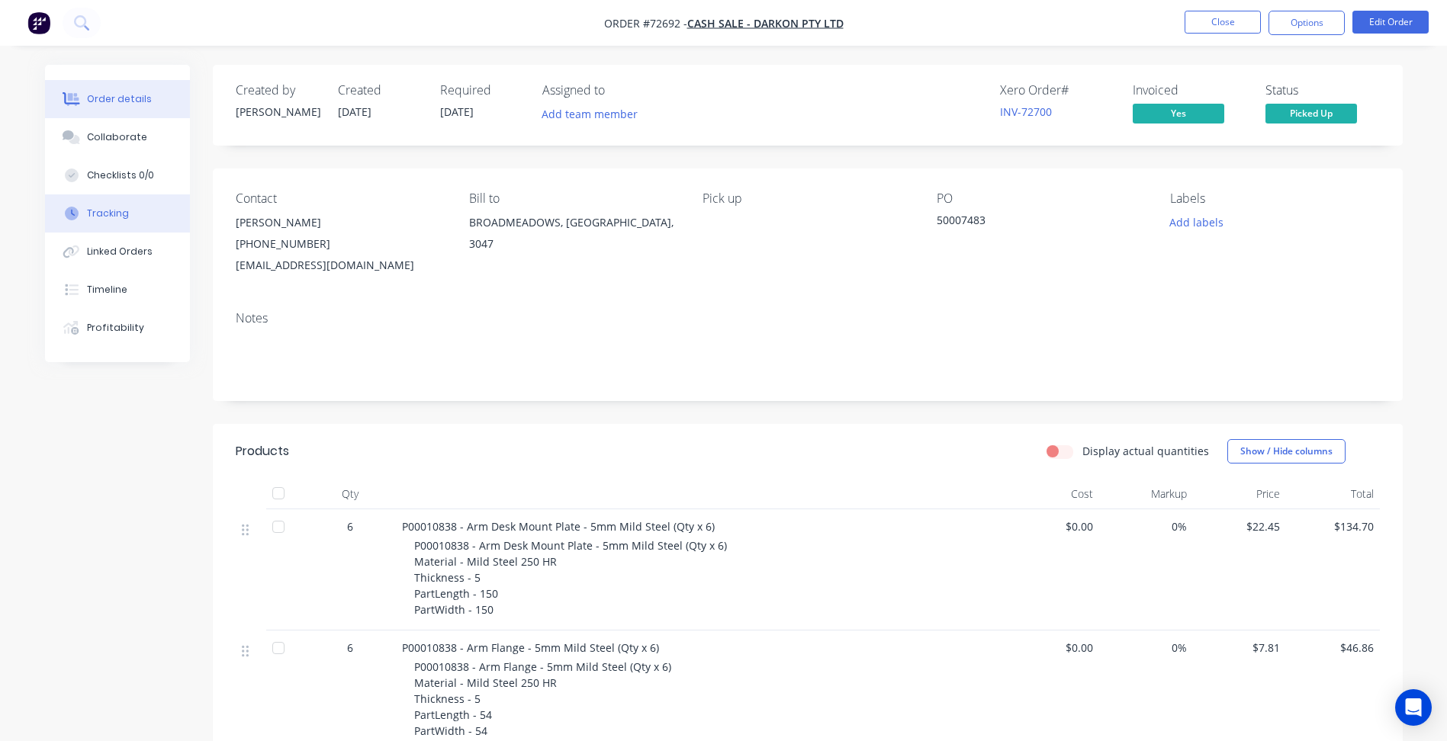
click at [112, 204] on button "Tracking" at bounding box center [117, 214] width 145 height 38
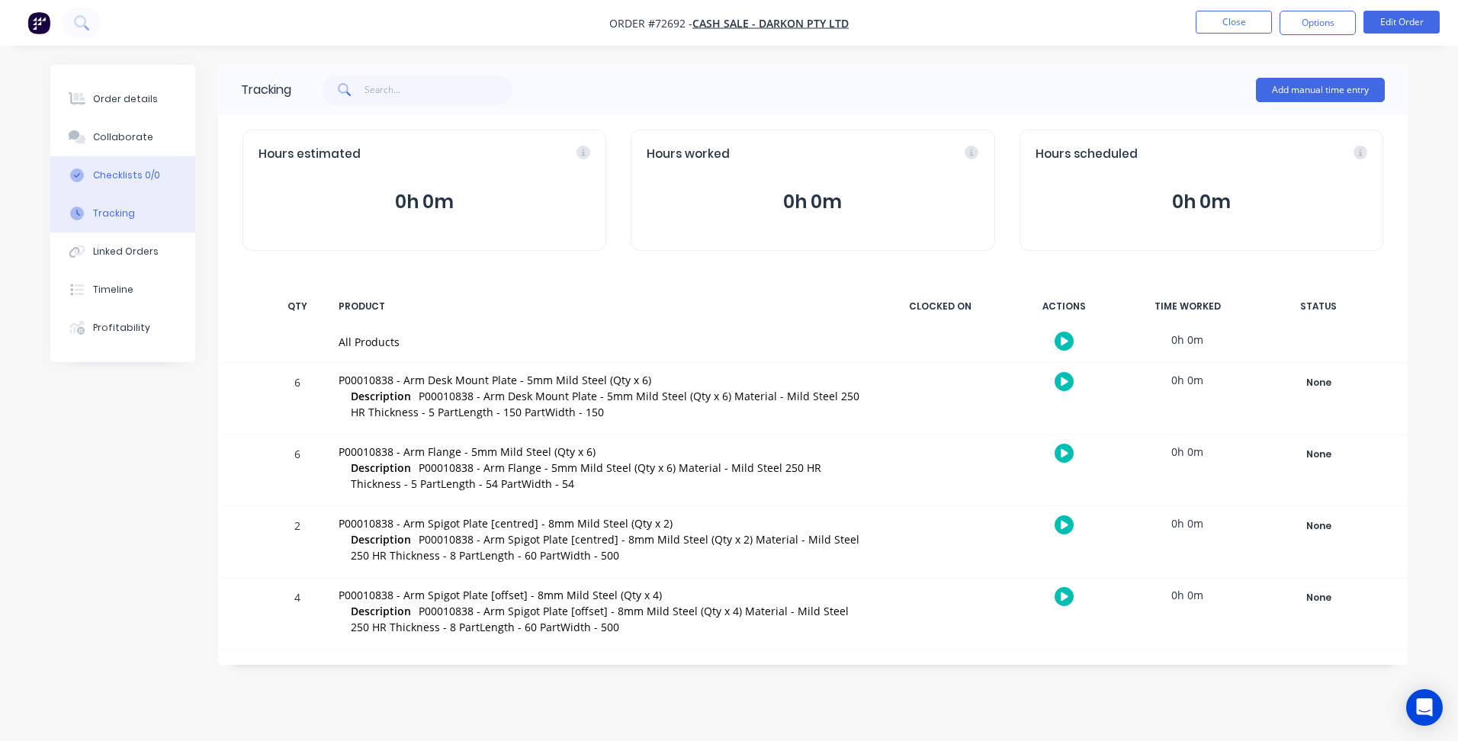
click at [130, 175] on div "Checklists 0/0" at bounding box center [126, 176] width 67 height 14
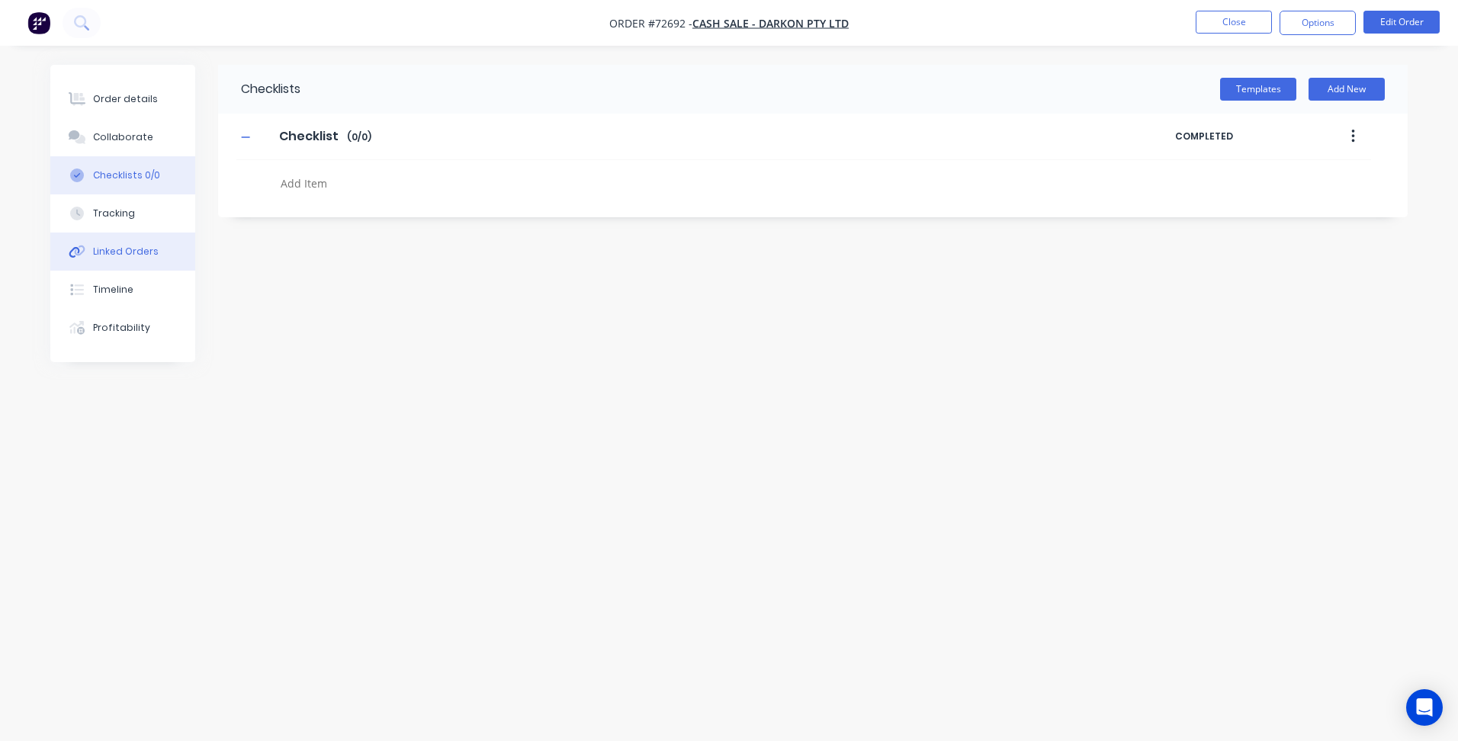
click at [140, 266] on button "Linked Orders" at bounding box center [122, 252] width 145 height 38
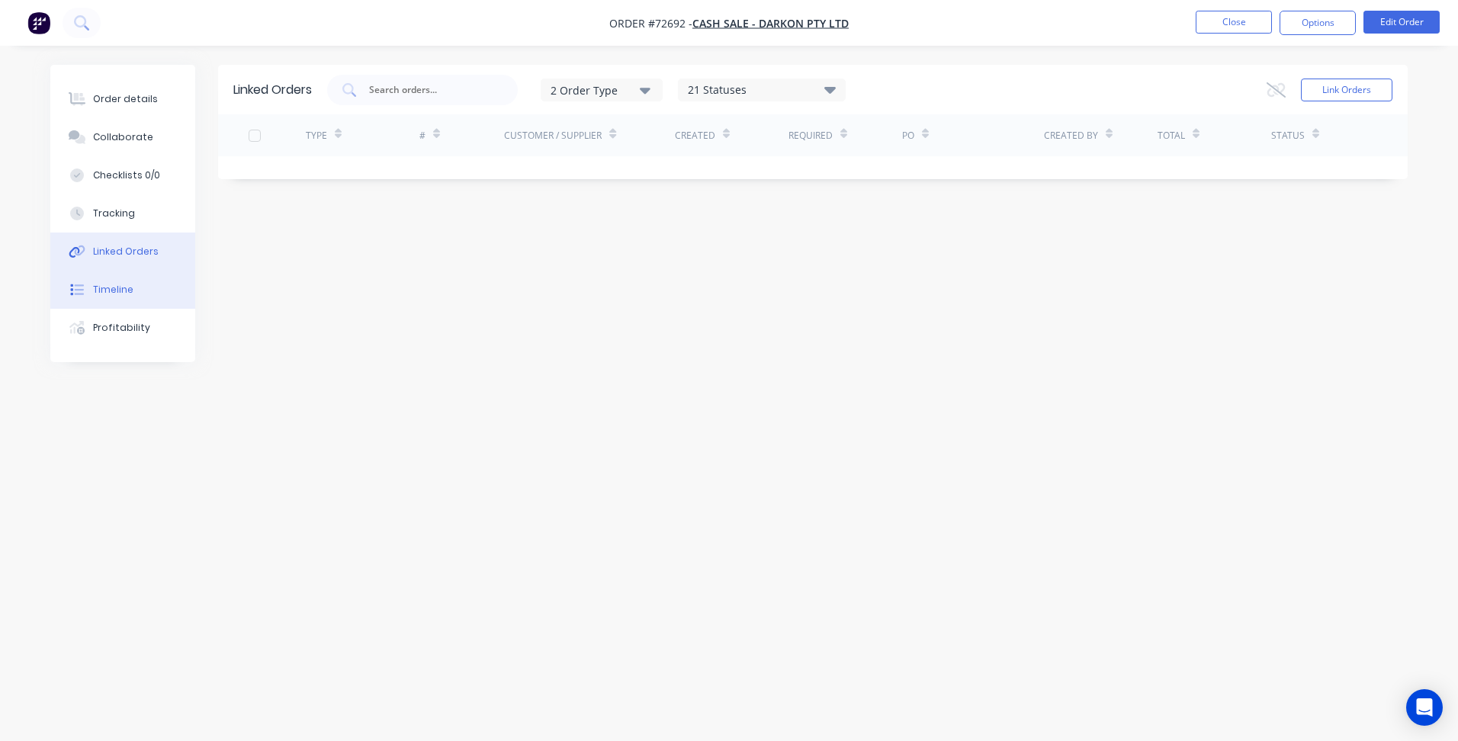
click at [149, 284] on button "Timeline" at bounding box center [122, 290] width 145 height 38
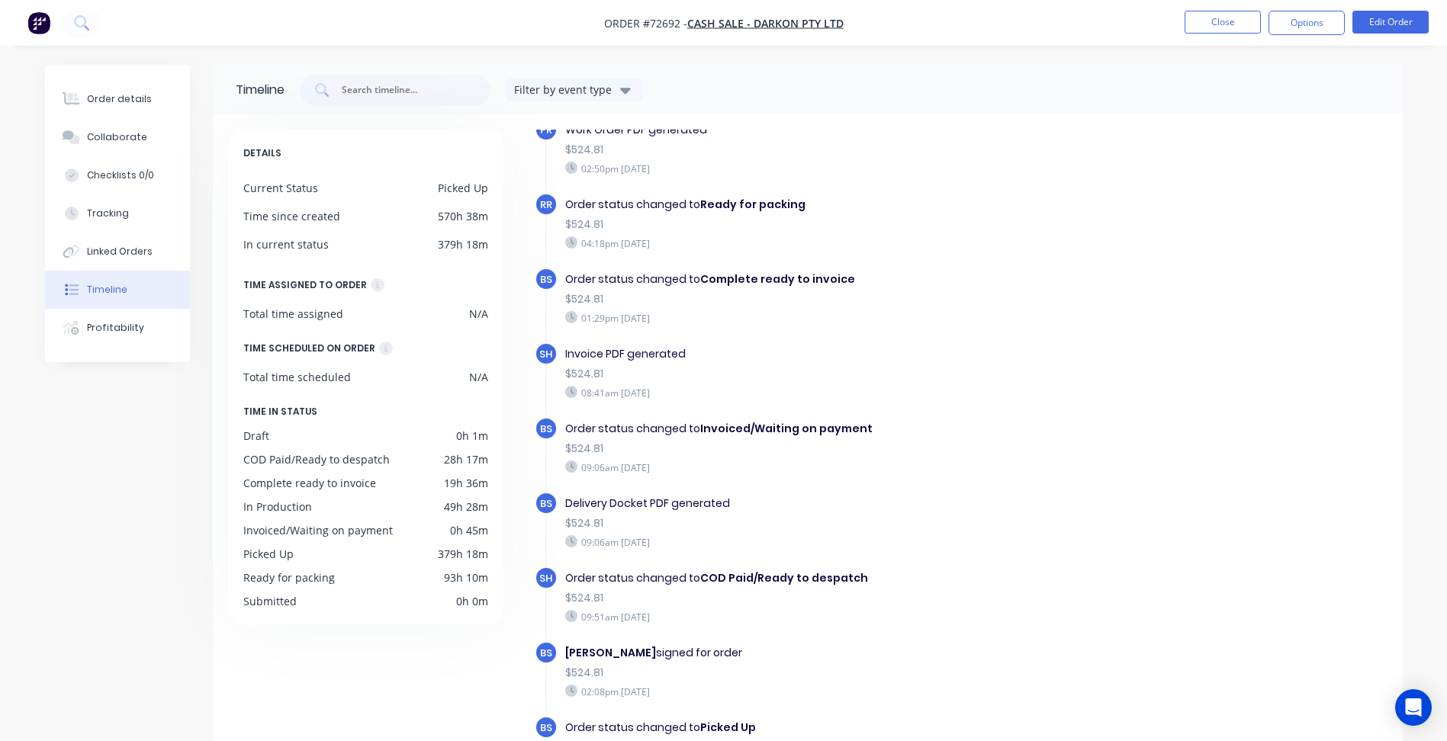
scroll to position [115, 0]
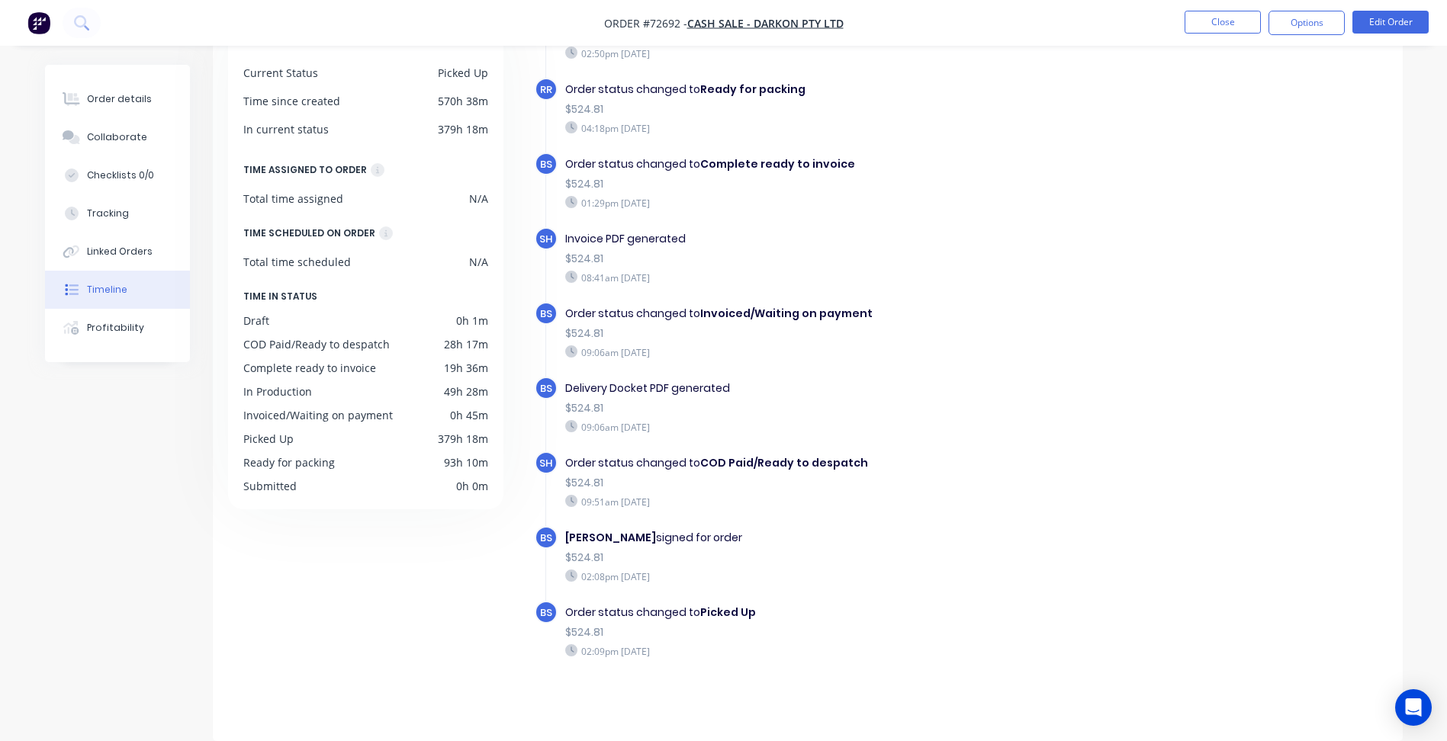
click at [582, 628] on div "$524.81" at bounding box center [829, 633] width 528 height 16
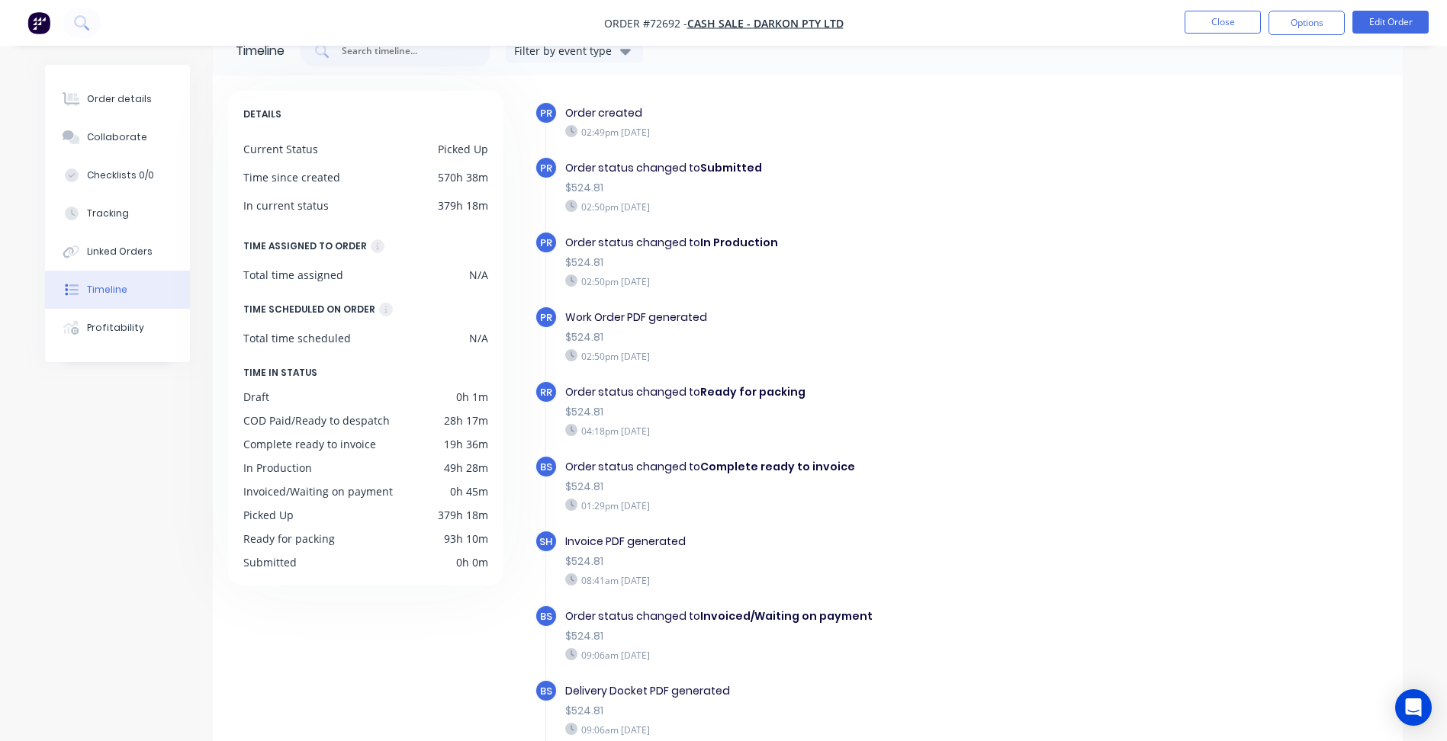
scroll to position [0, 0]
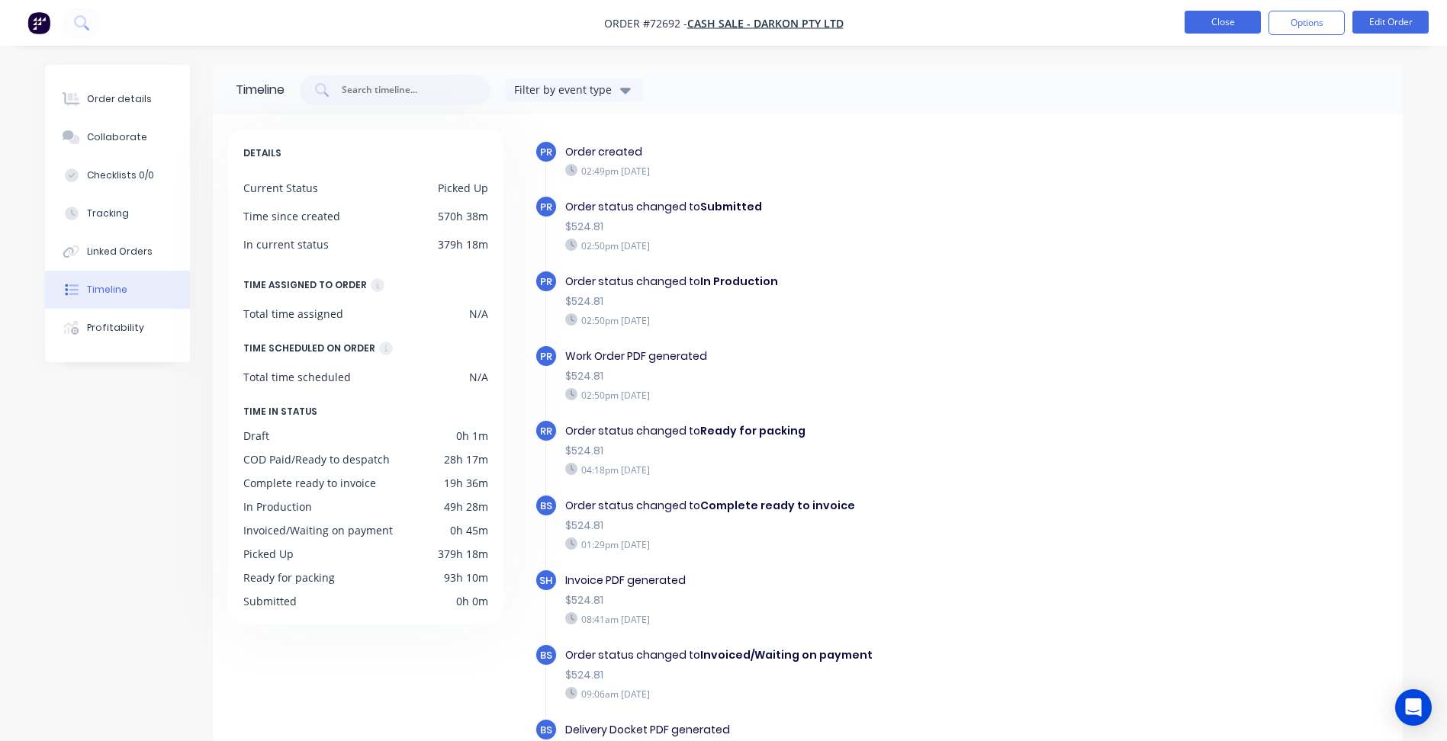
click at [1220, 14] on button "Close" at bounding box center [1223, 22] width 76 height 23
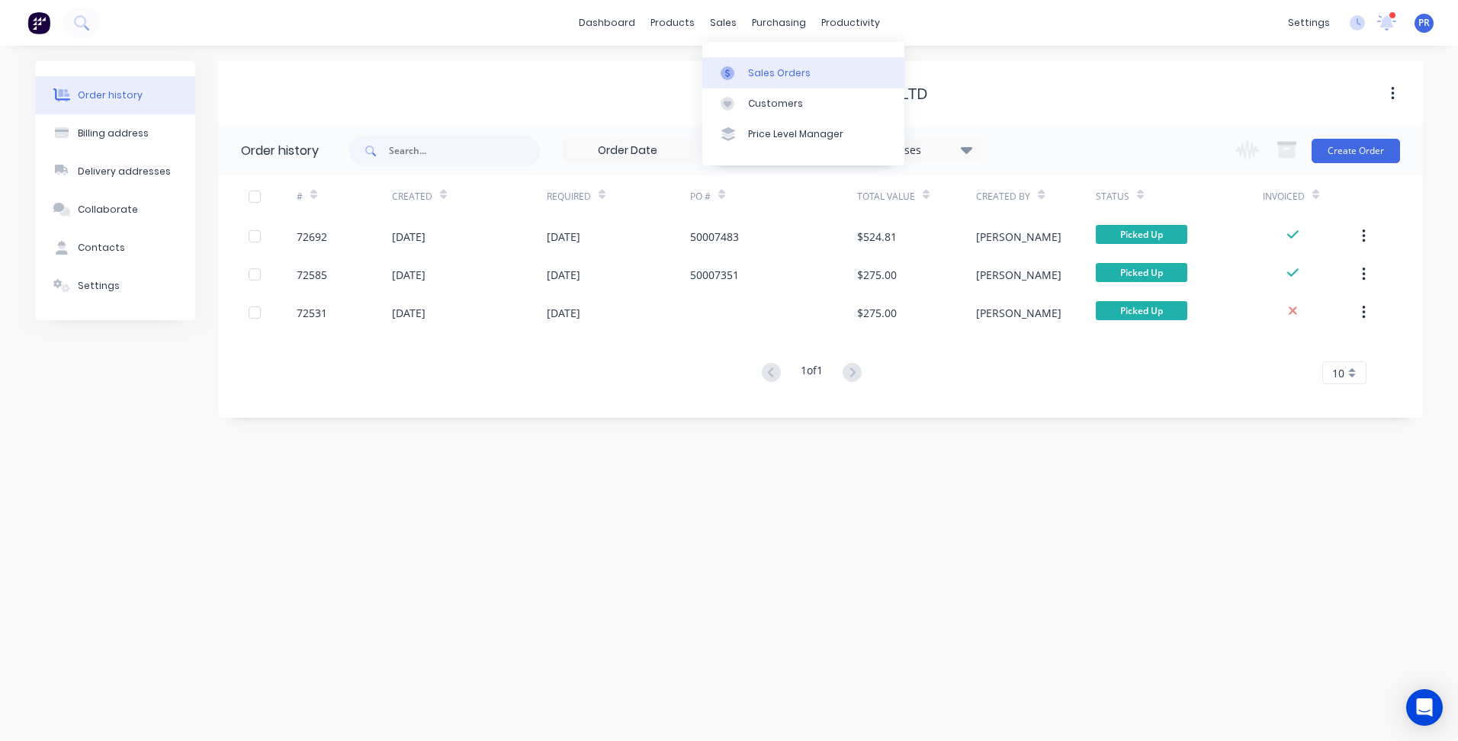
click at [768, 75] on div "Sales Orders" at bounding box center [779, 73] width 63 height 14
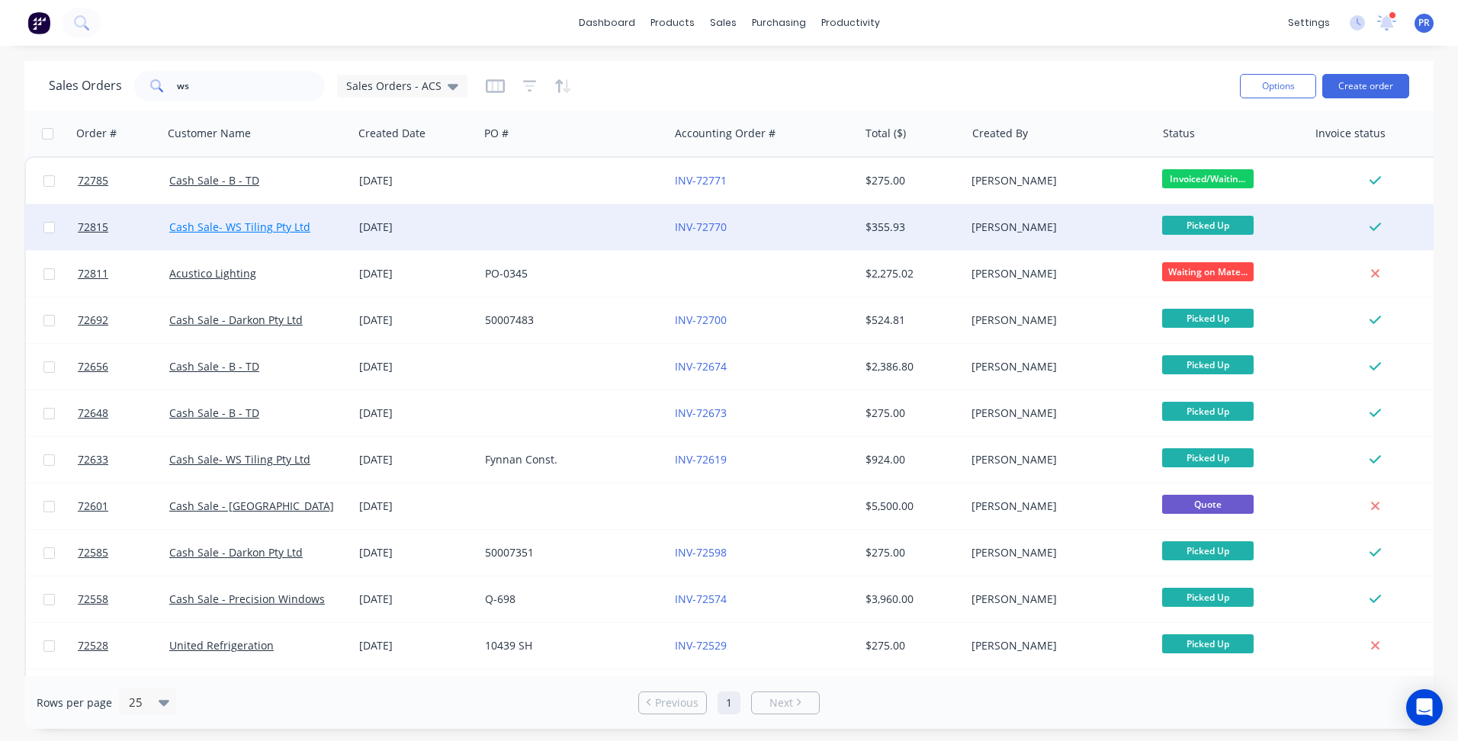
click at [253, 228] on link "Cash Sale- WS Tiling Pty Ltd" at bounding box center [239, 227] width 141 height 14
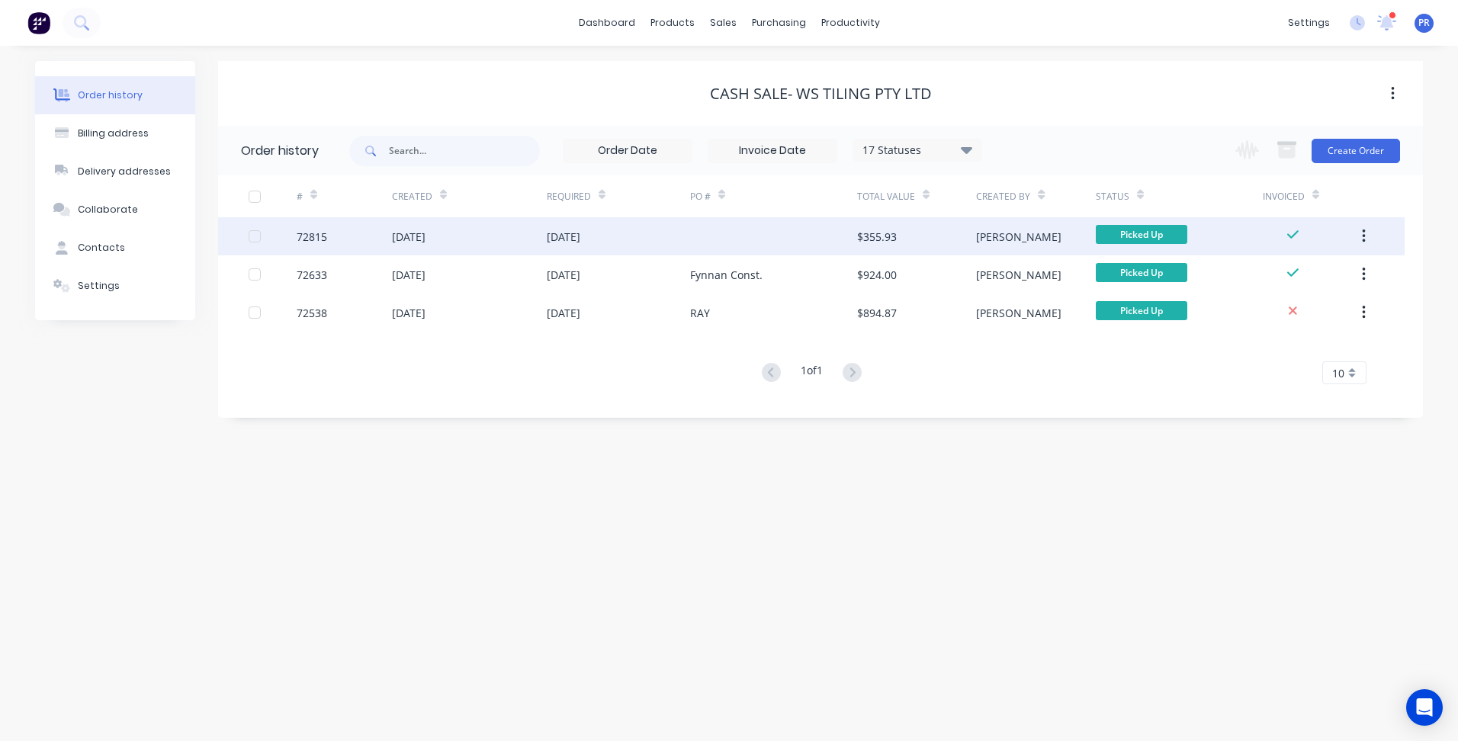
click at [484, 243] on div "[DATE]" at bounding box center [469, 236] width 155 height 38
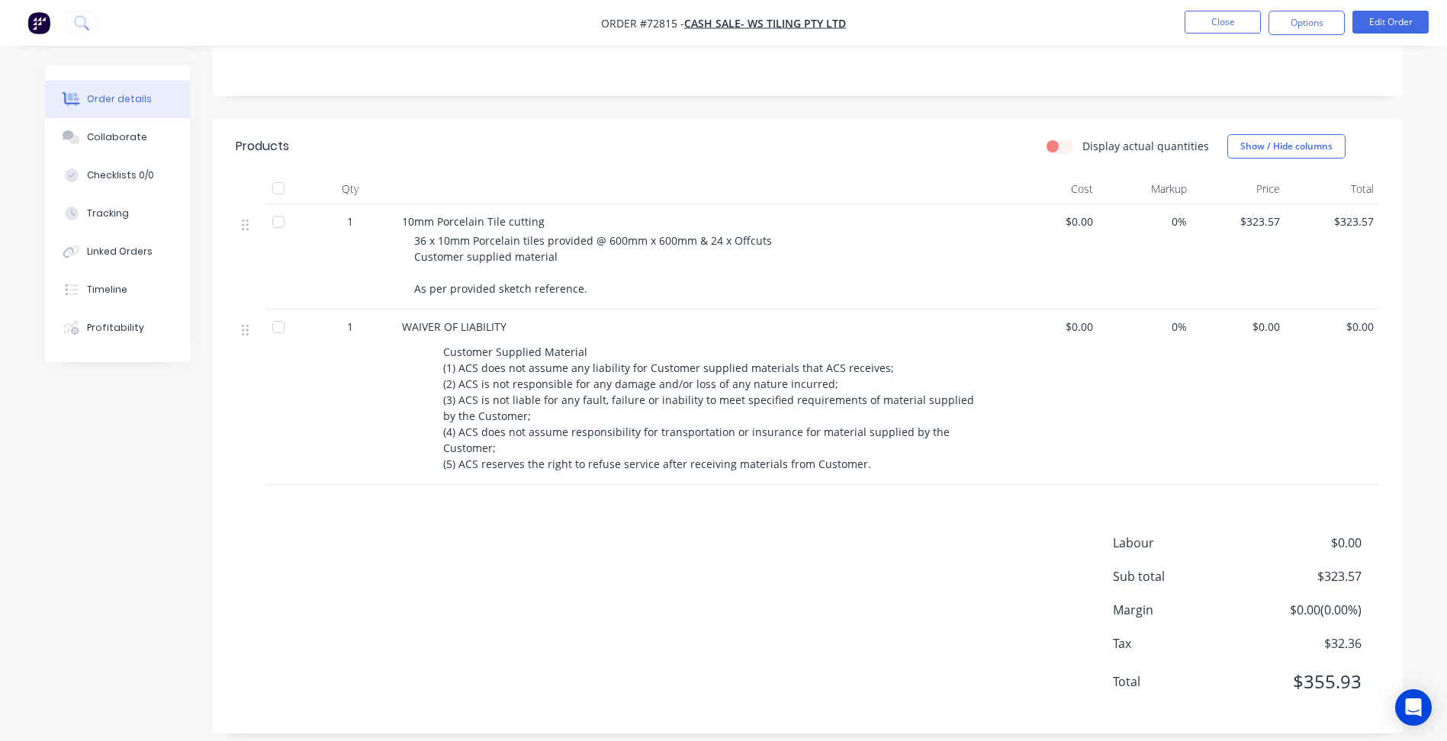
scroll to position [320, 0]
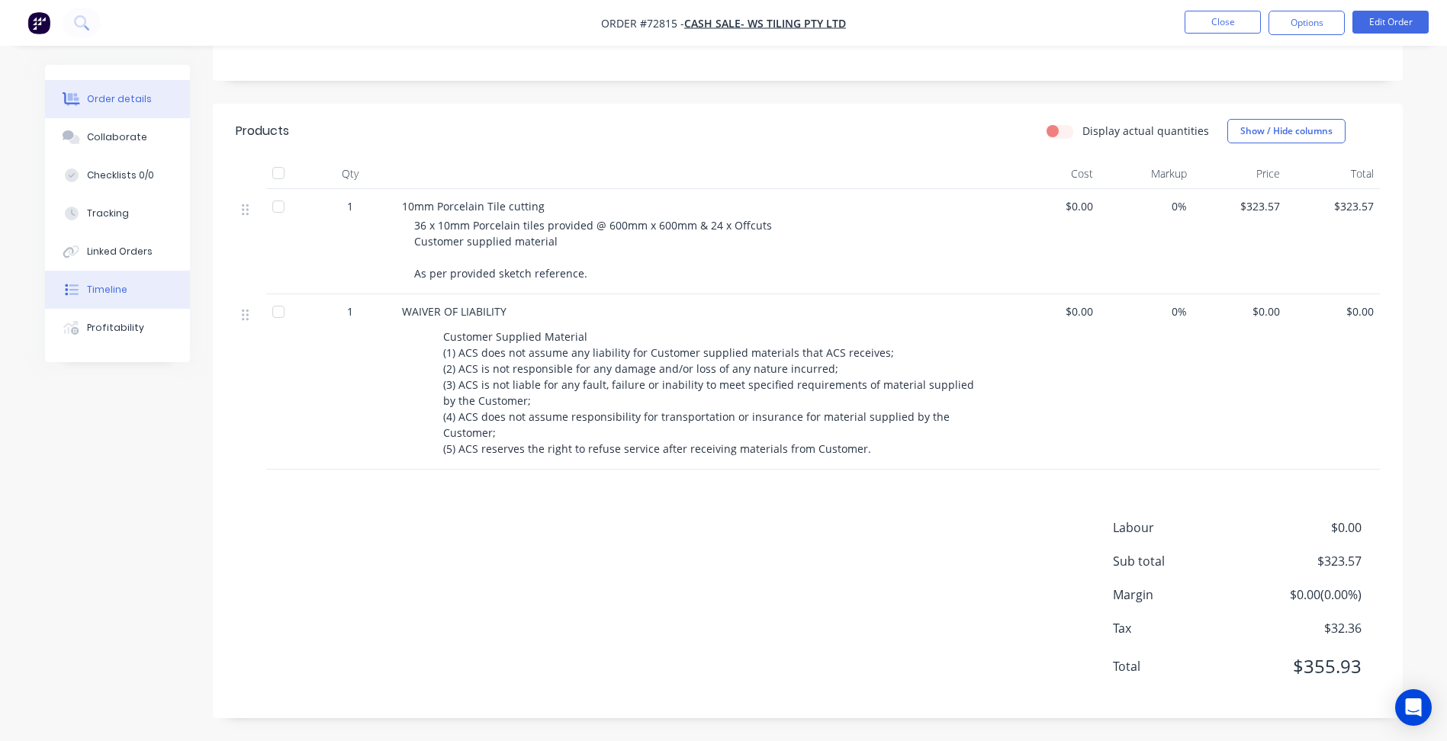
click at [119, 301] on button "Timeline" at bounding box center [117, 290] width 145 height 38
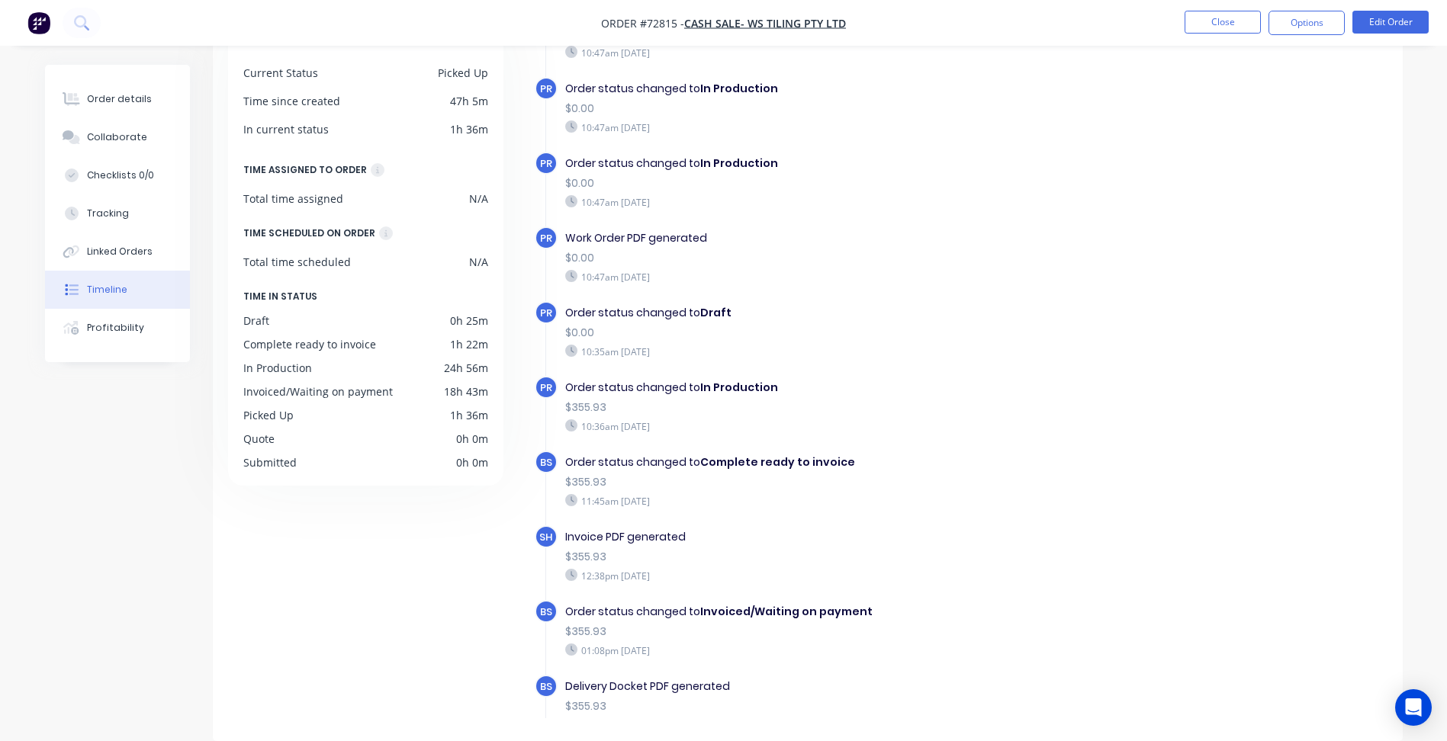
scroll to position [301, 0]
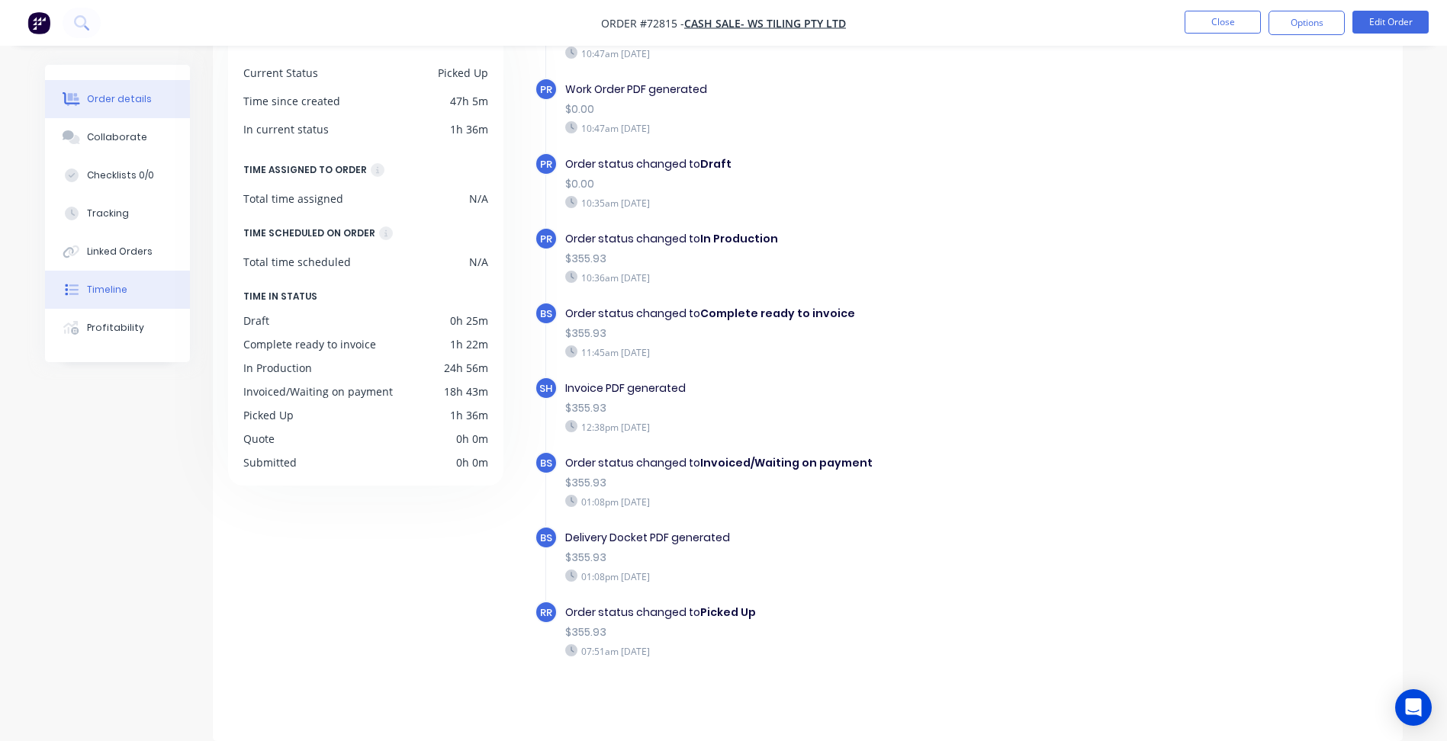
click at [116, 95] on div "Order details" at bounding box center [119, 99] width 65 height 14
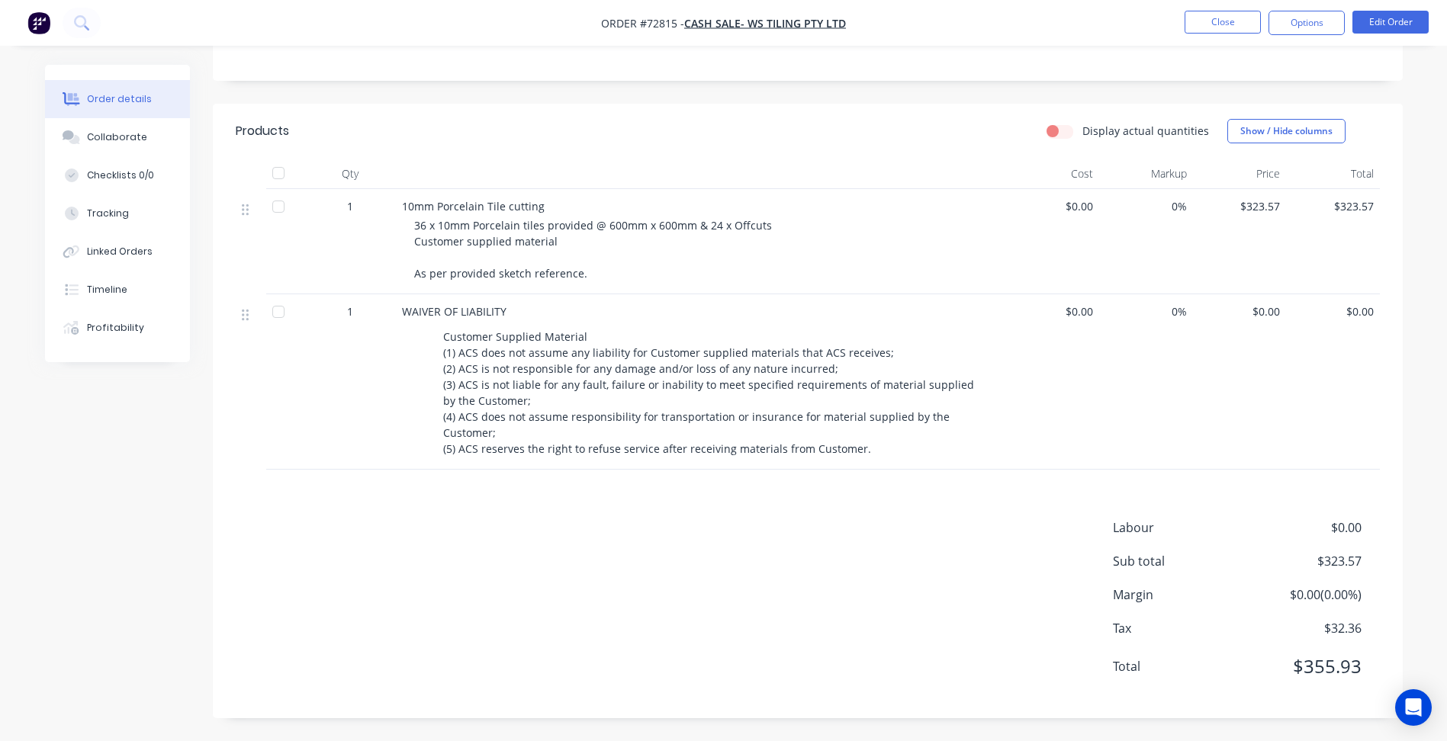
scroll to position [168, 0]
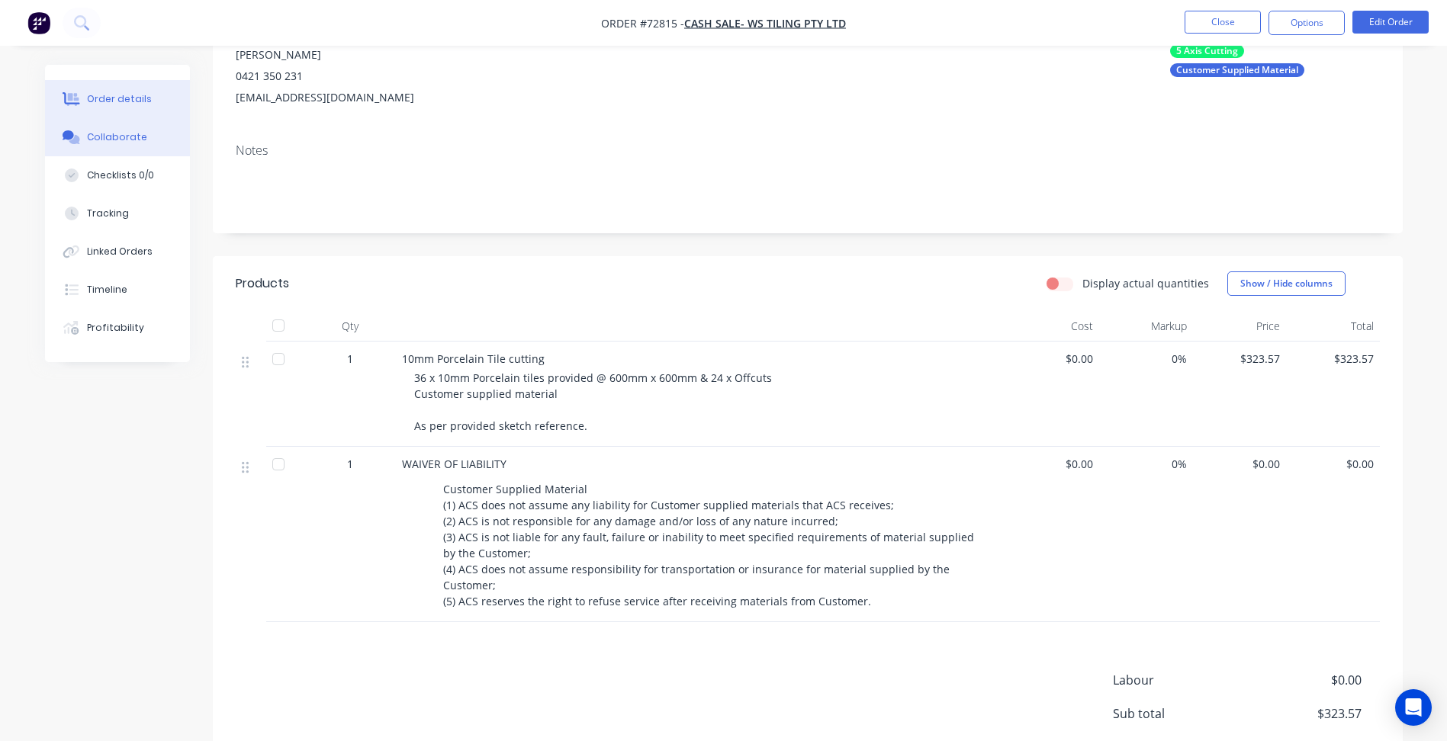
click at [119, 130] on div "Collaborate" at bounding box center [117, 137] width 60 height 14
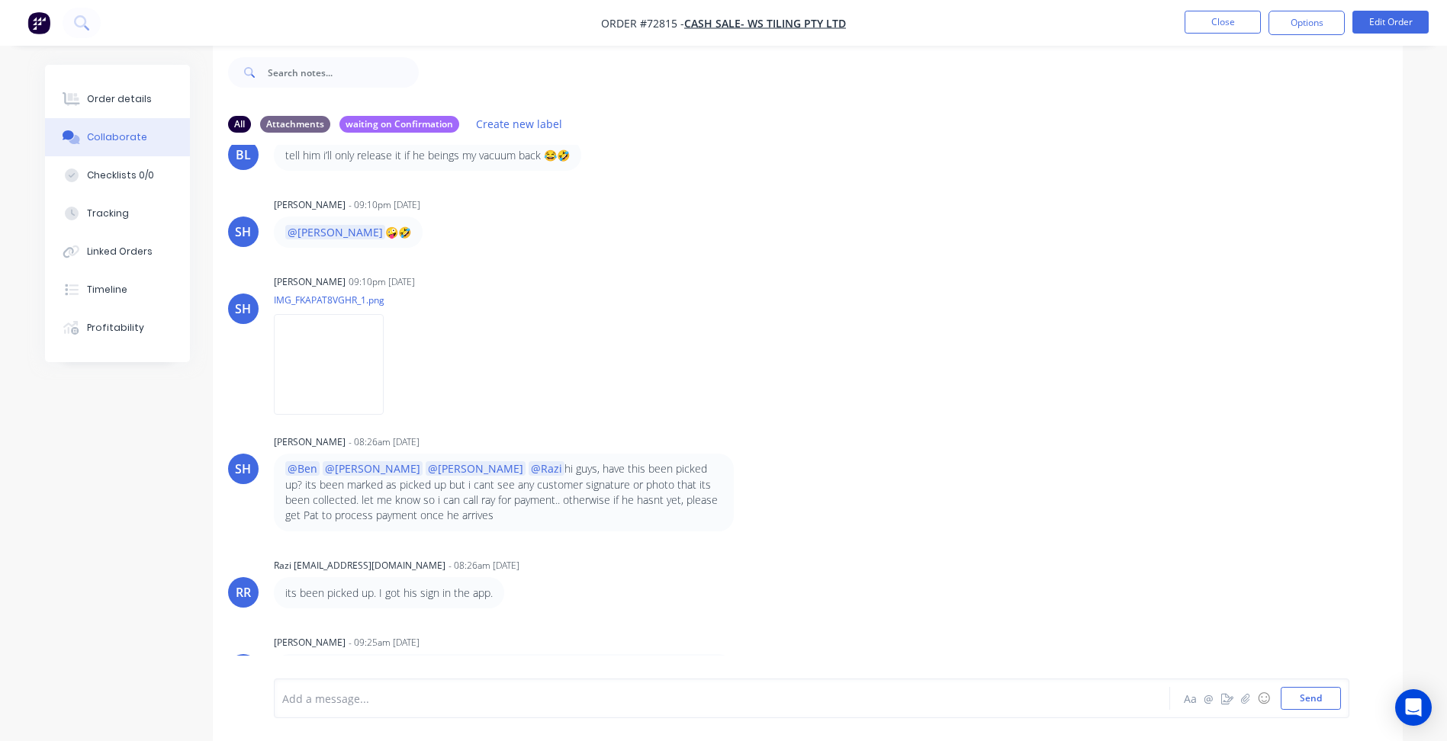
scroll to position [342, 0]
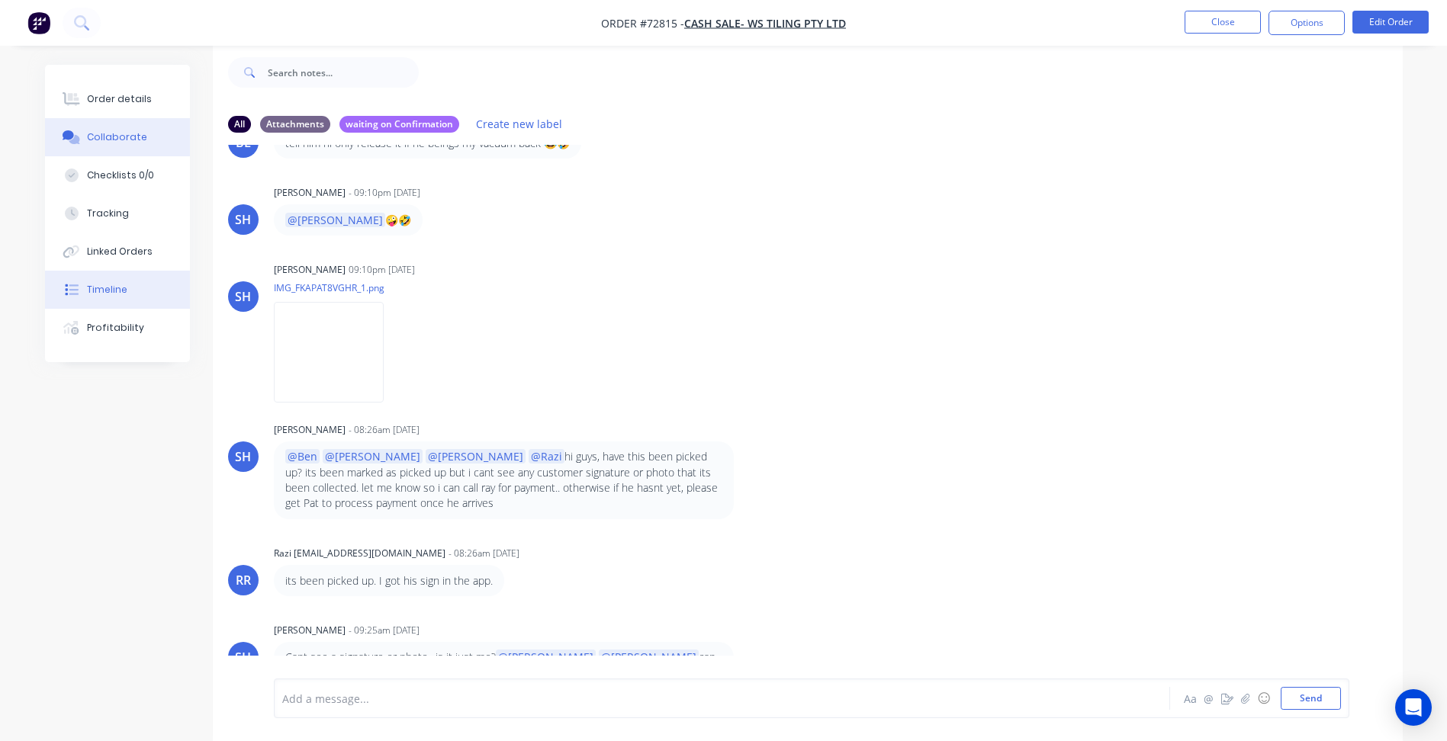
click at [124, 287] on div "Timeline" at bounding box center [107, 290] width 40 height 14
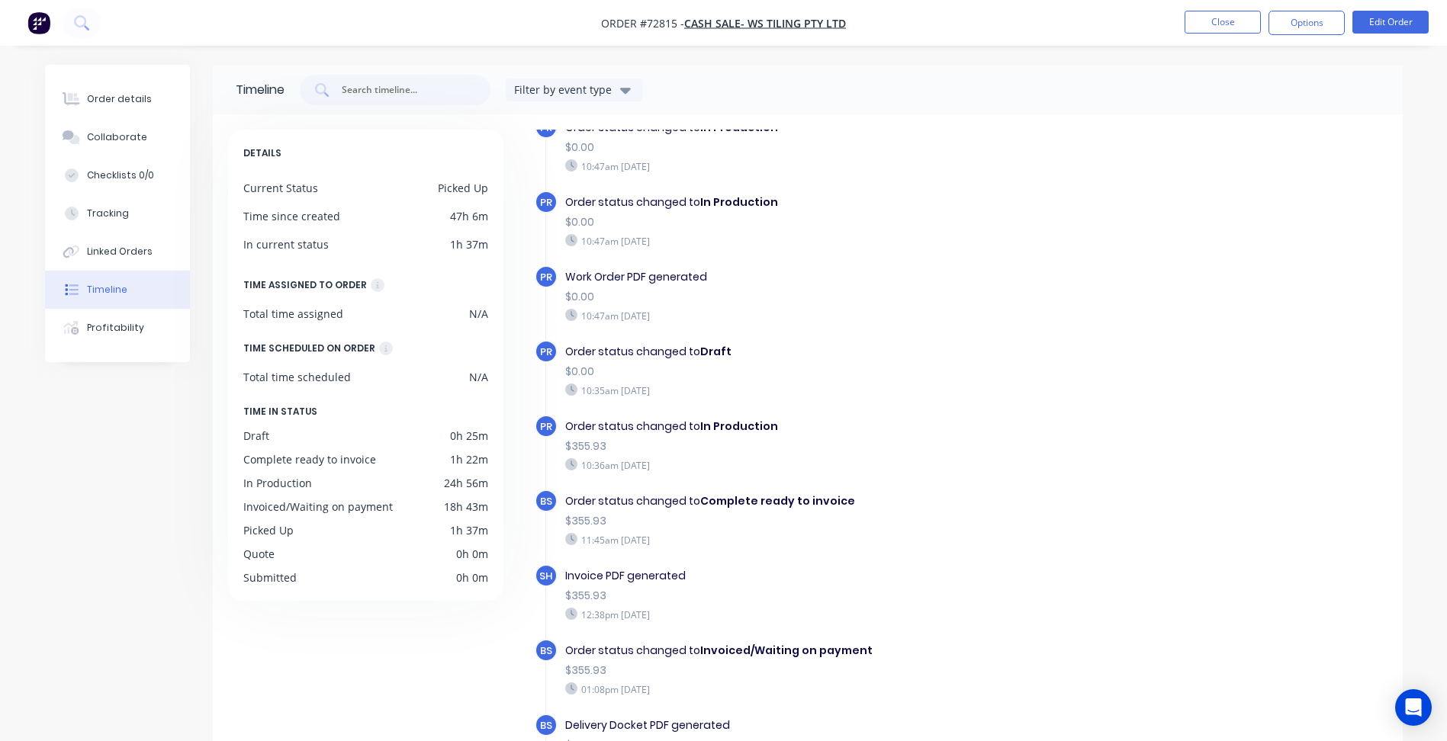
scroll to position [301, 0]
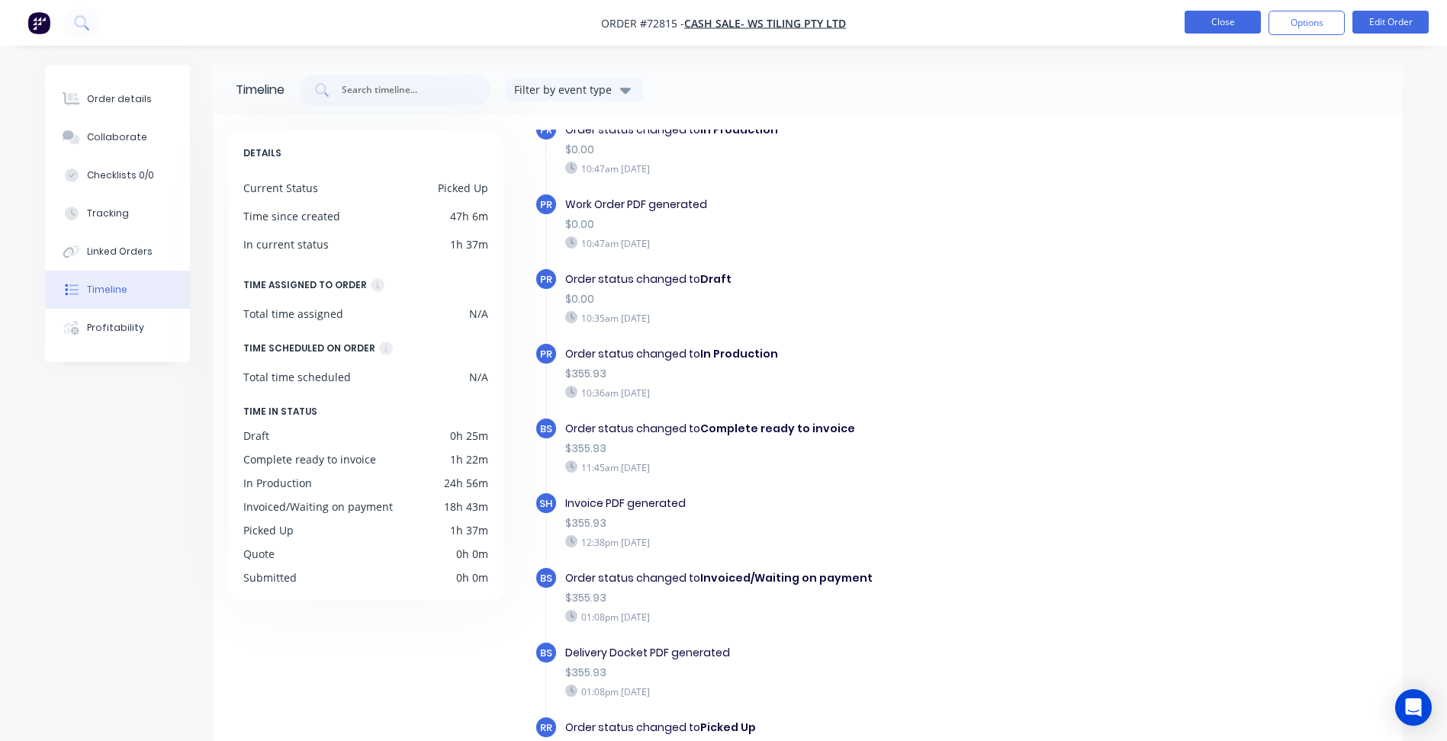
click at [1221, 21] on button "Close" at bounding box center [1223, 22] width 76 height 23
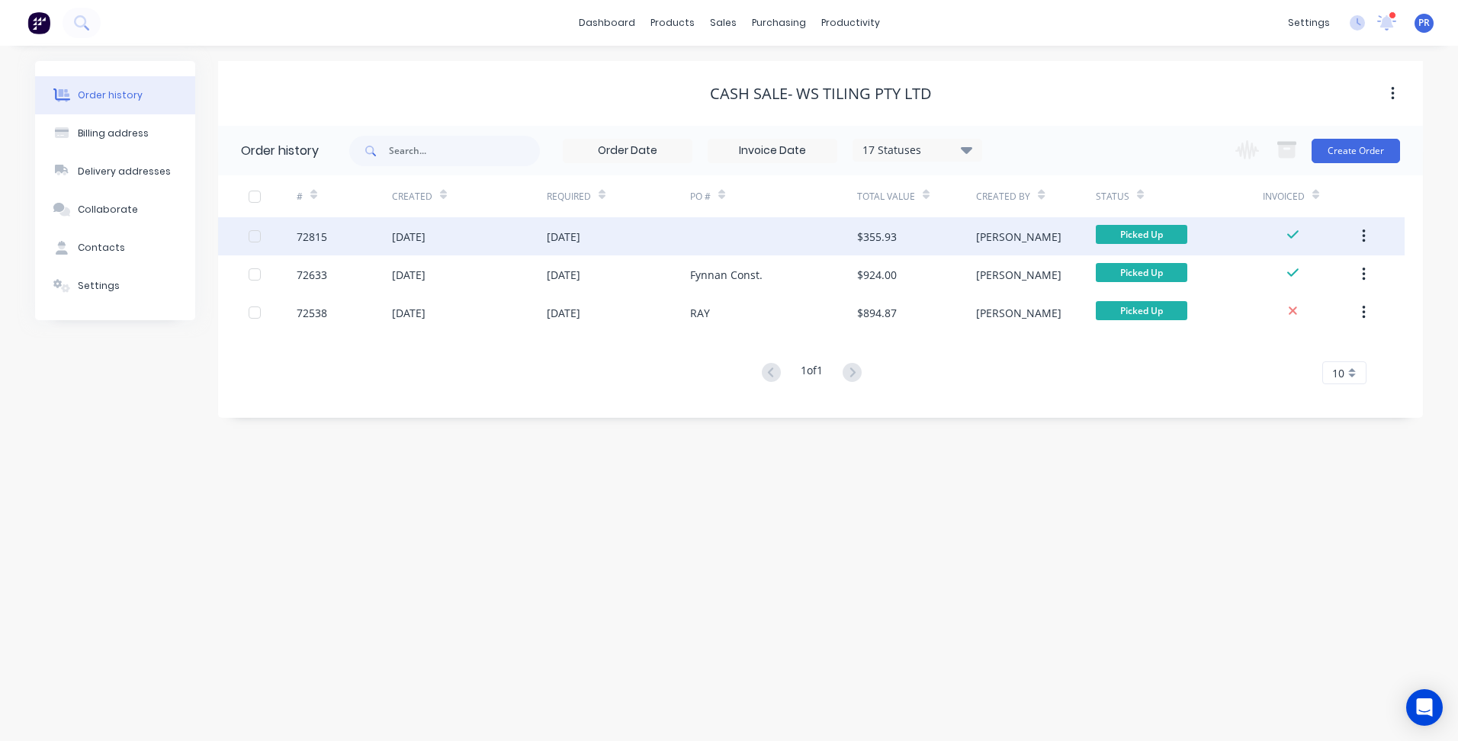
click at [571, 233] on div "[DATE]" at bounding box center [564, 237] width 34 height 16
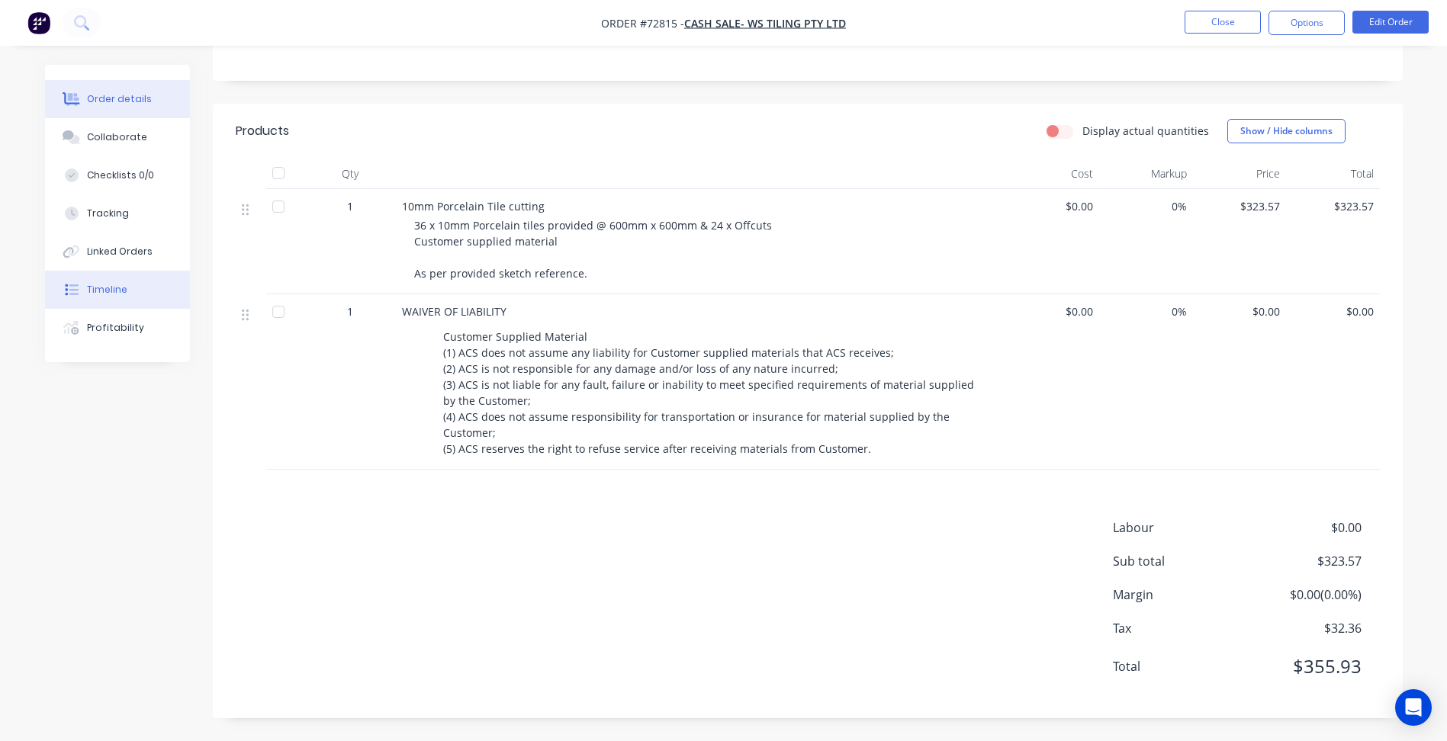
click at [145, 281] on button "Timeline" at bounding box center [117, 290] width 145 height 38
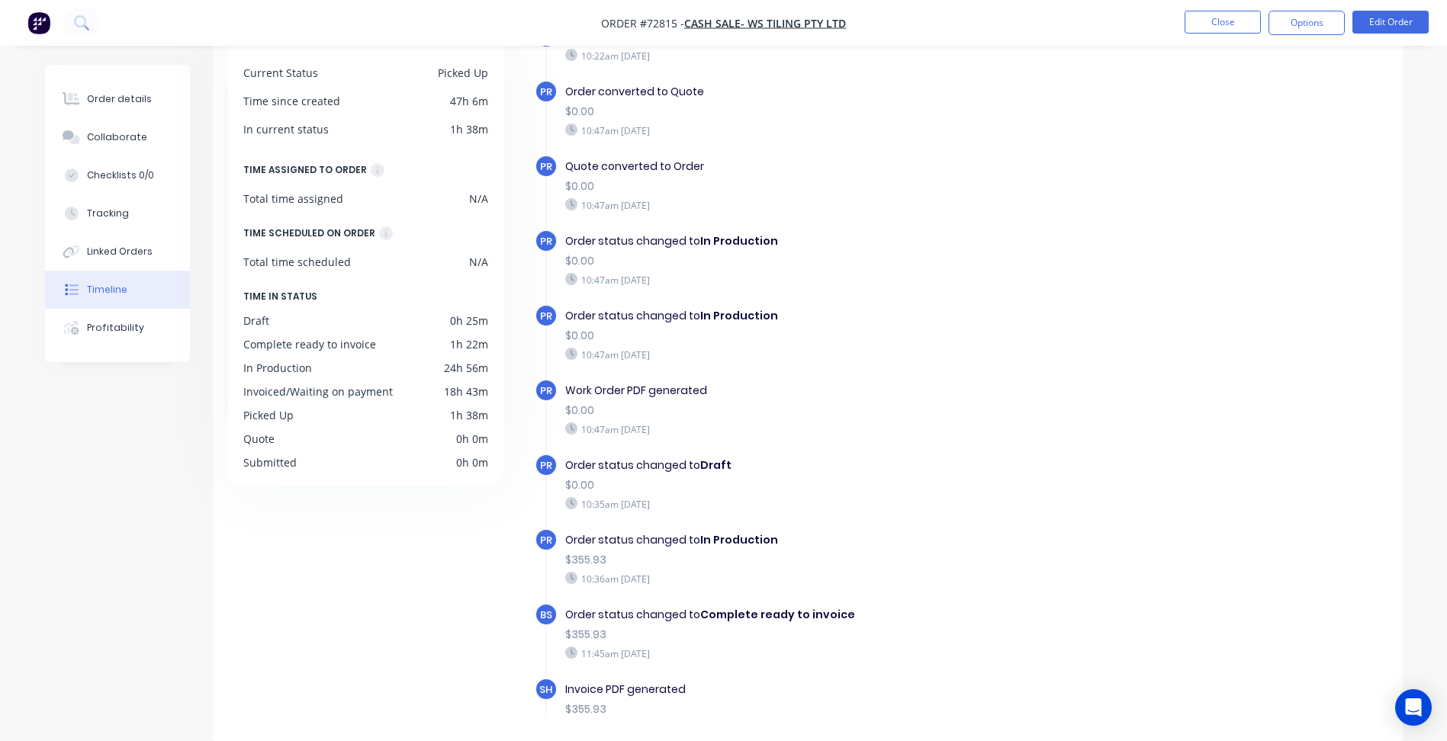
scroll to position [301, 0]
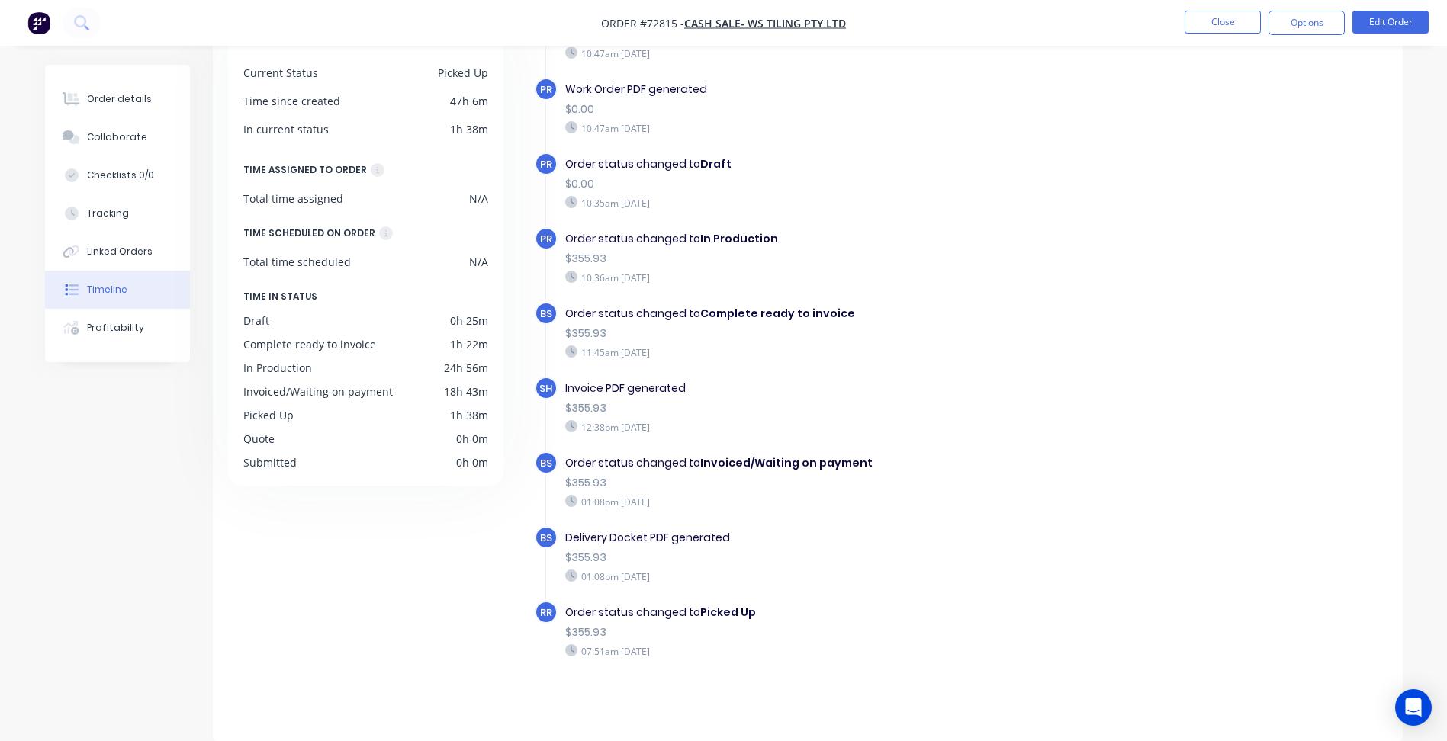
click at [463, 648] on div "DETAILS Current Status Picked Up Time since created 47h 6m In current status 1h…" at bounding box center [373, 366] width 290 height 704
click at [340, 623] on div "DETAILS Current Status Picked Up Time since created 47h 6m In current status 1h…" at bounding box center [373, 366] width 290 height 704
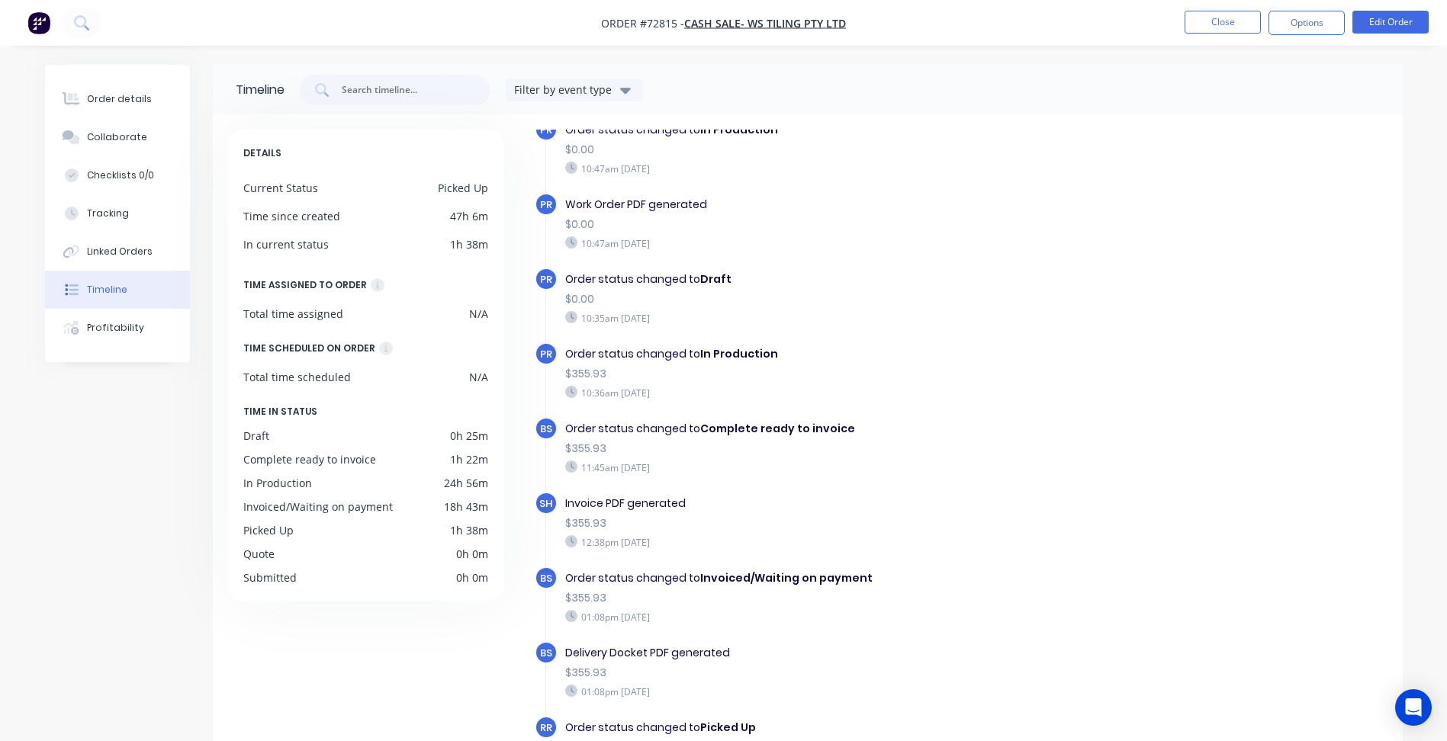
scroll to position [115, 0]
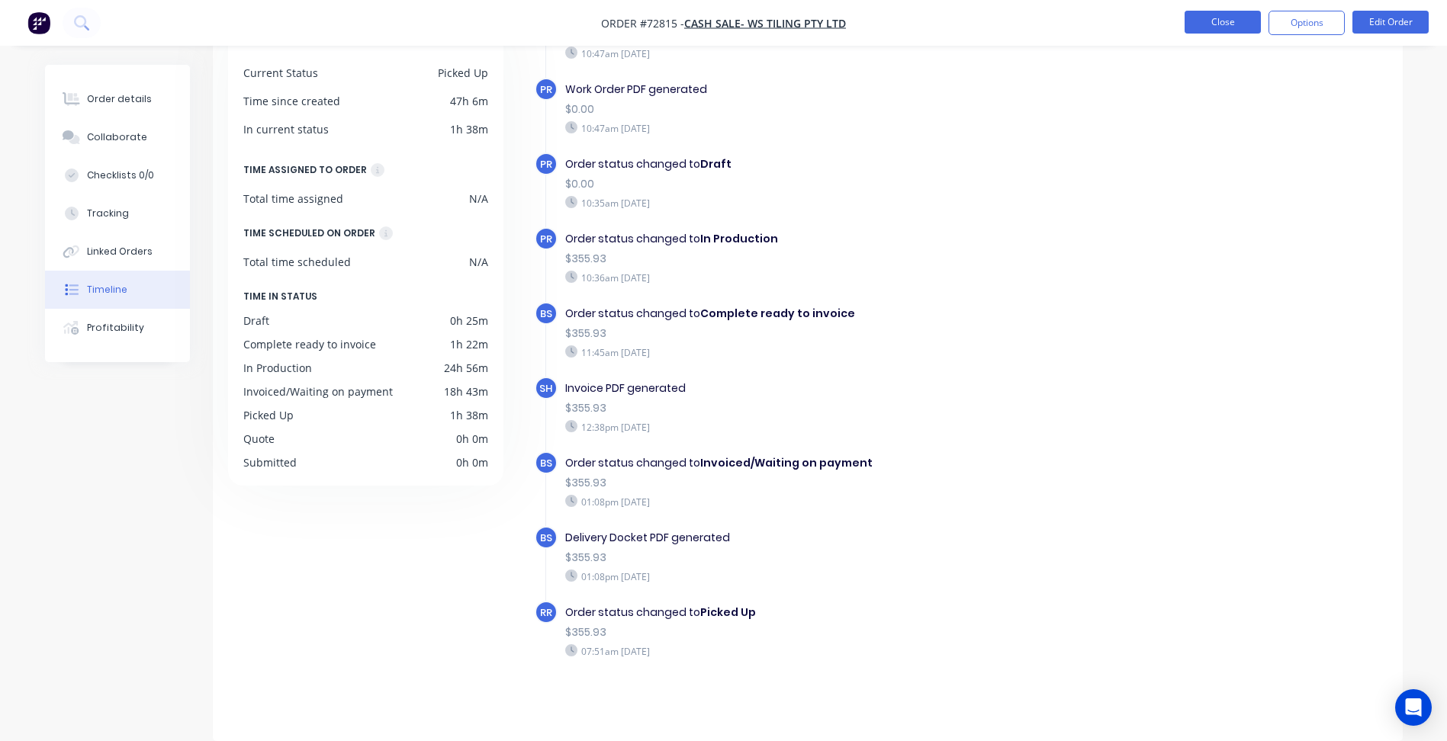
click at [1215, 24] on button "Close" at bounding box center [1223, 22] width 76 height 23
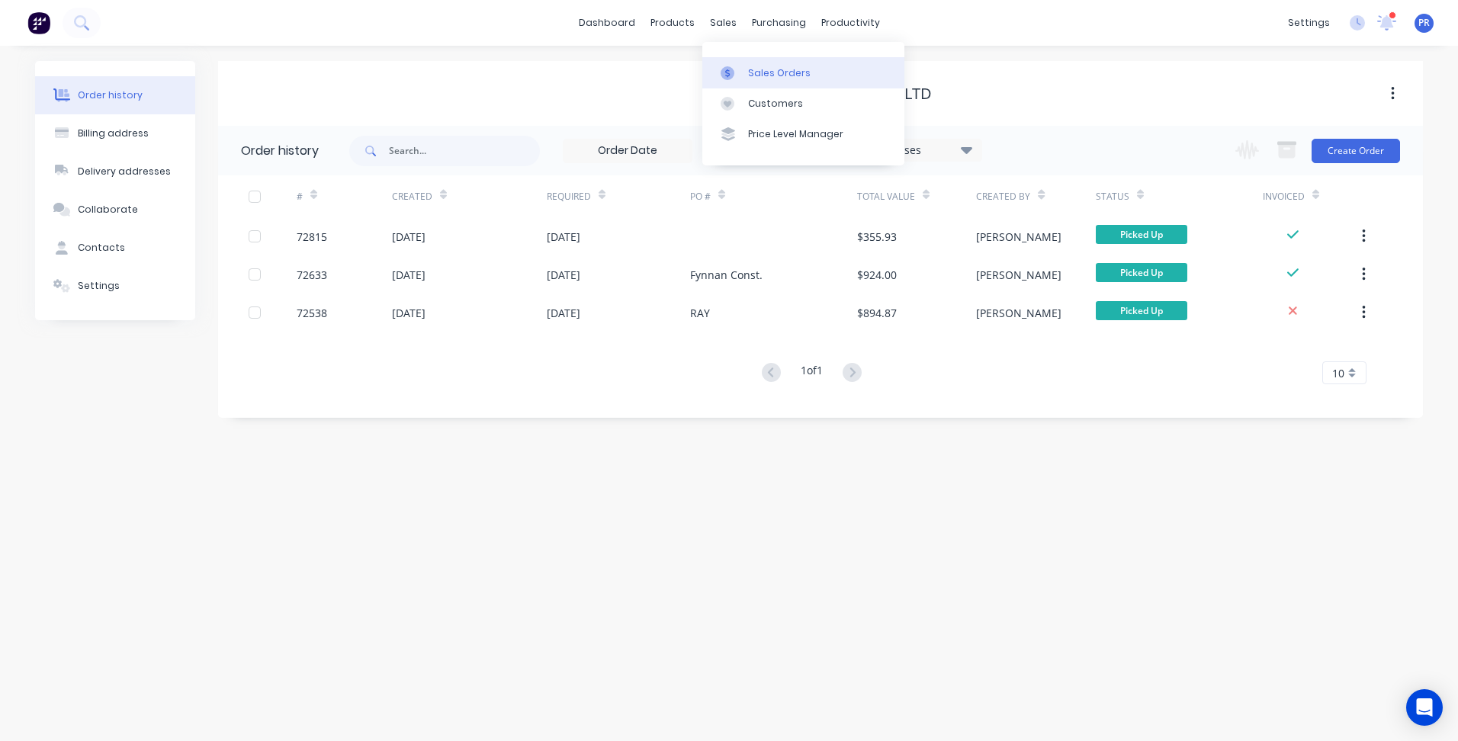
click at [760, 82] on link "Sales Orders" at bounding box center [803, 72] width 202 height 31
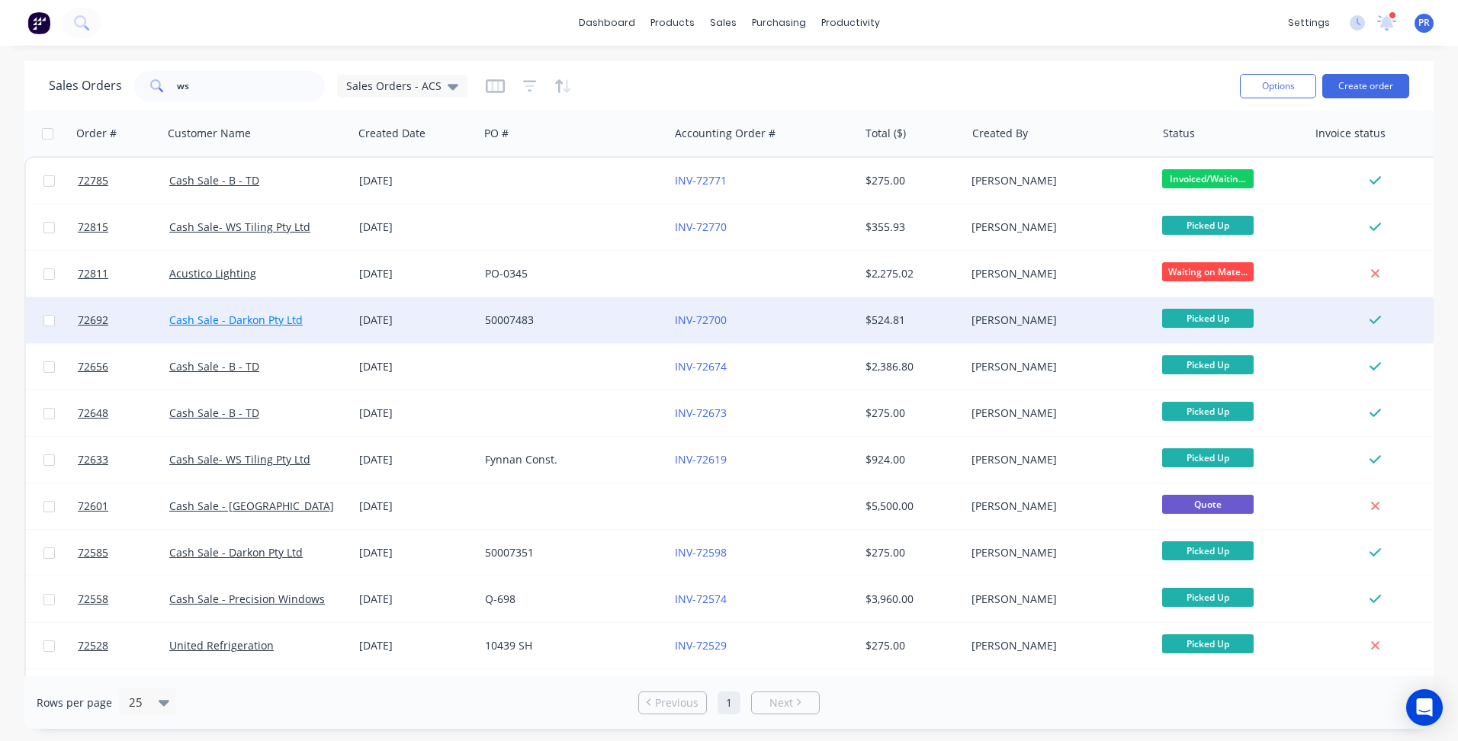
click at [219, 323] on link "Cash Sale - Darkon Pty Ltd" at bounding box center [235, 320] width 133 height 14
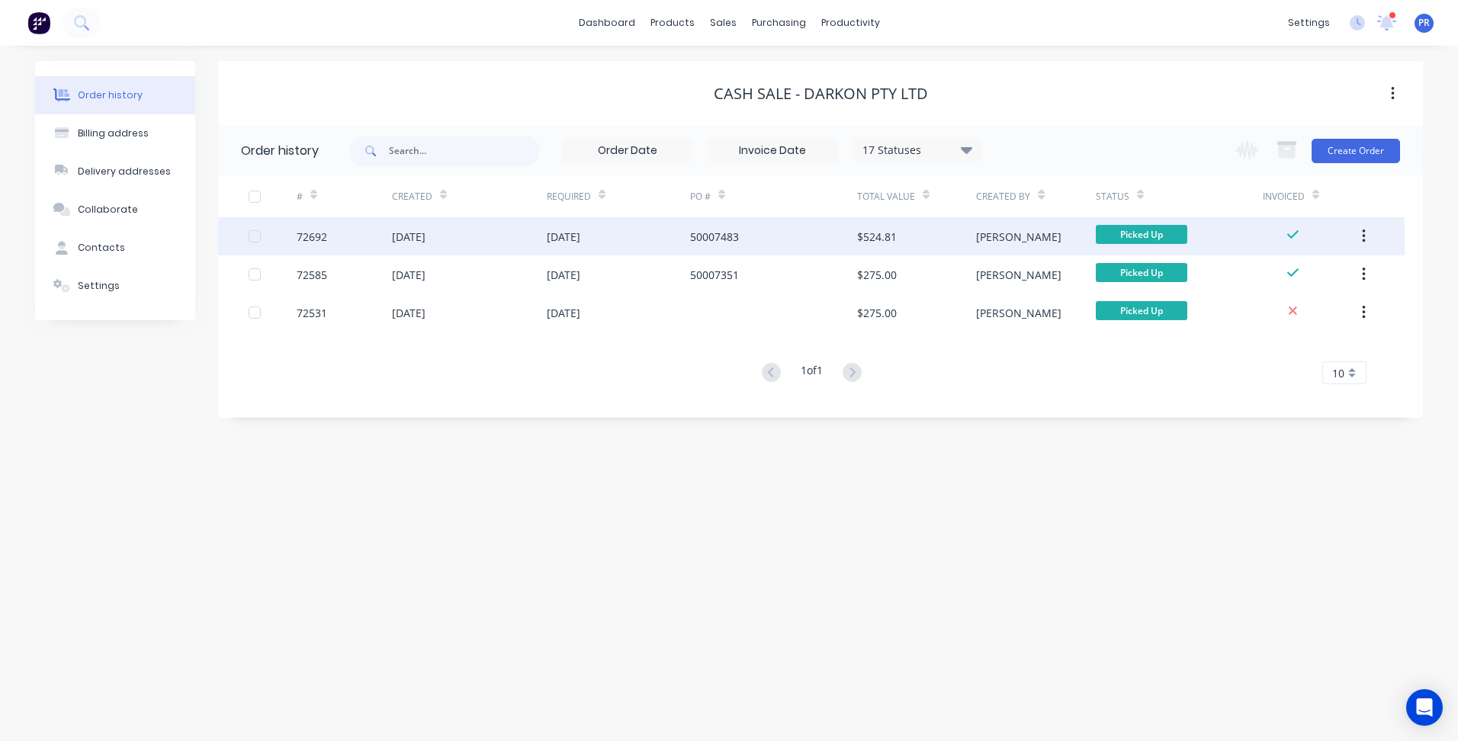
click at [557, 230] on div "[DATE]" at bounding box center [564, 237] width 34 height 16
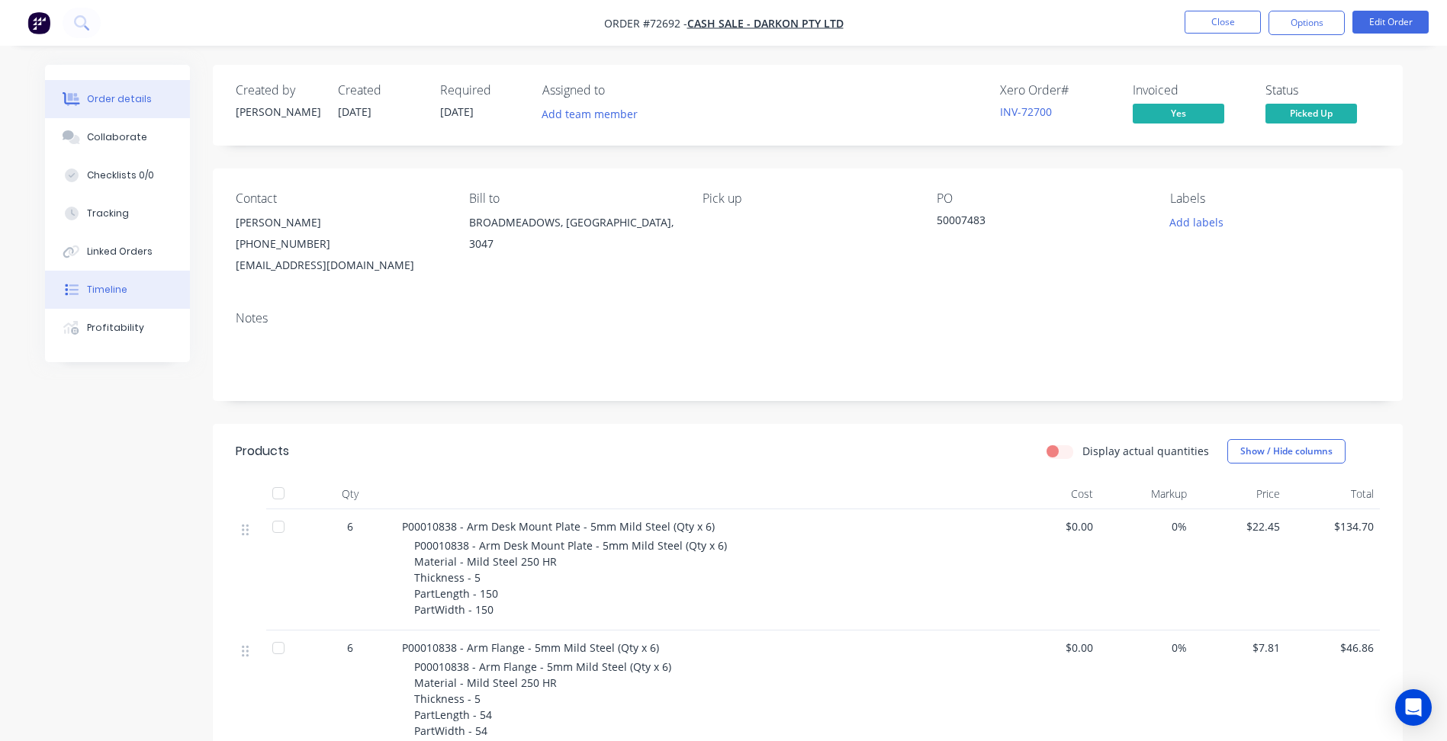
click at [130, 288] on button "Timeline" at bounding box center [117, 290] width 145 height 38
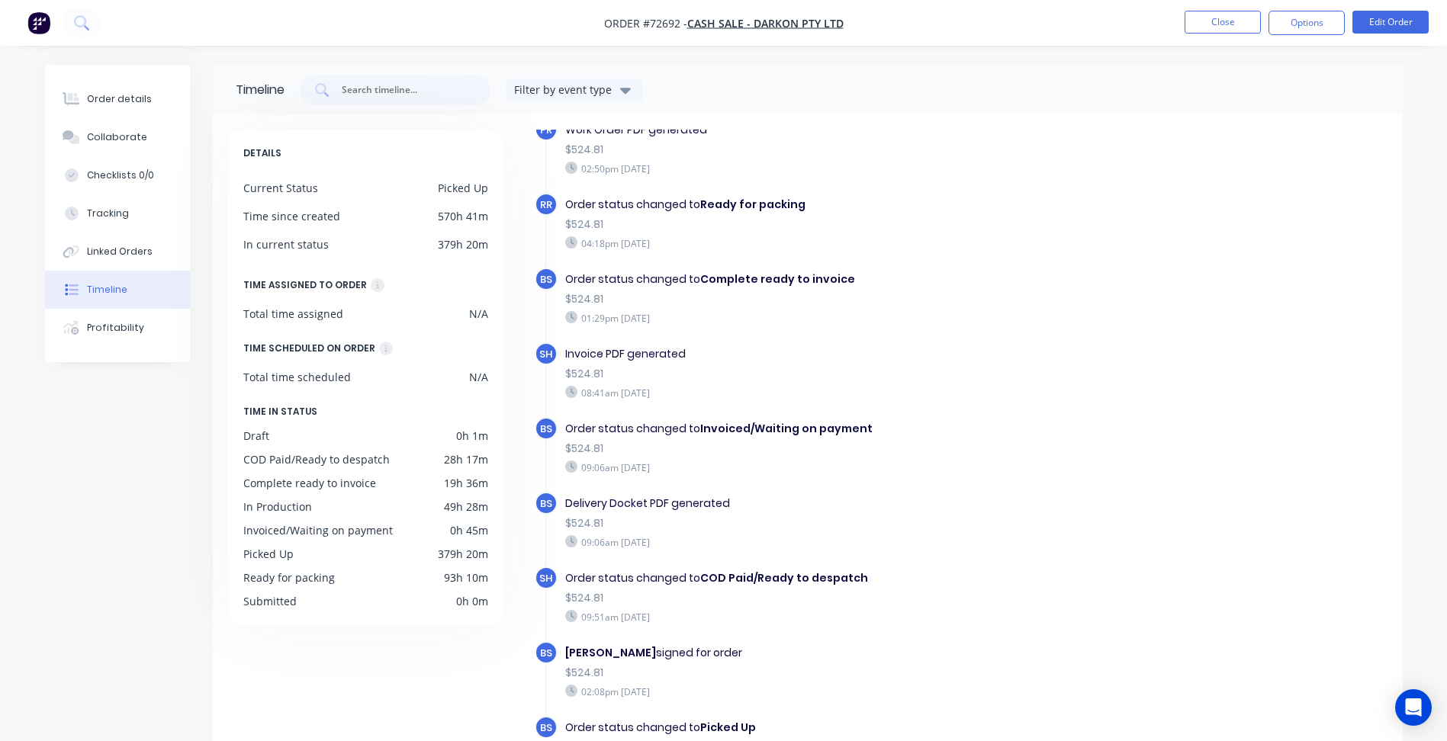
scroll to position [115, 0]
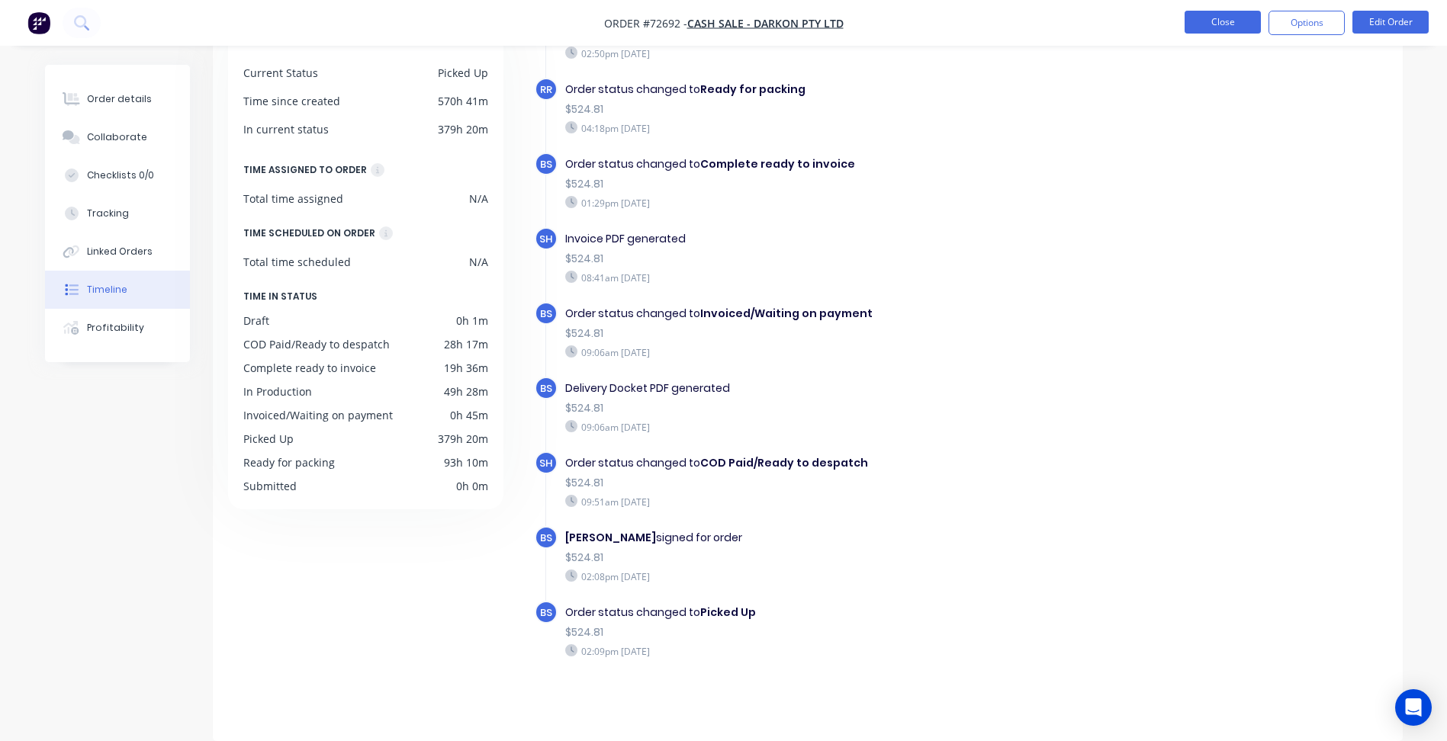
click at [1226, 21] on button "Close" at bounding box center [1223, 22] width 76 height 23
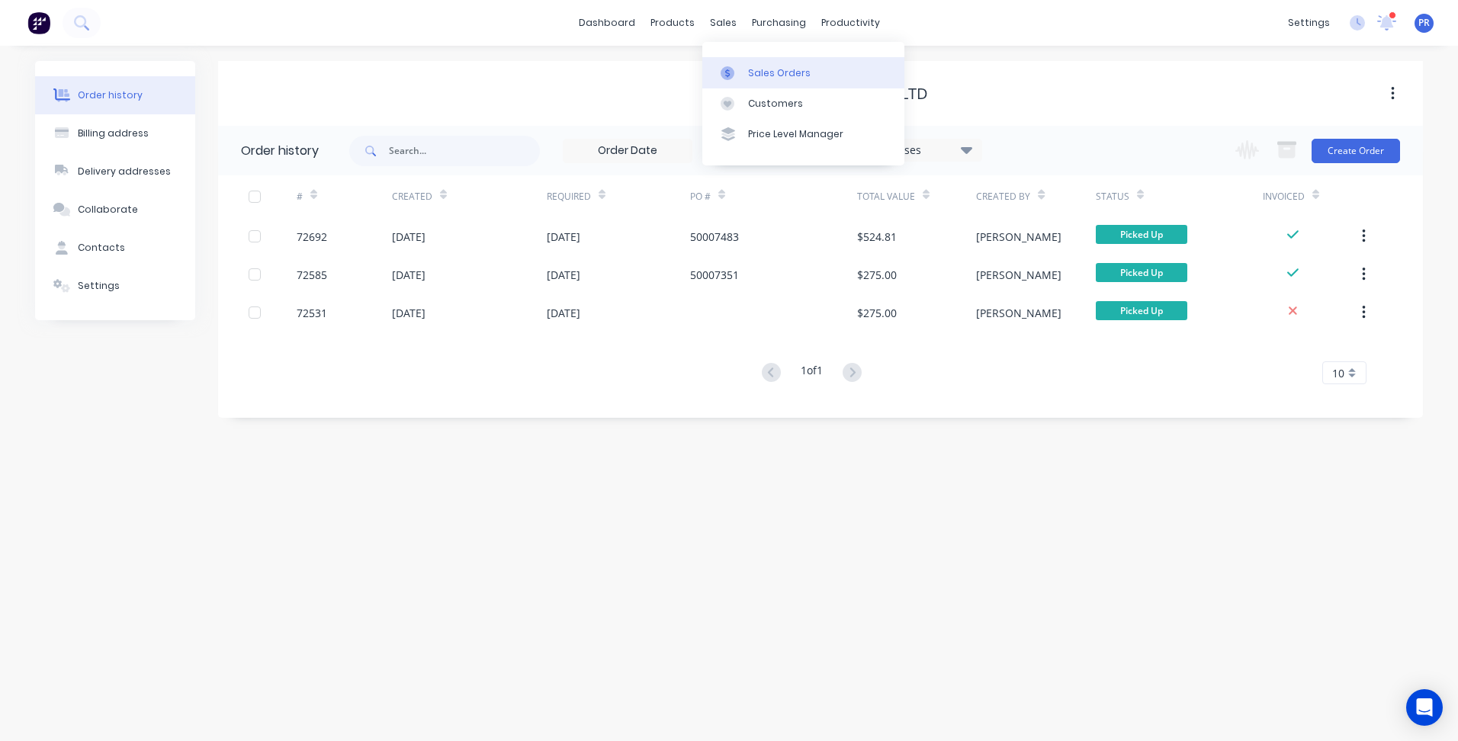
click at [767, 76] on div "Sales Orders" at bounding box center [779, 73] width 63 height 14
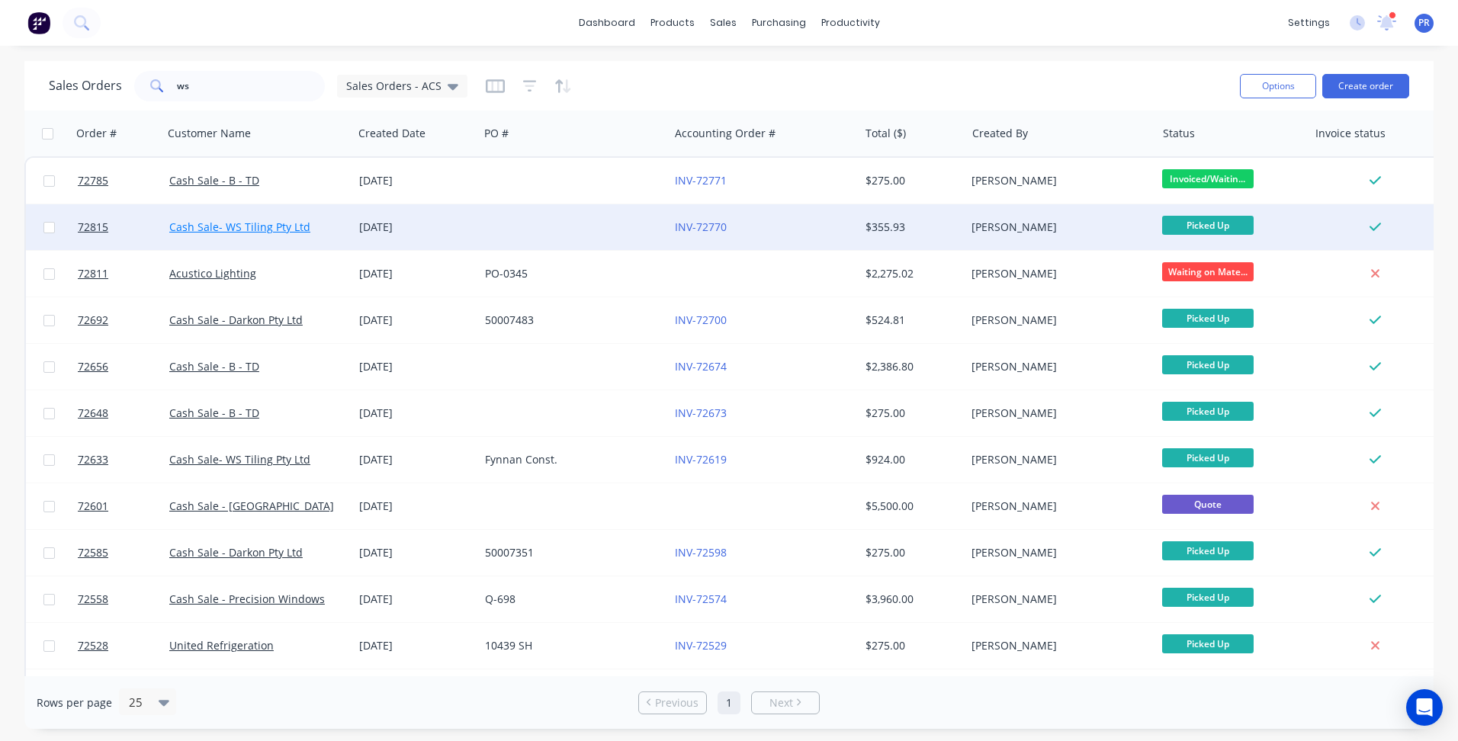
click at [245, 227] on link "Cash Sale- WS Tiling Pty Ltd" at bounding box center [239, 227] width 141 height 14
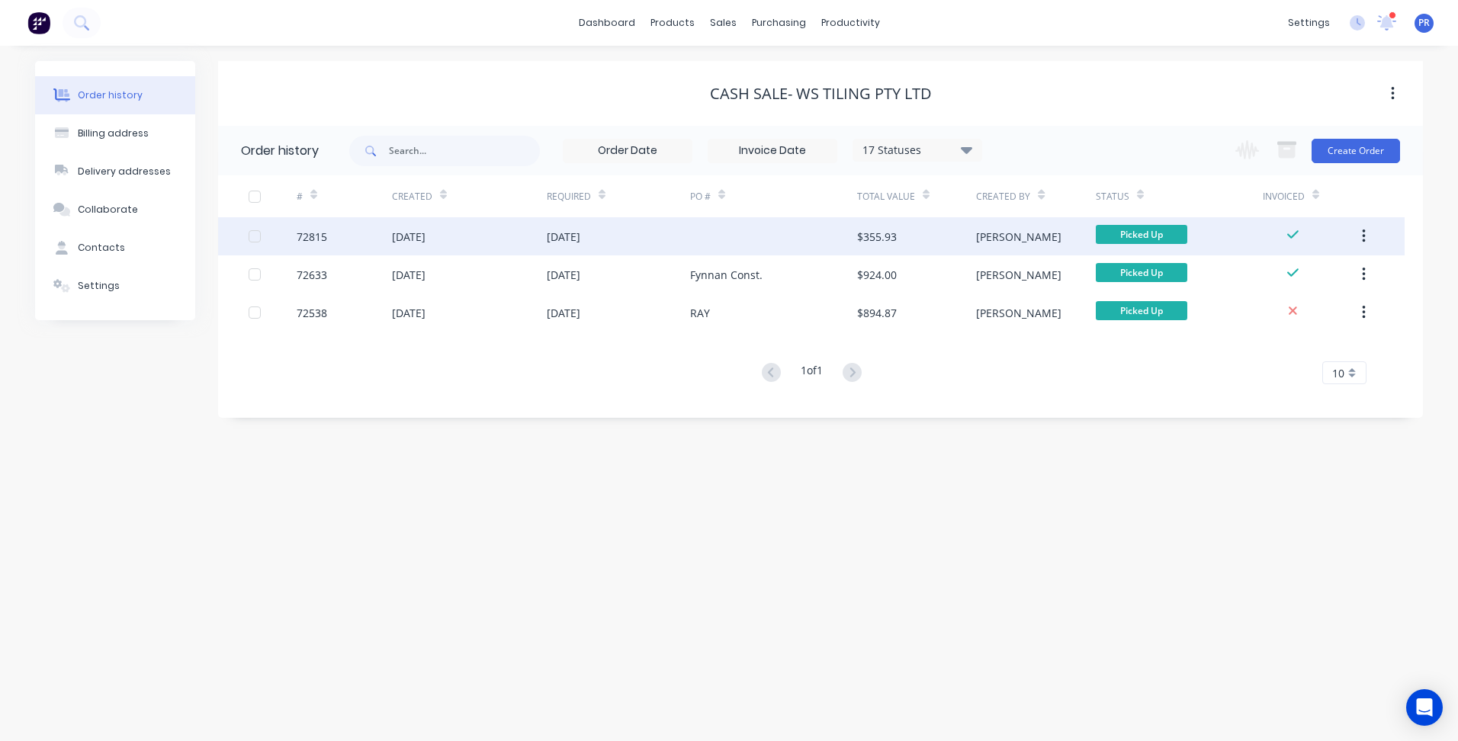
click at [476, 240] on div "[DATE]" at bounding box center [469, 236] width 155 height 38
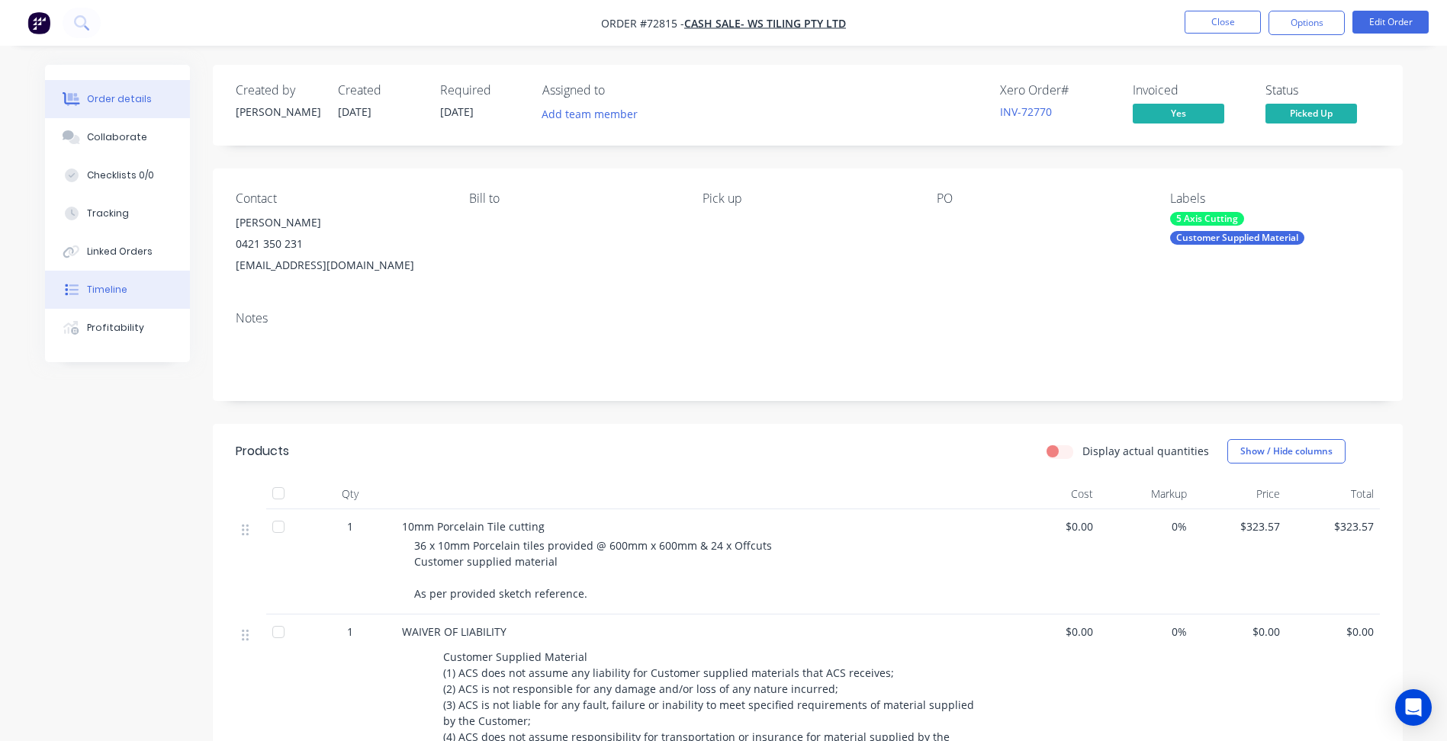
click at [114, 294] on div "Timeline" at bounding box center [107, 290] width 40 height 14
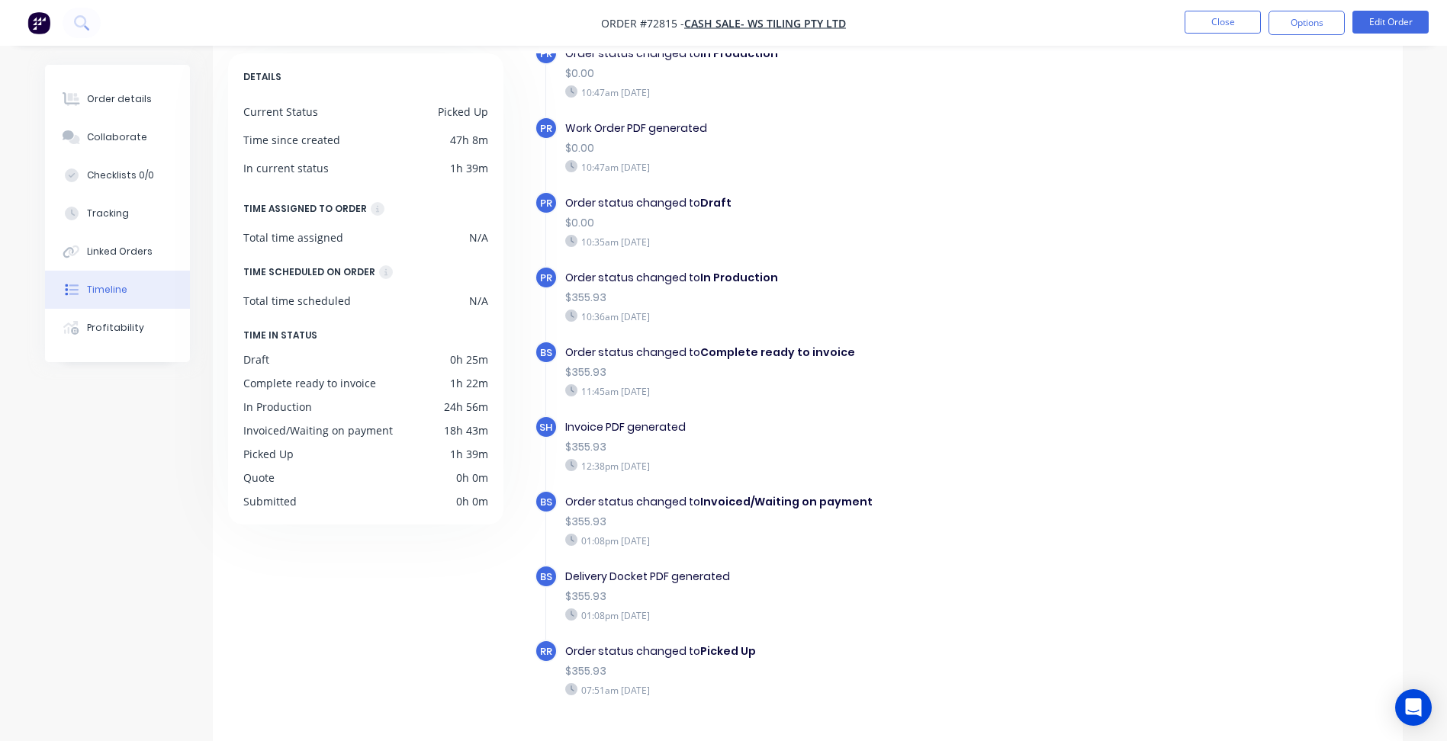
scroll to position [115, 0]
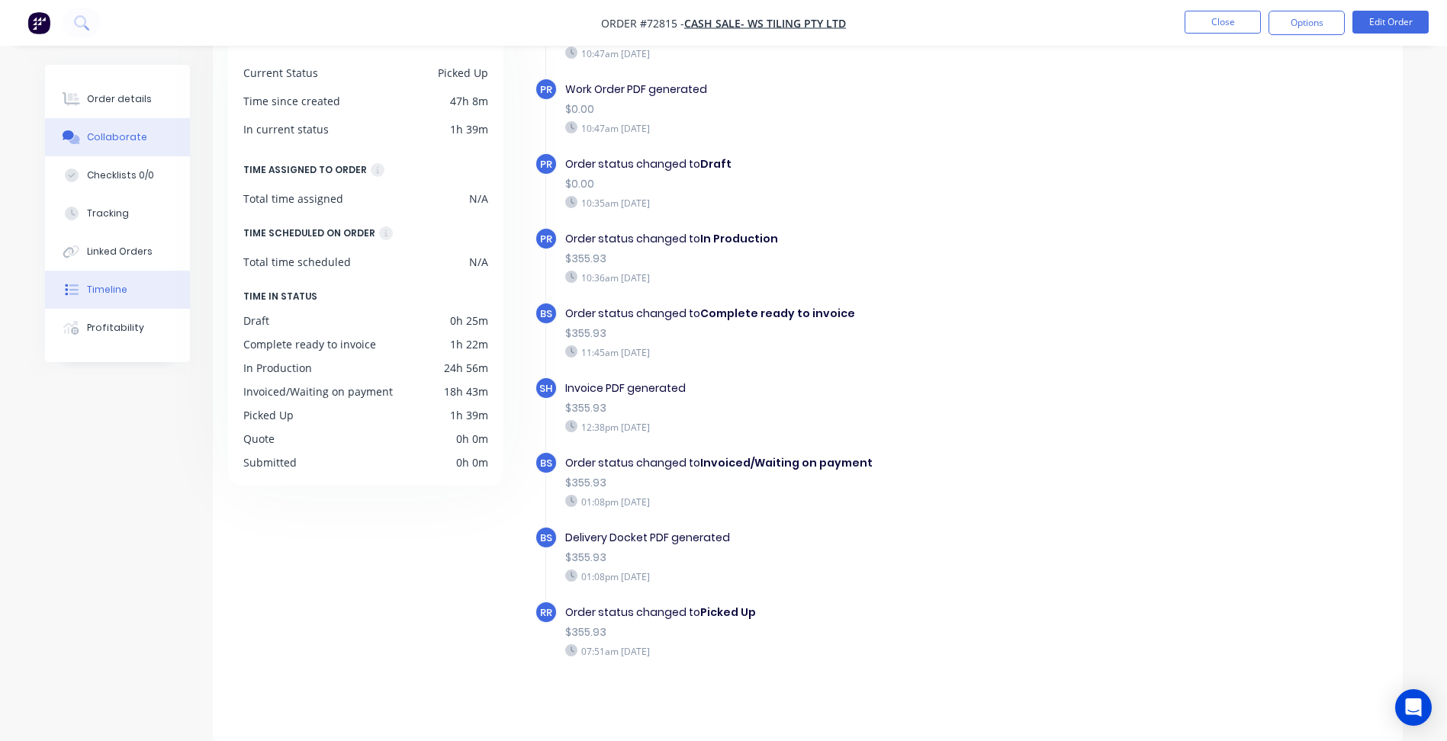
click at [156, 141] on button "Collaborate" at bounding box center [117, 137] width 145 height 38
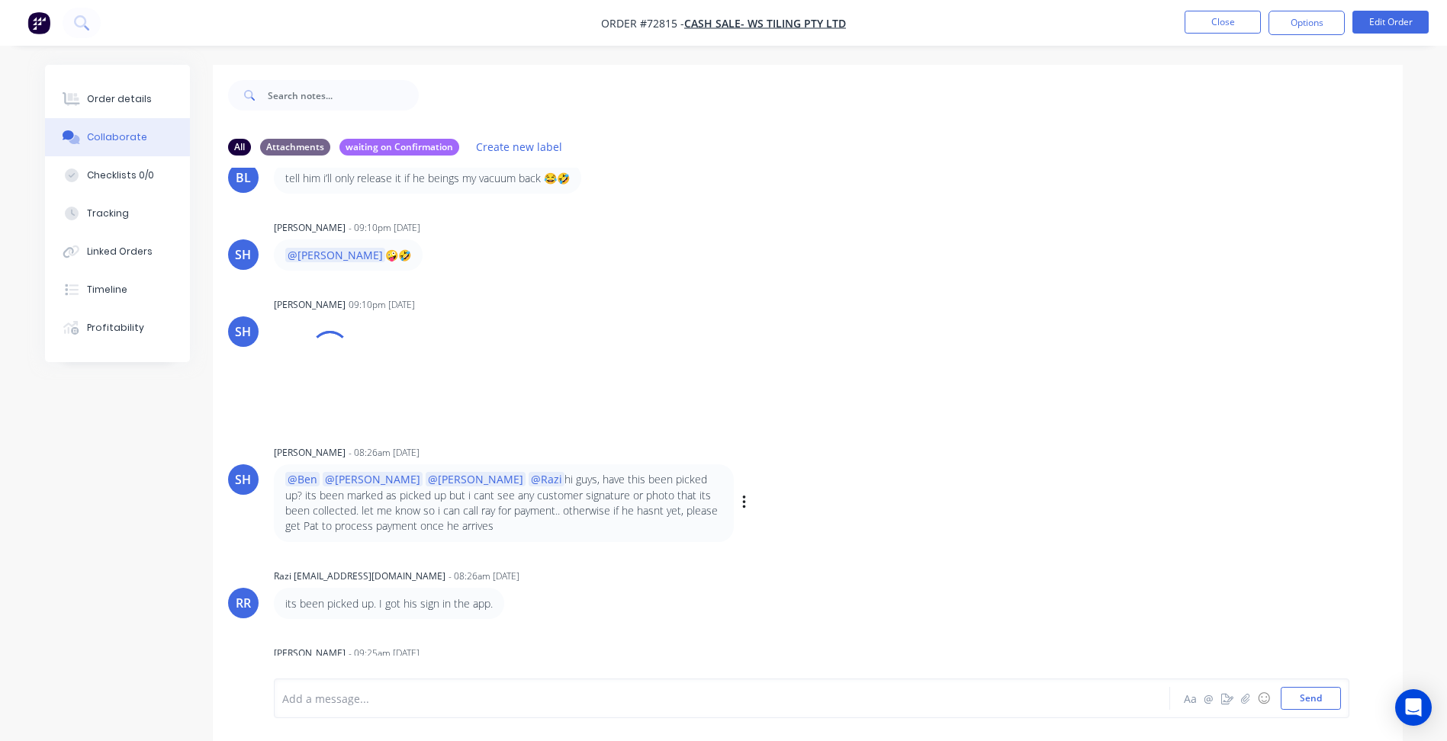
scroll to position [23, 0]
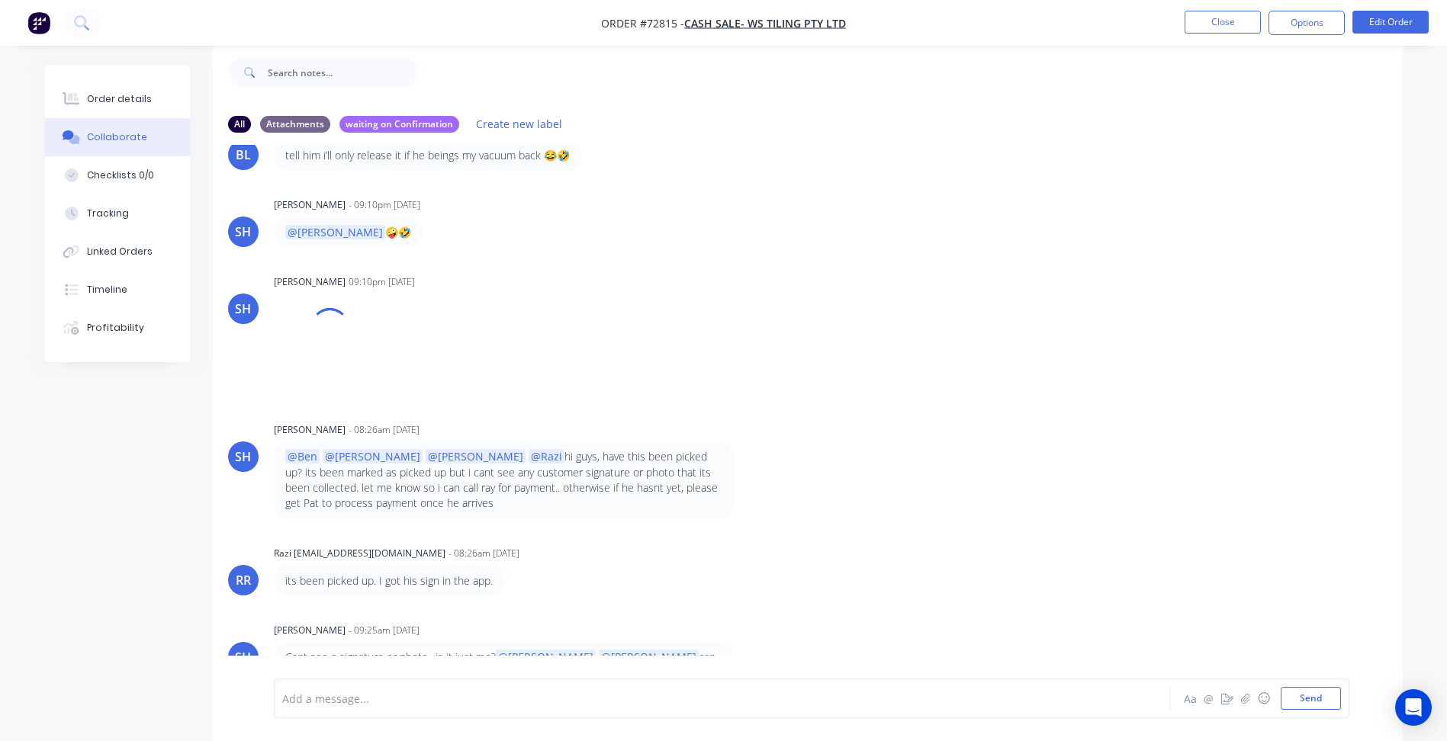
click at [330, 699] on div at bounding box center [679, 699] width 793 height 16
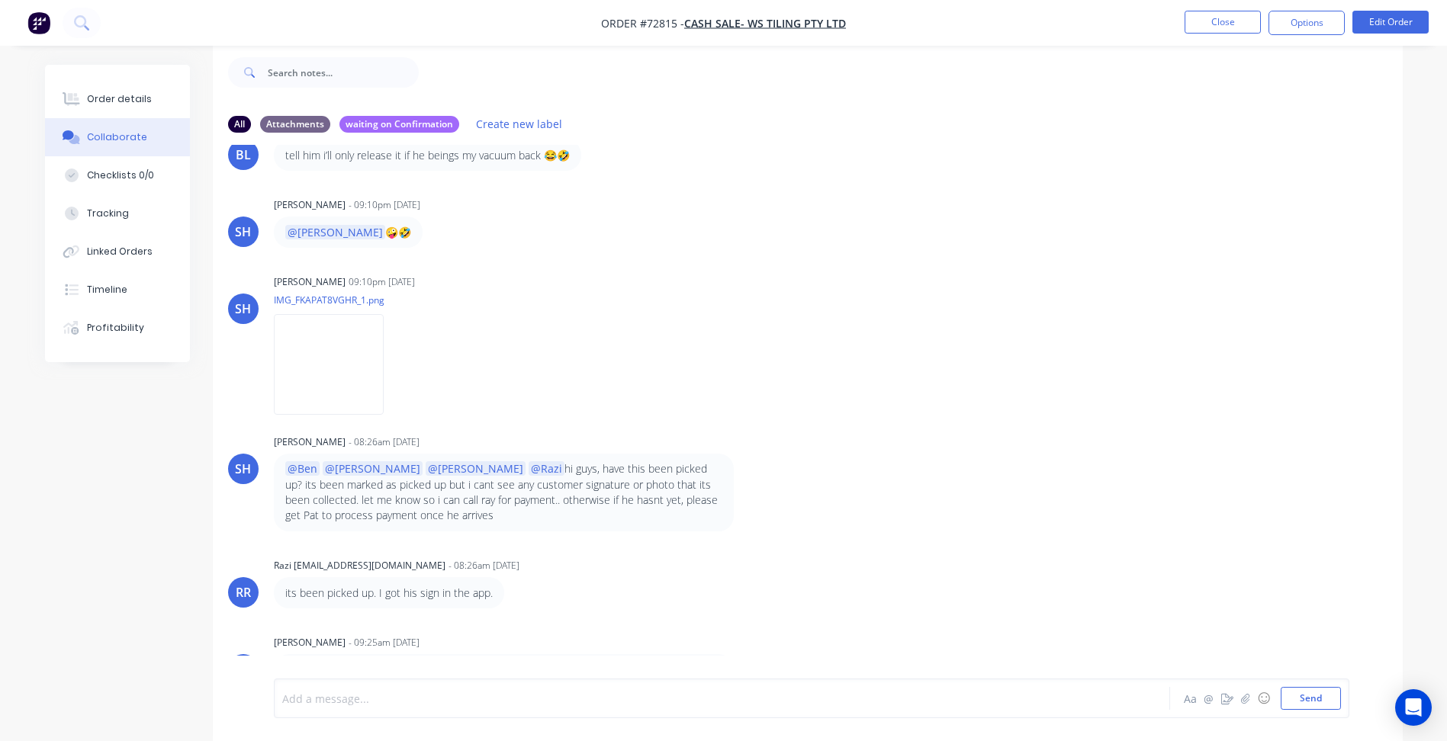
scroll to position [342, 0]
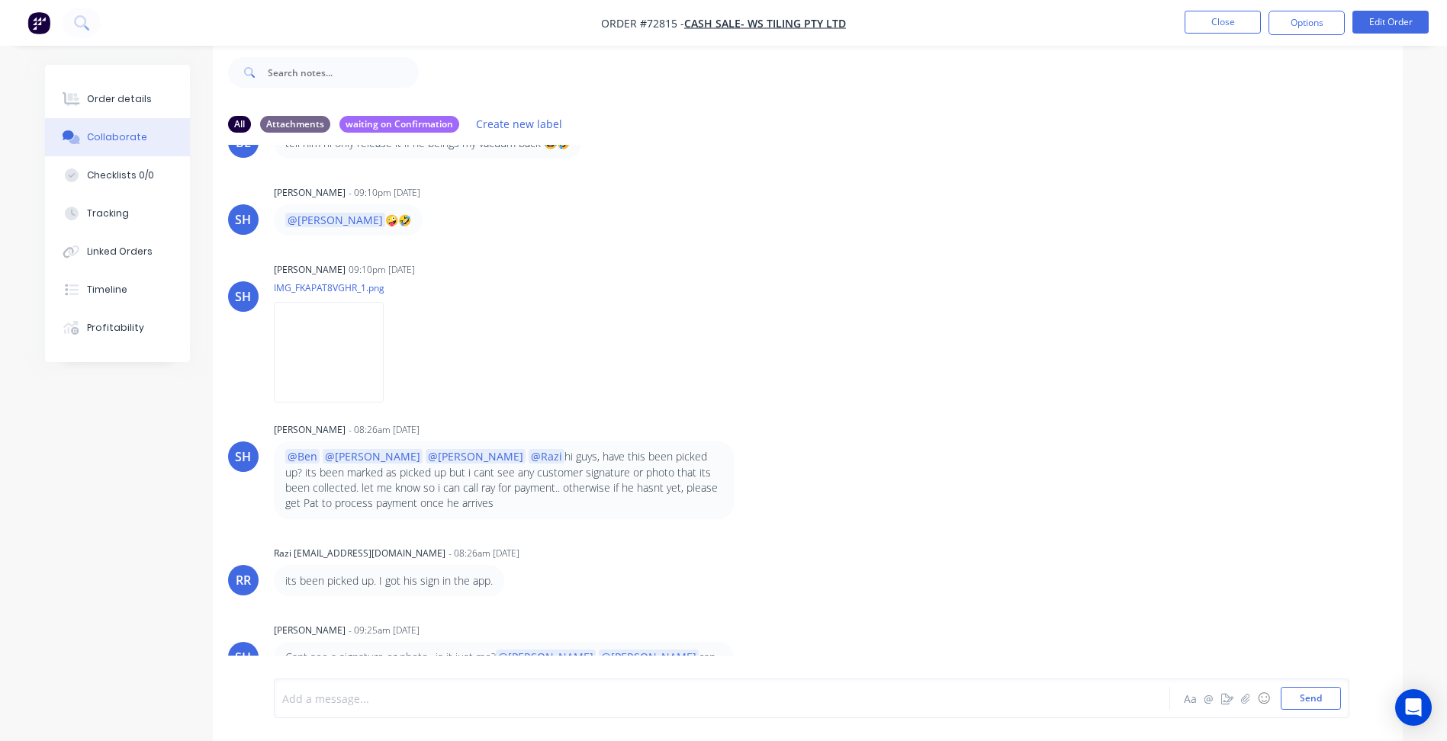
click at [343, 695] on div at bounding box center [679, 699] width 793 height 16
click at [1316, 705] on button "Send" at bounding box center [1311, 698] width 60 height 23
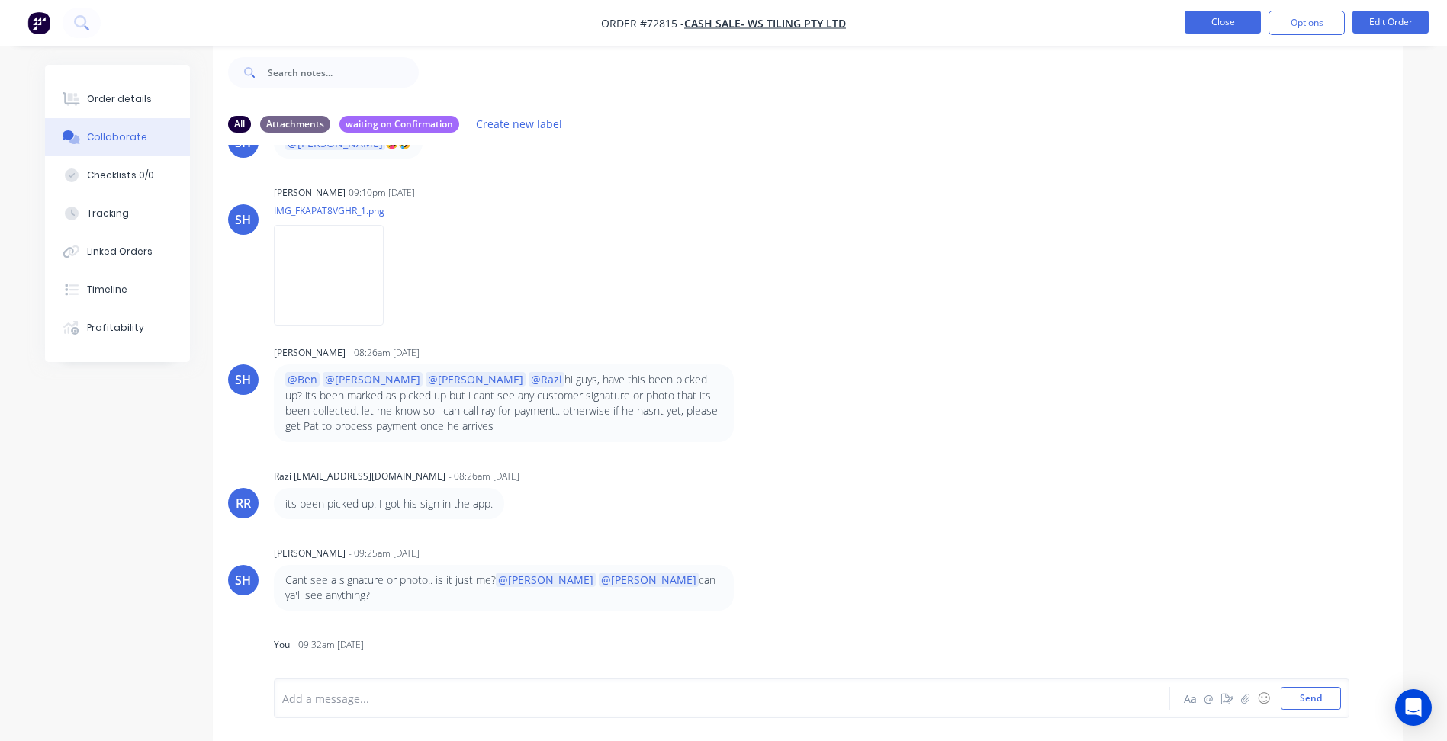
click at [1229, 15] on button "Close" at bounding box center [1223, 22] width 76 height 23
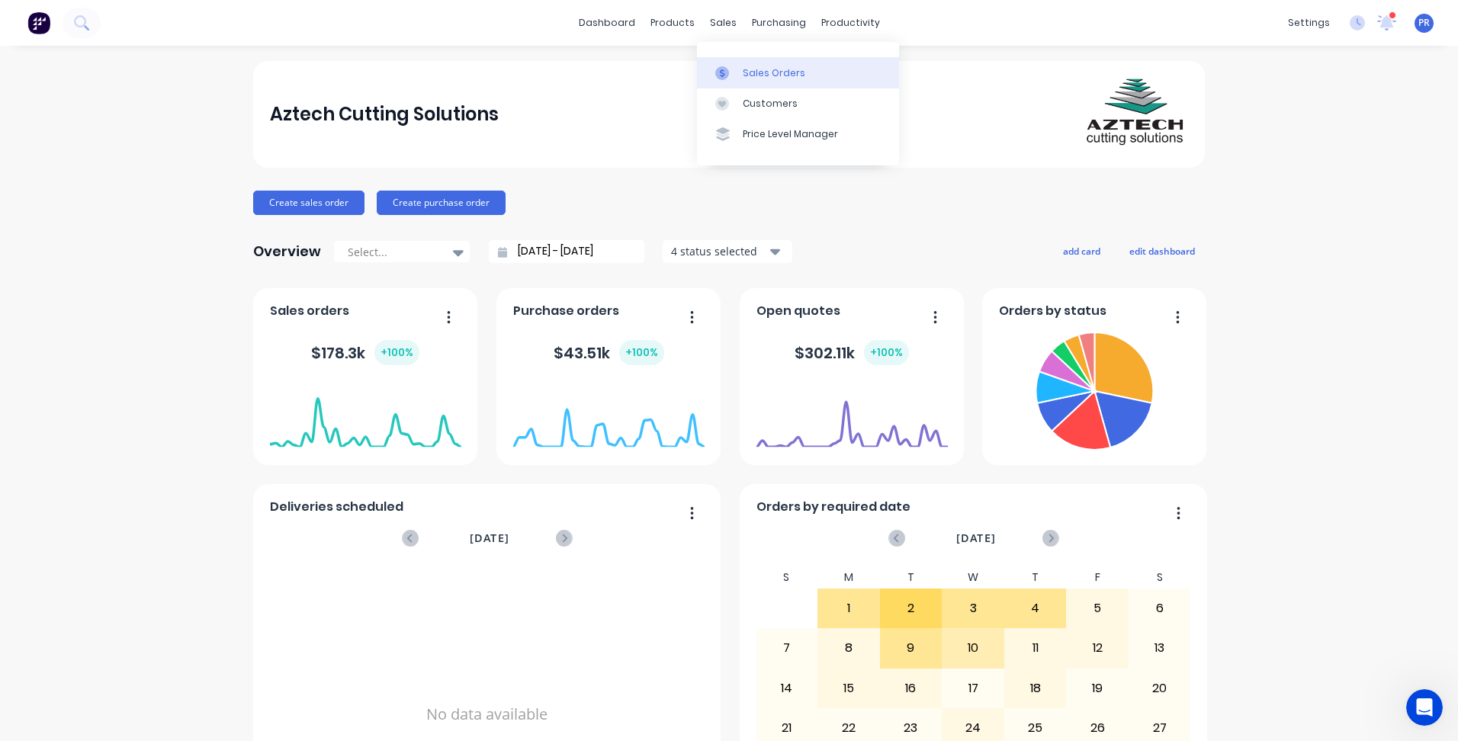
click at [798, 82] on link "Sales Orders" at bounding box center [798, 72] width 202 height 31
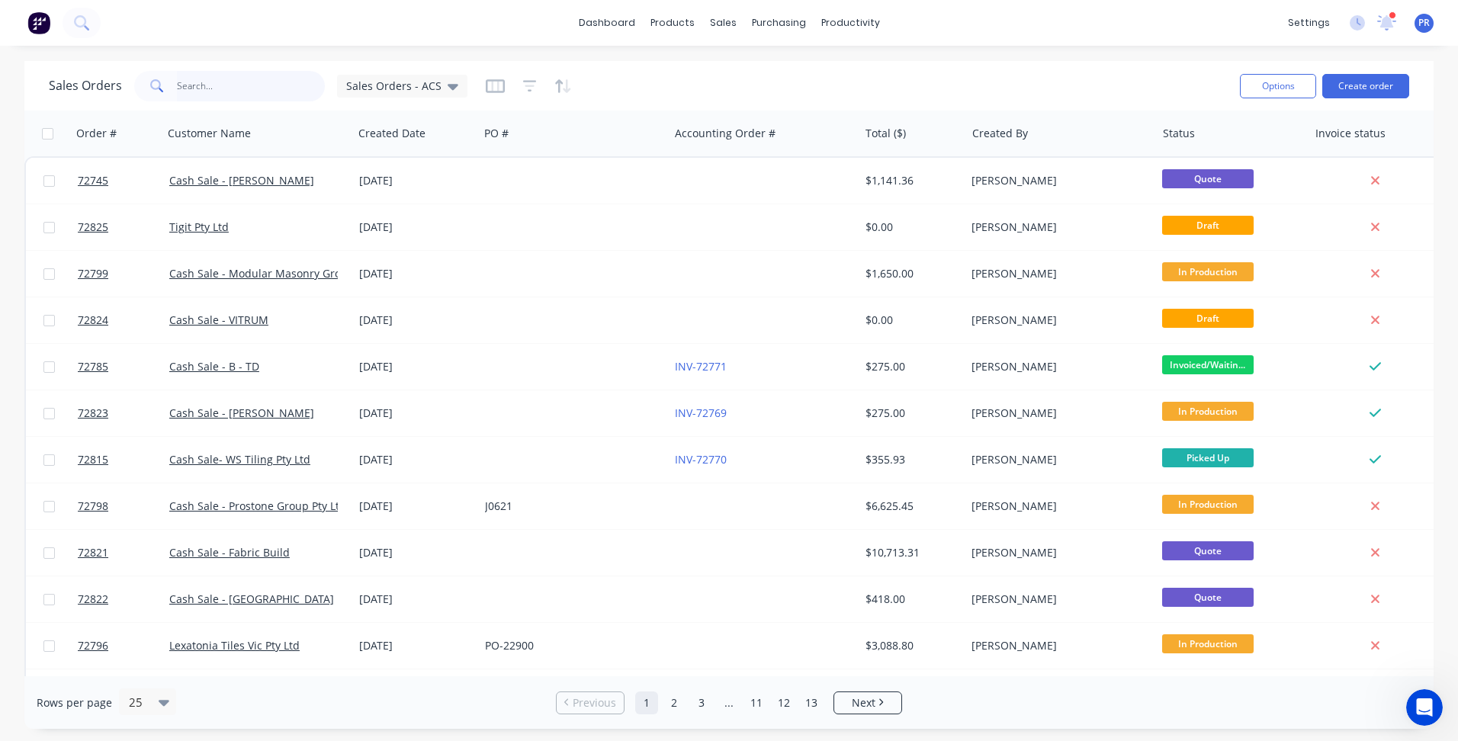
click at [238, 82] on input "text" at bounding box center [251, 86] width 149 height 31
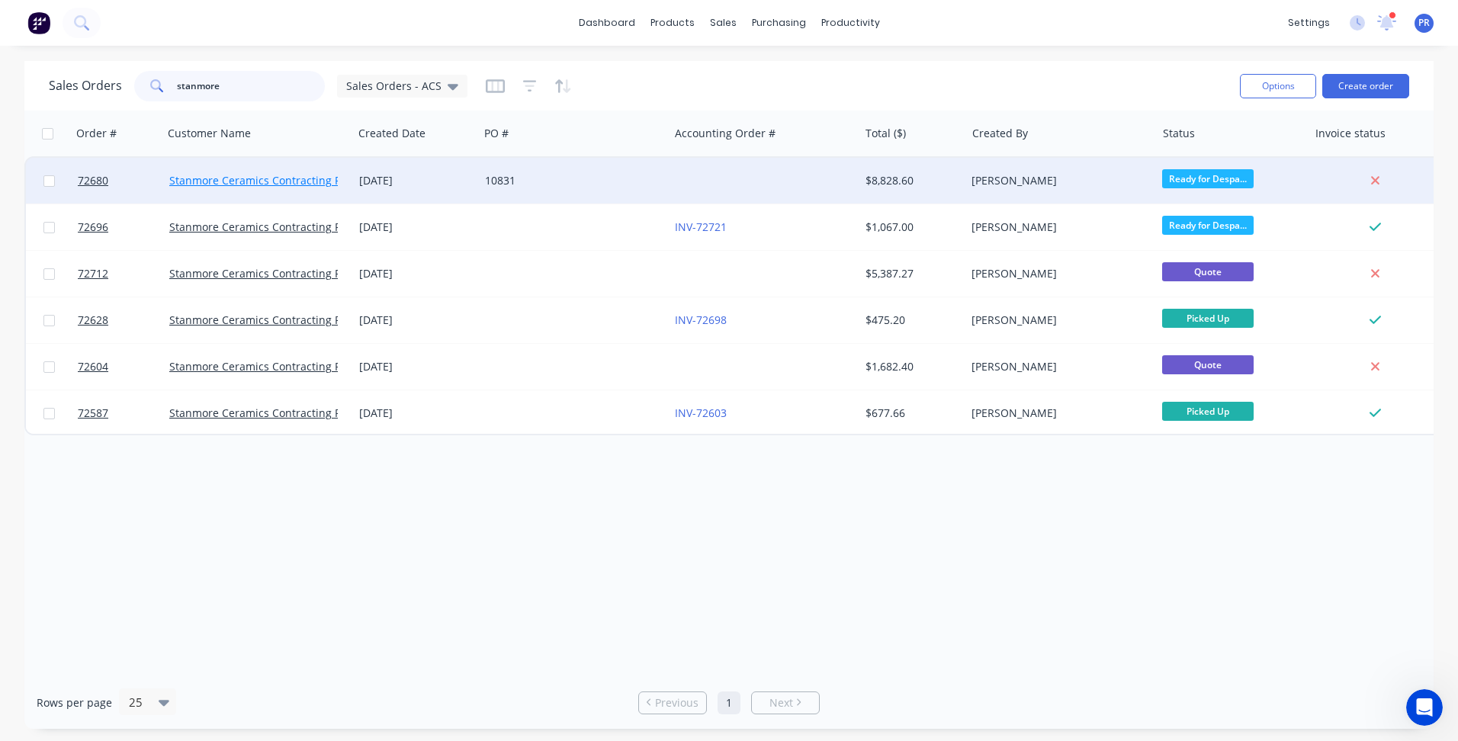
type input "stanmore"
click at [291, 187] on link "Stanmore Ceramics Contracting Pty Ltd" at bounding box center [269, 180] width 200 height 14
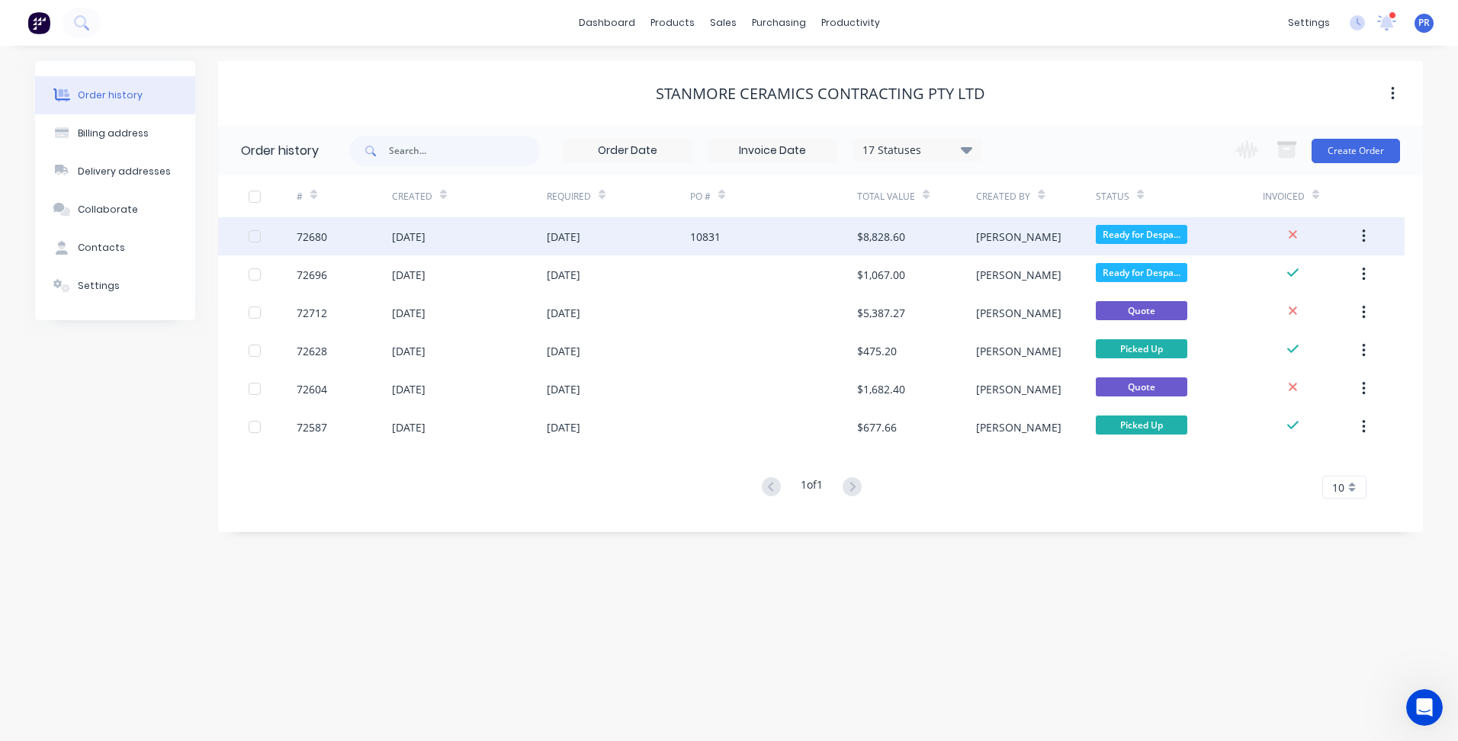
click at [690, 236] on div "10831" at bounding box center [705, 237] width 31 height 16
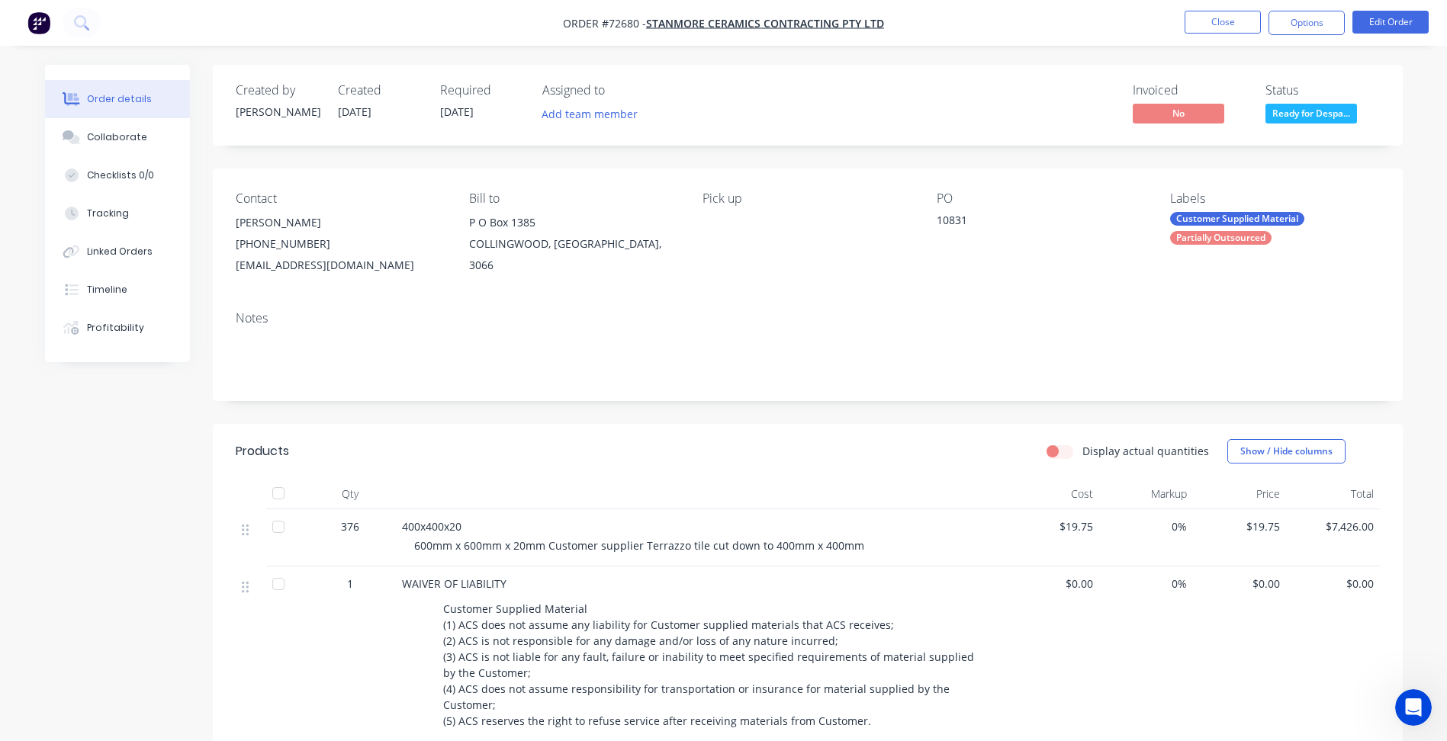
click at [574, 440] on div "Display actual quantities Show / Hide columns" at bounding box center [928, 451] width 901 height 24
click at [95, 133] on div "Collaborate" at bounding box center [117, 137] width 60 height 14
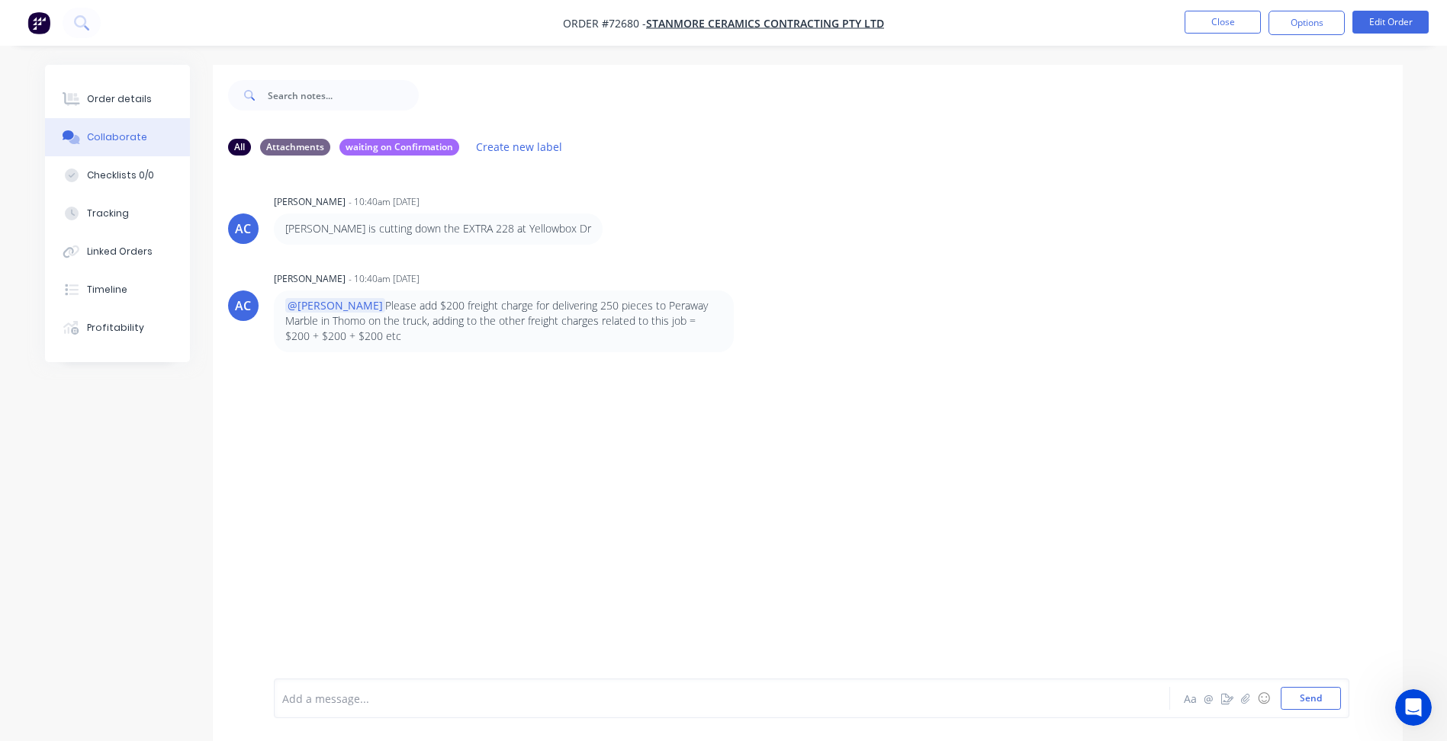
click at [358, 699] on div at bounding box center [679, 699] width 793 height 16
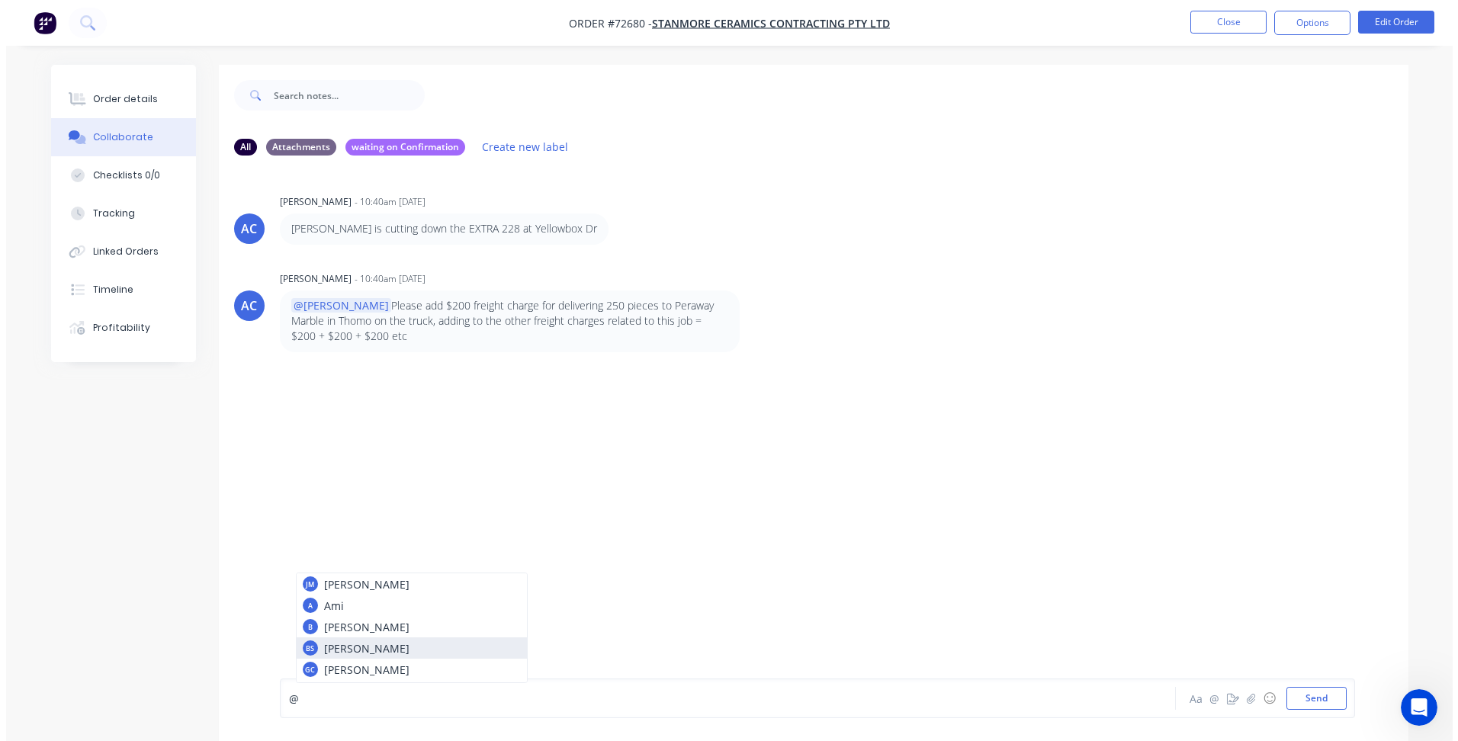
scroll to position [104, 0]
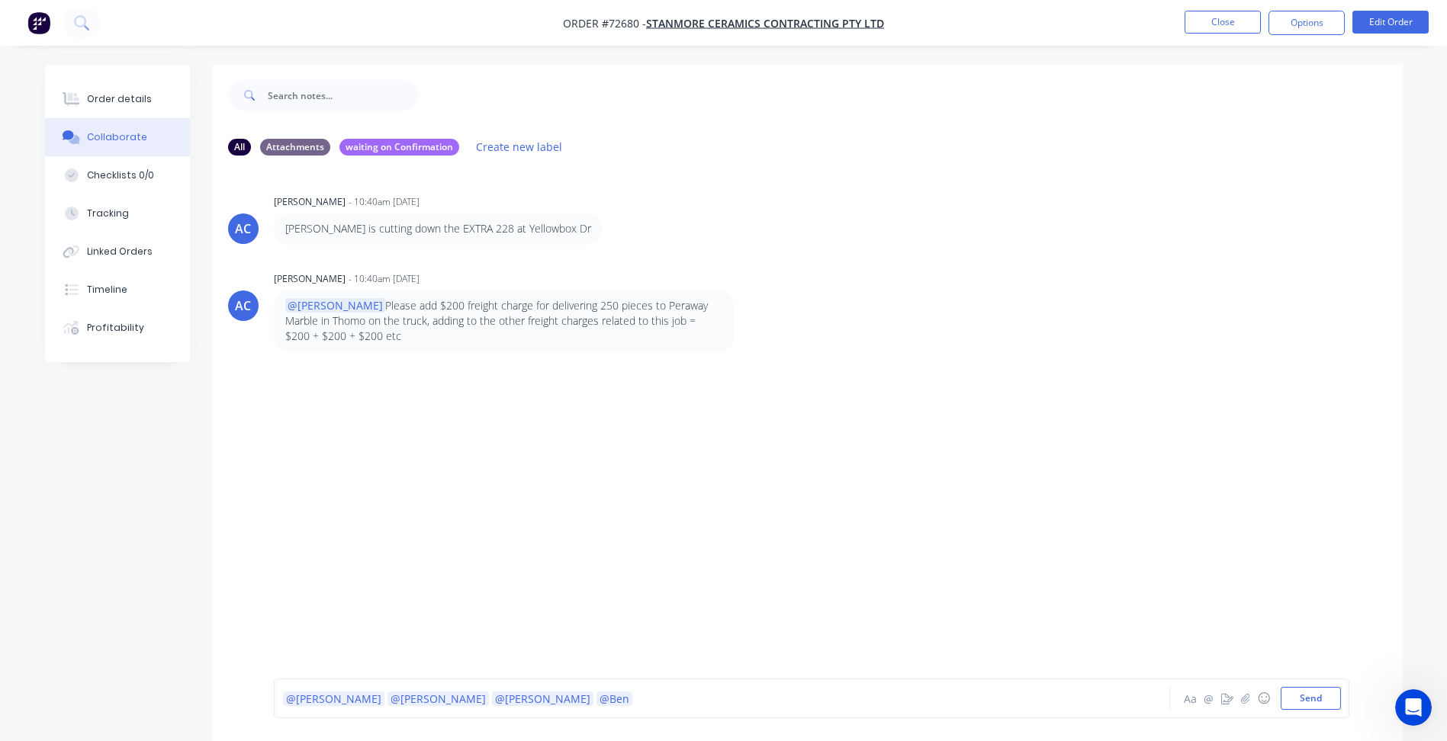
click at [472, 695] on div "@Aaron @Sally @Brett @Ben" at bounding box center [679, 699] width 793 height 16
click at [1310, 696] on button "Send" at bounding box center [1311, 698] width 60 height 23
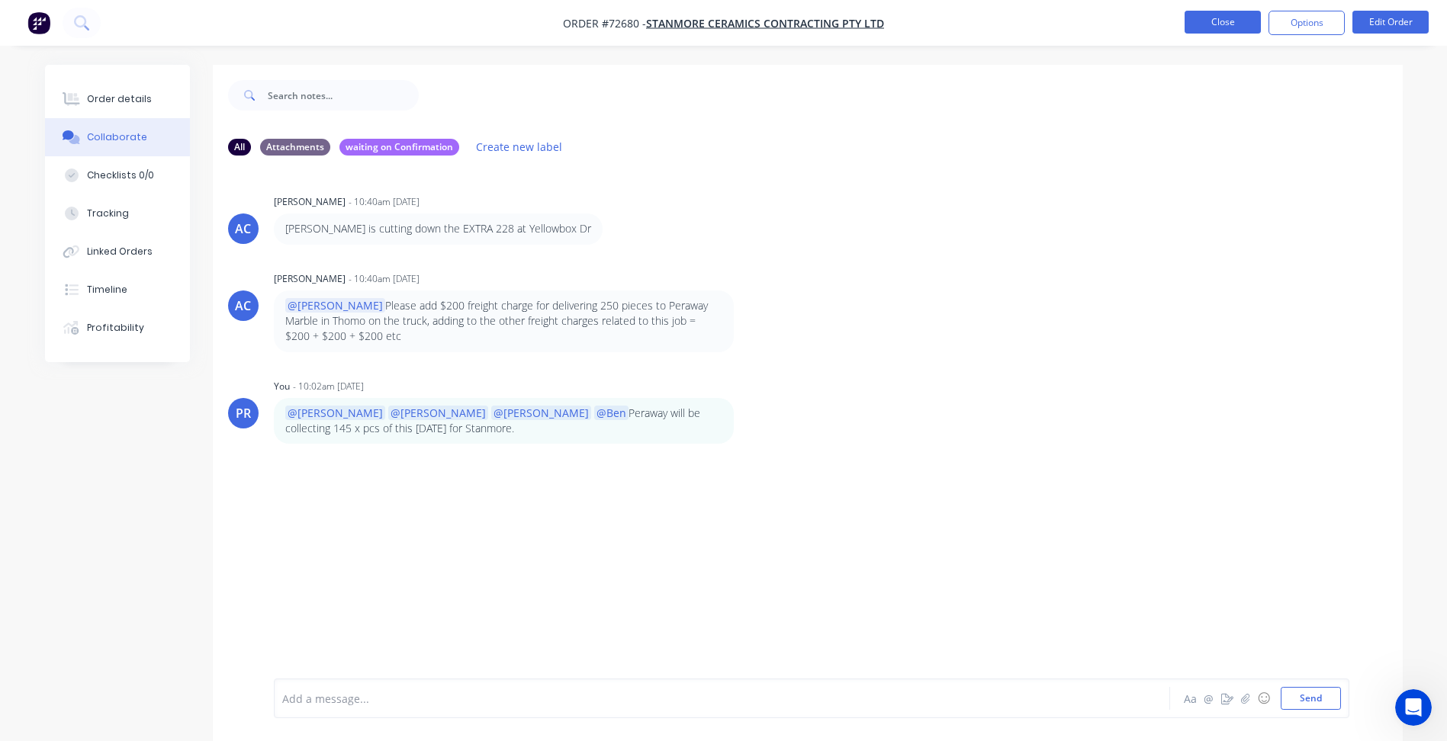
click at [1218, 24] on button "Close" at bounding box center [1223, 22] width 76 height 23
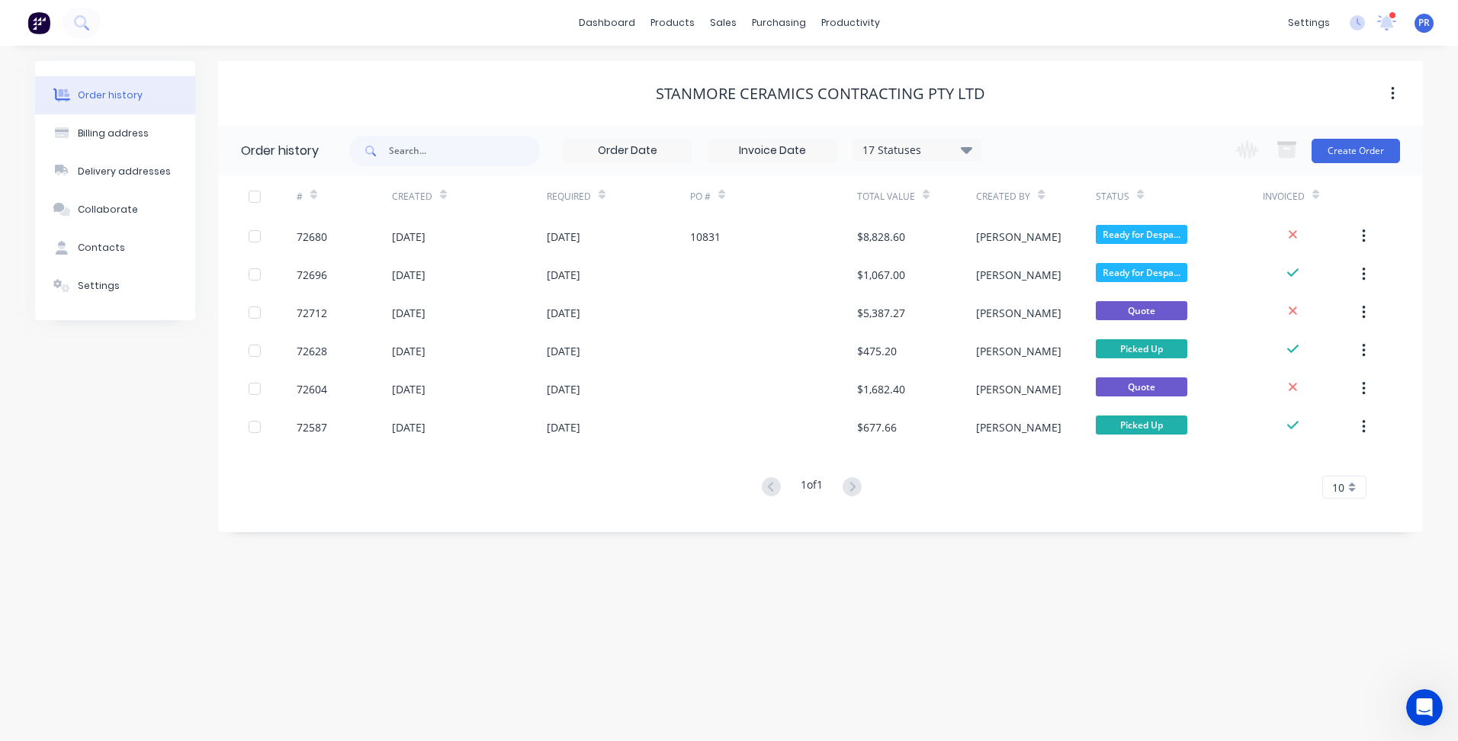
click at [371, 673] on div "Order history Billing address Delivery addresses Collaborate Contacts Settings …" at bounding box center [729, 394] width 1458 height 696
click at [753, 62] on link "Sales Orders" at bounding box center [803, 72] width 202 height 31
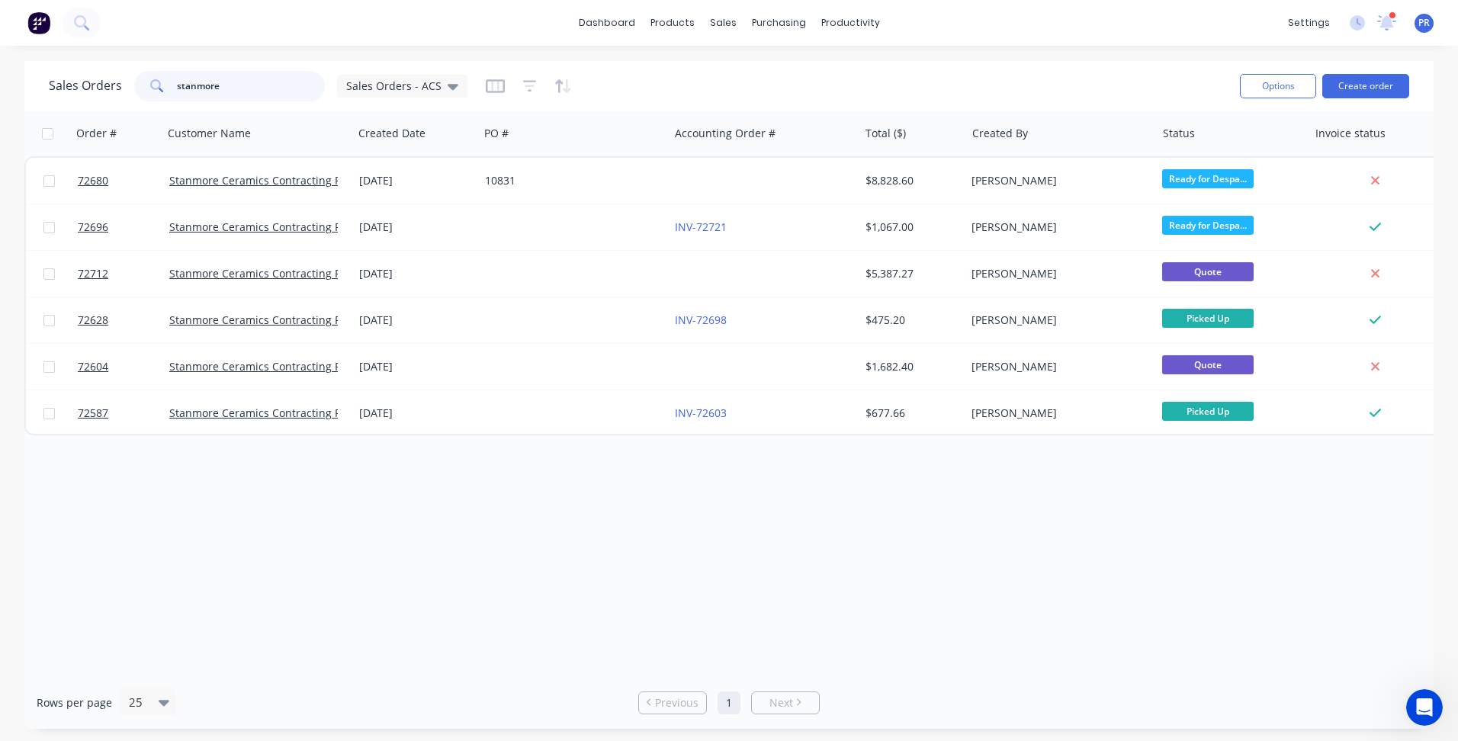
drag, startPoint x: 236, startPoint y: 81, endPoint x: 117, endPoint y: 85, distance: 119.1
click at [118, 81] on div "Sales Orders stanmore Sales Orders - ACS" at bounding box center [258, 86] width 419 height 31
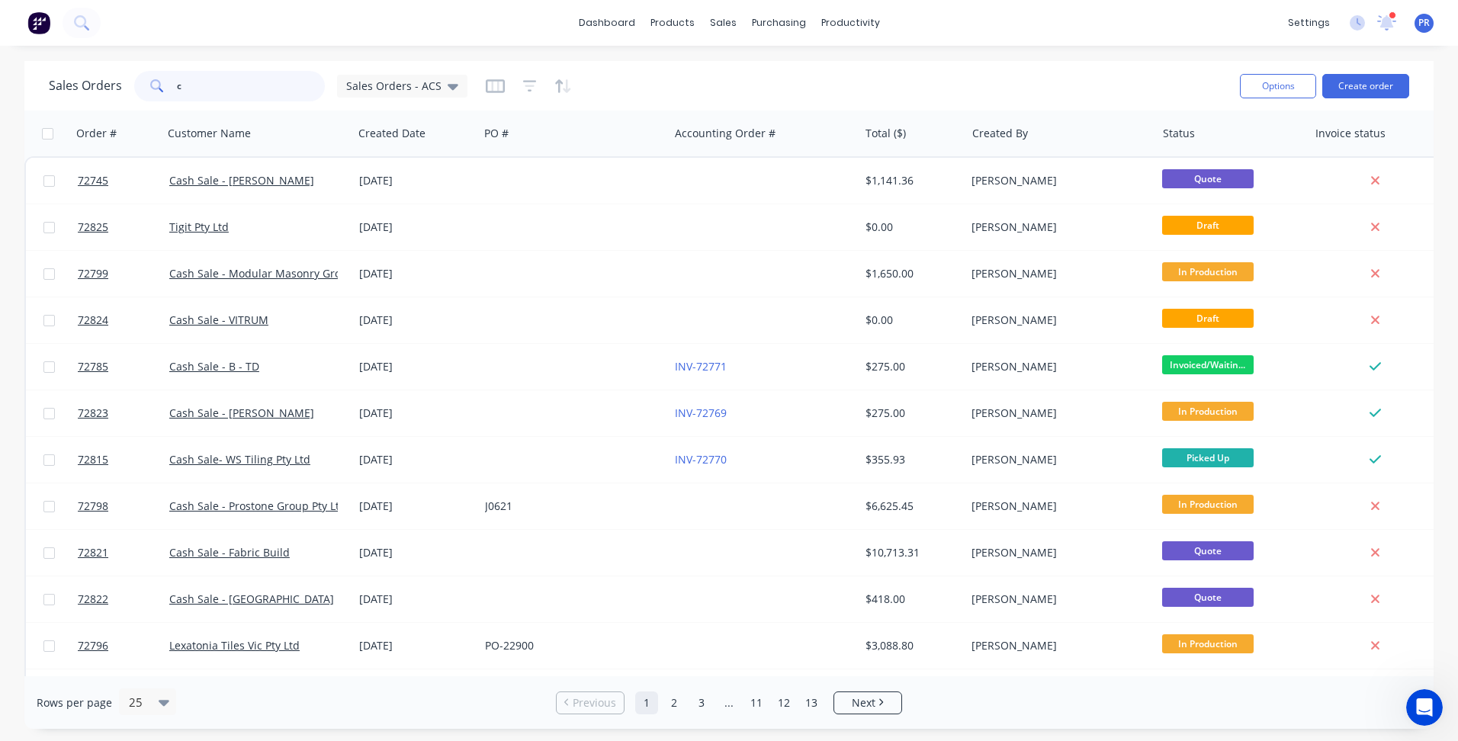
type input "c"
click at [192, 92] on input "c" at bounding box center [251, 86] width 149 height 31
drag, startPoint x: 202, startPoint y: 85, endPoint x: 83, endPoint y: 77, distance: 119.2
click at [137, 83] on div "c" at bounding box center [229, 86] width 191 height 31
click at [187, 96] on input "c" at bounding box center [251, 86] width 149 height 31
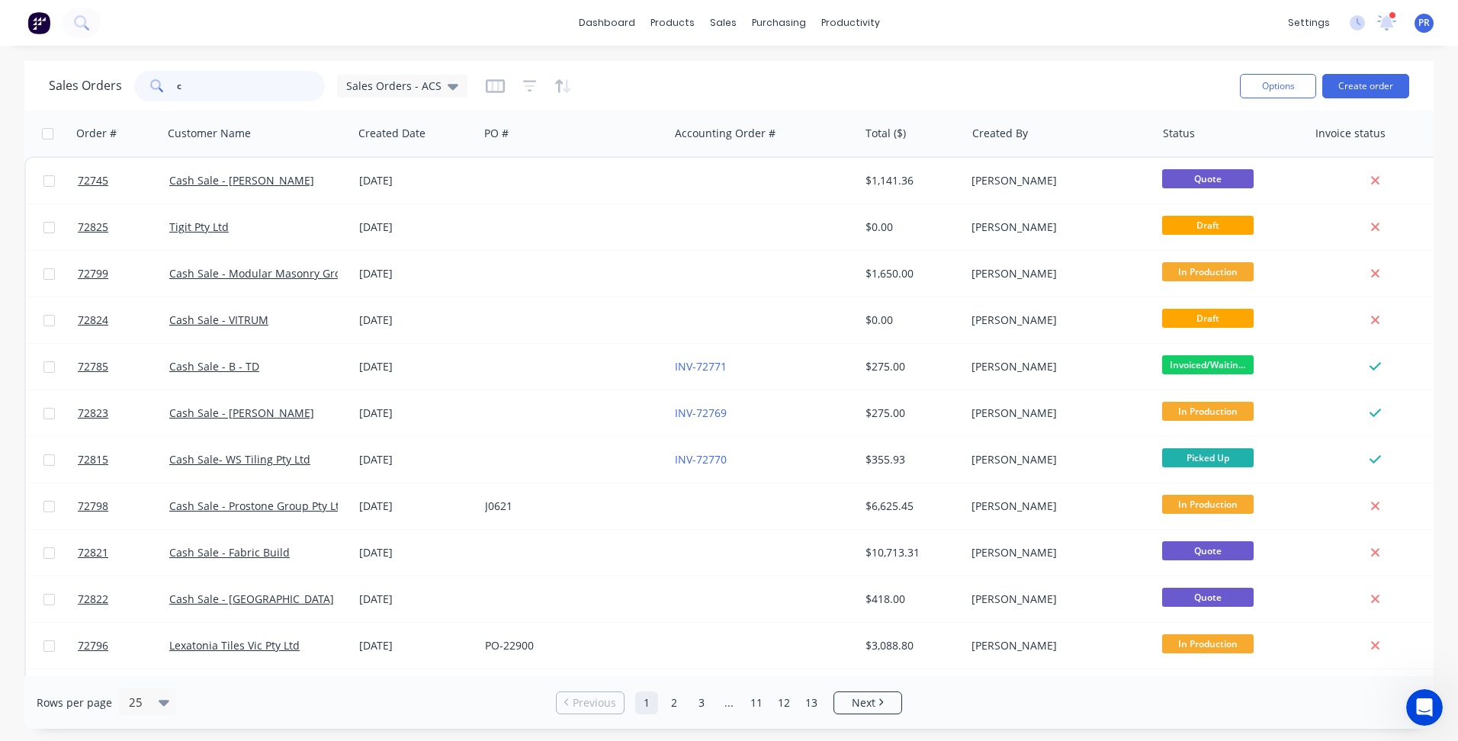
click at [195, 91] on input "c" at bounding box center [251, 86] width 149 height 31
drag, startPoint x: 173, startPoint y: 82, endPoint x: 210, endPoint y: 82, distance: 36.6
click at [175, 82] on div "c" at bounding box center [229, 86] width 191 height 31
click at [27, 69] on div "Sales Orders c Sales Orders - ACS Options Create order" at bounding box center [729, 86] width 1410 height 50
click at [207, 83] on input "c" at bounding box center [251, 86] width 149 height 31
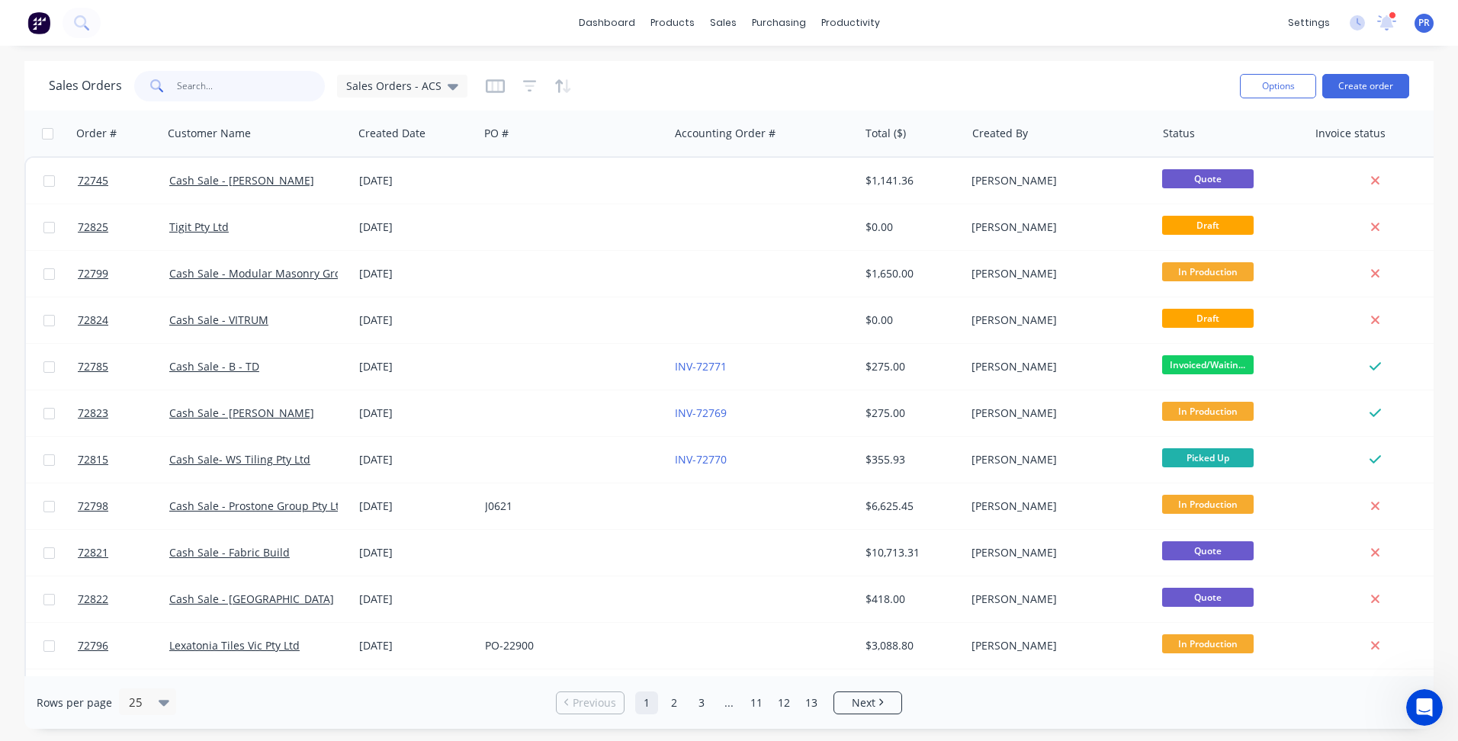
click at [203, 88] on input "text" at bounding box center [251, 86] width 149 height 31
click at [206, 83] on input "text" at bounding box center [251, 86] width 149 height 31
click at [205, 84] on input "text" at bounding box center [251, 86] width 149 height 31
click at [201, 85] on input "text" at bounding box center [251, 86] width 149 height 31
click at [305, 24] on div "dashboard products sales purchasing productivity dashboard products Product Cat…" at bounding box center [729, 23] width 1458 height 46
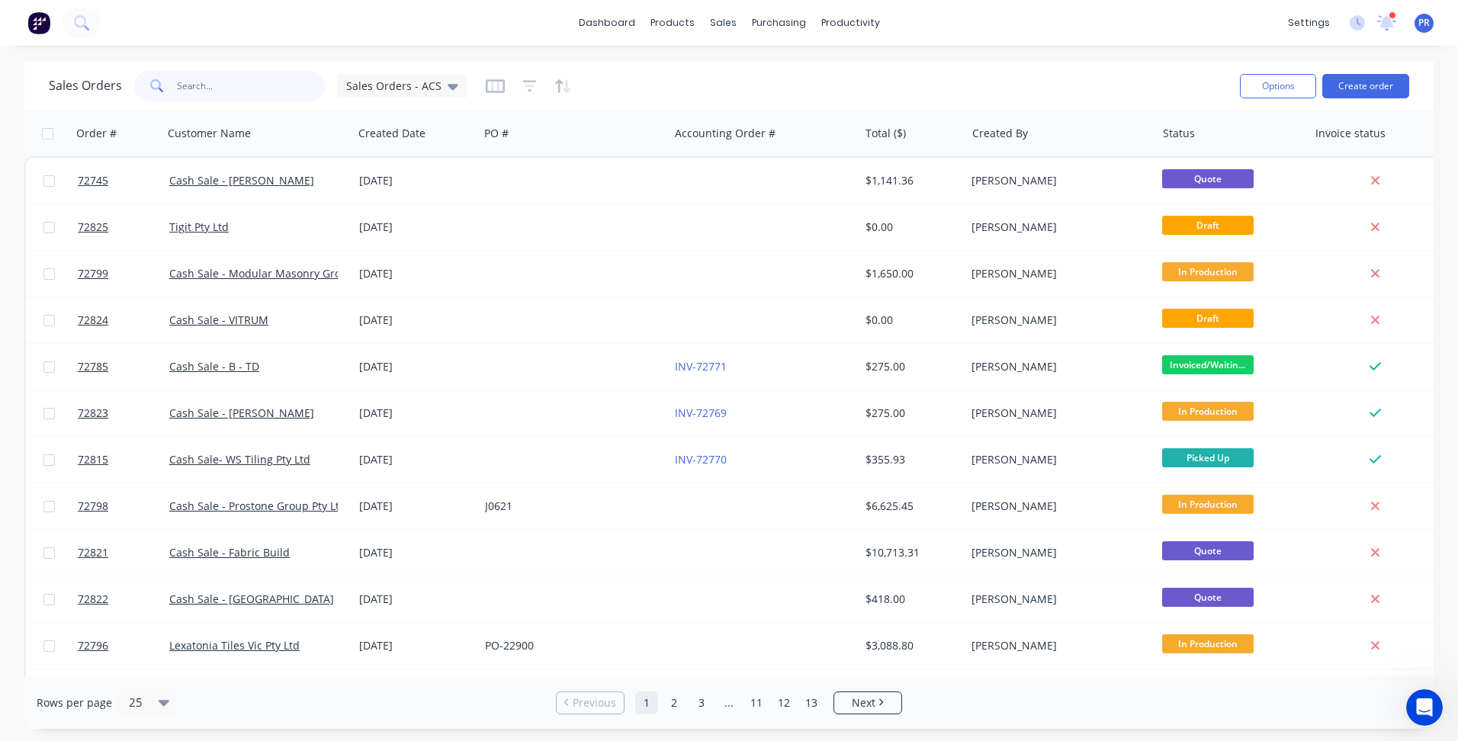
click at [230, 76] on input "text" at bounding box center [251, 86] width 149 height 31
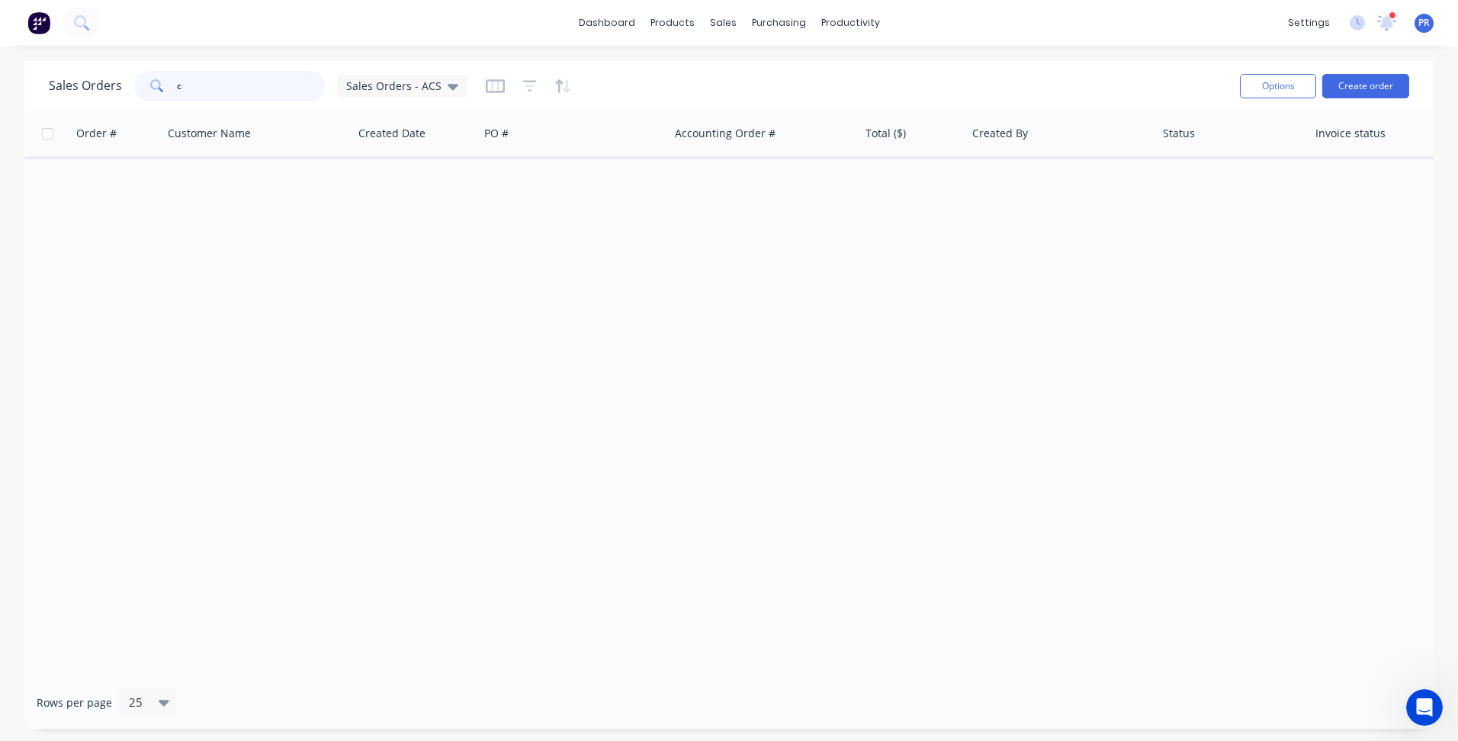
type input "c"
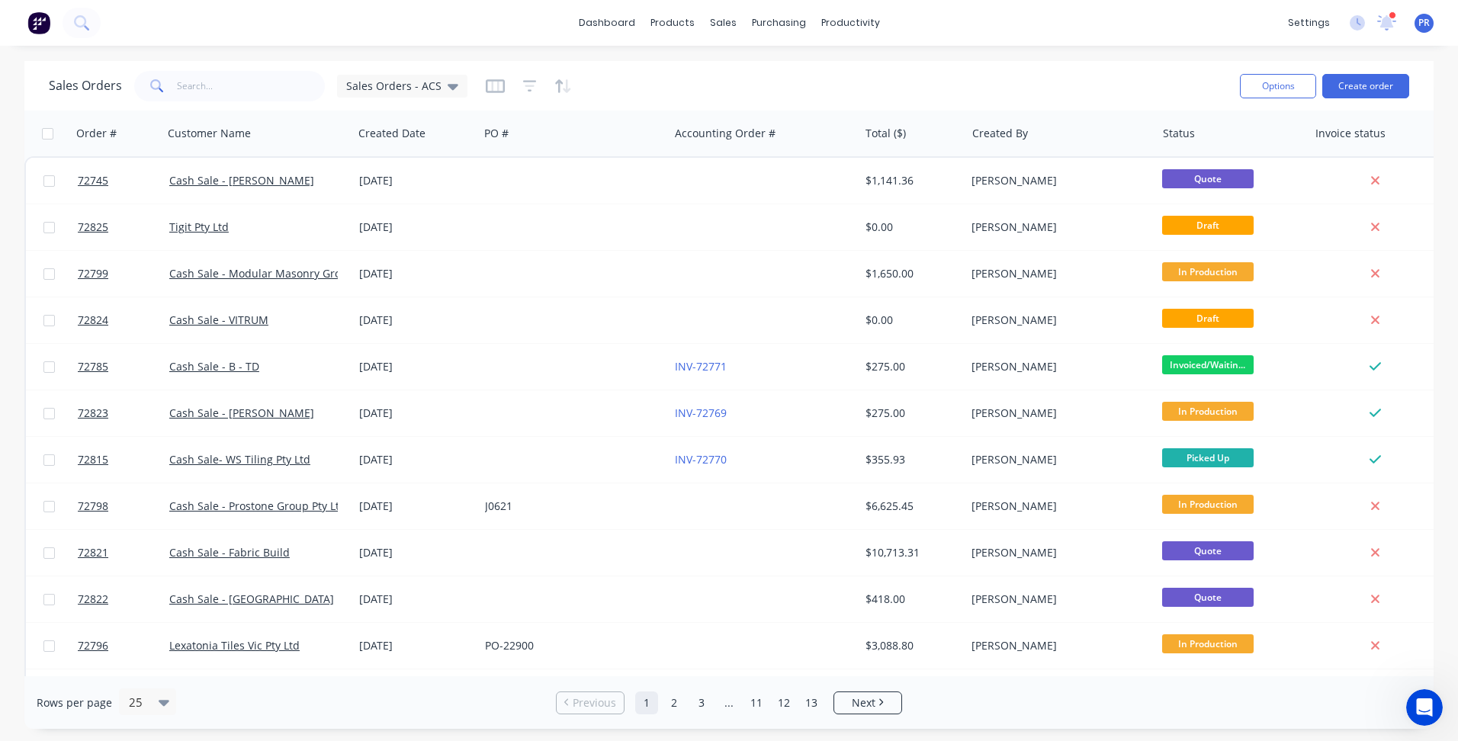
click at [519, 25] on div "dashboard products sales purchasing productivity dashboard products Product Cat…" at bounding box center [729, 23] width 1458 height 46
click at [486, 22] on div "dashboard products sales purchasing productivity dashboard products Product Cat…" at bounding box center [729, 23] width 1458 height 46
click at [481, 27] on div "dashboard products sales purchasing productivity dashboard products Product Cat…" at bounding box center [729, 23] width 1458 height 46
click at [468, 24] on div "dashboard products sales purchasing productivity dashboard products Product Cat…" at bounding box center [729, 23] width 1458 height 46
click at [462, 24] on div "dashboard products sales purchasing productivity dashboard products Product Cat…" at bounding box center [729, 23] width 1458 height 46
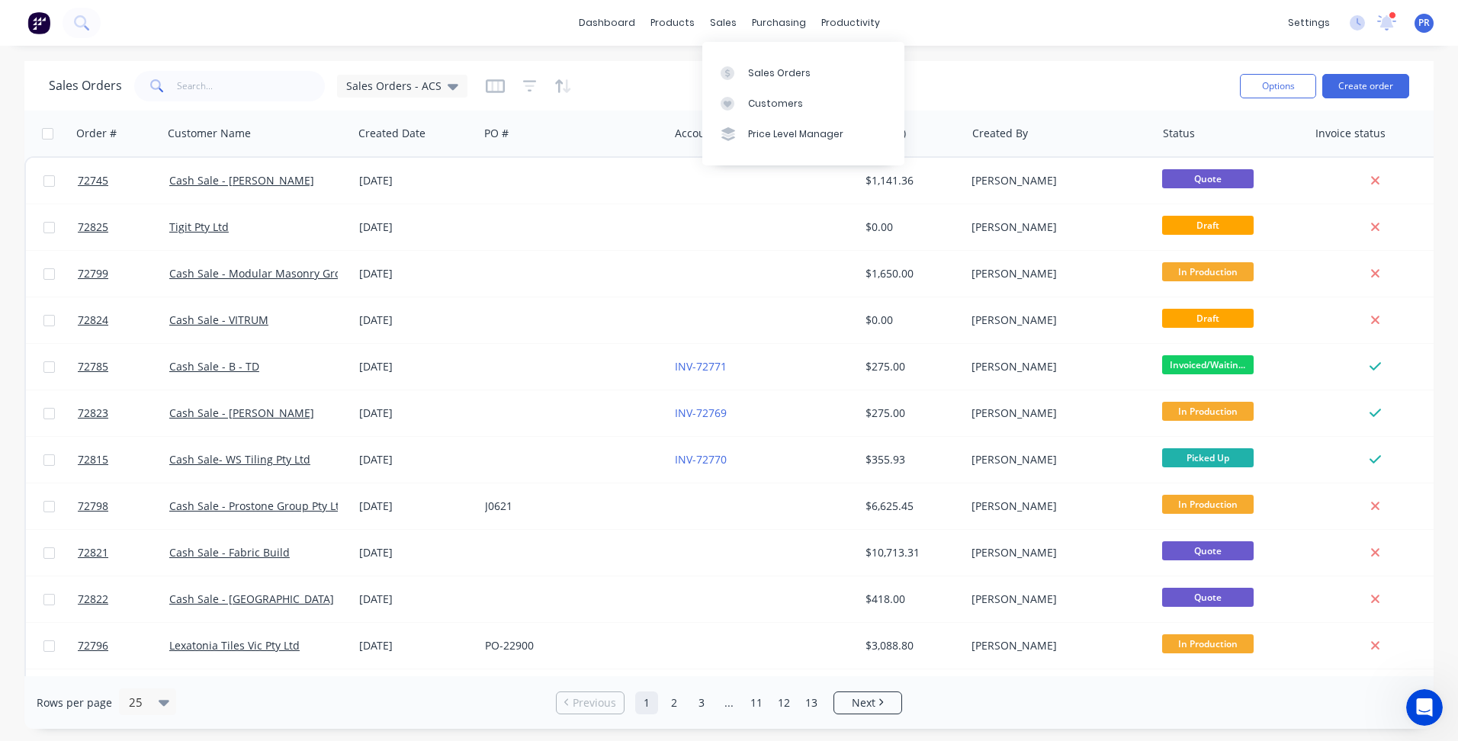
click at [1012, 54] on div "dashboard products sales purchasing productivity dashboard products Product Cat…" at bounding box center [729, 370] width 1458 height 741
click at [996, 72] on div "Sales Orders Sales Orders - ACS" at bounding box center [638, 85] width 1179 height 37
click at [988, 85] on div "Sales Orders Sales Orders - ACS" at bounding box center [638, 85] width 1179 height 37
click at [982, 82] on div "Sales Orders Sales Orders - ACS" at bounding box center [638, 85] width 1179 height 37
click at [713, 82] on div "Sales Orders Sales Orders - ACS" at bounding box center [638, 85] width 1179 height 37
